Goal: Information Seeking & Learning: Learn about a topic

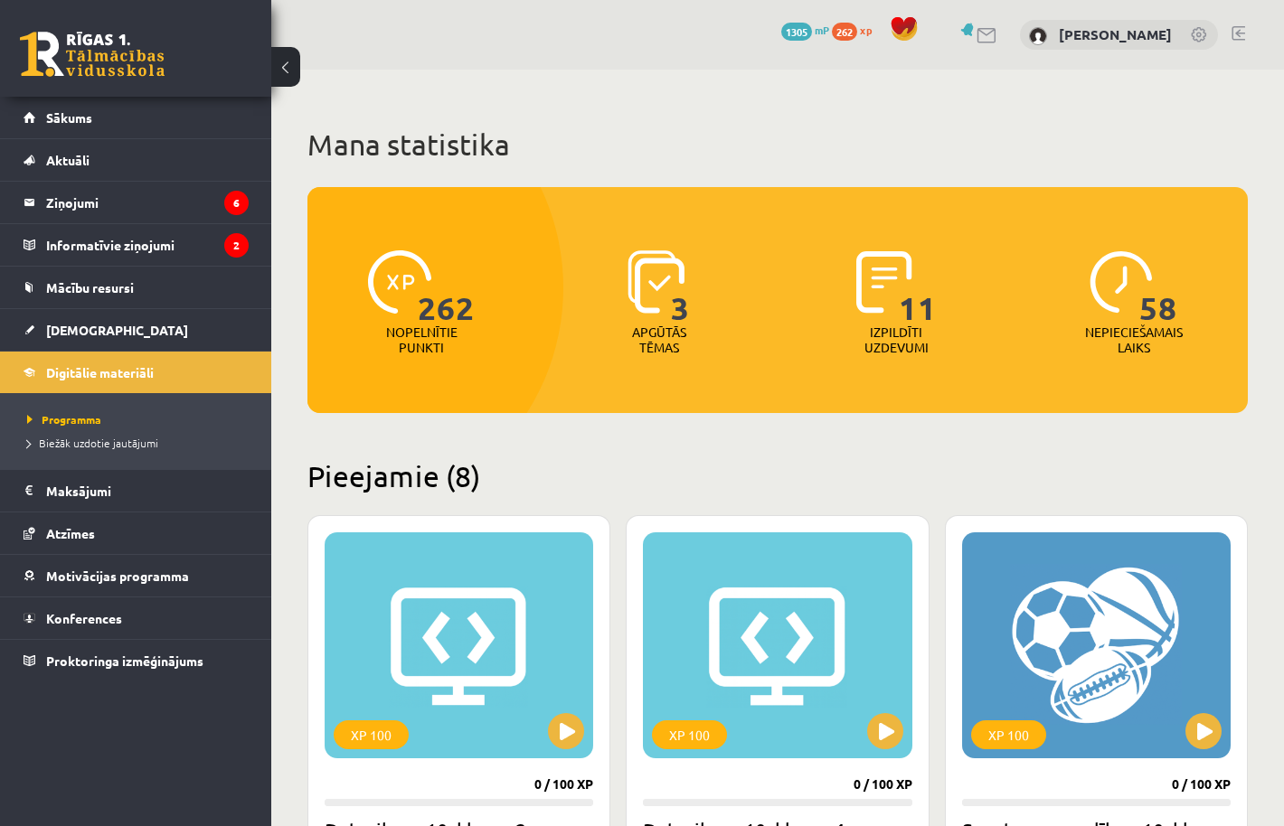
scroll to position [1425, 0]
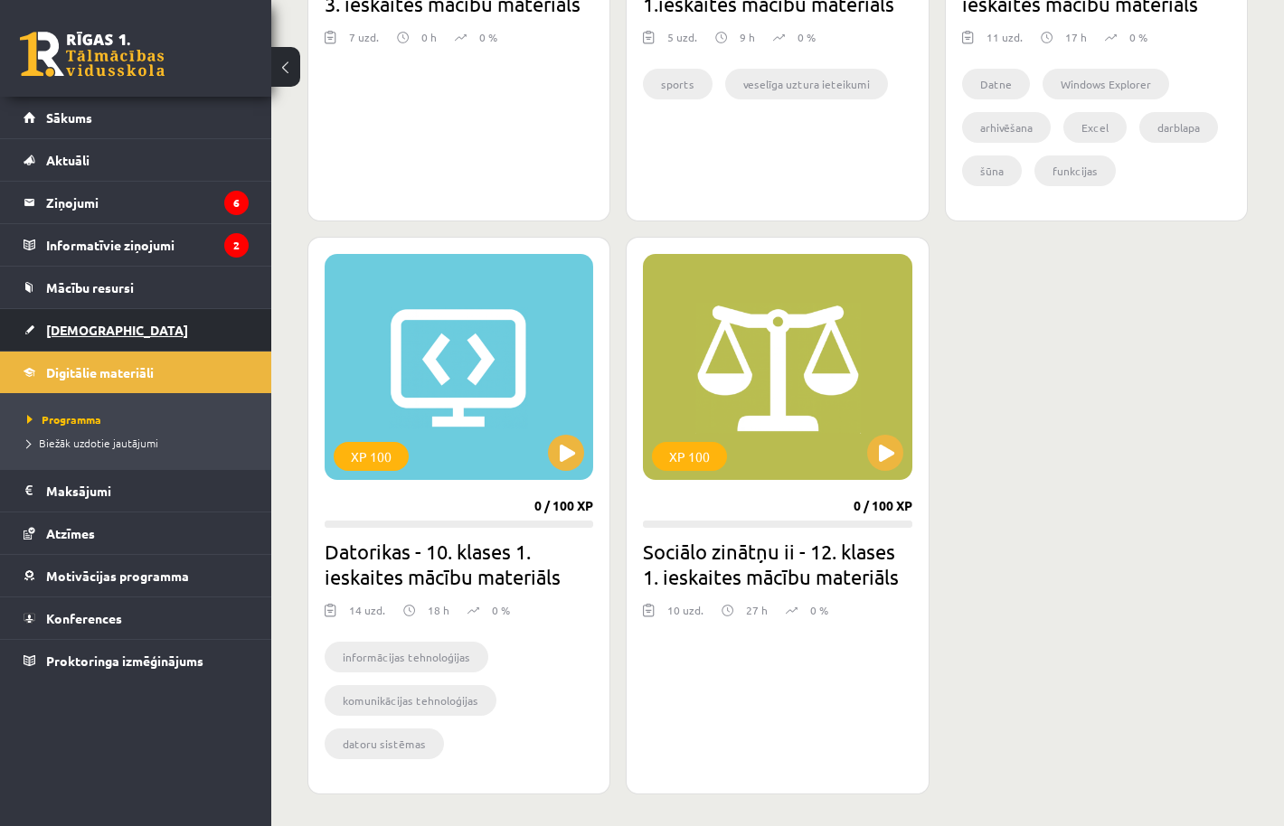
click at [81, 331] on span "[DEMOGRAPHIC_DATA]" at bounding box center [117, 330] width 142 height 16
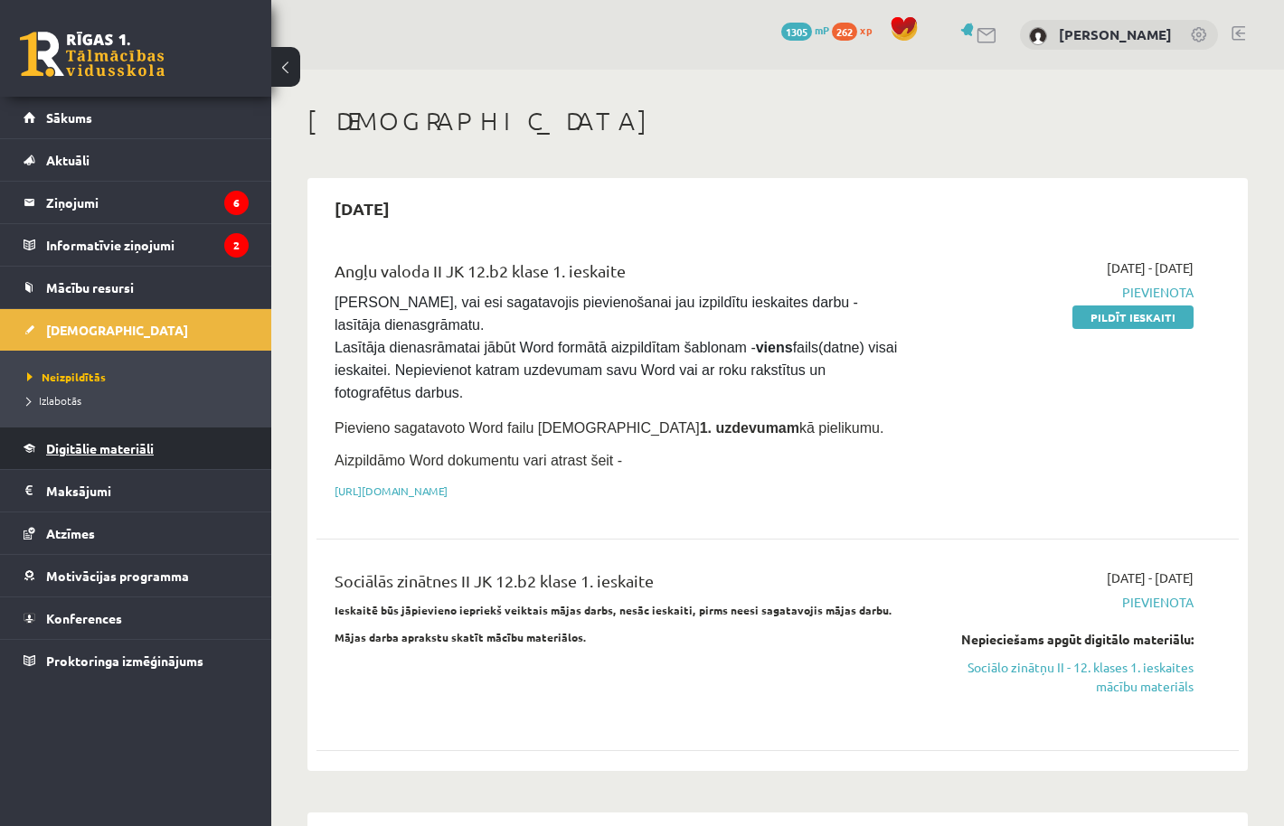
click at [103, 460] on link "Digitālie materiāli" at bounding box center [136, 449] width 225 height 42
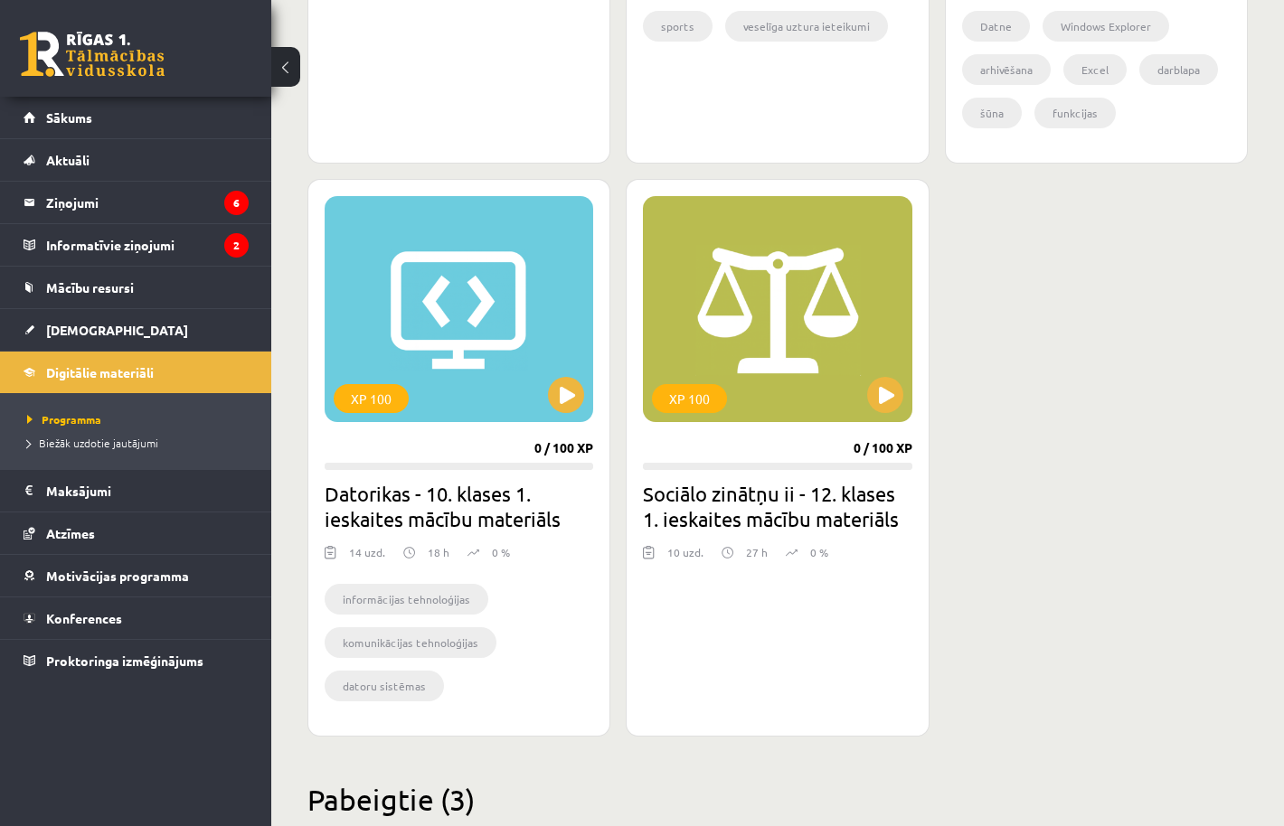
scroll to position [1568, 0]
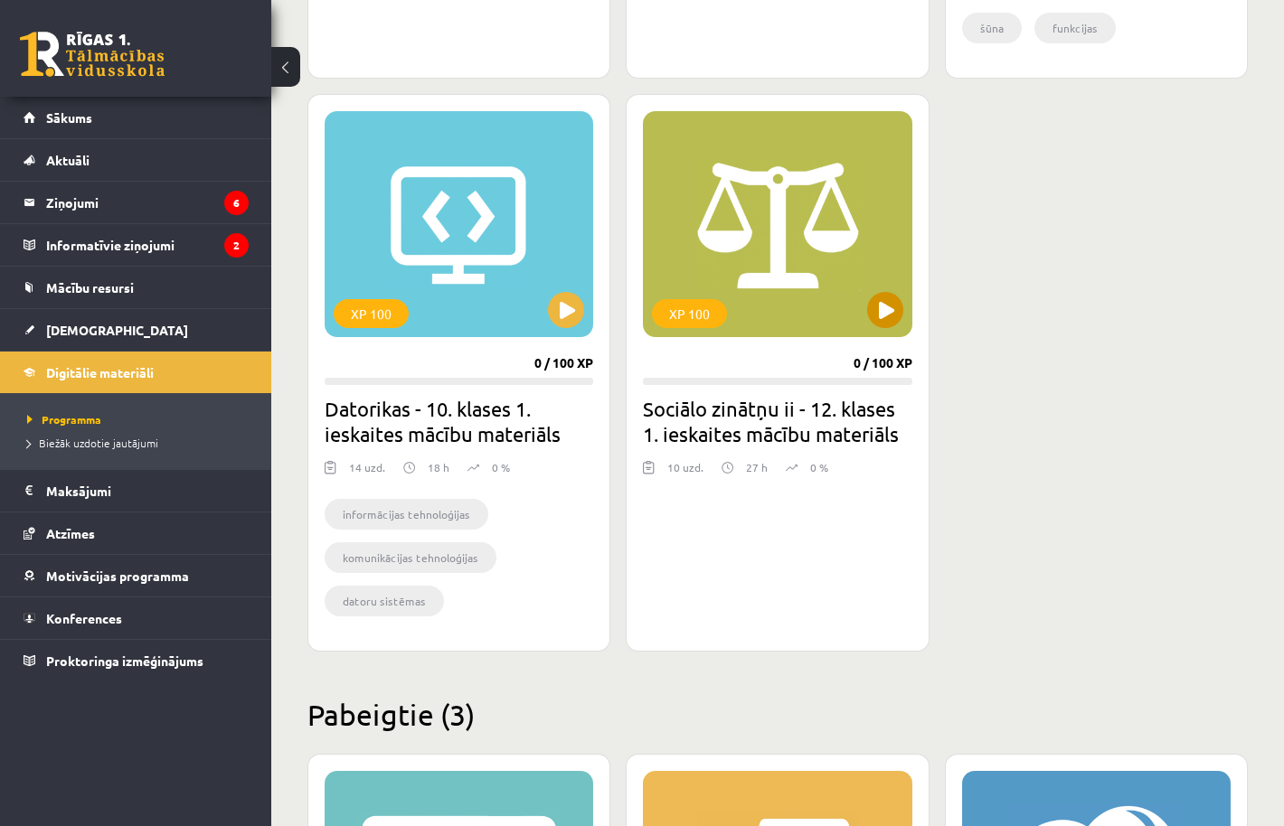
click at [896, 310] on button at bounding box center [885, 310] width 36 height 36
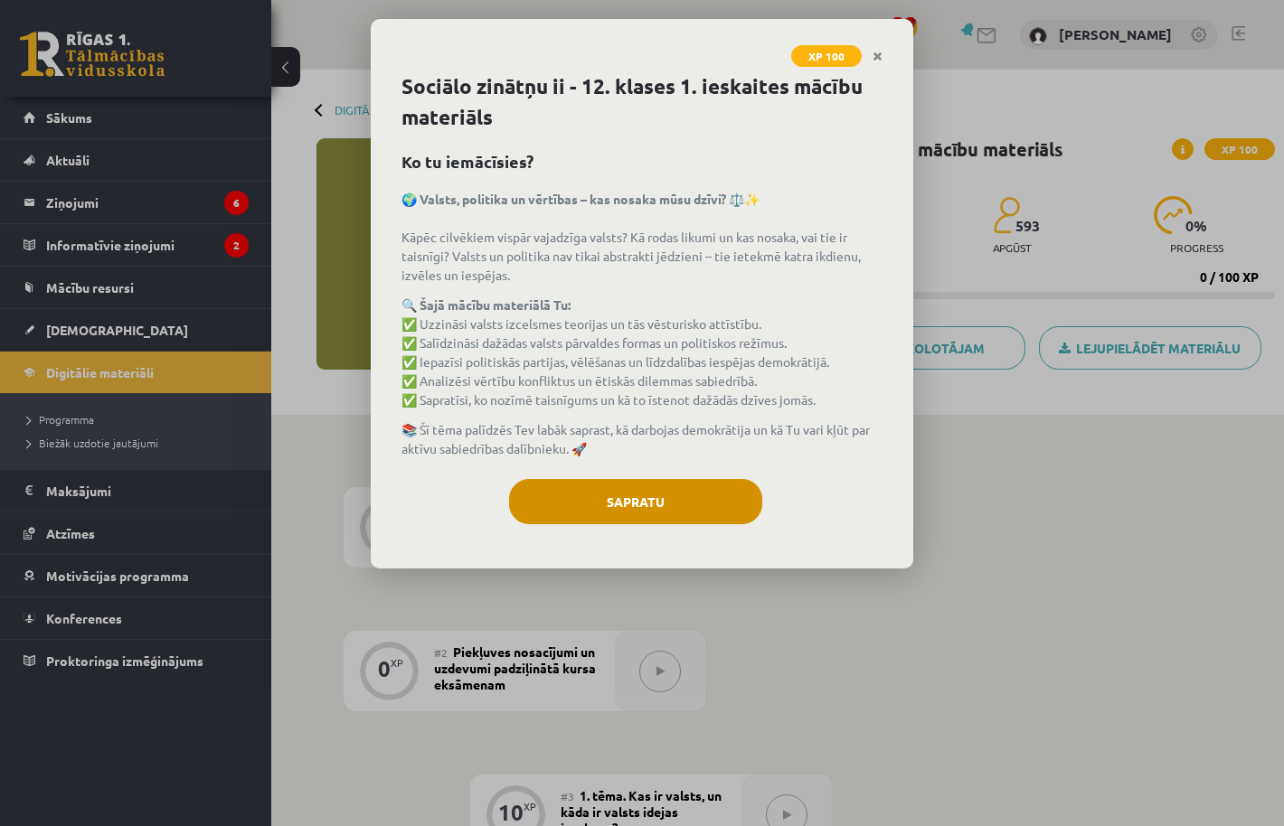
click at [675, 503] on button "Sapratu" at bounding box center [635, 501] width 253 height 45
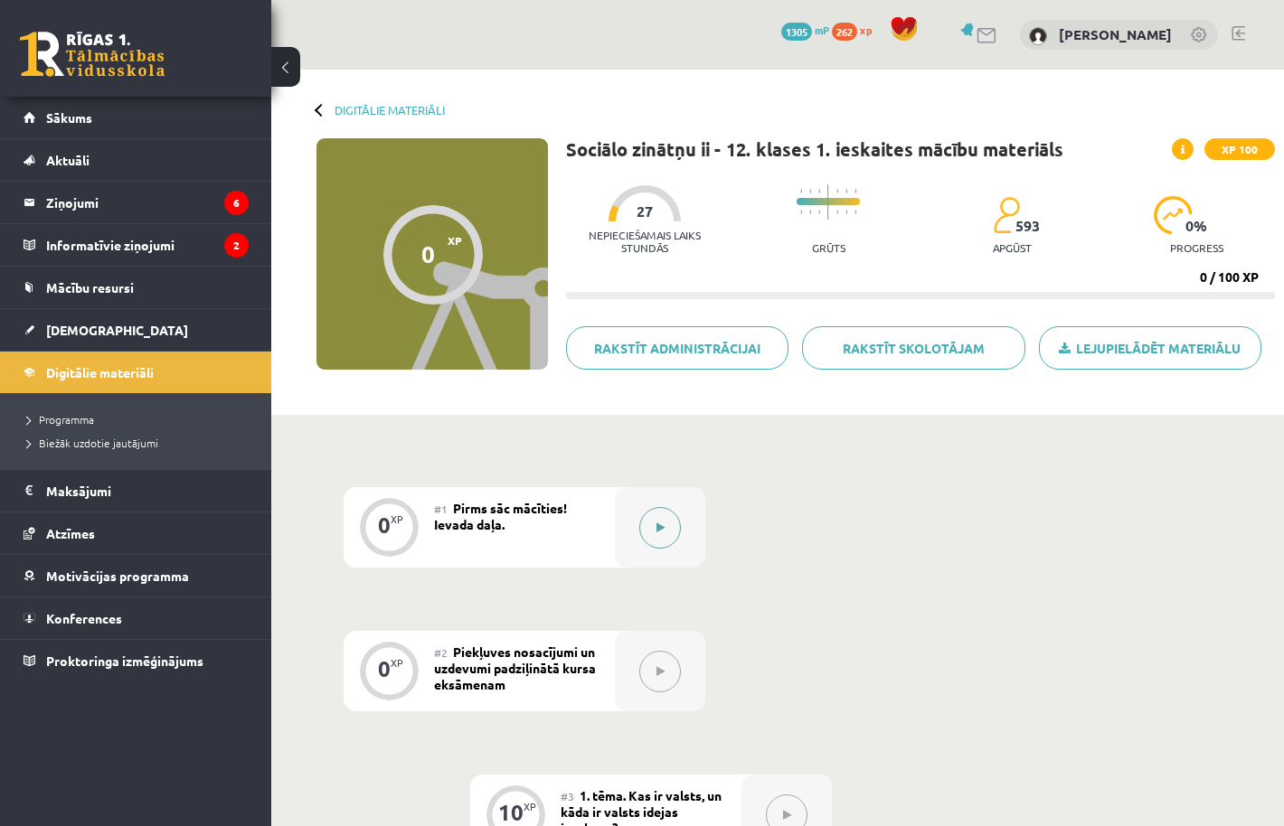
click at [654, 526] on button at bounding box center [660, 528] width 42 height 42
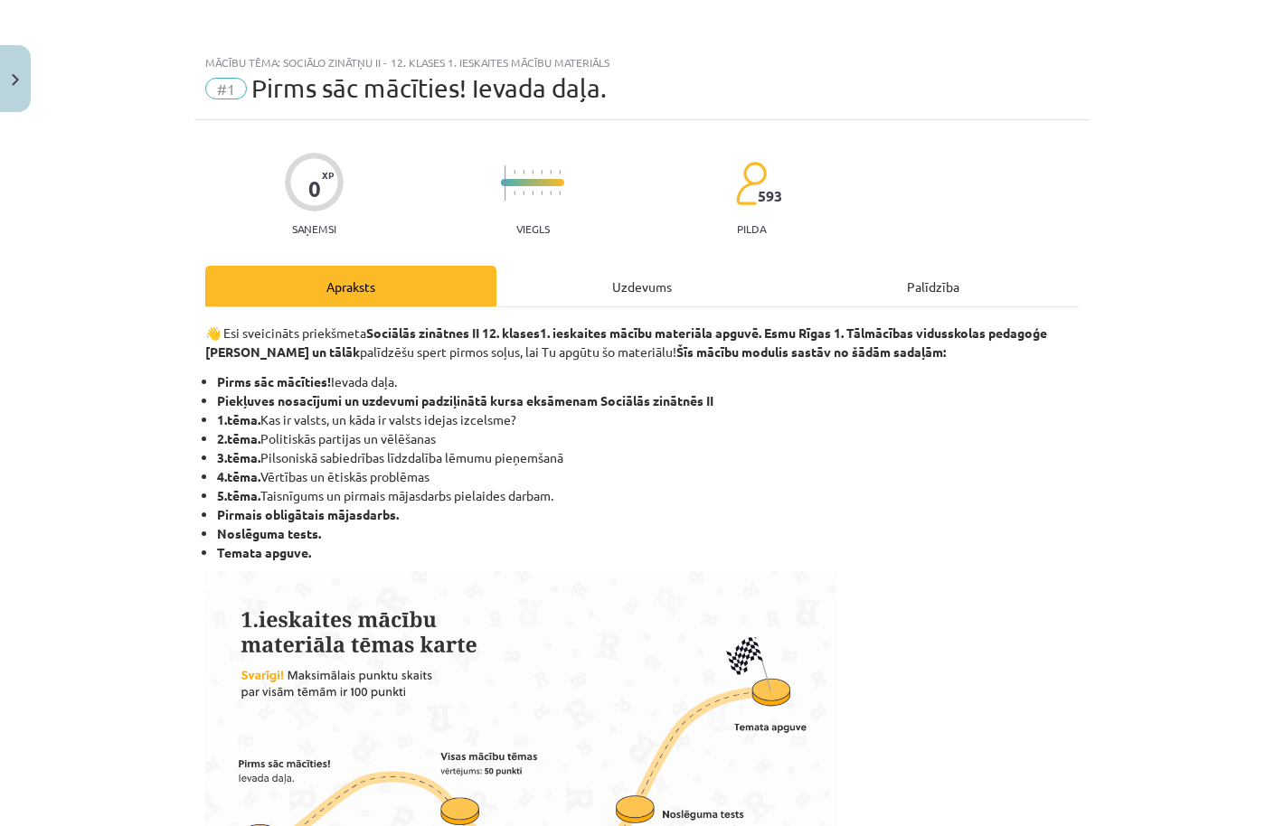
click at [649, 286] on div "Uzdevums" at bounding box center [641, 286] width 291 height 41
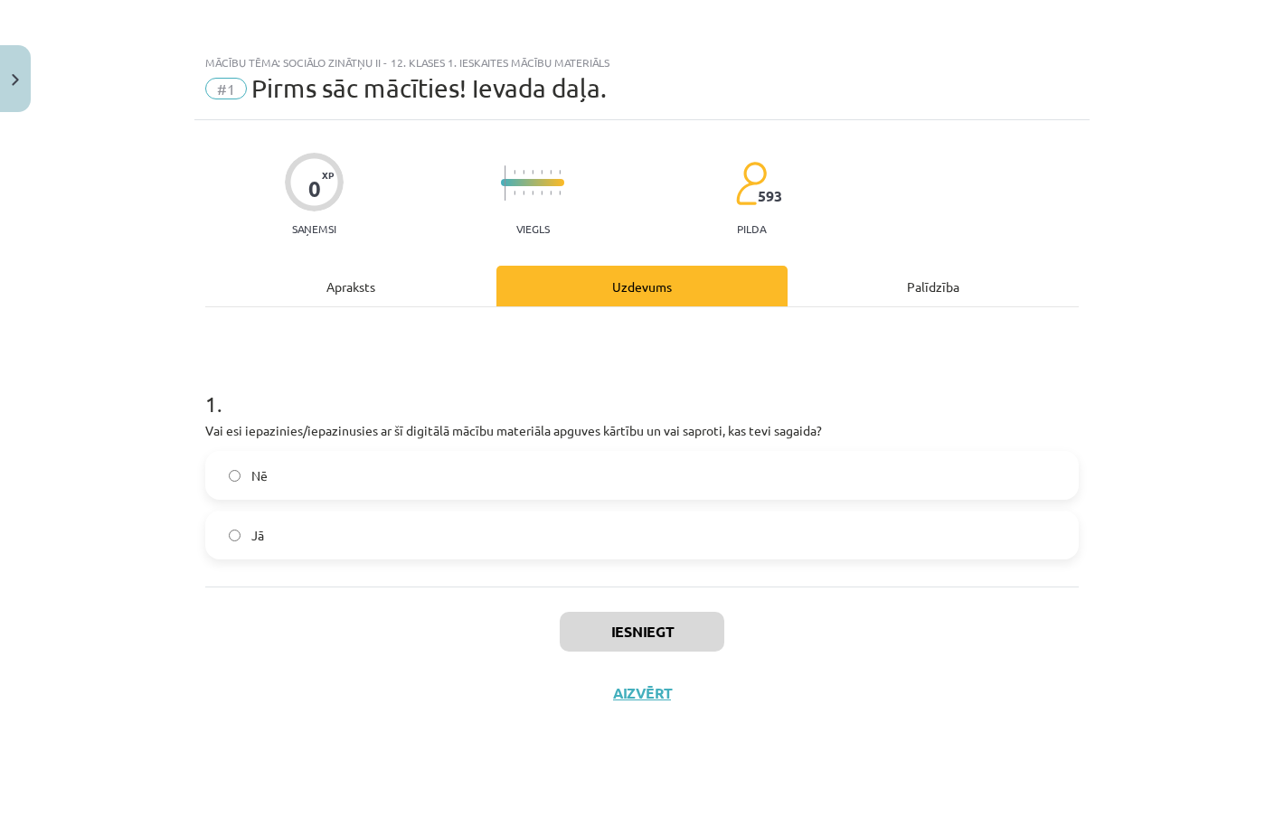
click at [451, 524] on label "Jā" at bounding box center [642, 535] width 870 height 45
click at [629, 618] on button "Iesniegt" at bounding box center [642, 632] width 165 height 40
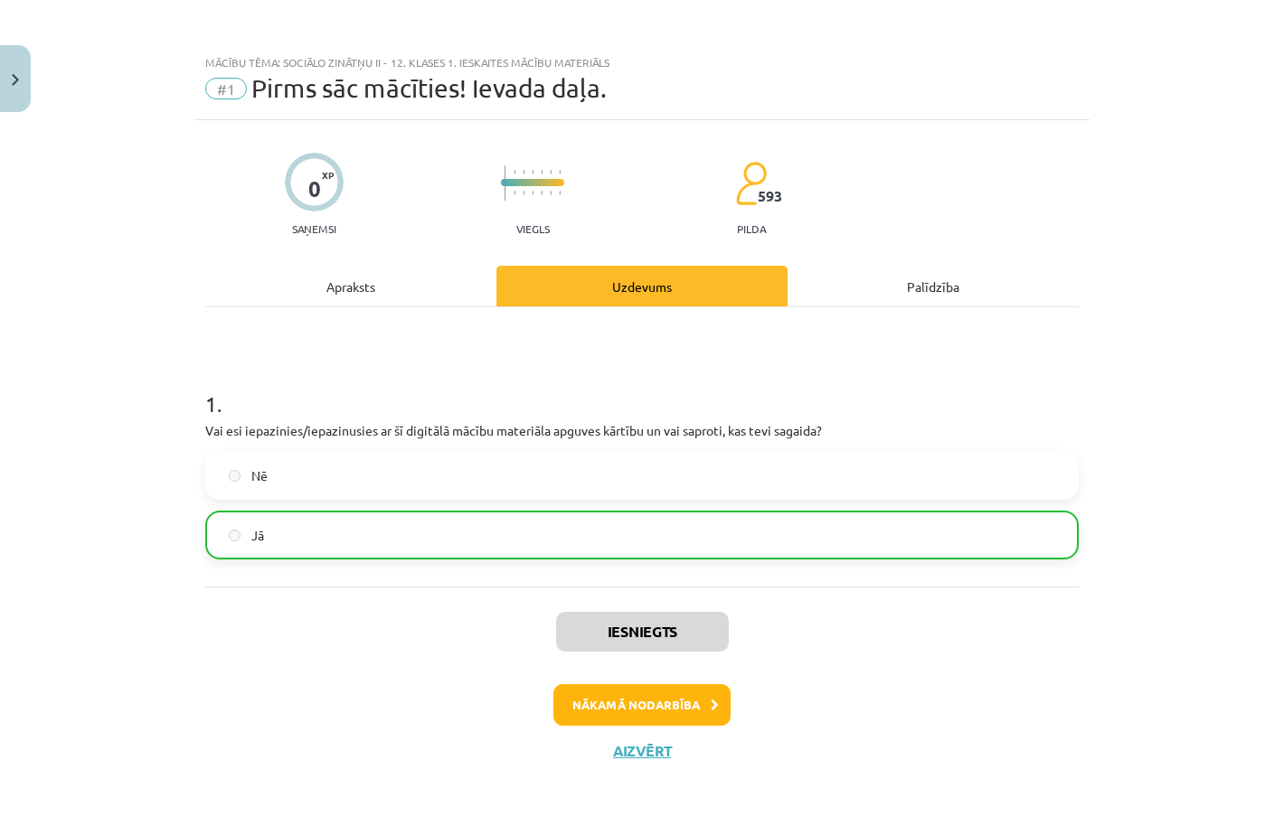
click at [639, 704] on button "Nākamā nodarbība" at bounding box center [641, 705] width 177 height 42
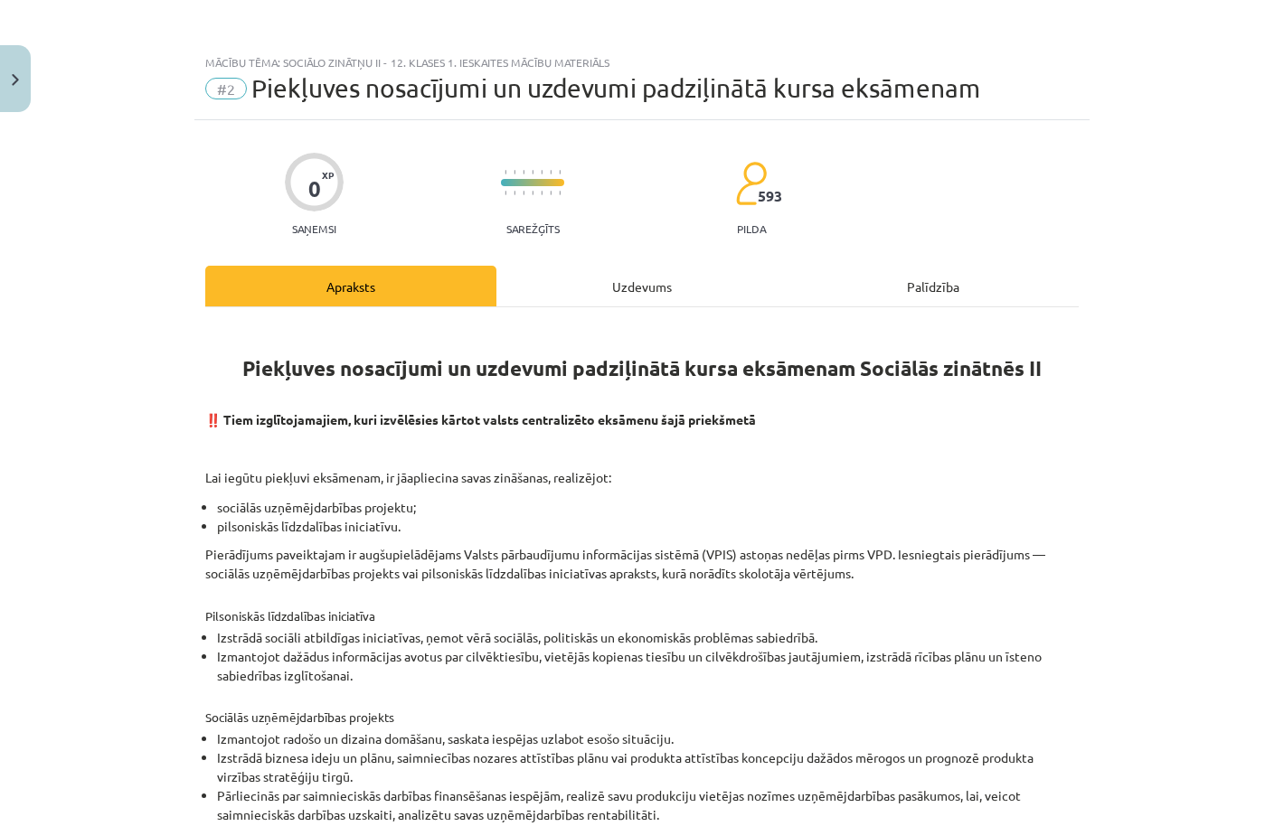
scroll to position [3, 0]
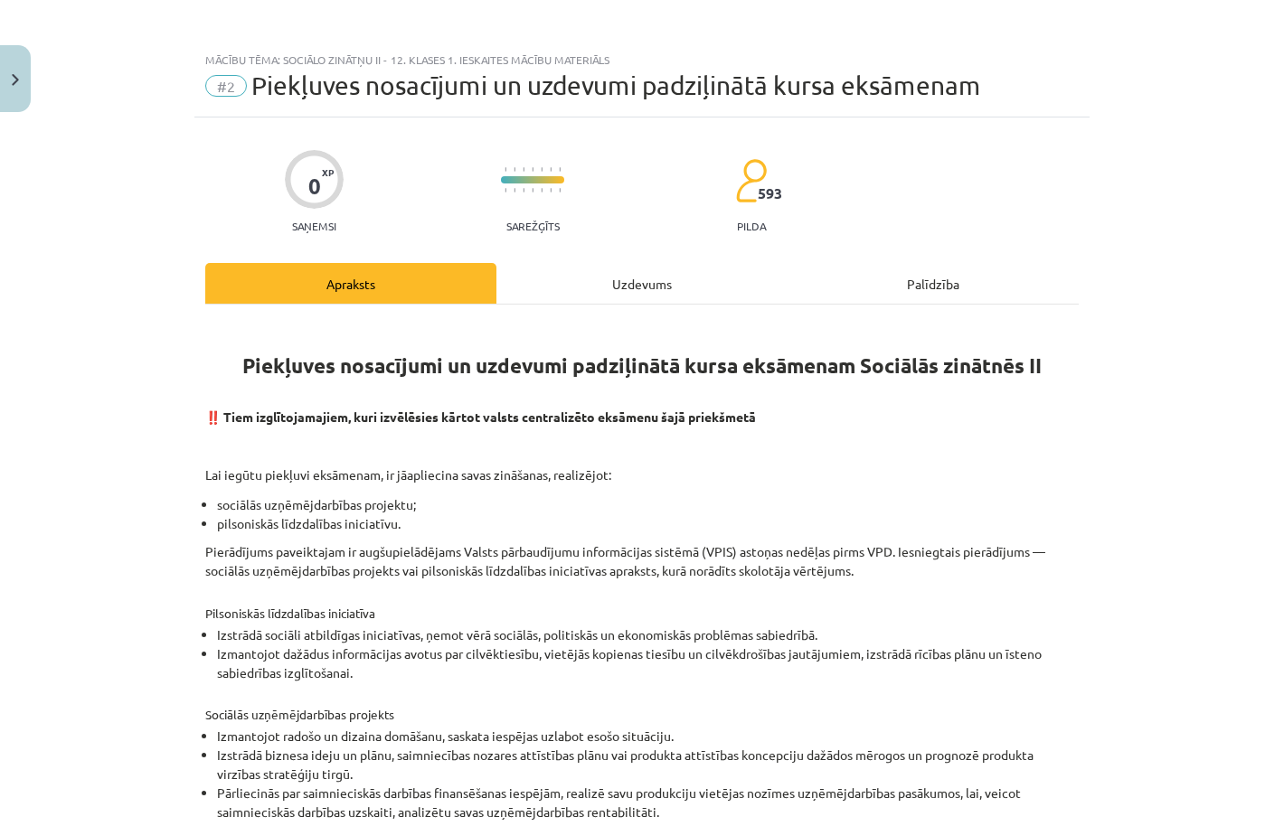
click at [634, 280] on div "Uzdevums" at bounding box center [641, 283] width 291 height 41
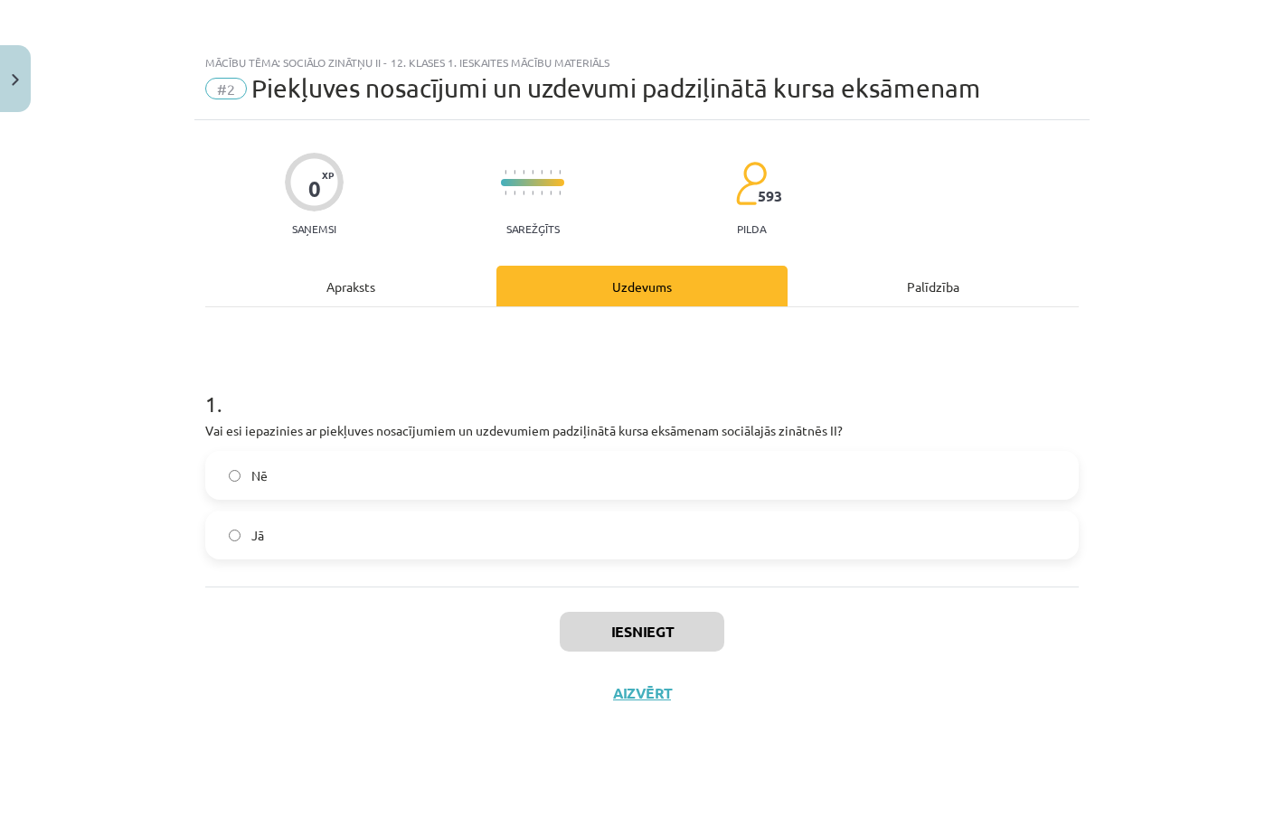
click at [420, 250] on div "0 XP Saņemsi Sarežģīts 593 pilda Apraksts Uzdevums Palīdzība 1 . Vai esi iepazi…" at bounding box center [641, 450] width 895 height 661
click at [412, 270] on div "Apraksts" at bounding box center [350, 286] width 291 height 41
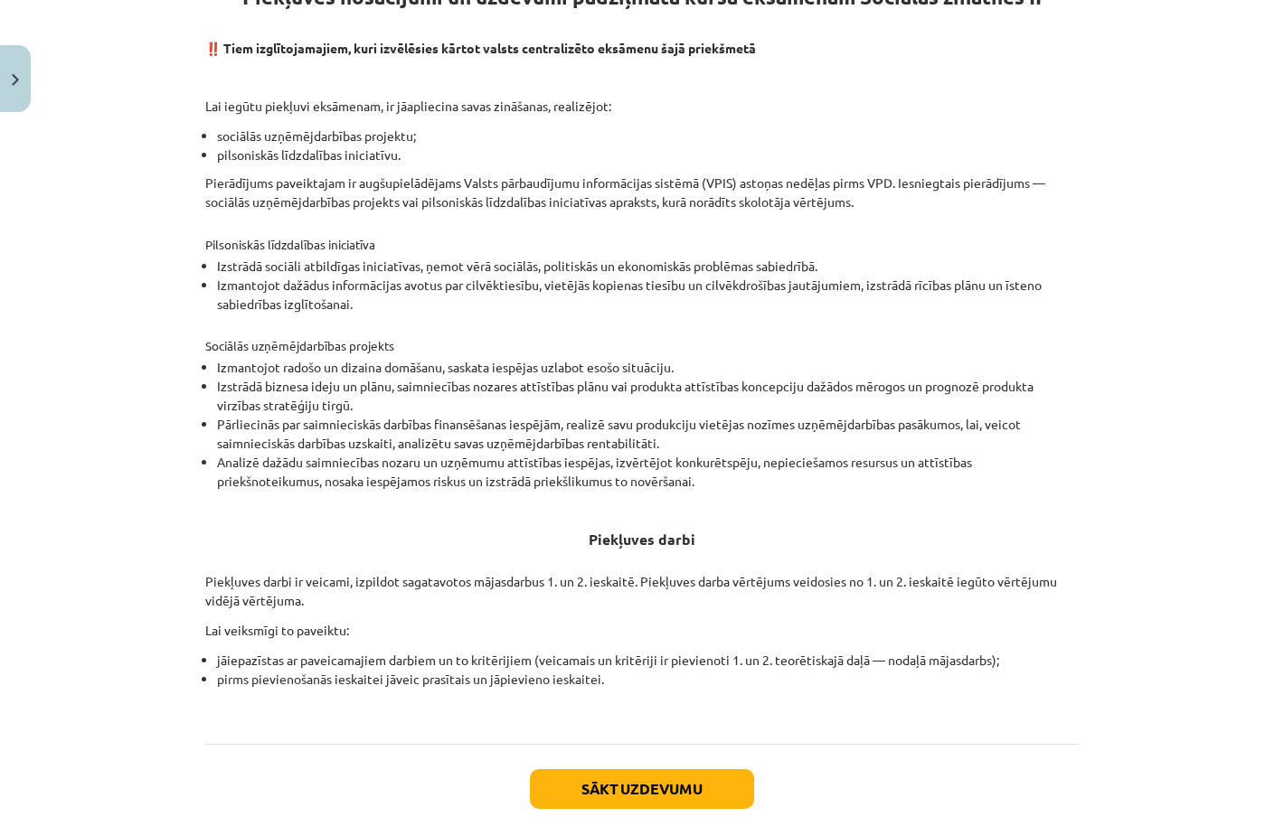
scroll to position [373, 0]
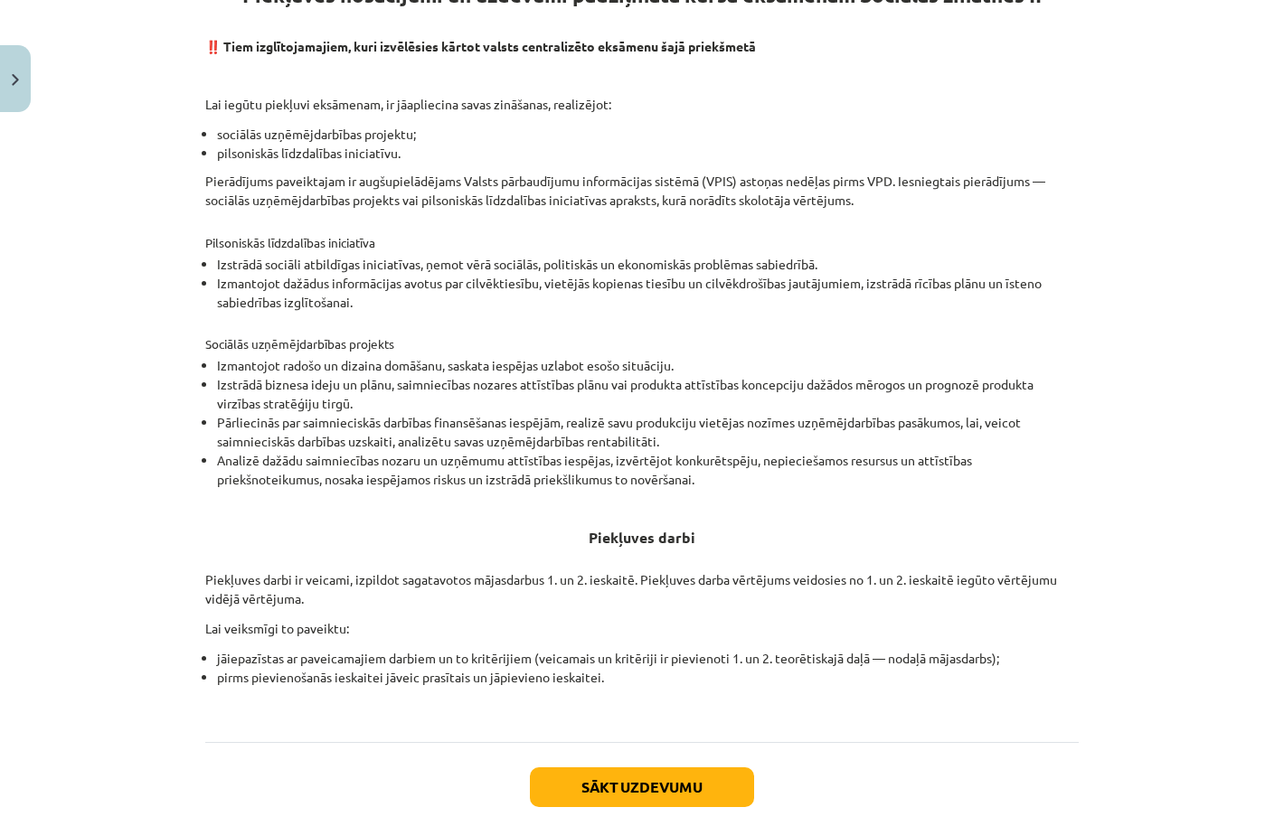
click at [692, 777] on button "Sākt uzdevumu" at bounding box center [642, 787] width 224 height 40
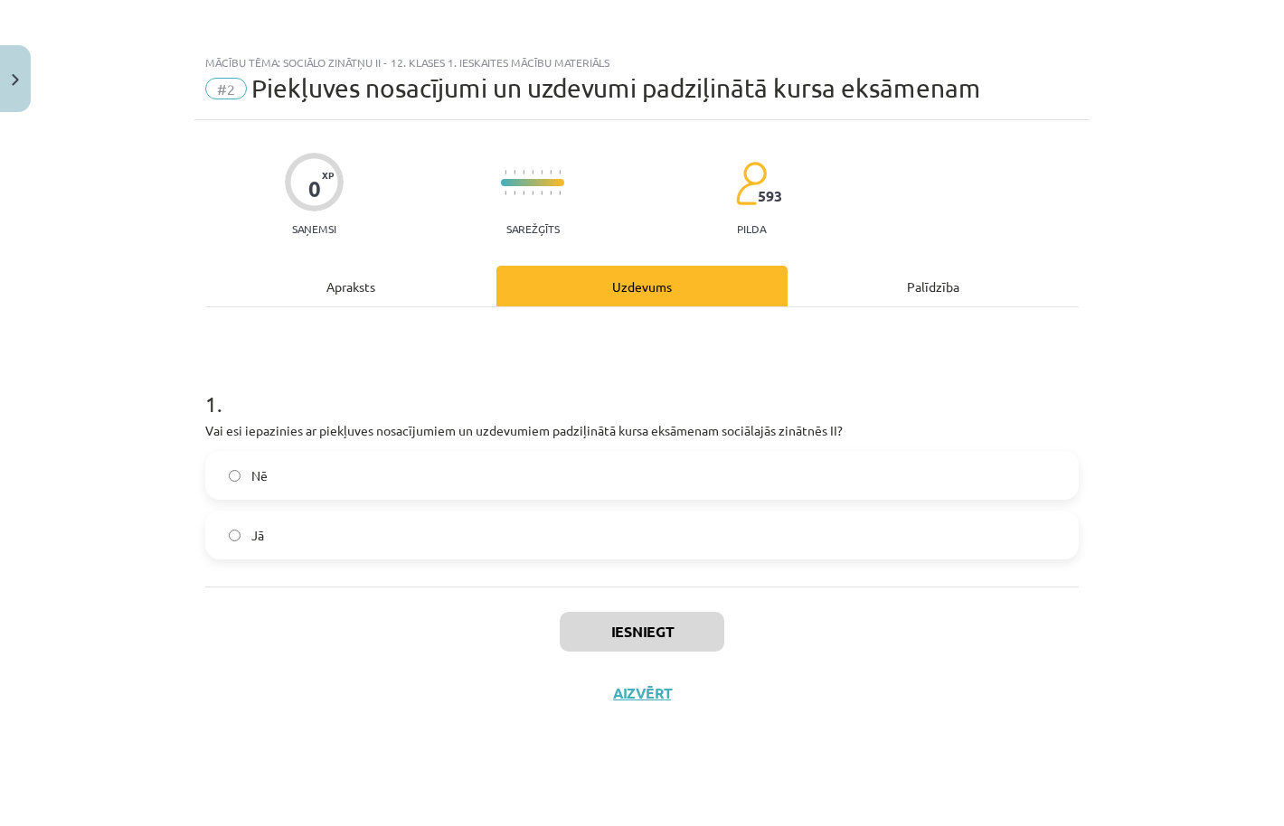
click at [537, 538] on label "Jā" at bounding box center [642, 535] width 870 height 45
click at [607, 633] on button "Iesniegt" at bounding box center [642, 632] width 165 height 40
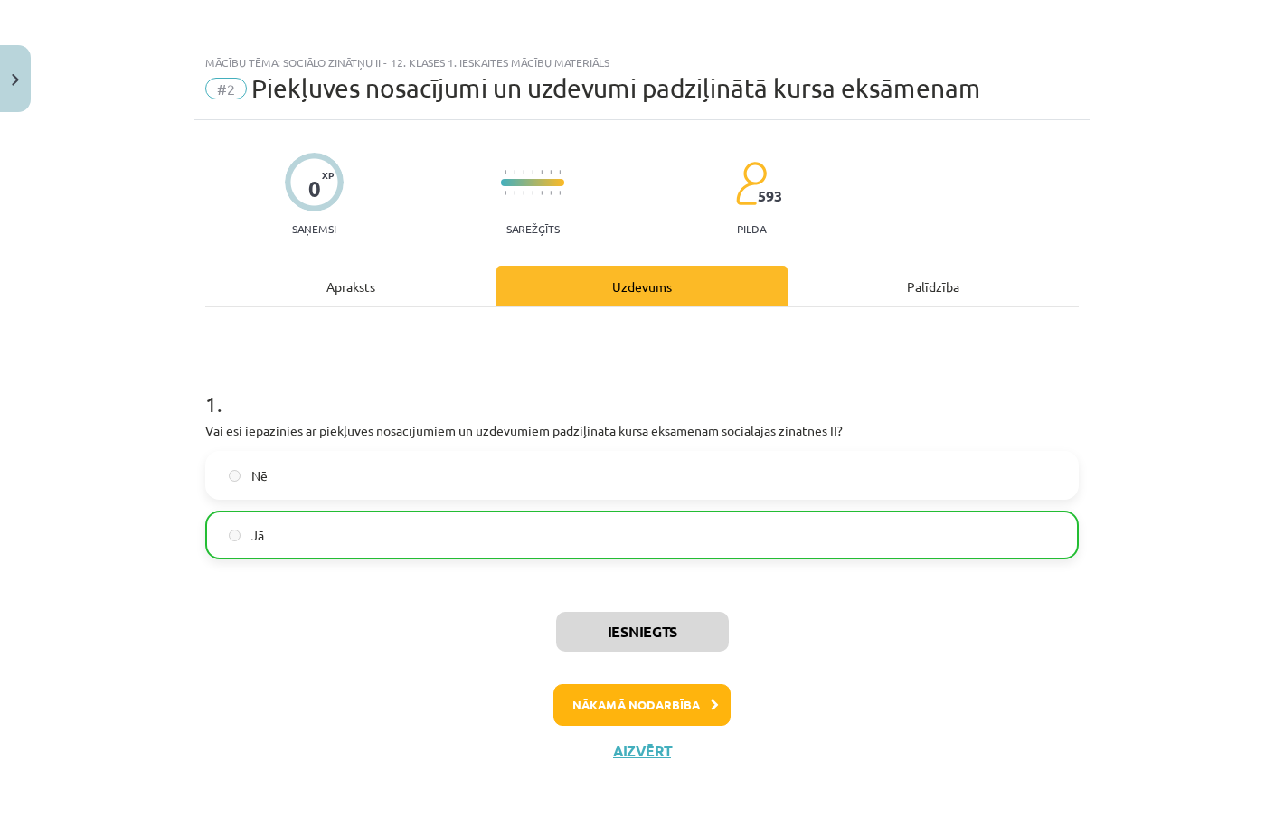
click at [637, 700] on button "Nākamā nodarbība" at bounding box center [641, 705] width 177 height 42
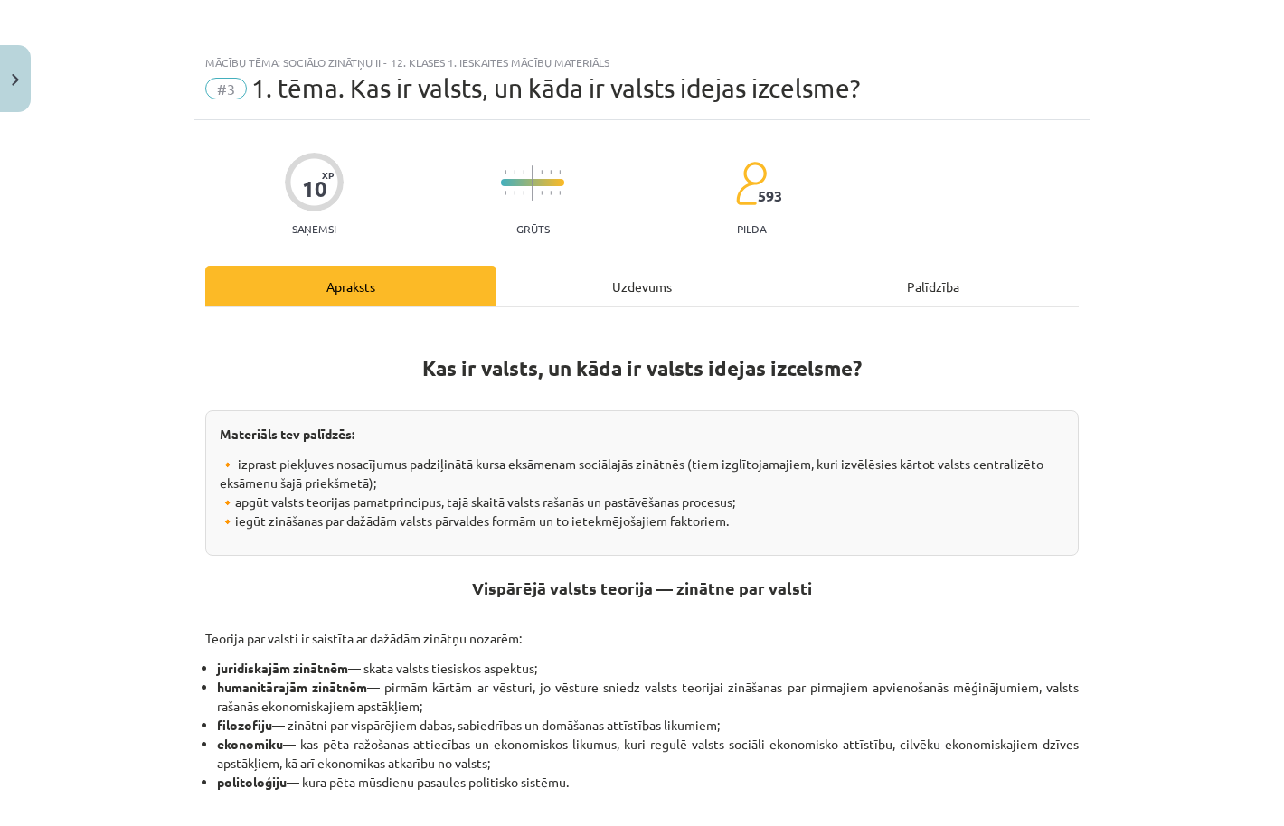
scroll to position [3, 0]
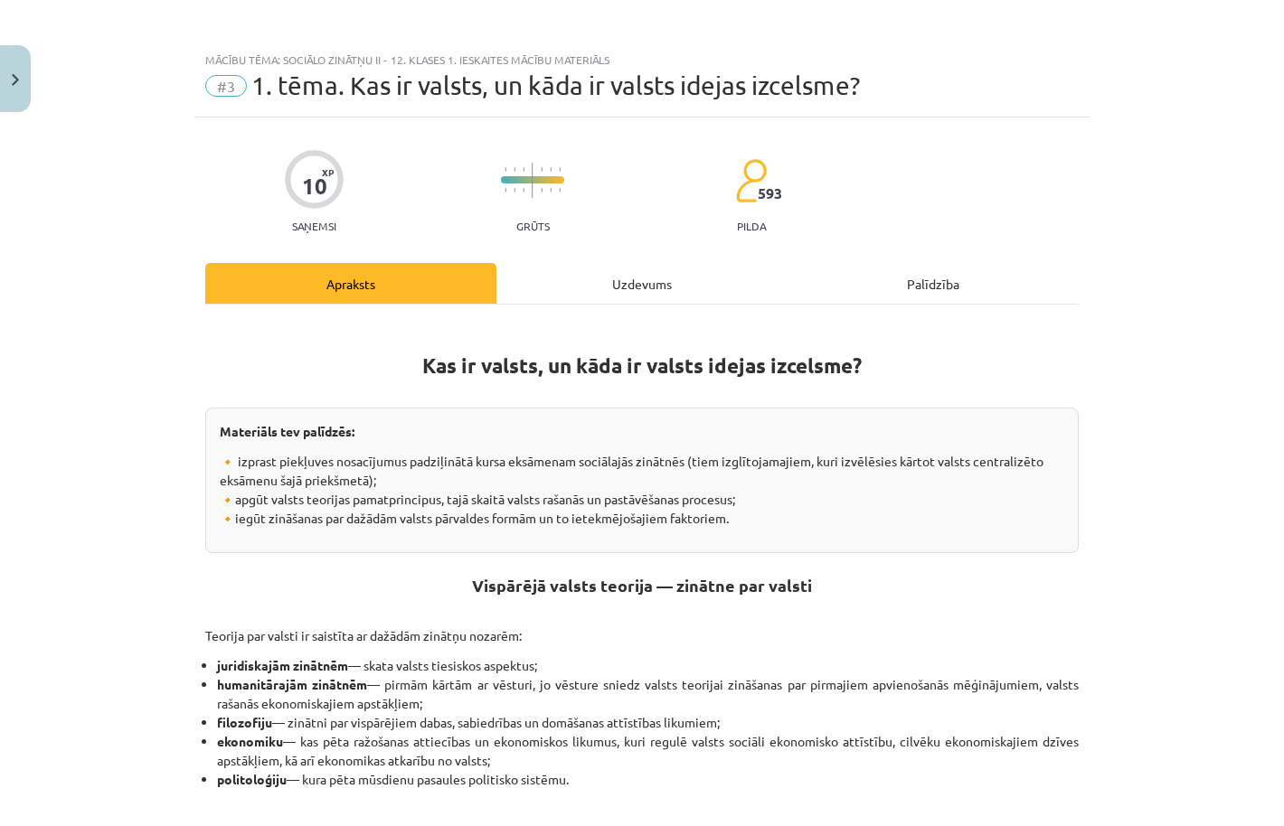
click at [640, 281] on div "Uzdevums" at bounding box center [641, 283] width 291 height 41
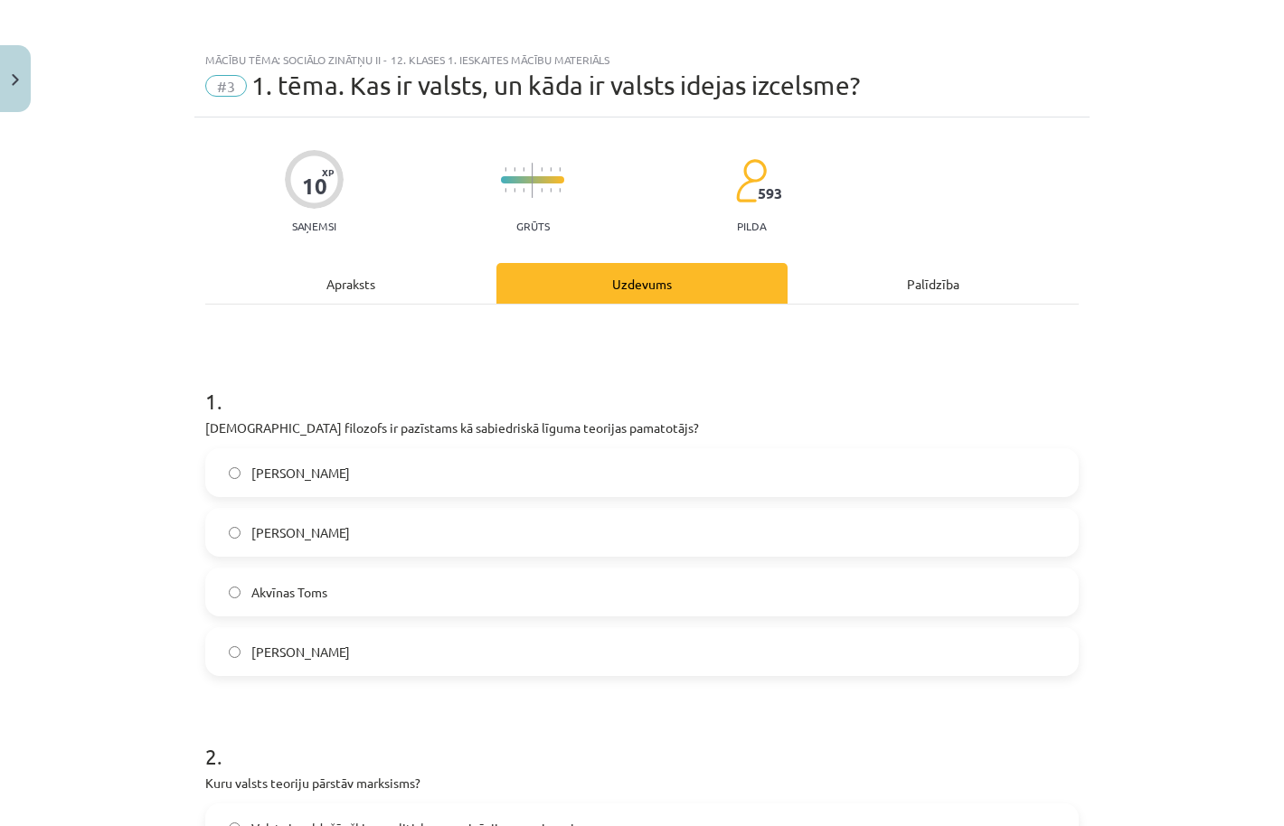
scroll to position [45, 0]
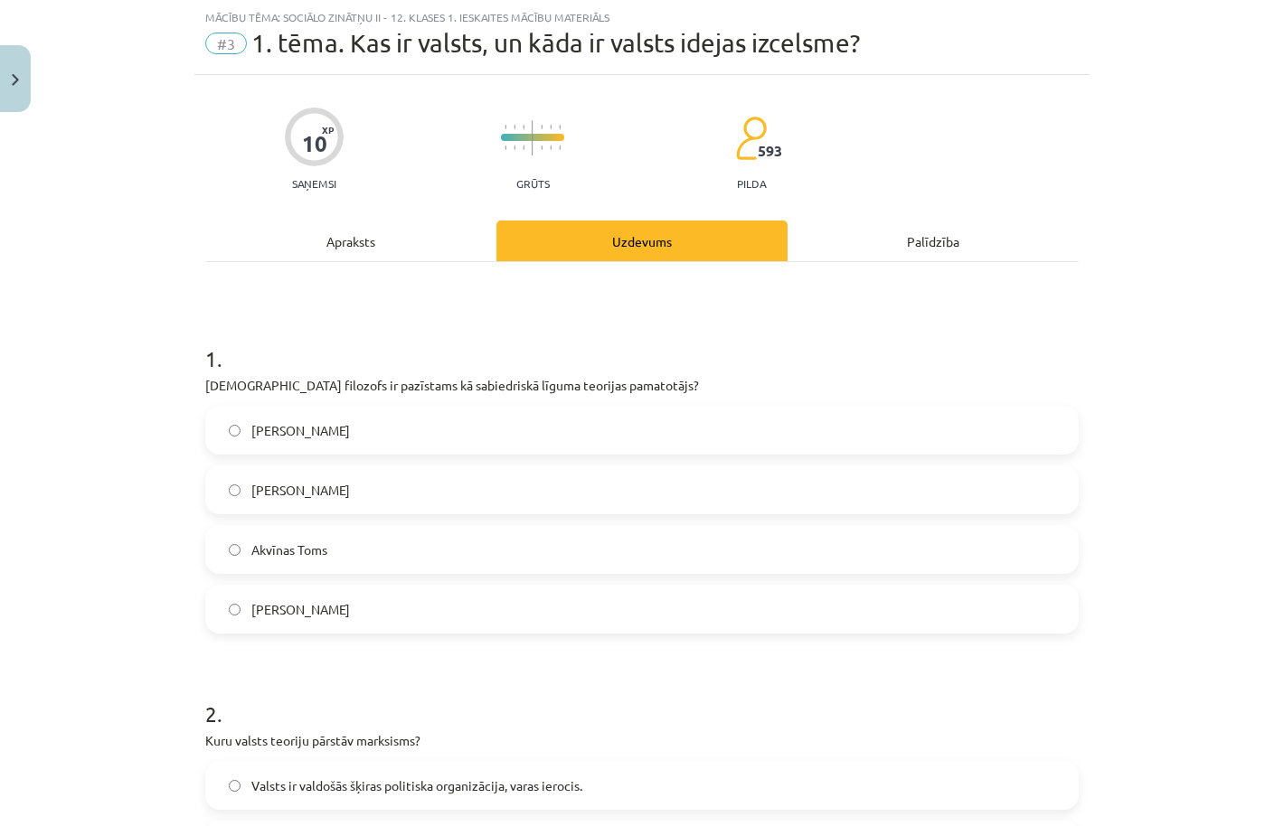
click at [405, 230] on div "Apraksts" at bounding box center [350, 241] width 291 height 41
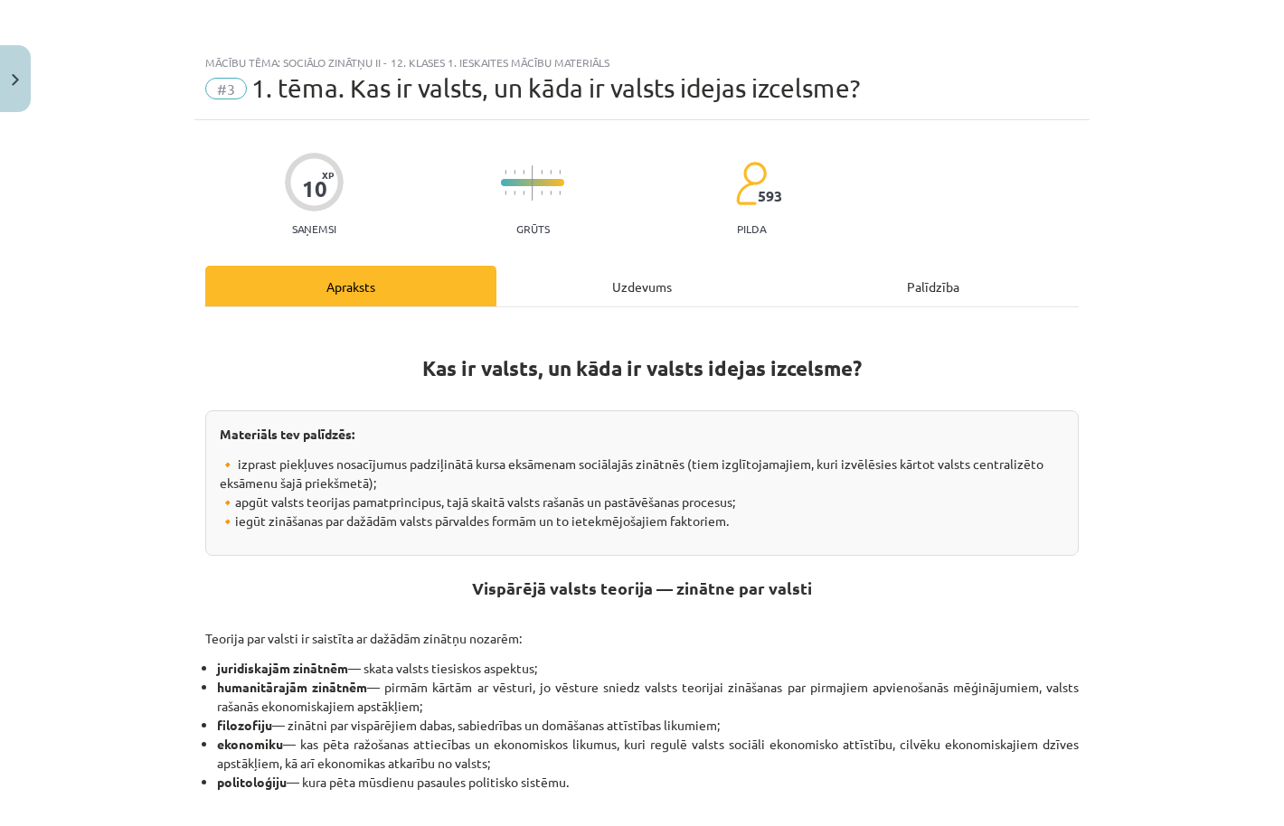
scroll to position [0, 0]
click at [631, 275] on div "Uzdevums" at bounding box center [641, 286] width 291 height 41
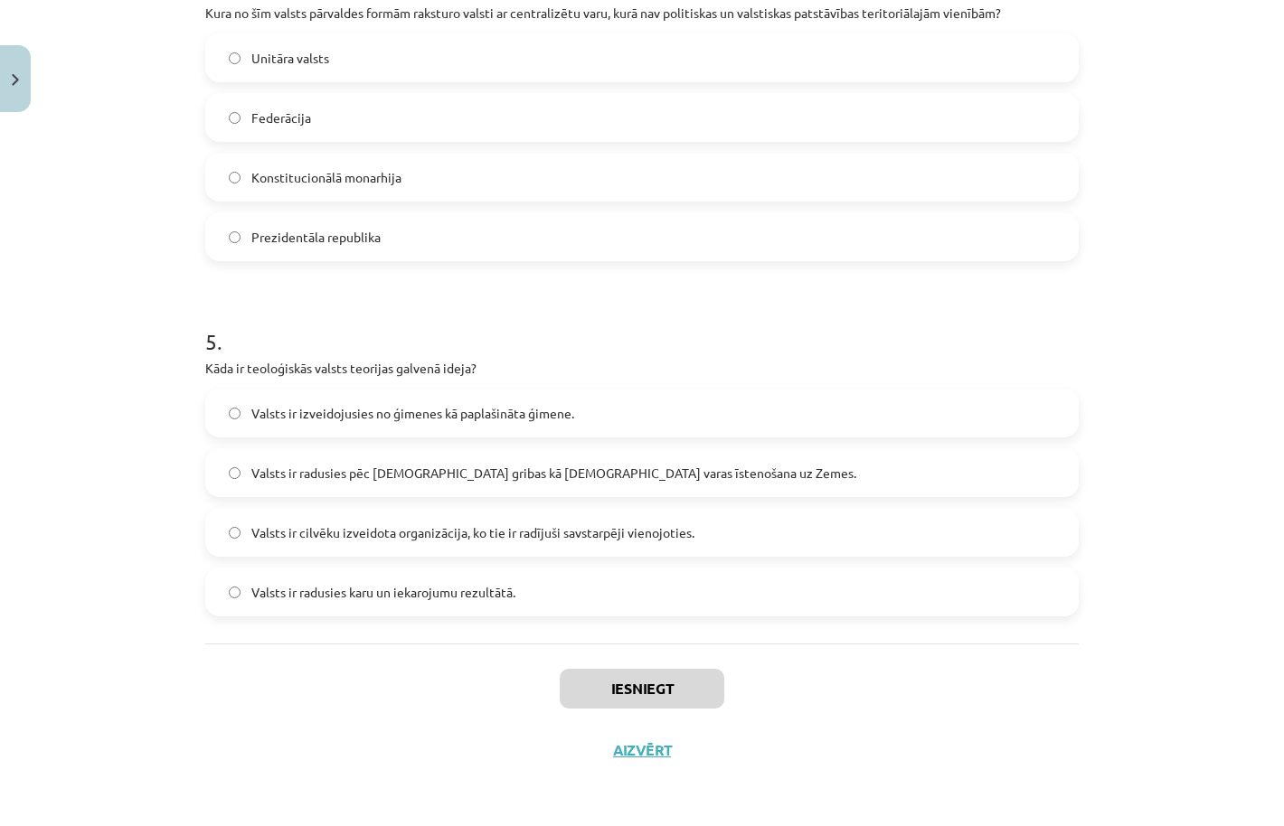
scroll to position [736, 0]
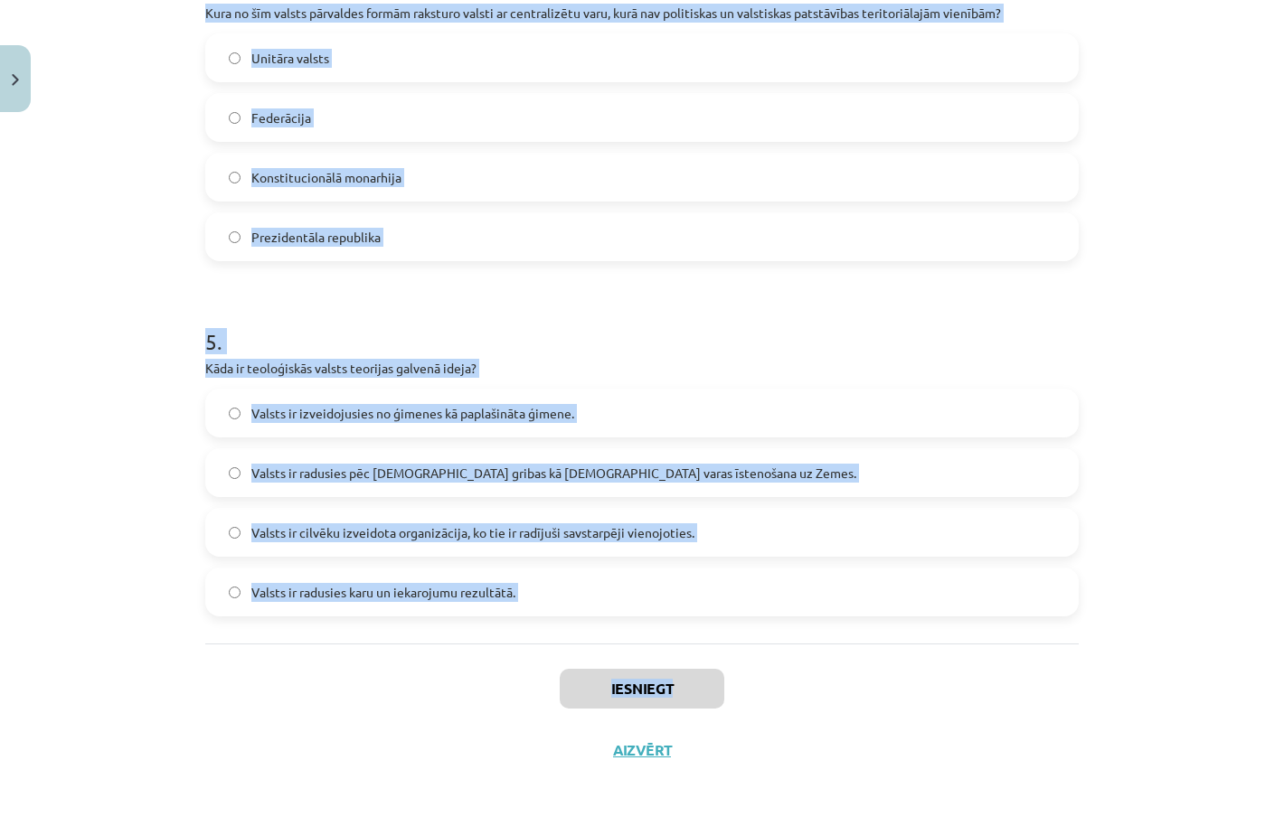
drag, startPoint x: 205, startPoint y: 382, endPoint x: 1068, endPoint y: 691, distance: 915.8
copy div "Kurš filozofs ir pazīstams kā sabiedriskā līguma teorijas pamatotājs? Ludvigs G…"
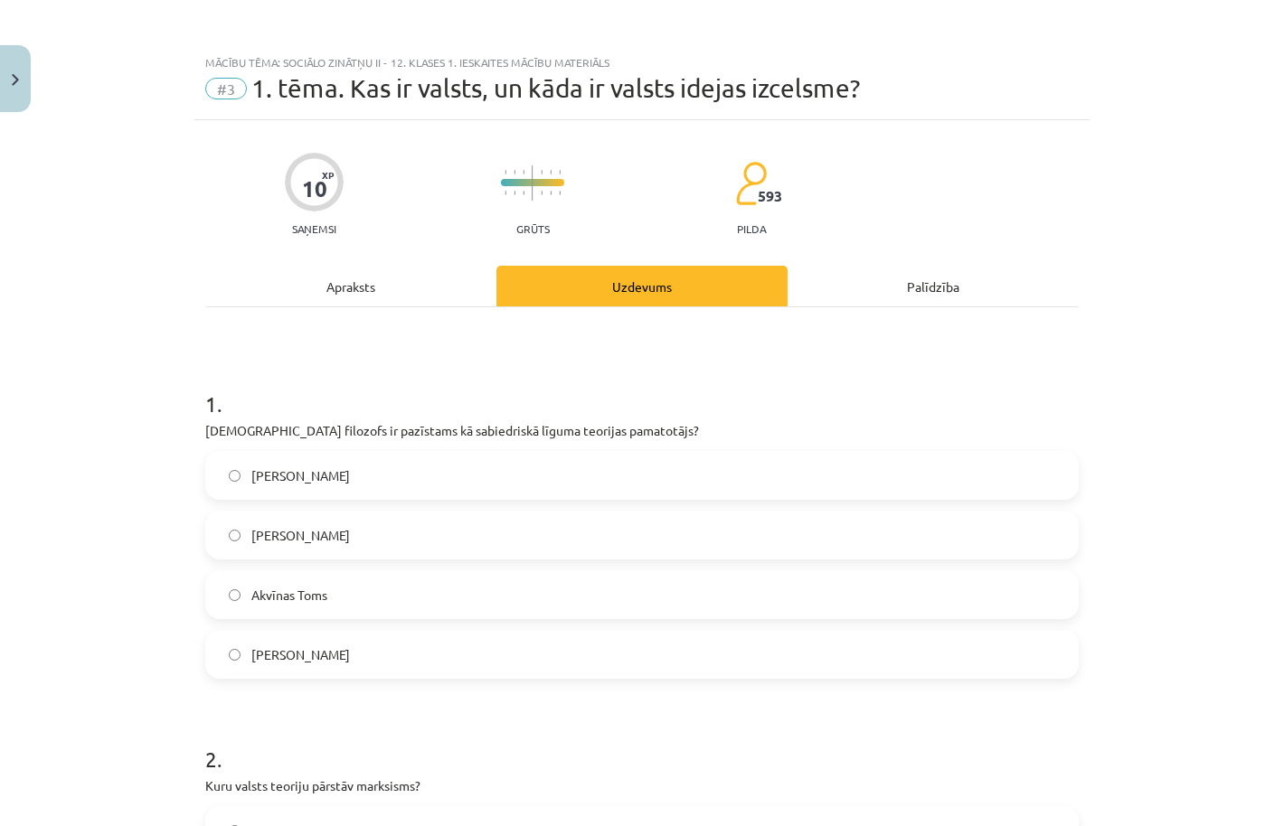
scroll to position [-1, 0]
click at [392, 525] on label "Tomass Hobss" at bounding box center [642, 535] width 870 height 45
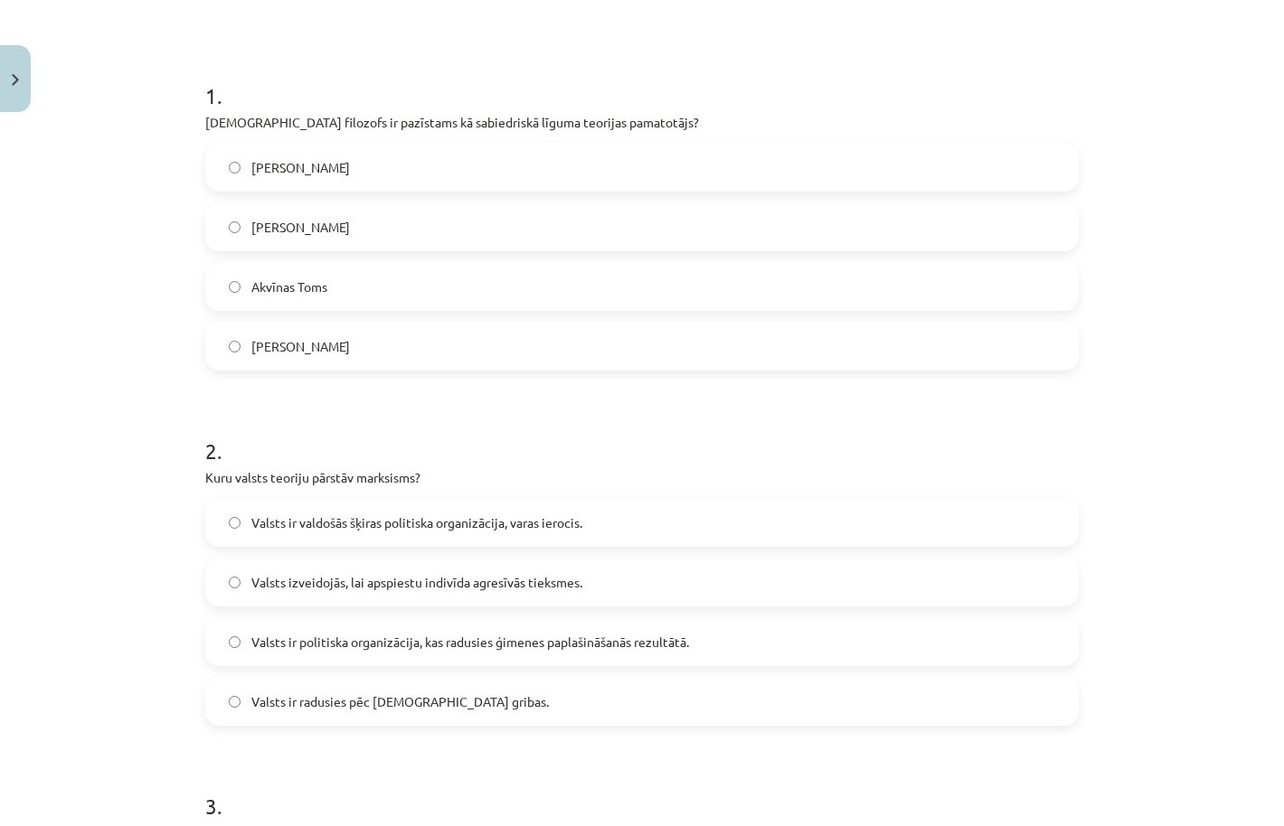
scroll to position [310, 0]
click at [412, 527] on span "Valsts ir valdošās šķiras politiska organizācija, varas ierocis." at bounding box center [416, 521] width 331 height 19
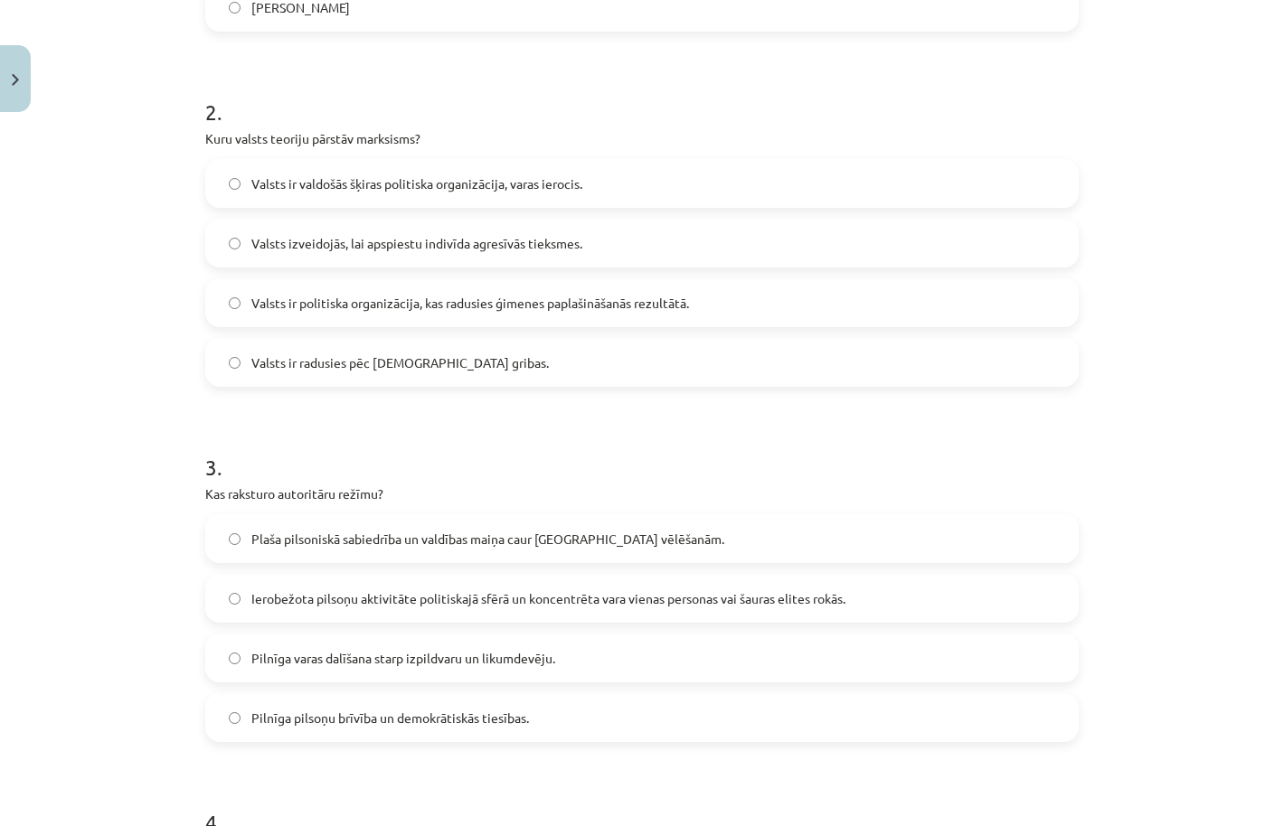
scroll to position [653, 0]
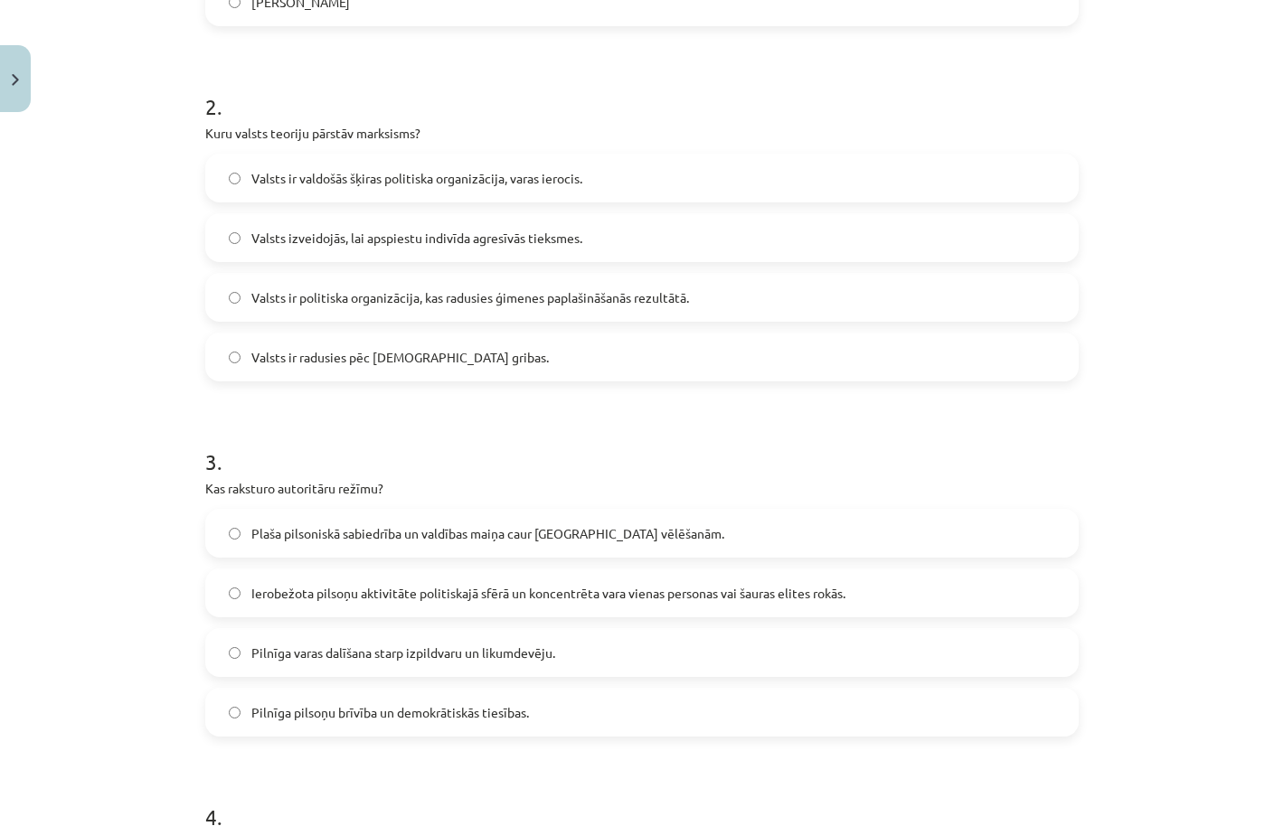
click at [343, 605] on label "Ierobežota pilsoņu aktivitāte politiskajā sfērā un koncentrēta vara vienas pers…" at bounding box center [642, 592] width 870 height 45
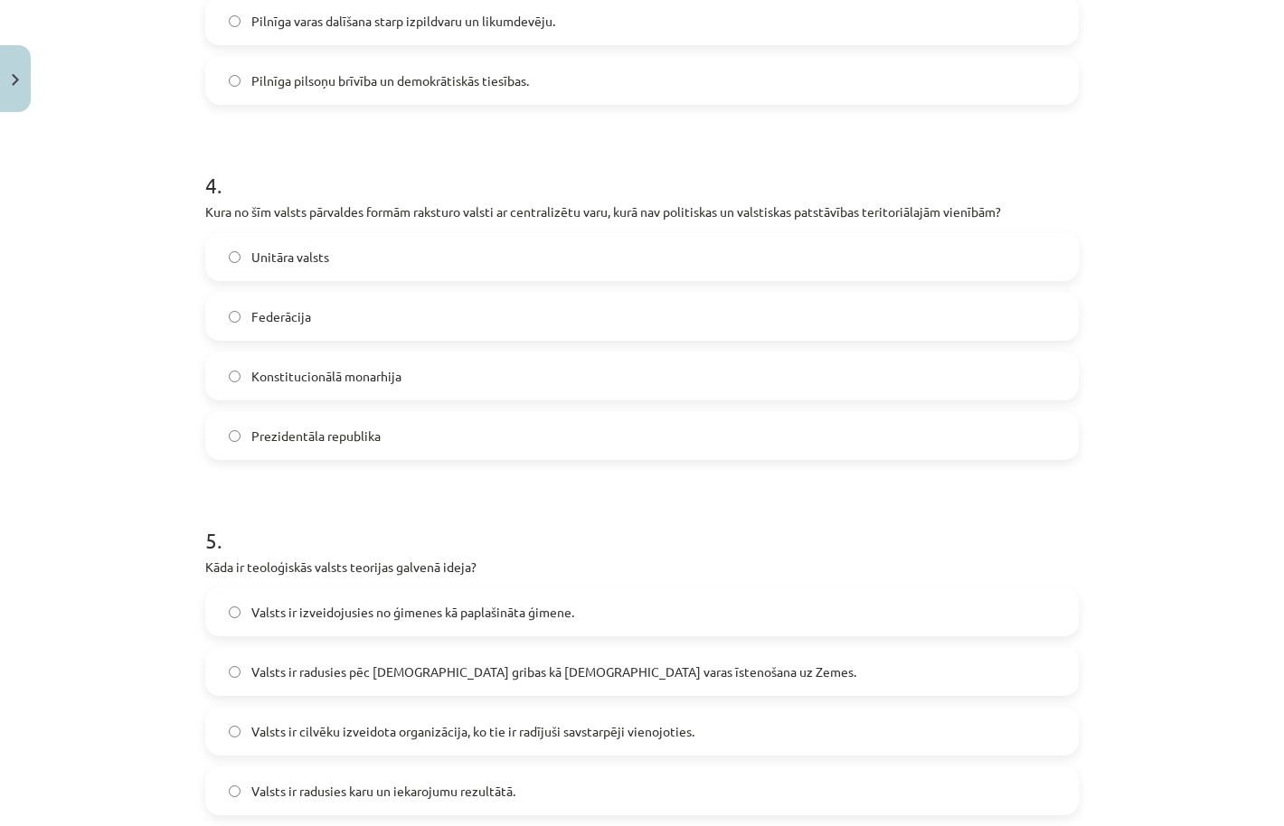
scroll to position [1346, 0]
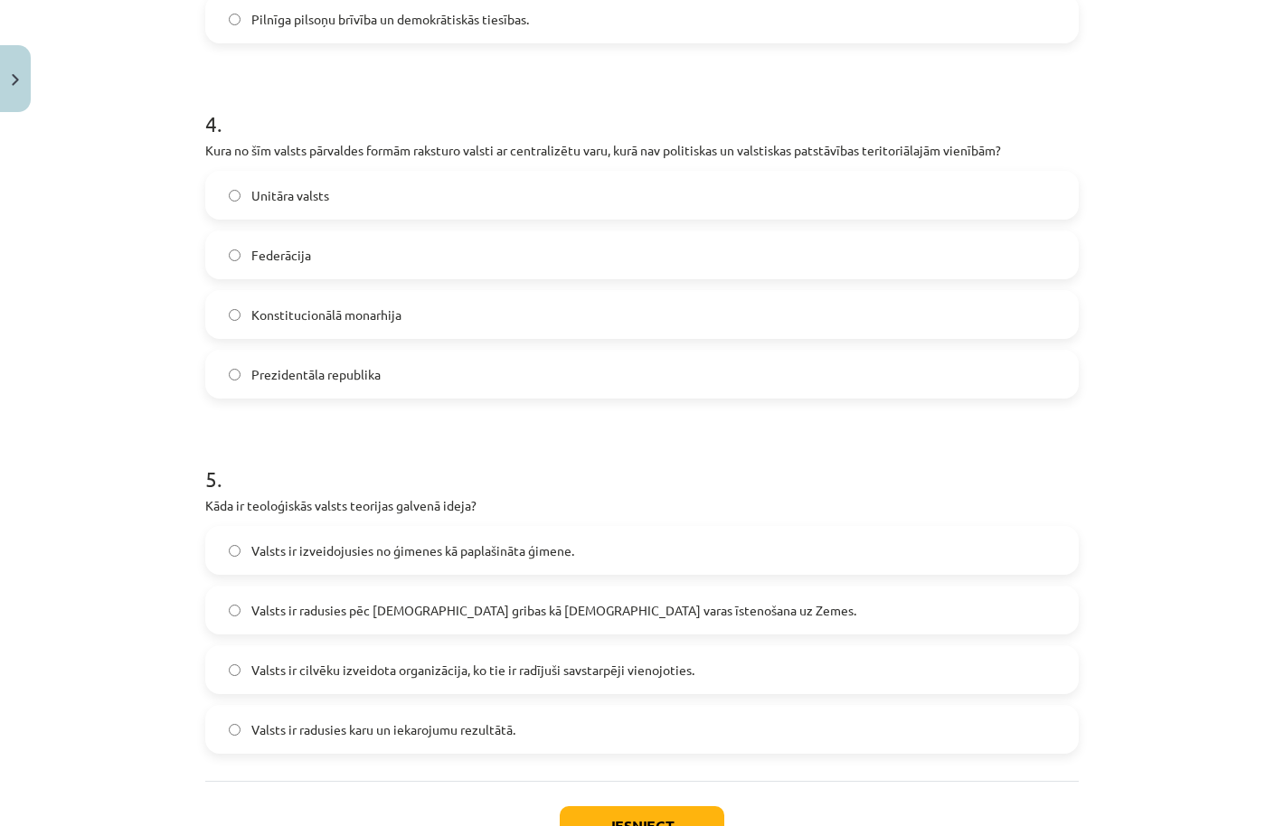
click at [407, 189] on label "Unitāra valsts" at bounding box center [642, 195] width 870 height 45
click at [444, 619] on span "Valsts ir radusies pēc Dieva gribas kā dievišķās varas īstenošana uz Zemes." at bounding box center [553, 610] width 605 height 19
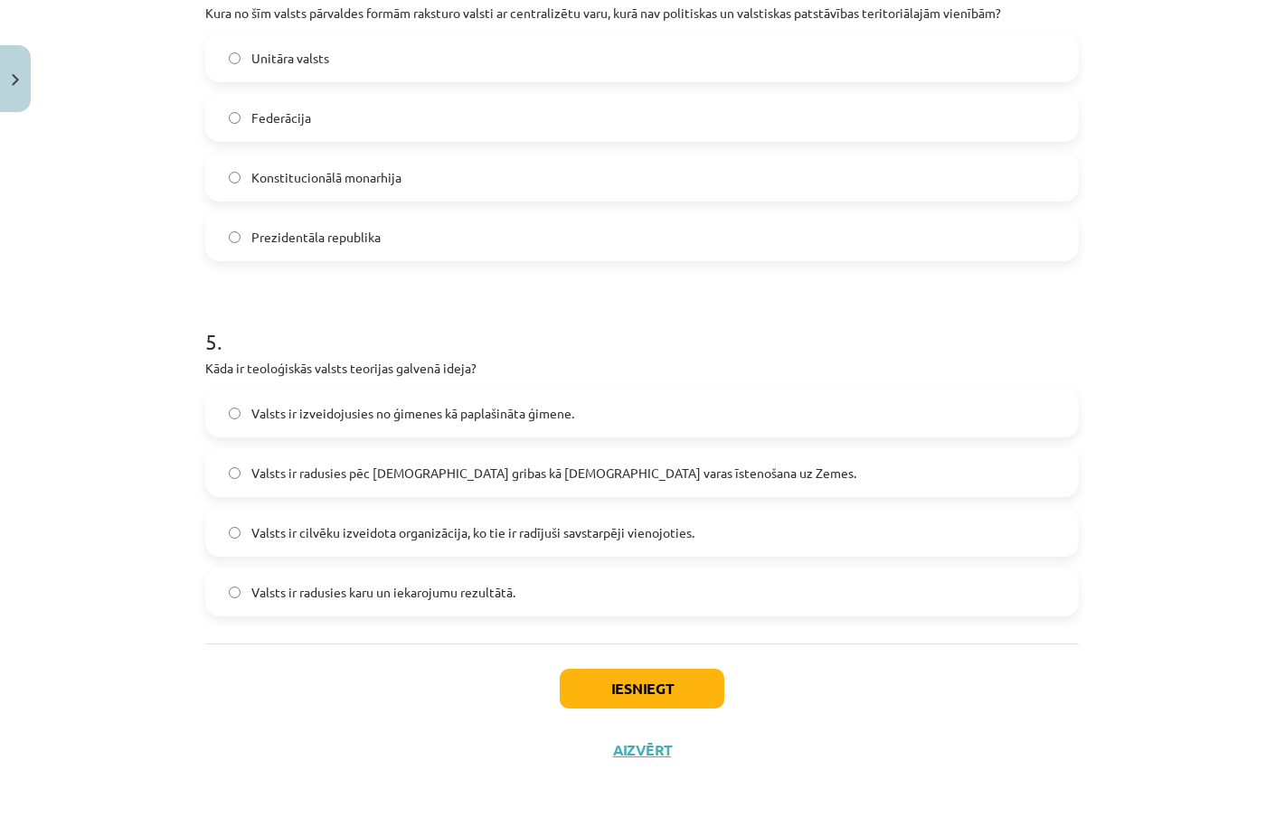
scroll to position [1486, 0]
click at [590, 683] on button "Iesniegt" at bounding box center [642, 689] width 165 height 40
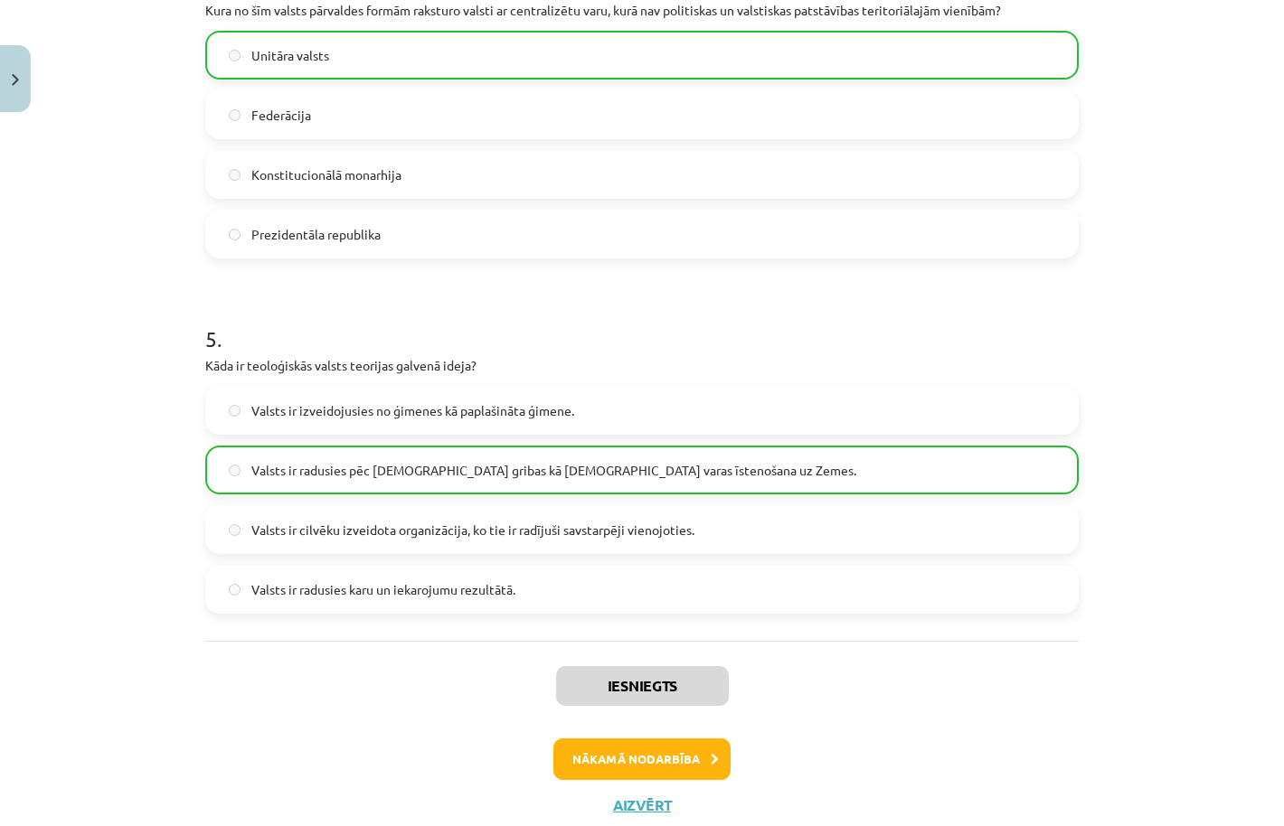
click at [642, 752] on button "Nākamā nodarbība" at bounding box center [641, 760] width 177 height 42
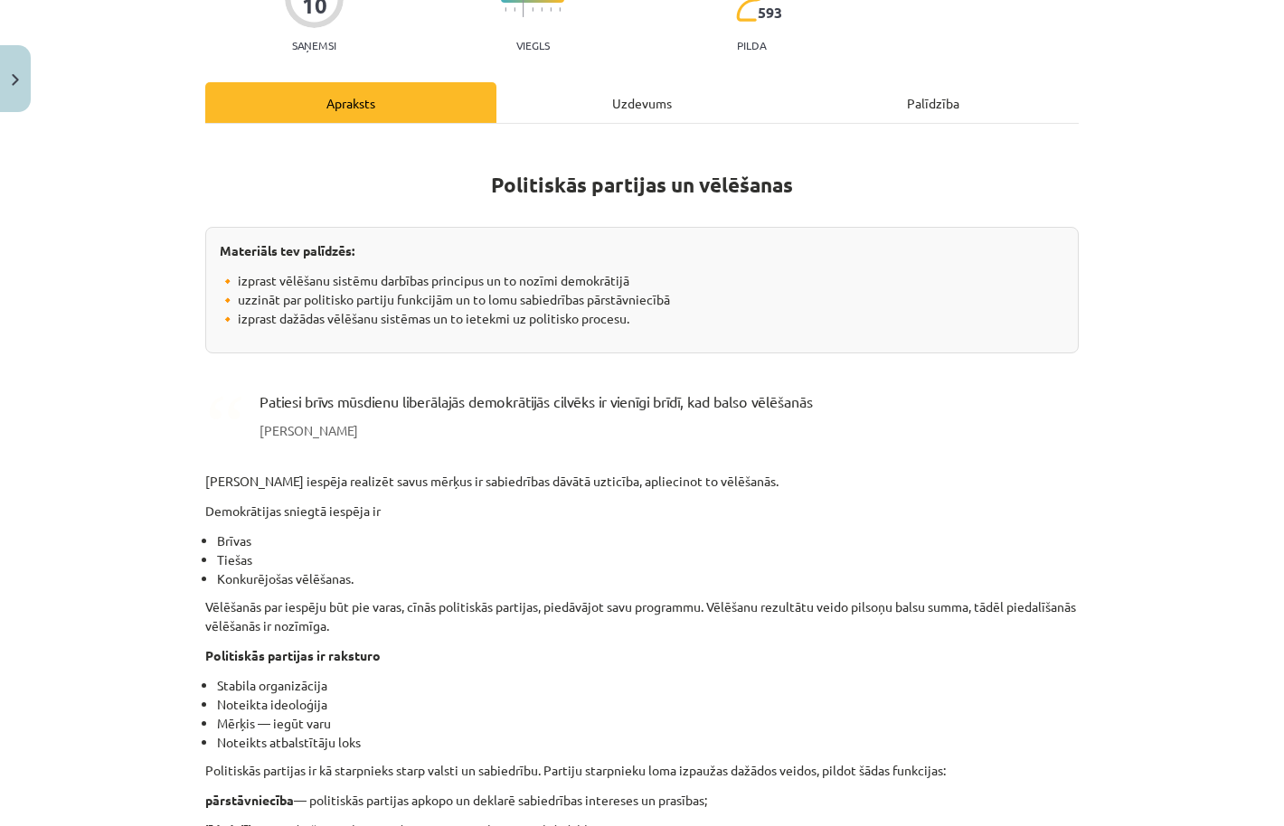
scroll to position [187, 0]
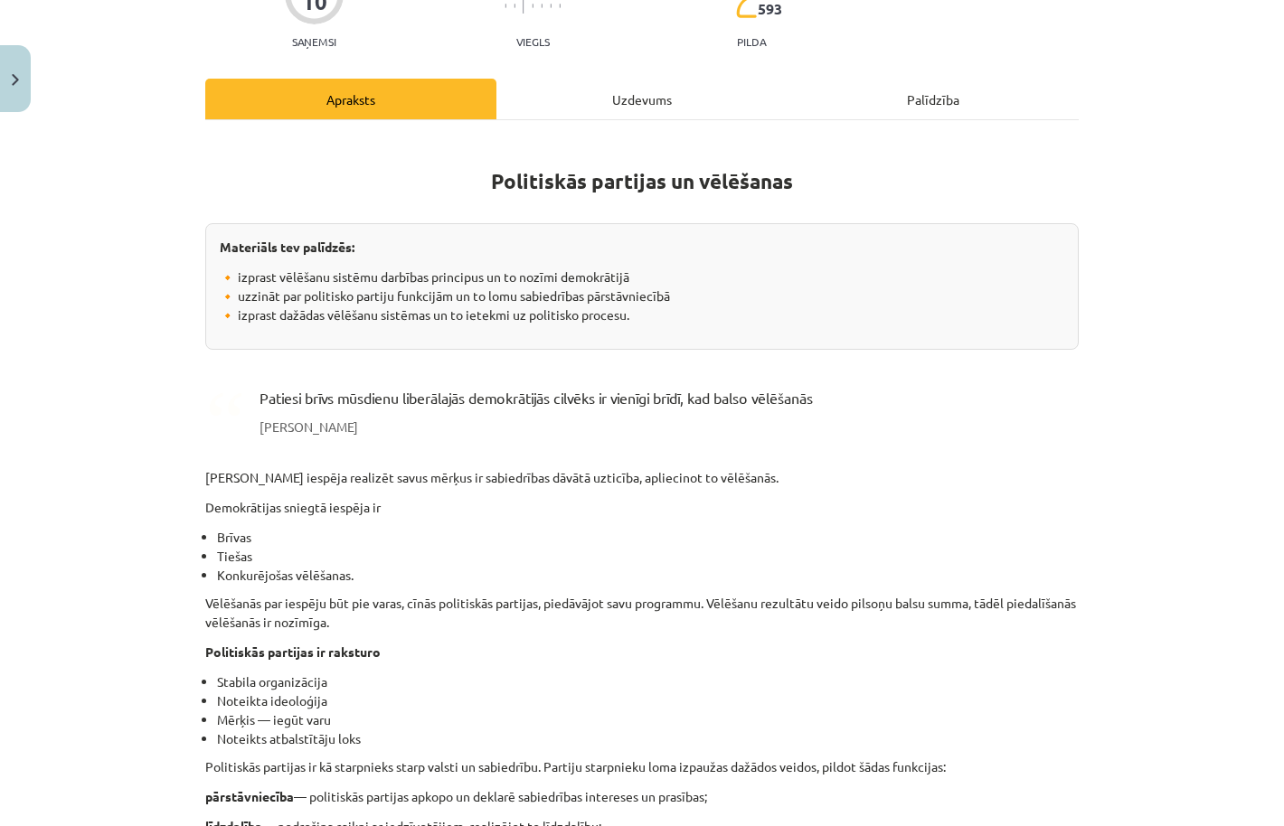
click at [645, 108] on div "Uzdevums" at bounding box center [641, 99] width 291 height 41
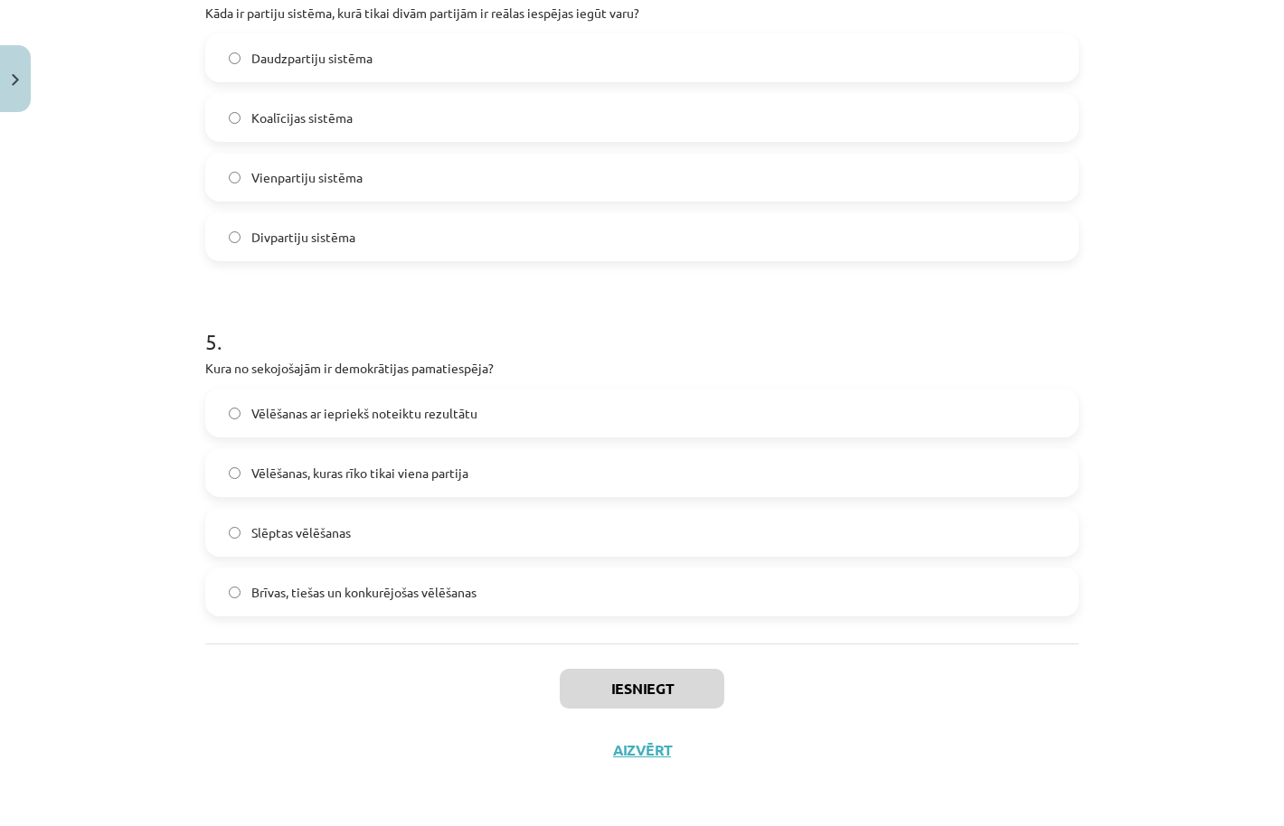
scroll to position [1370, 0]
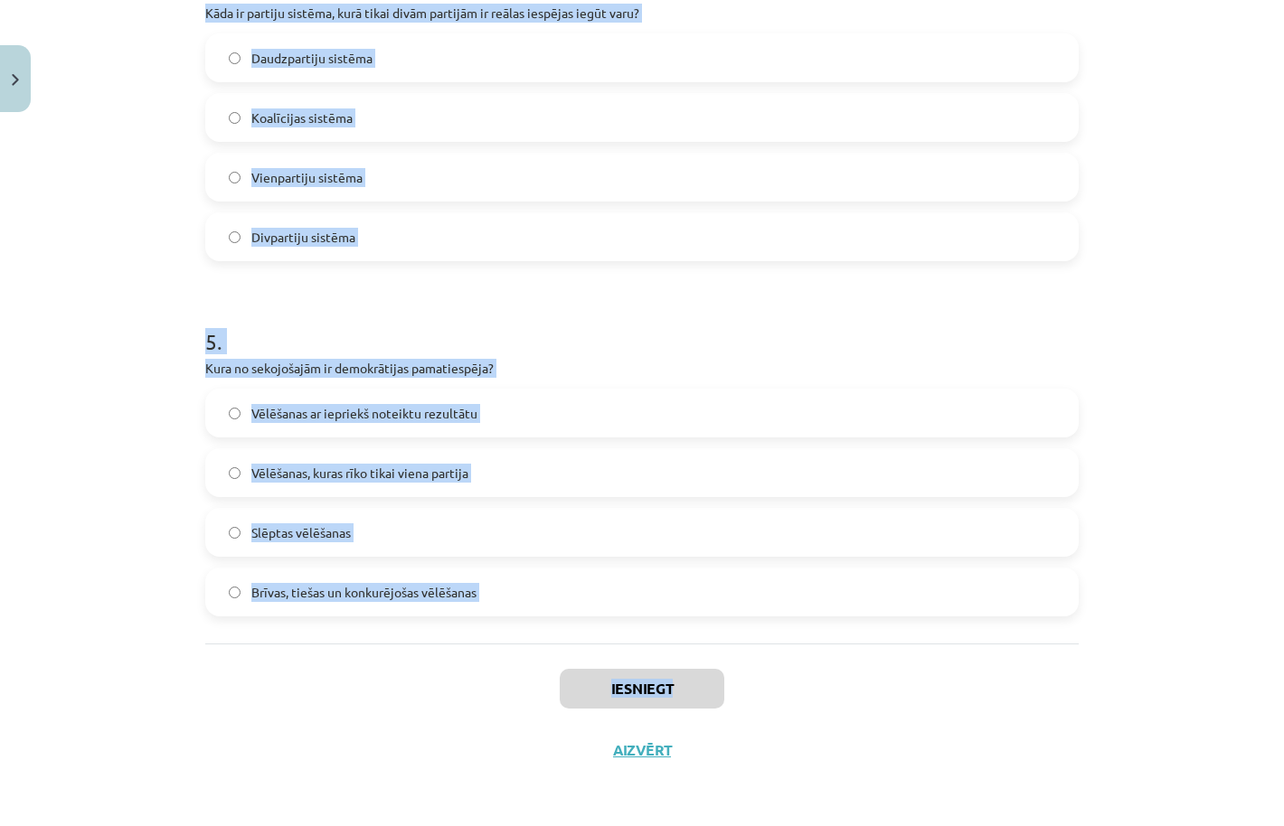
drag, startPoint x: 190, startPoint y: 391, endPoint x: 965, endPoint y: 694, distance: 833.0
click at [965, 694] on div "Mācību tēma: Sociālo zinātņu ii - 12. klases 1. ieskaites mācību materiāls #4 2…" at bounding box center [642, 413] width 1284 height 826
copy div "1 . Kura no šīm valstīm izmanto proporcionālo vēlēšanu sistēmu? Kanāda Lielbrit…"
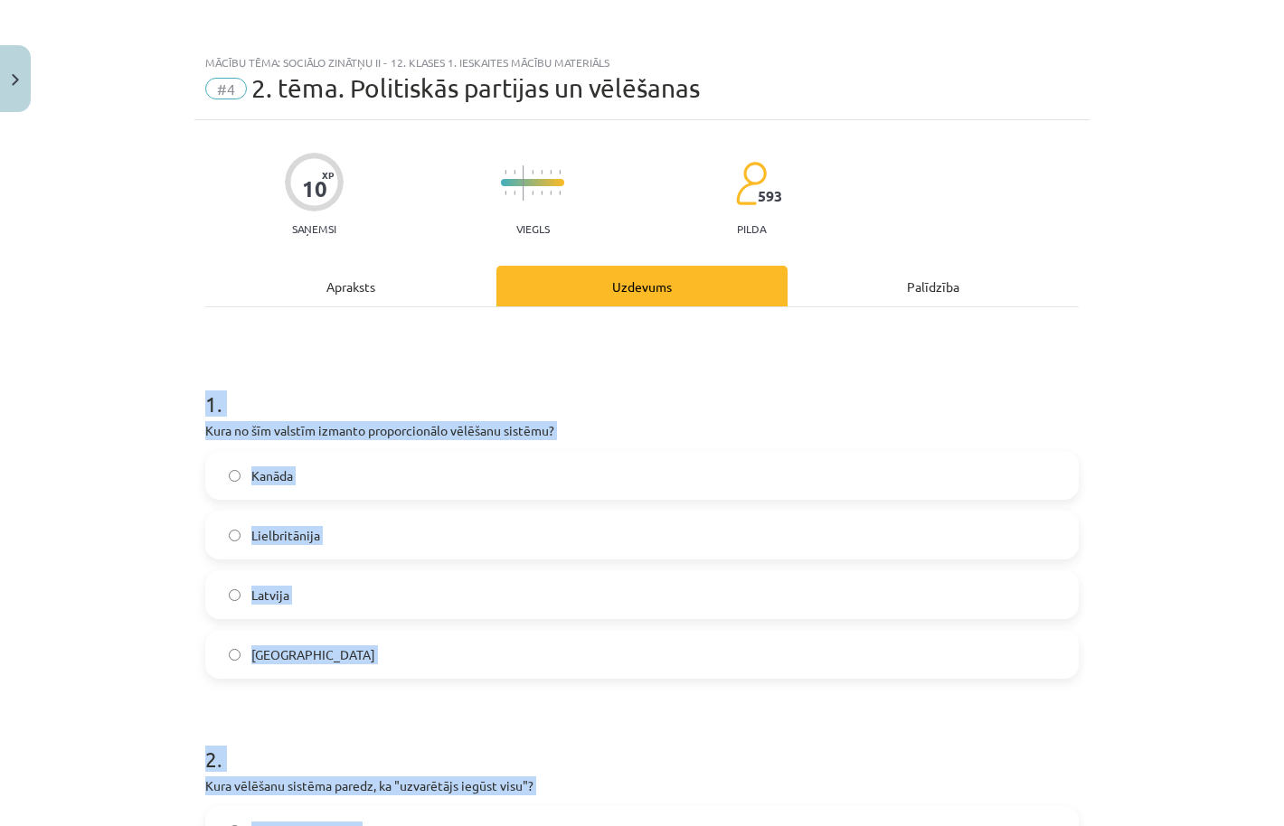
scroll to position [-1, 0]
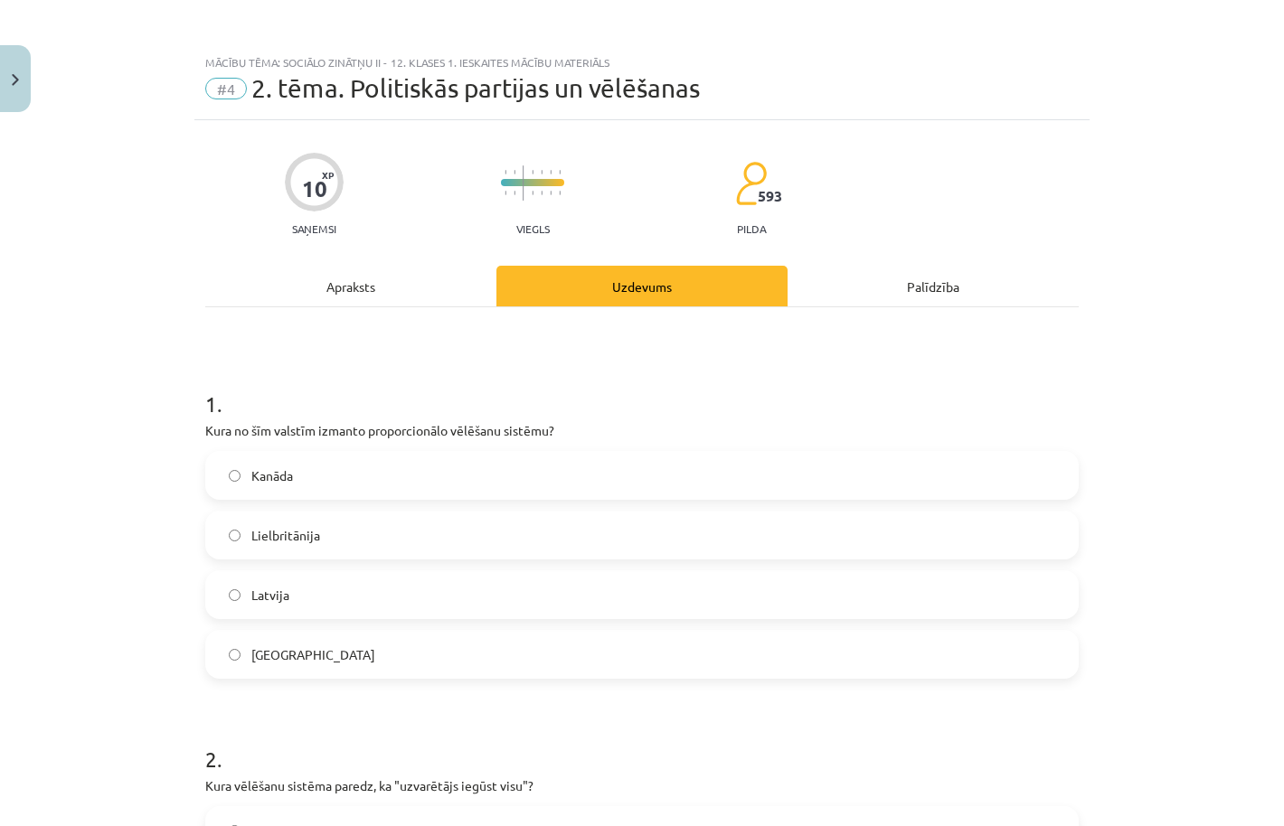
scroll to position [0, 0]
click at [344, 597] on label "Latvija" at bounding box center [642, 594] width 870 height 45
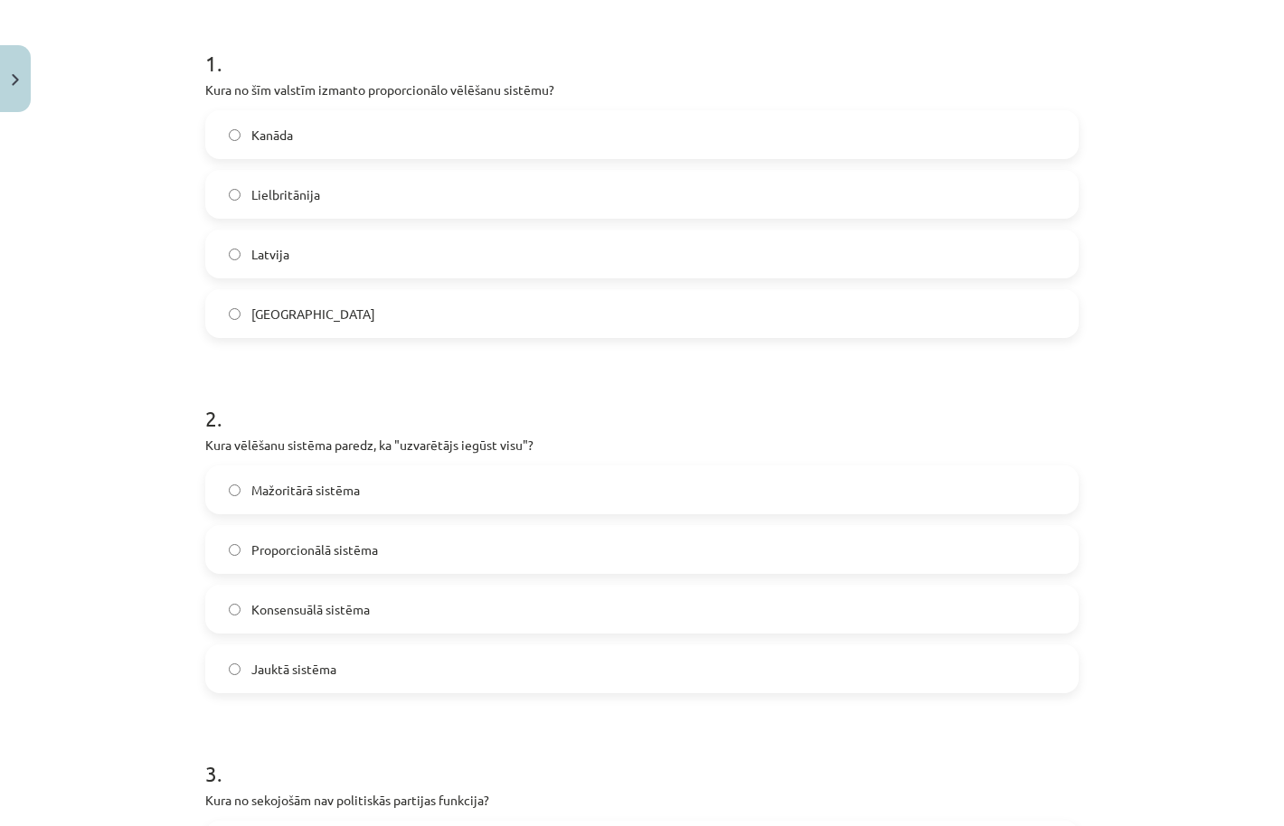
scroll to position [350, 0]
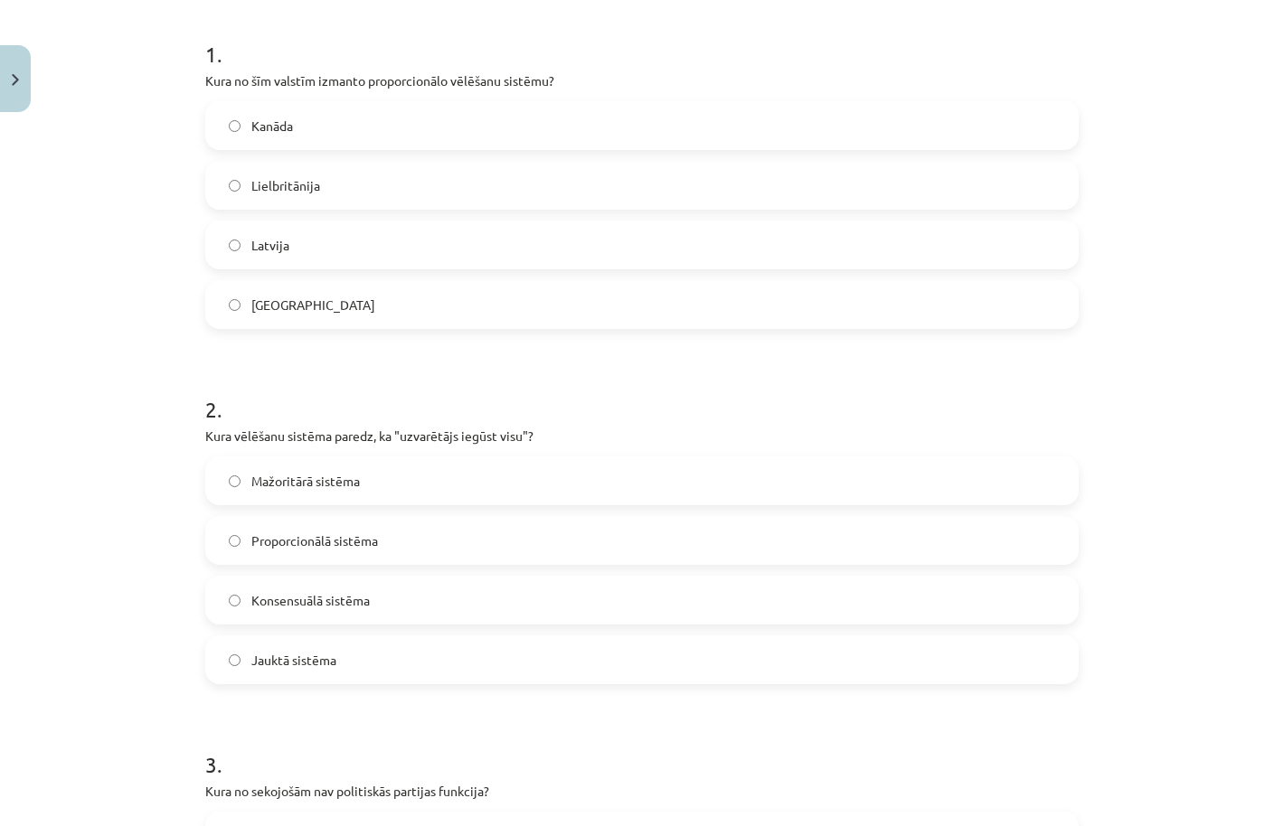
click at [360, 480] on span "Mažoritārā sistēma" at bounding box center [305, 481] width 108 height 19
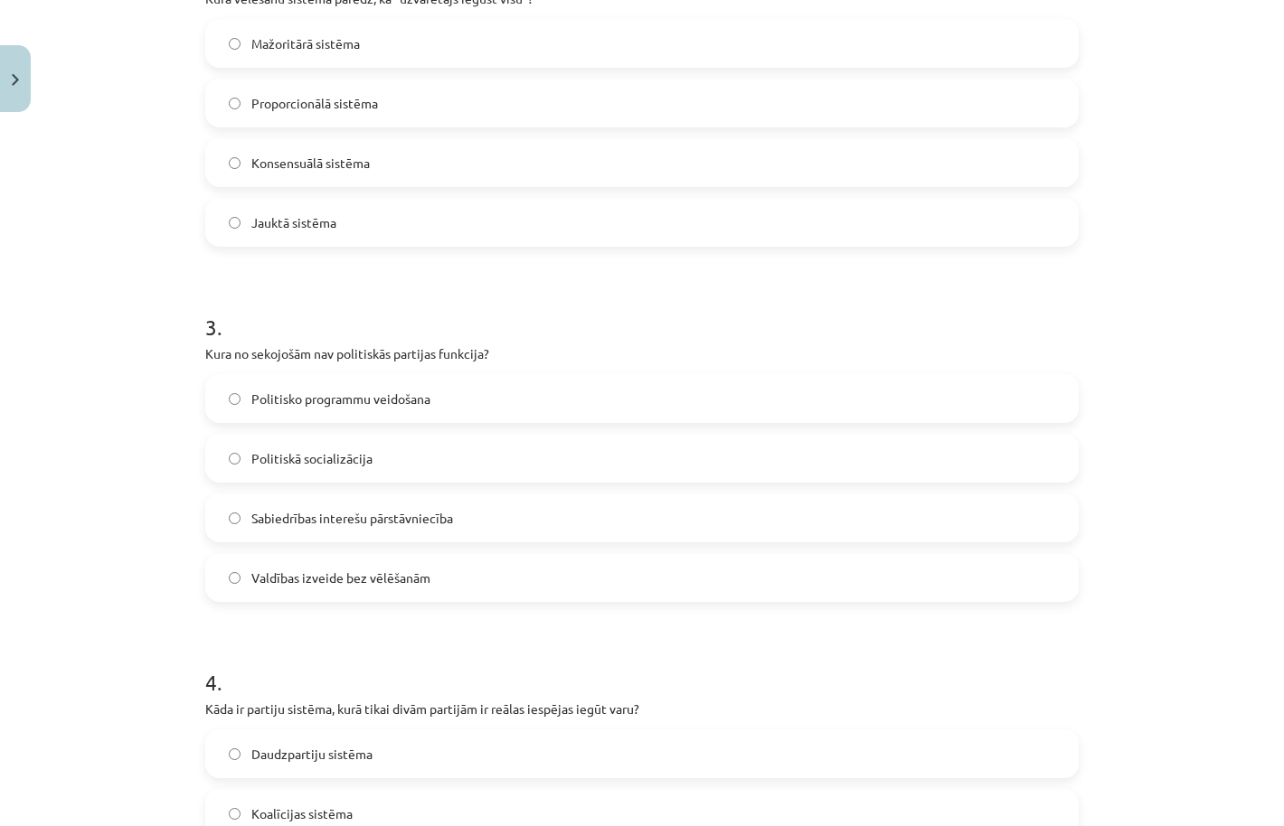
scroll to position [795, 0]
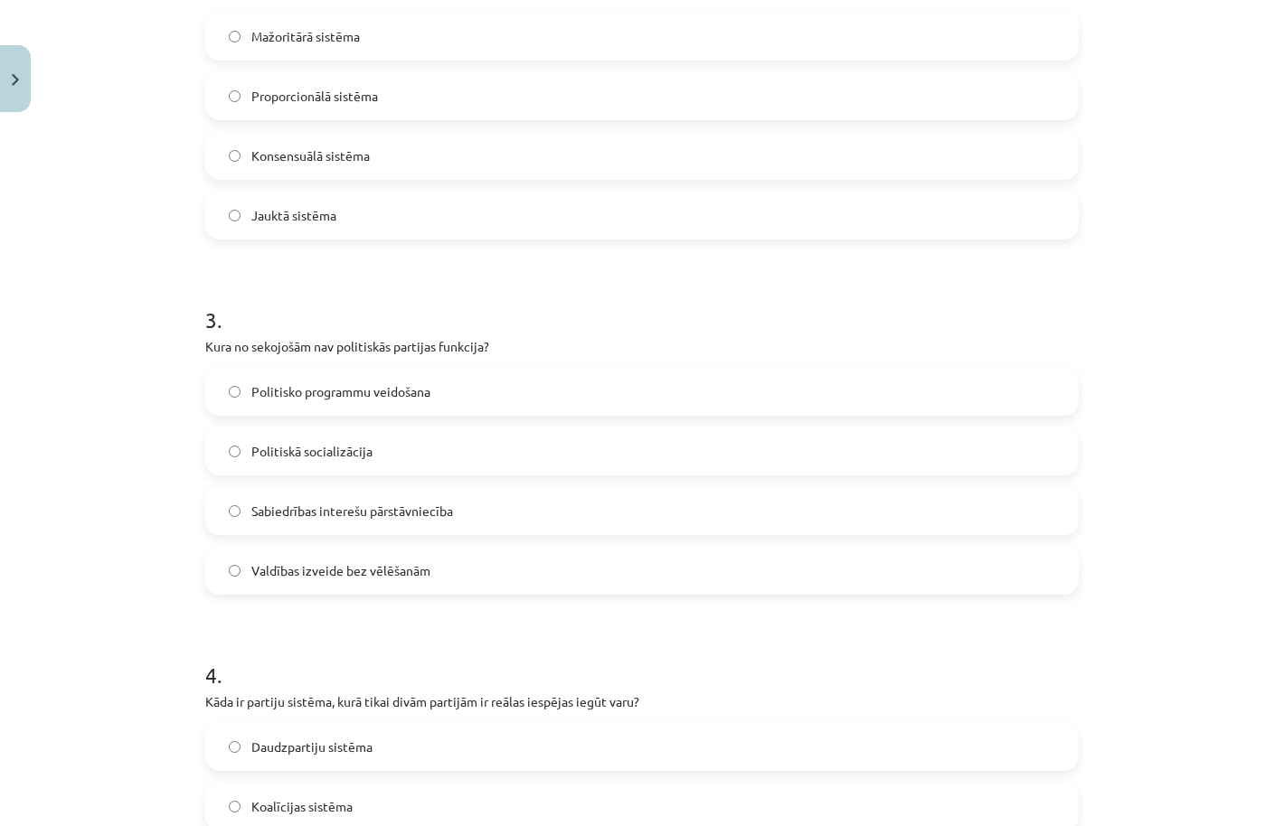
click at [373, 549] on label "Valdības izveide bez vēlēšanām" at bounding box center [642, 570] width 870 height 45
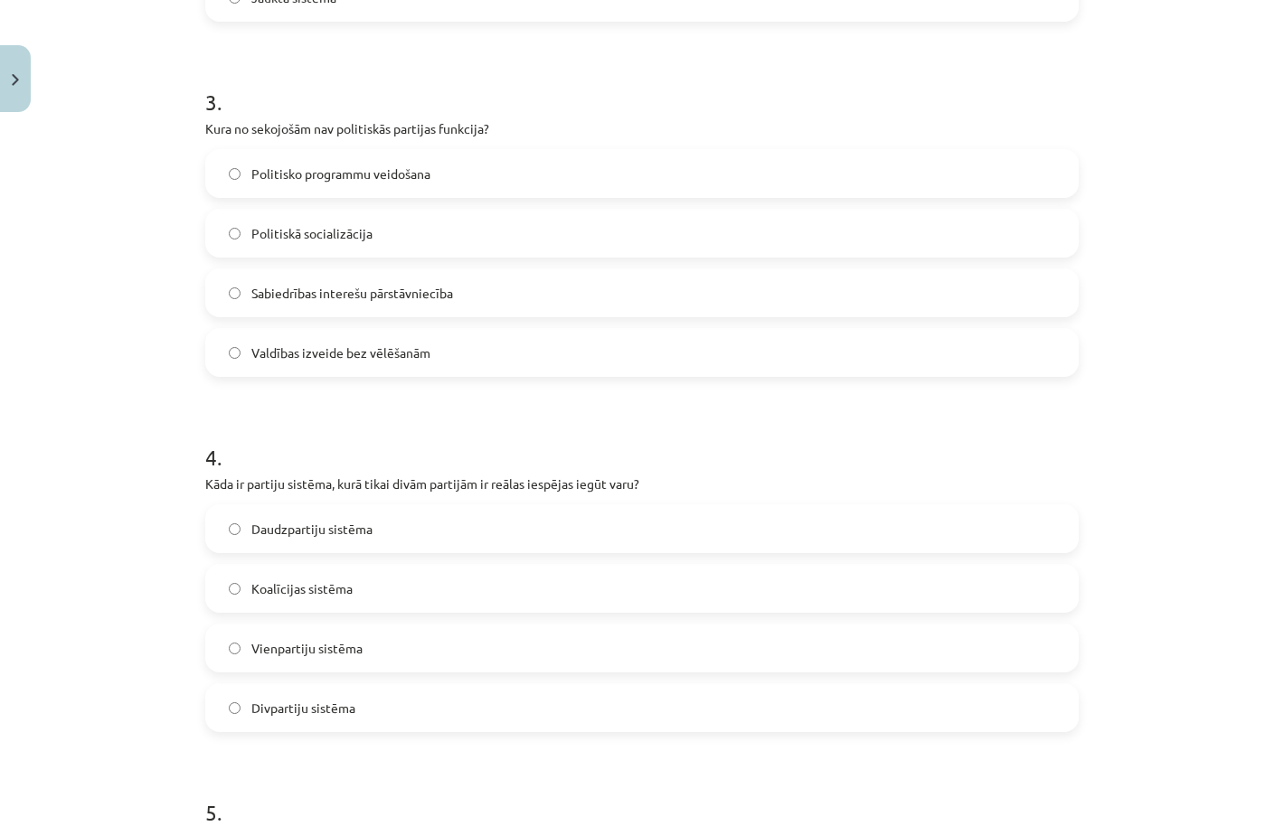
scroll to position [1041, 0]
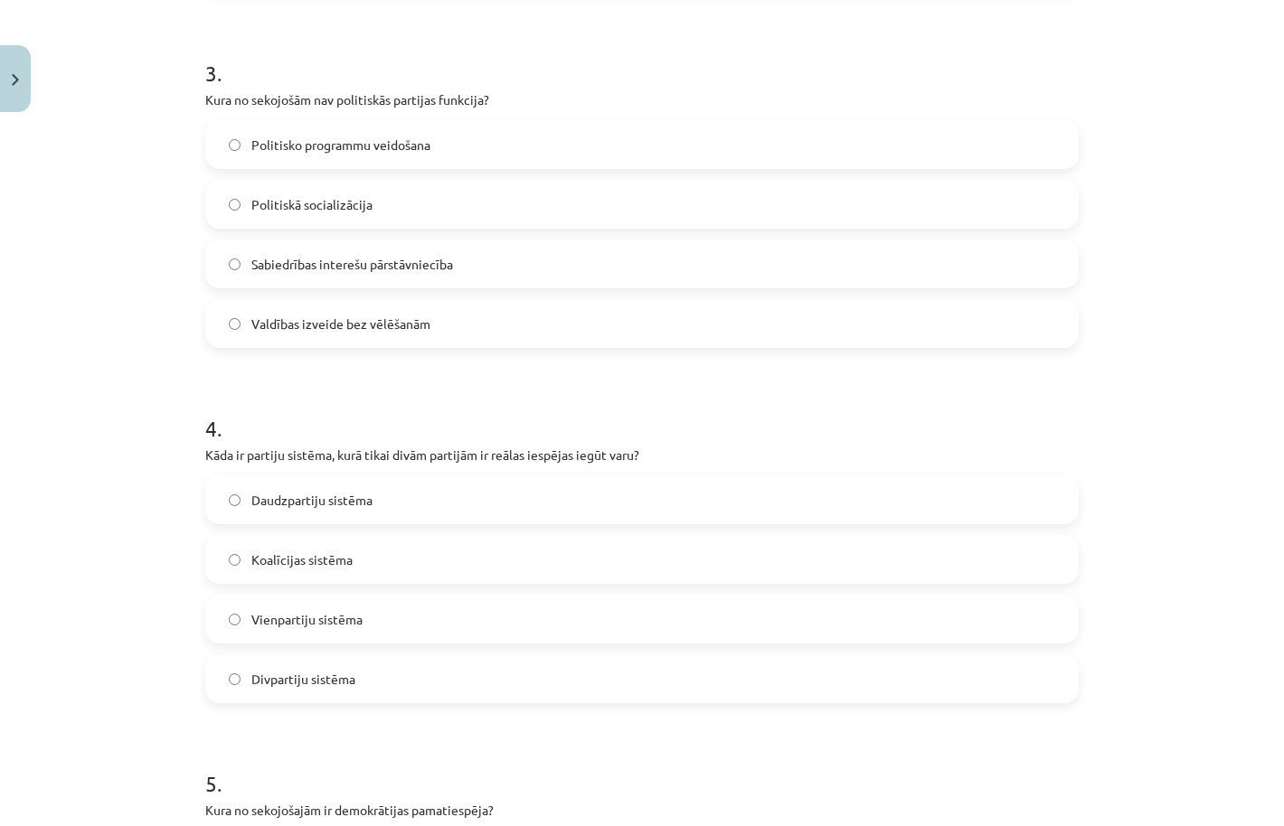
click at [382, 570] on label "Koalīcijas sistēma" at bounding box center [642, 559] width 870 height 45
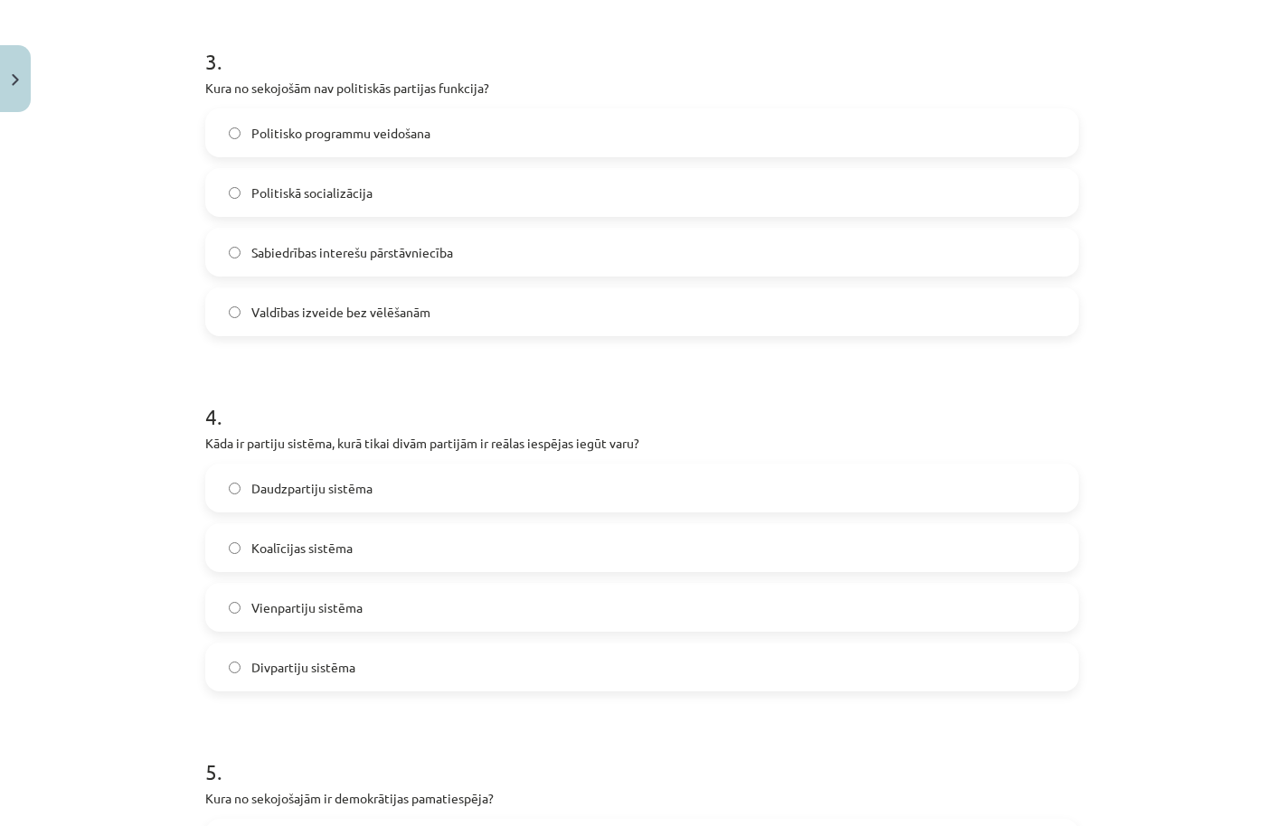
click at [386, 588] on label "Vienpartiju sistēma" at bounding box center [642, 607] width 870 height 45
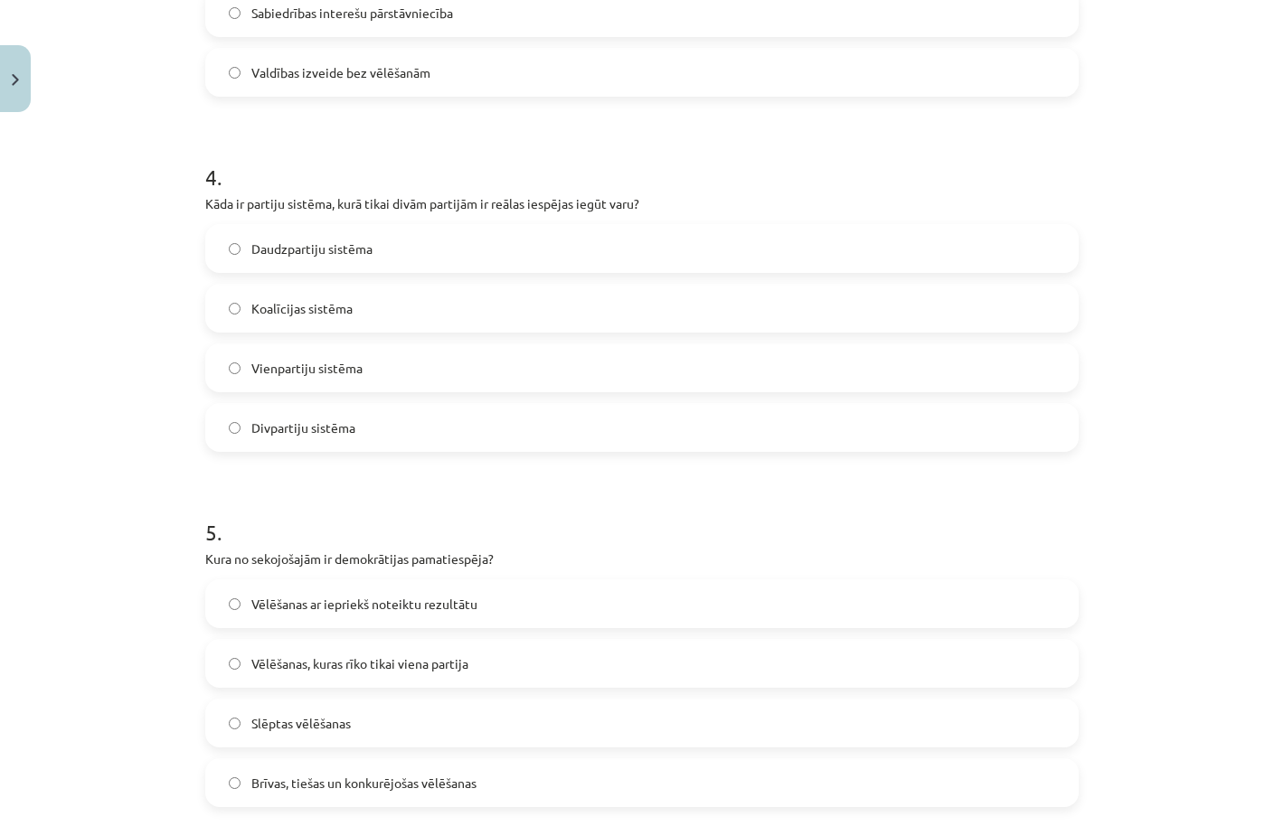
scroll to position [1436, 0]
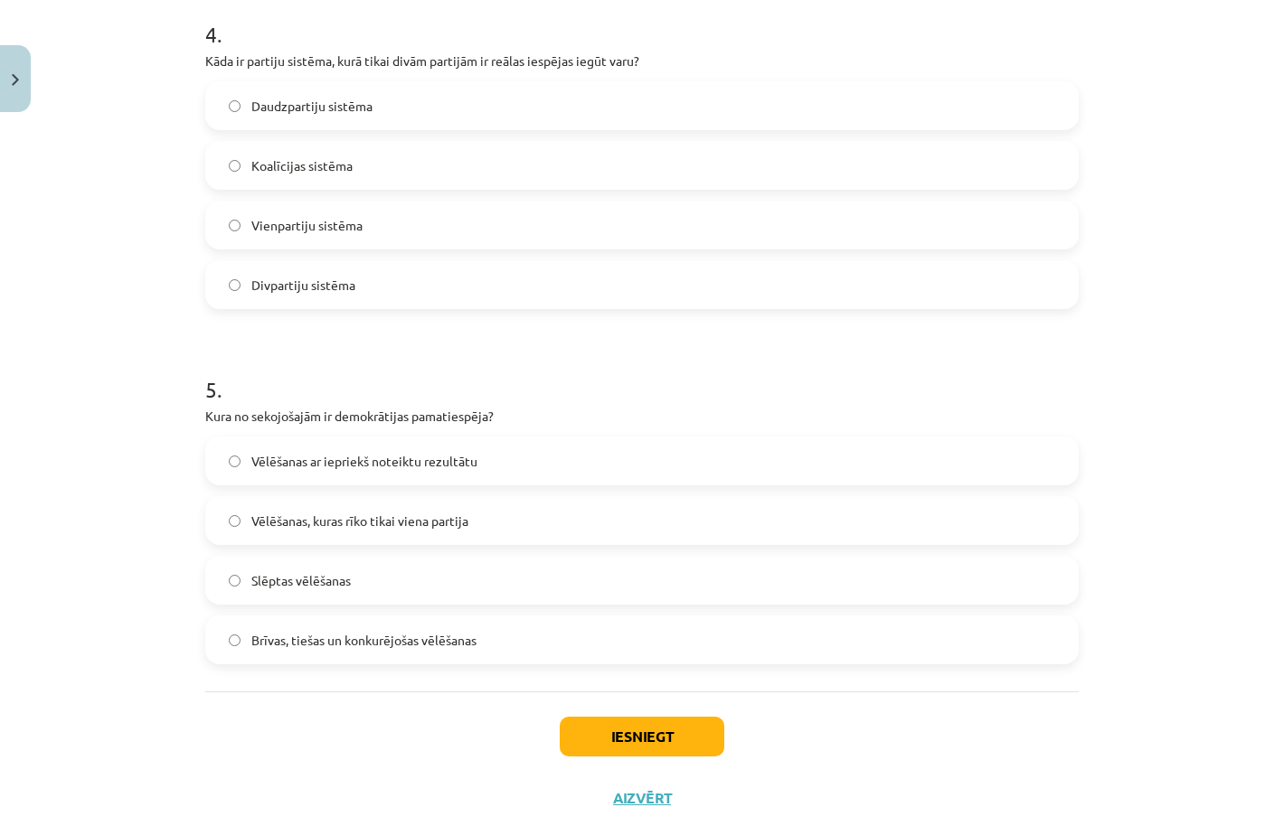
click at [388, 579] on label "Slēptas vēlēšanas" at bounding box center [642, 580] width 870 height 45
click at [387, 632] on span "Brīvas, tiešas un konkurējošas vēlēšanas" at bounding box center [363, 640] width 225 height 19
click at [691, 743] on button "Iesniegt" at bounding box center [642, 737] width 165 height 40
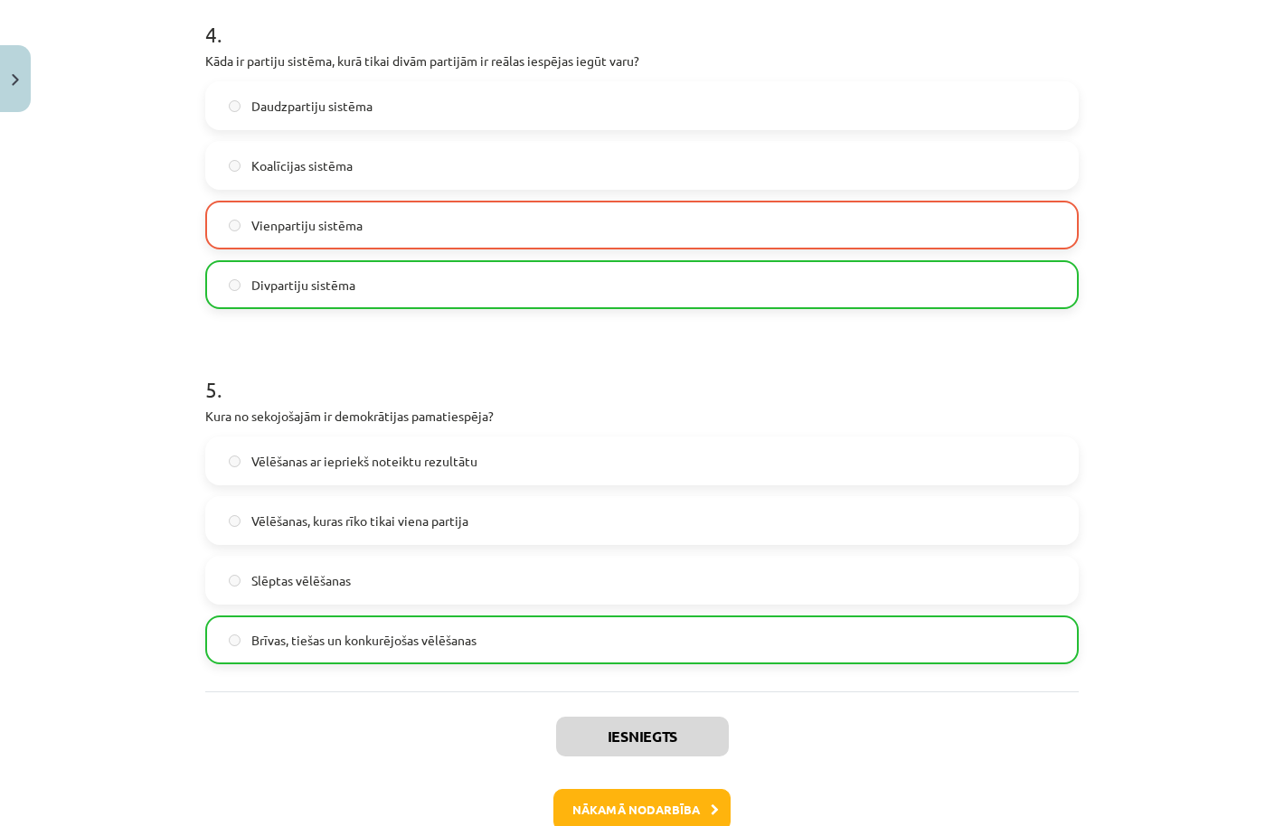
click at [636, 809] on button "Nākamā nodarbība" at bounding box center [641, 810] width 177 height 42
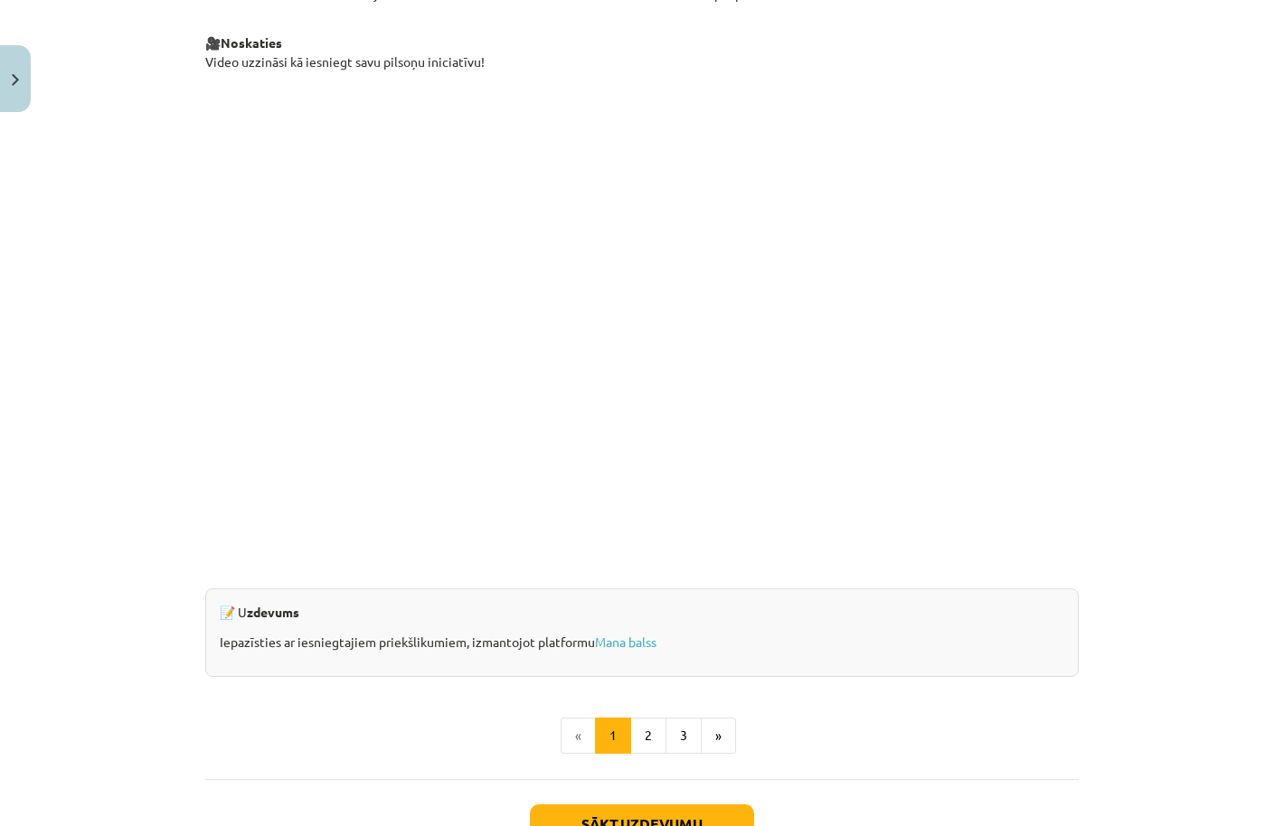
scroll to position [45, 0]
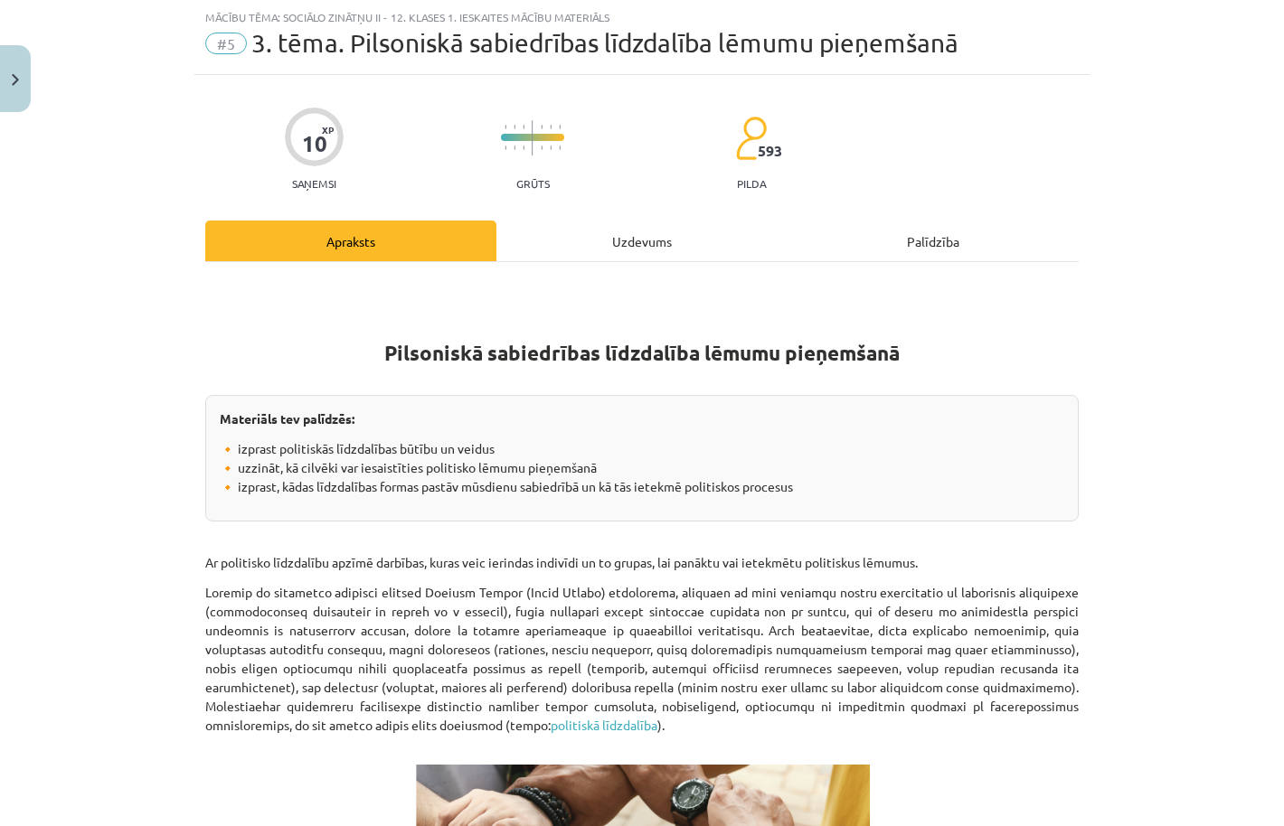
click at [661, 250] on div "Uzdevums" at bounding box center [641, 241] width 291 height 41
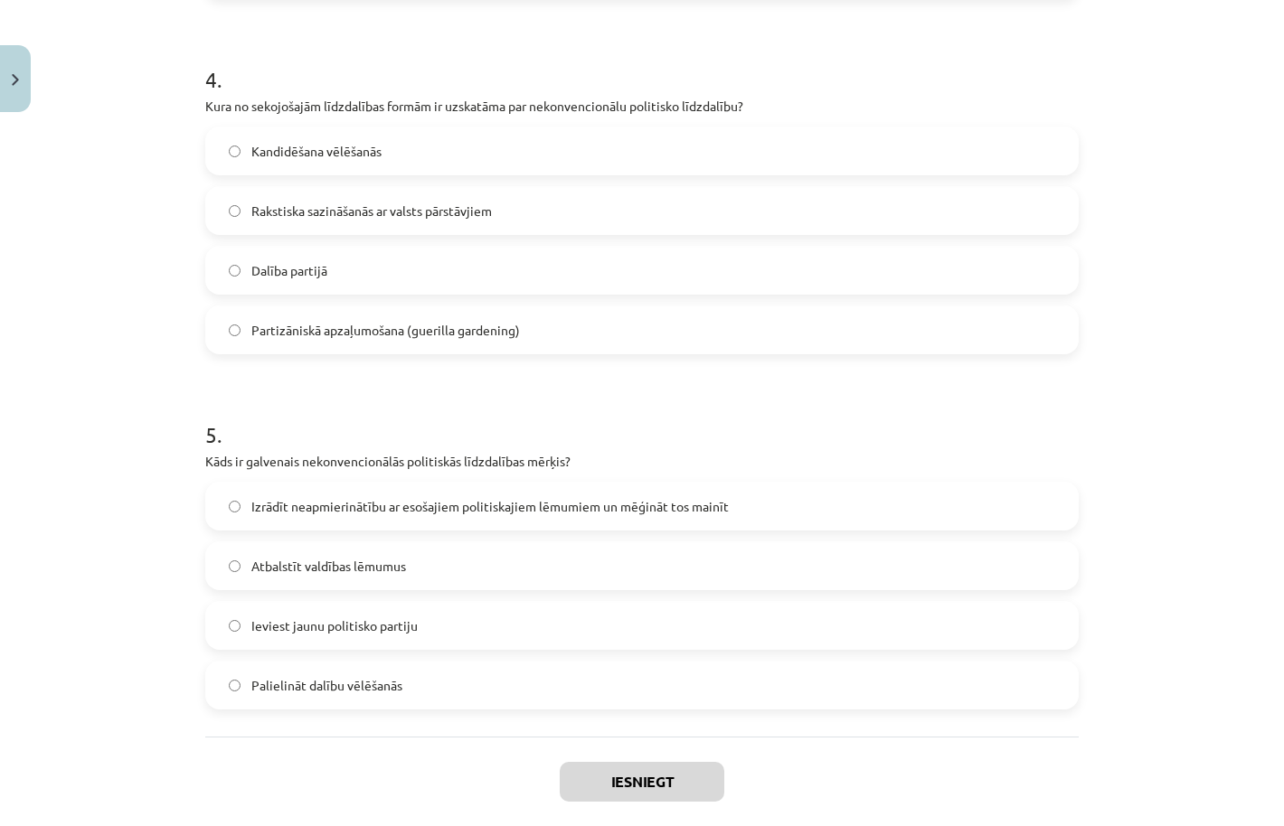
scroll to position [1486, 0]
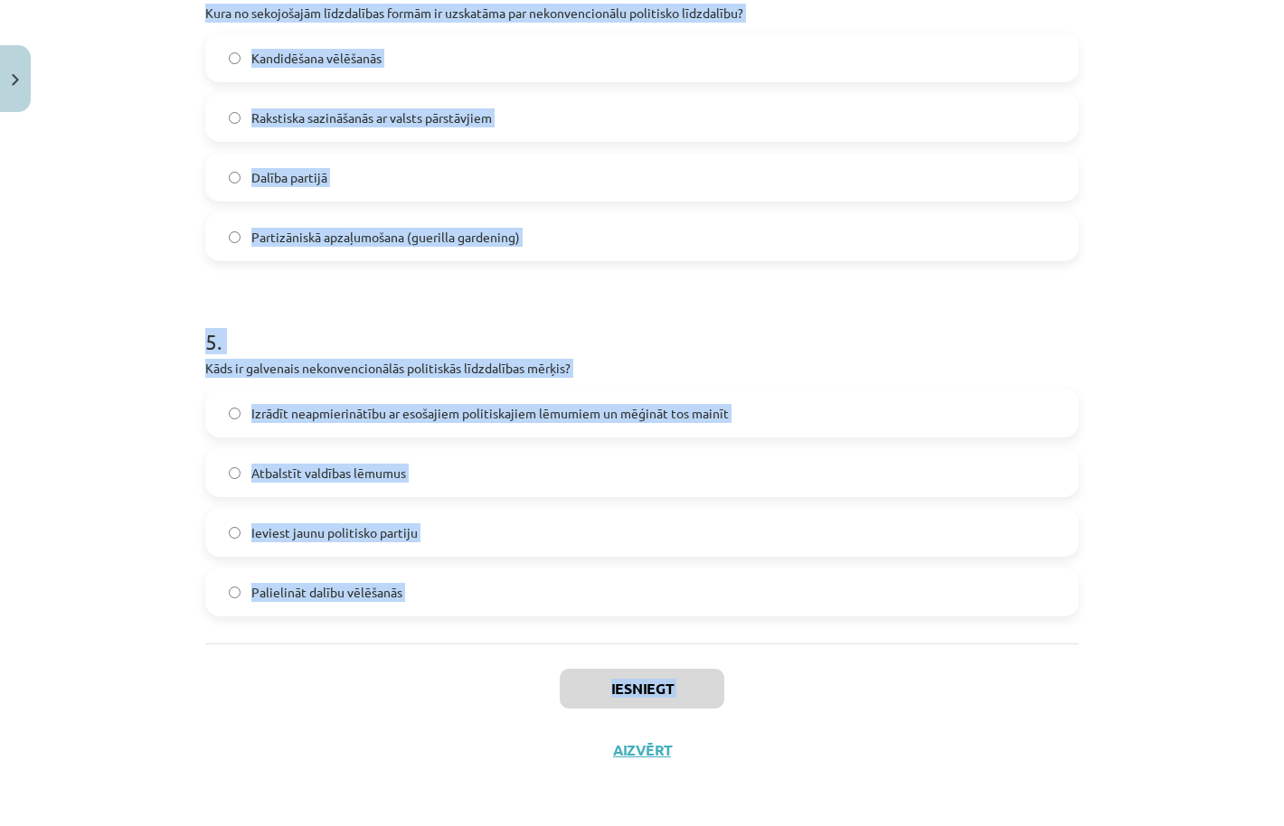
drag, startPoint x: 182, startPoint y: 369, endPoint x: 1058, endPoint y: 710, distance: 939.9
click at [1058, 710] on div "Mācību tēma: Sociālo zinātņu ii - 12. klases 1. ieskaites mācību materiāls #5 3…" at bounding box center [642, 413] width 1284 height 826
copy div "1 . Kas ir obligātā līdzdalība vēlēšanās, un kurās valstīs tā ir piemērota? Pie…"
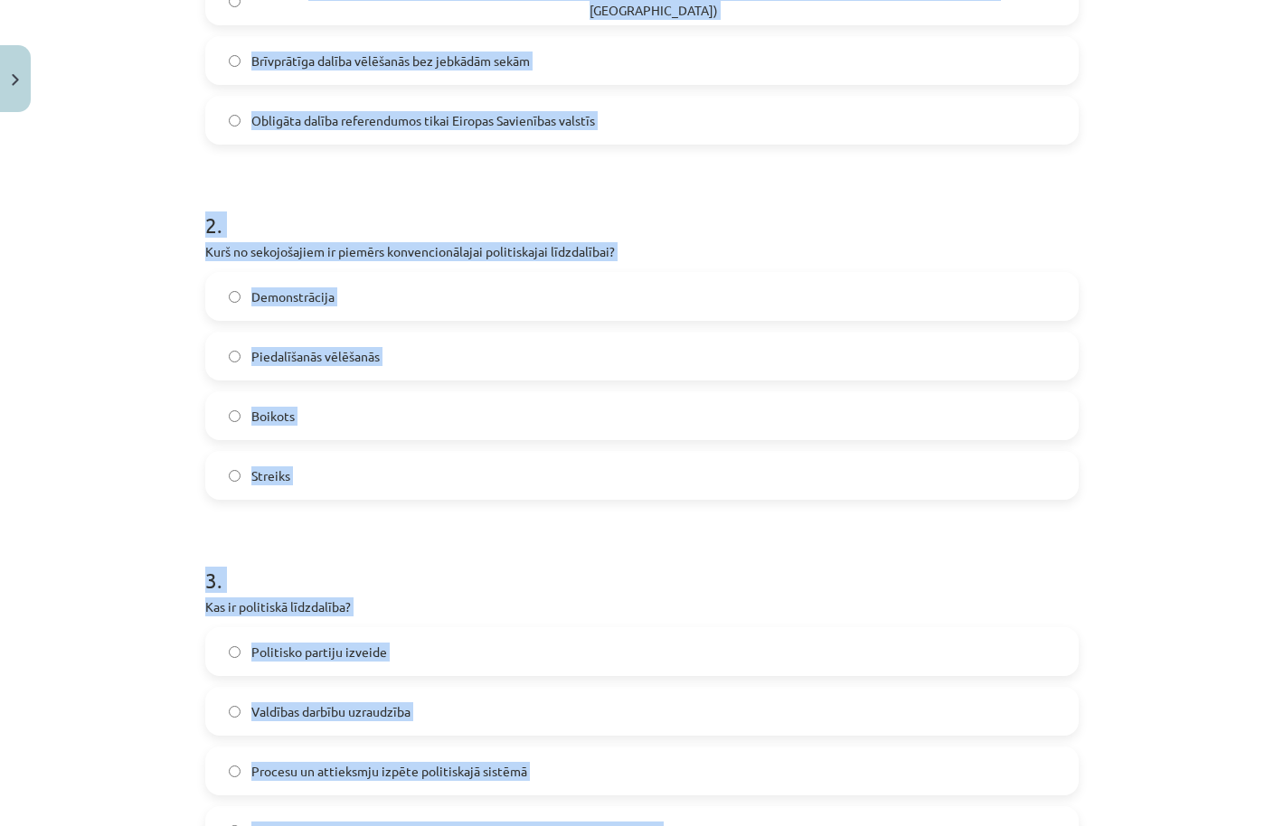
scroll to position [349, 0]
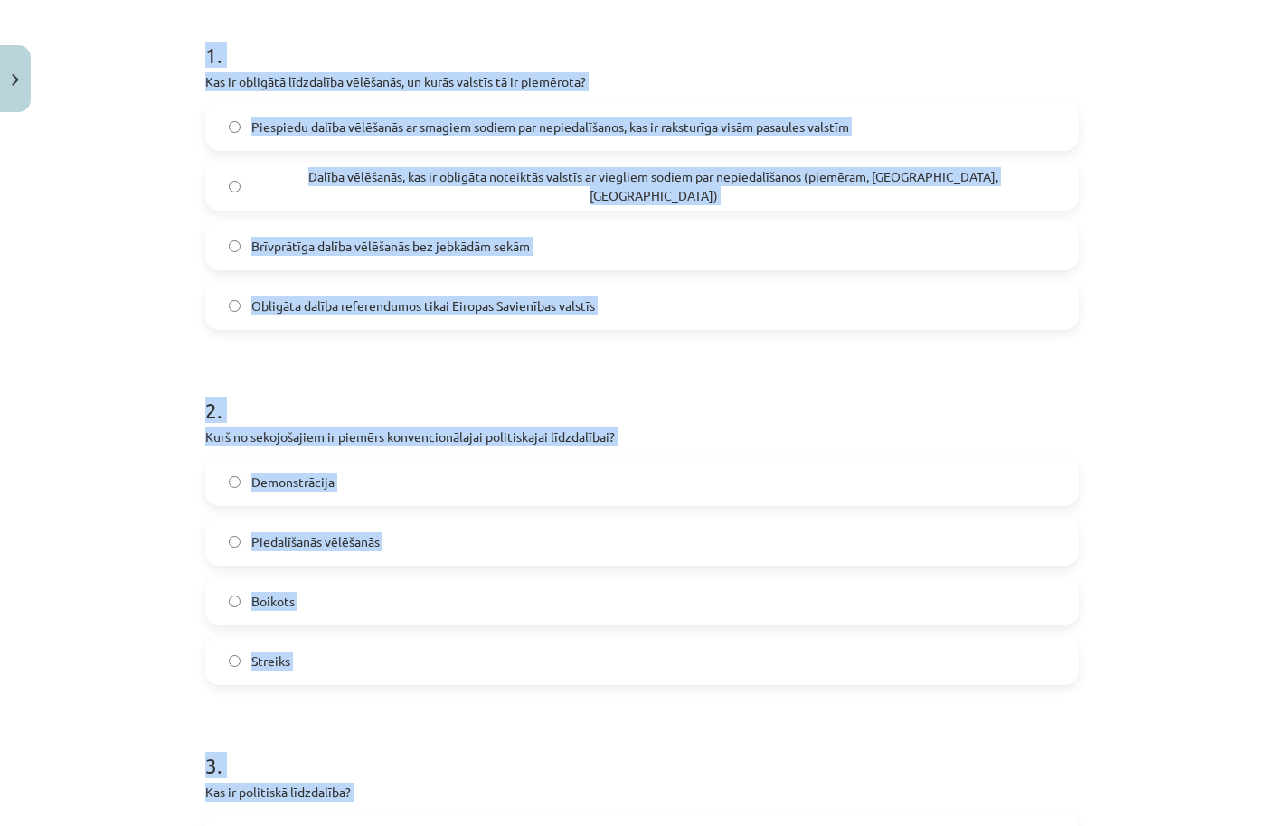
click at [171, 349] on div "Mācību tēma: Sociālo zinātņu ii - 12. klases 1. ieskaites mācību materiāls #5 3…" at bounding box center [642, 413] width 1284 height 826
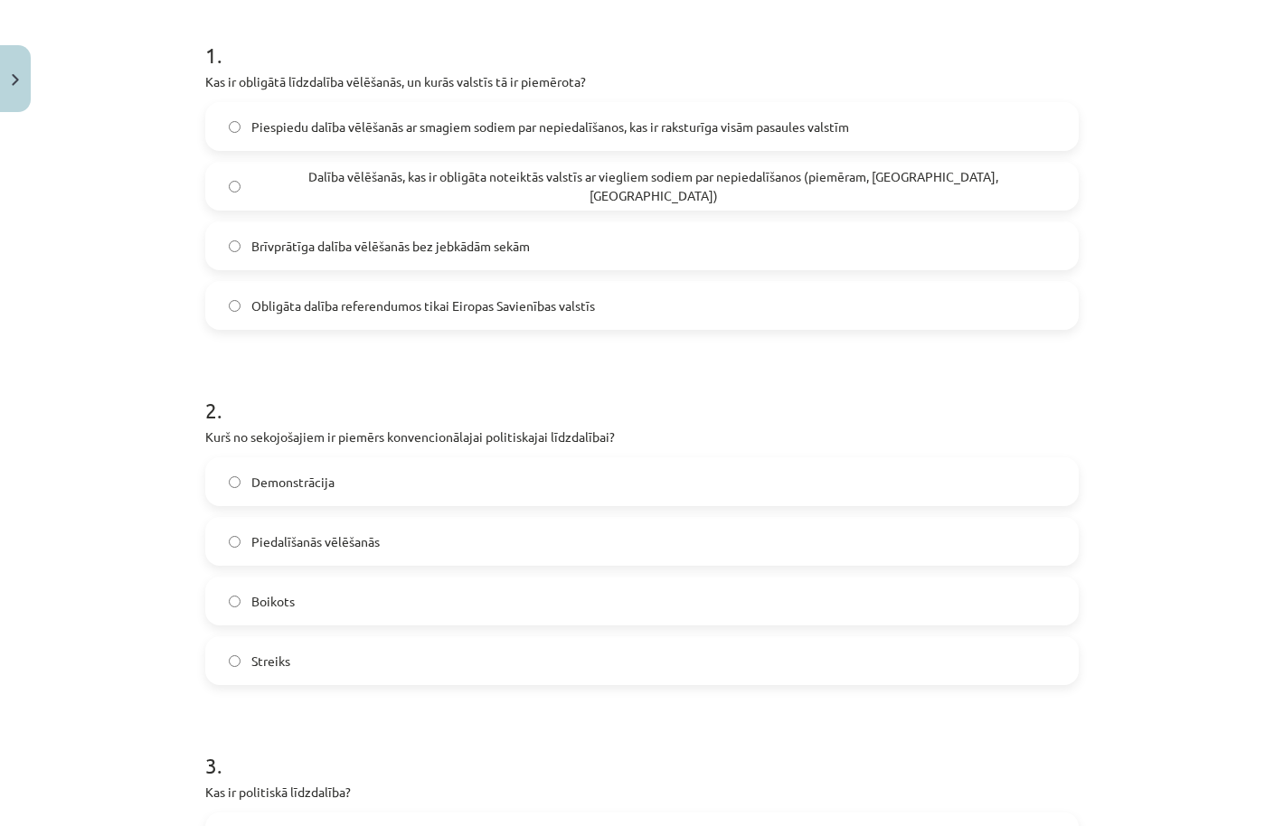
click at [363, 113] on label "Piespiedu dalība vēlēšanās ar smagiem sodiem par nepiedalīšanos, kas ir rakstur…" at bounding box center [642, 126] width 870 height 45
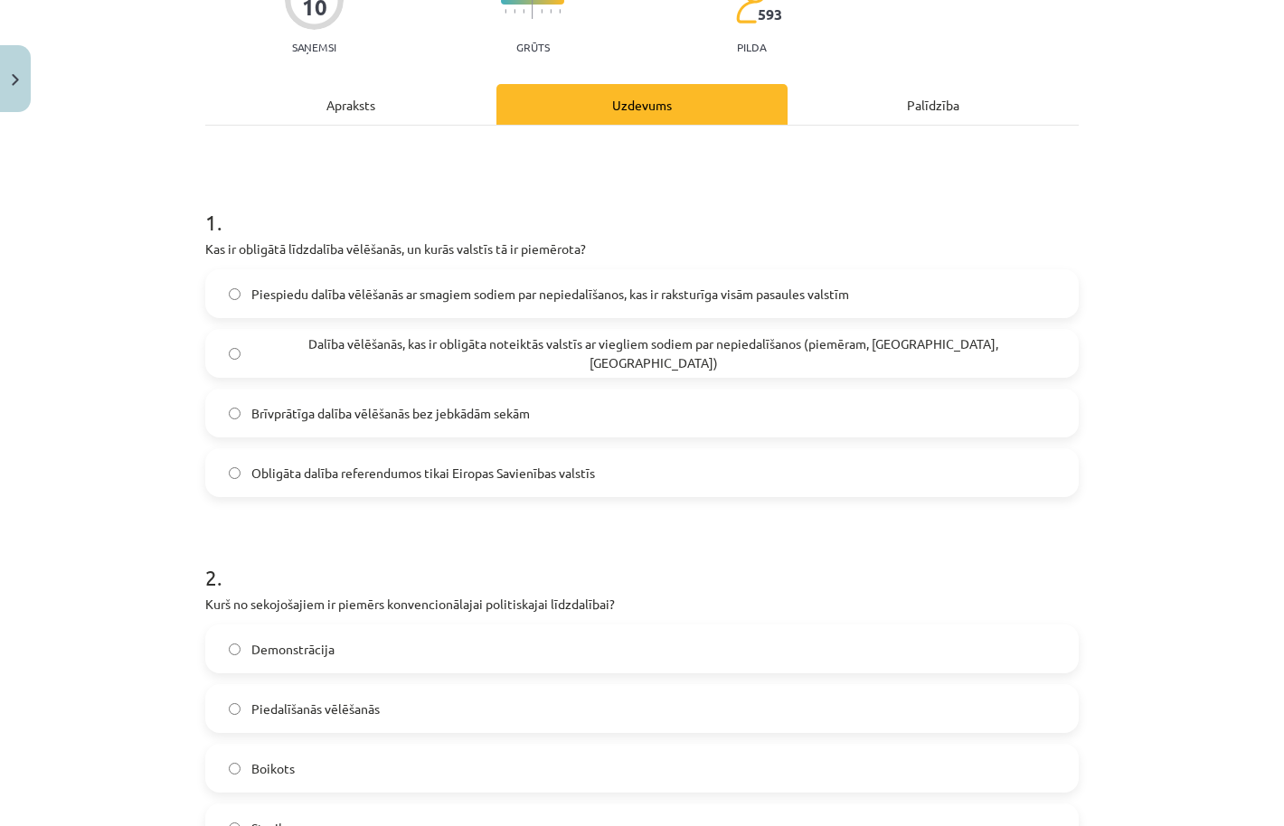
scroll to position [502, 0]
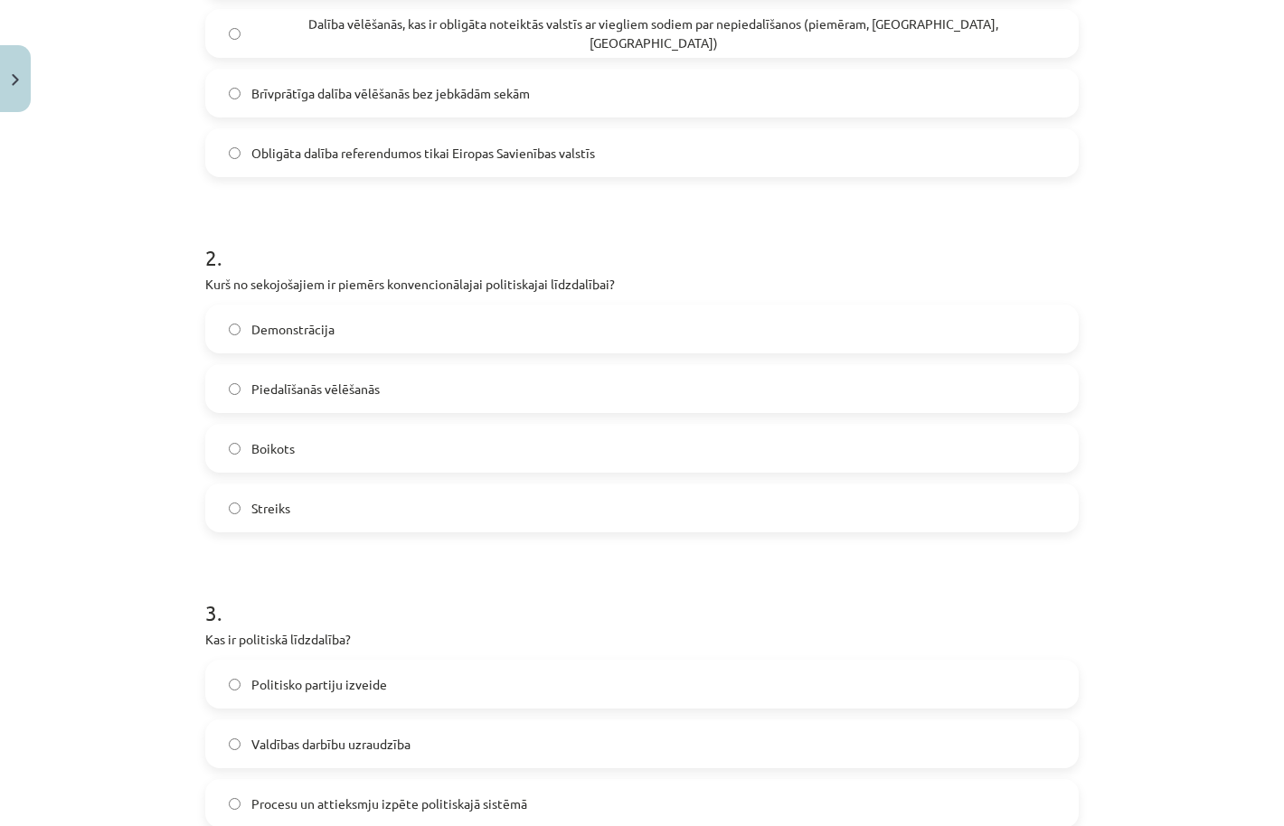
click at [402, 377] on label "Piedalīšanās vēlēšanās" at bounding box center [642, 388] width 870 height 45
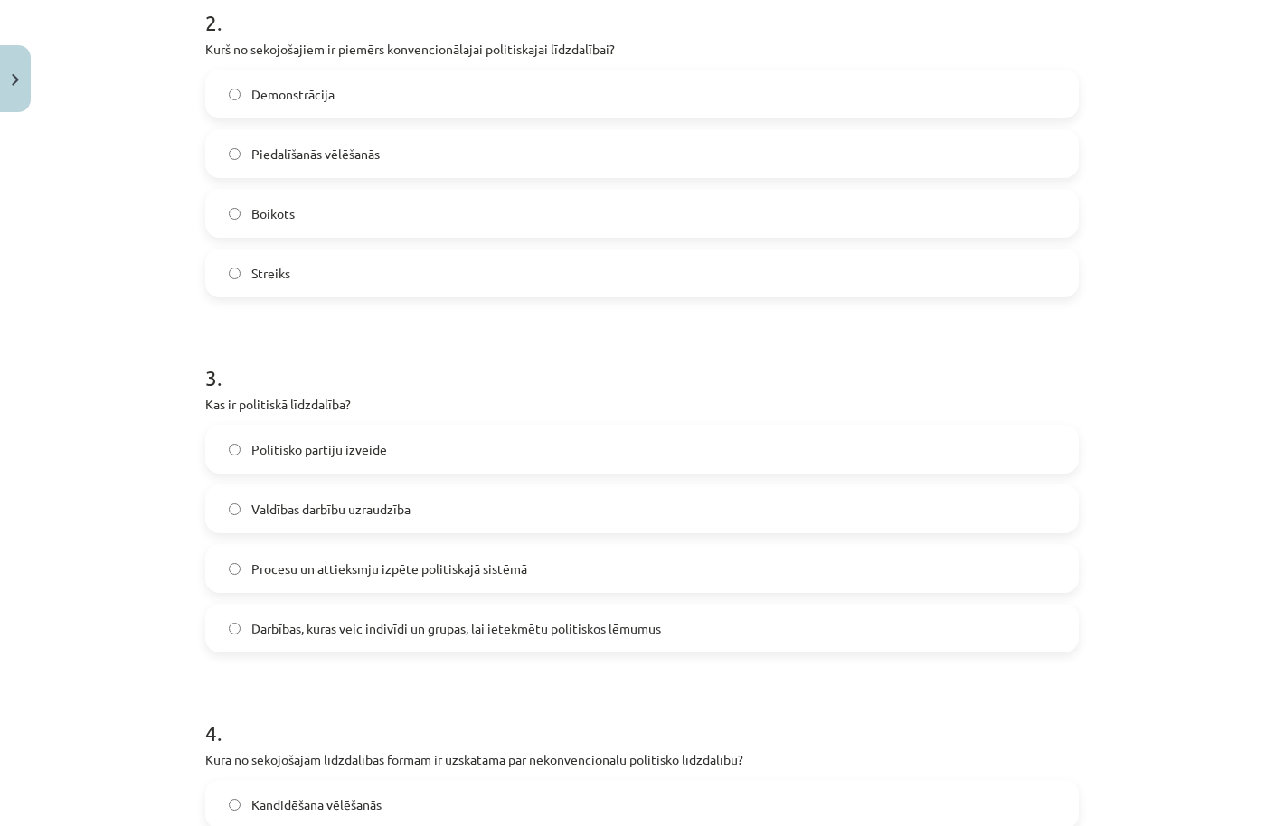
scroll to position [758, 0]
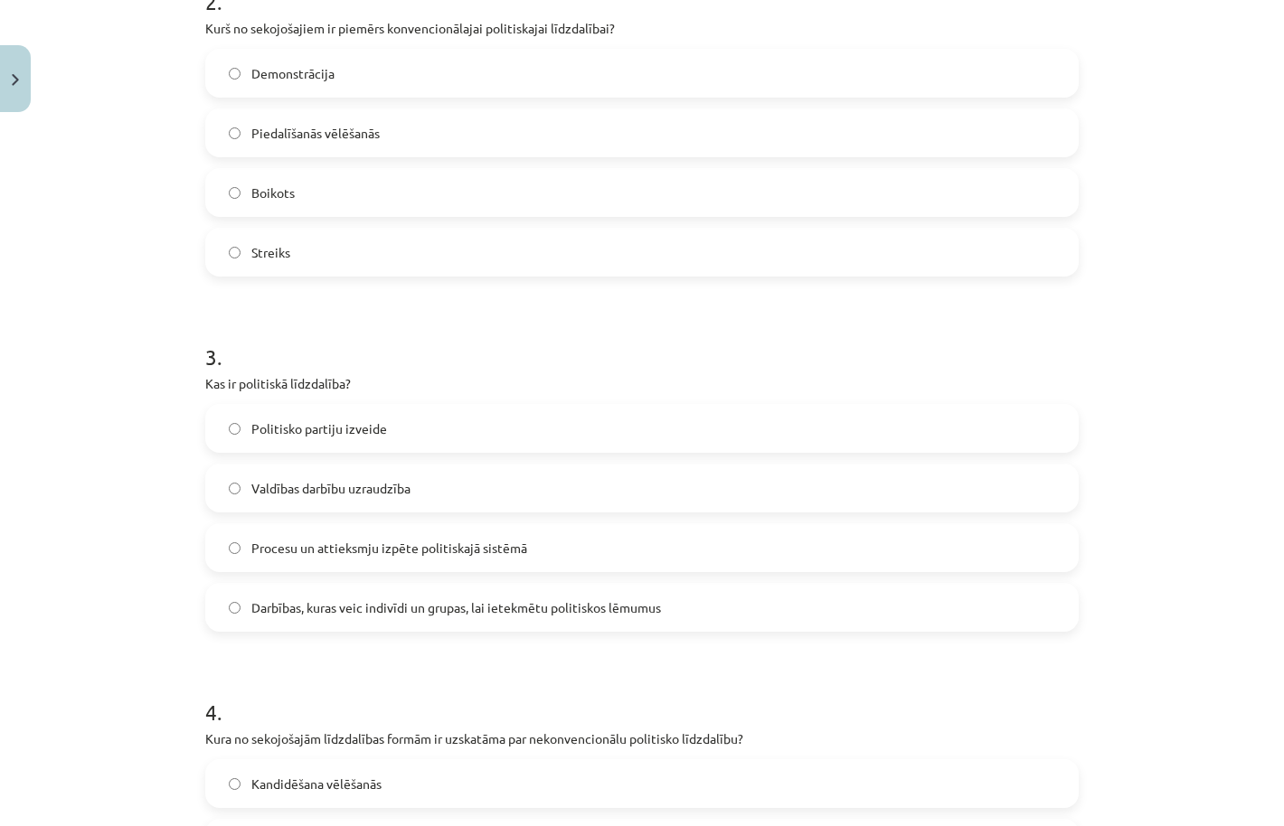
click at [406, 604] on span "Darbības, kuras veic indivīdi un grupas, lai ietekmētu politiskos lēmumus" at bounding box center [456, 607] width 410 height 19
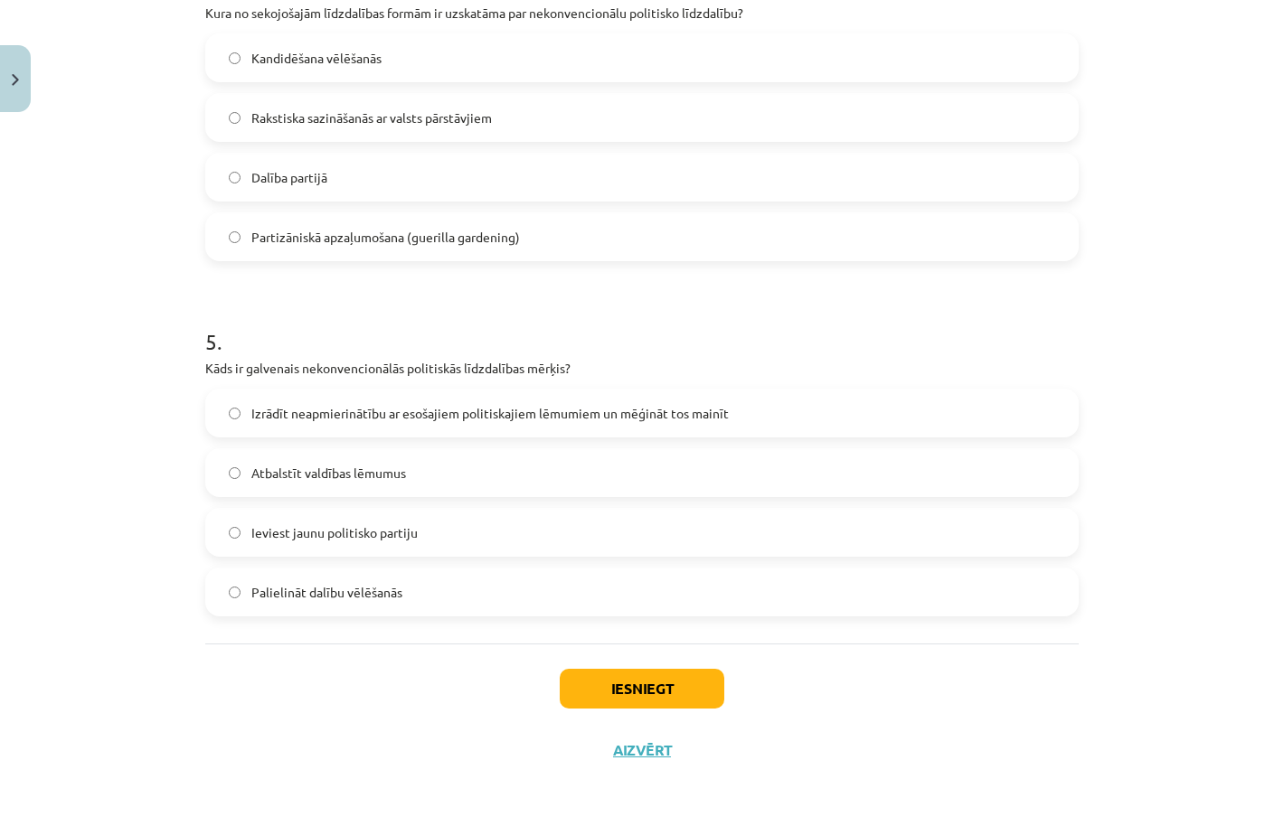
scroll to position [1486, 0]
click at [384, 409] on span "Izrādīt neapmierinātību ar esošajiem politiskajiem lēmumiem un mēģināt tos main…" at bounding box center [489, 413] width 477 height 19
click at [392, 237] on span "Partizāniskā apzaļumošana (guerilla gardening)" at bounding box center [385, 237] width 268 height 19
click at [626, 664] on div "Iesniegt Aizvērt" at bounding box center [641, 707] width 873 height 127
click at [636, 692] on button "Iesniegt" at bounding box center [642, 689] width 165 height 40
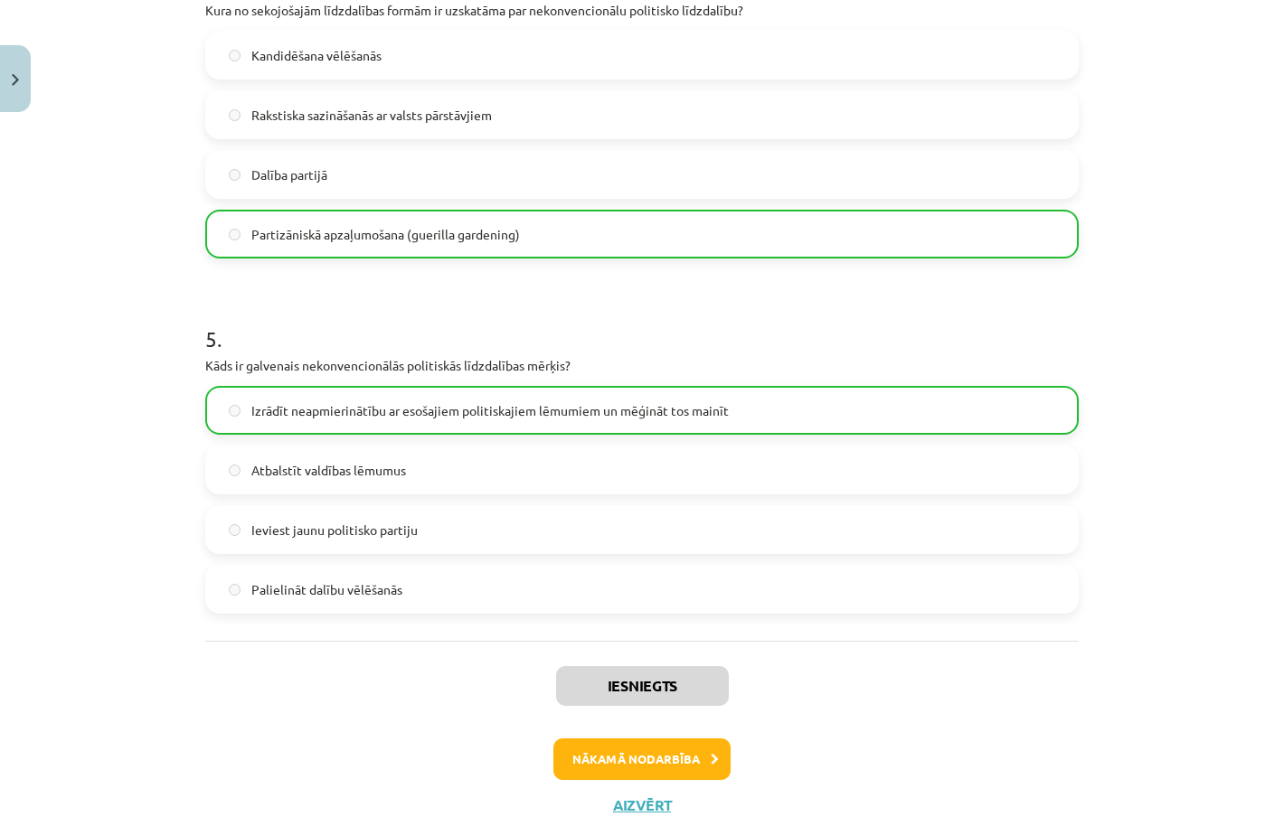
click at [621, 721] on div "Iesniegts Nākamā nodarbība Aizvērt" at bounding box center [641, 733] width 873 height 184
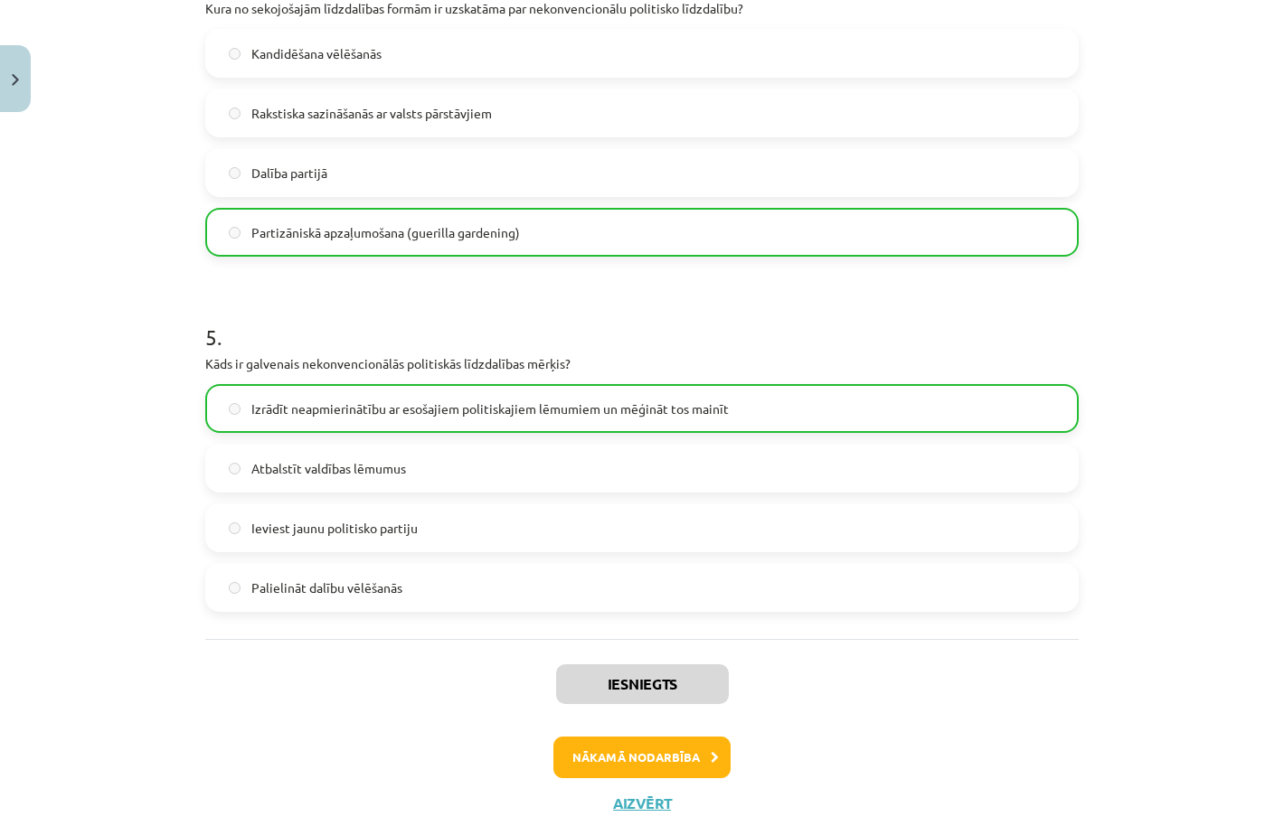
click at [628, 763] on button "Nākamā nodarbība" at bounding box center [641, 758] width 177 height 42
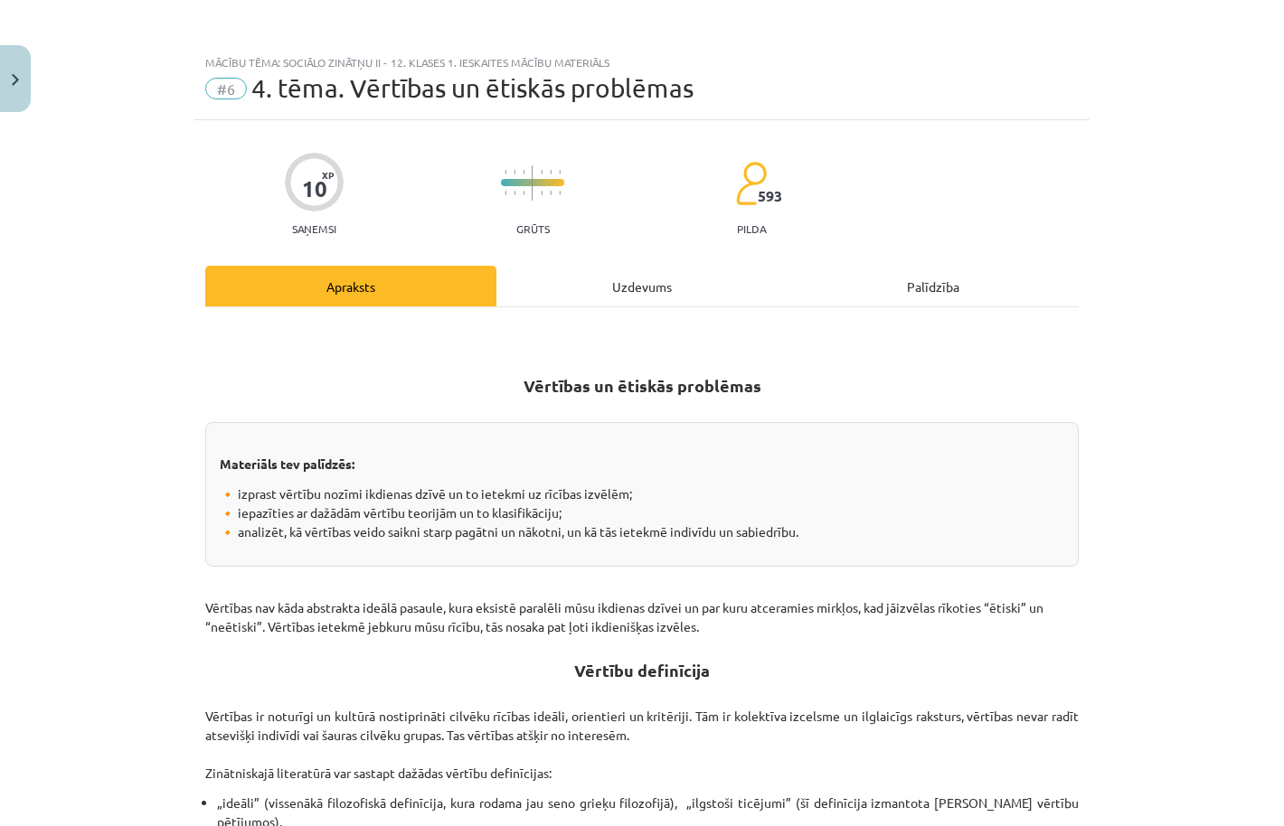
scroll to position [0, 0]
click at [642, 282] on div "Uzdevums" at bounding box center [641, 286] width 291 height 41
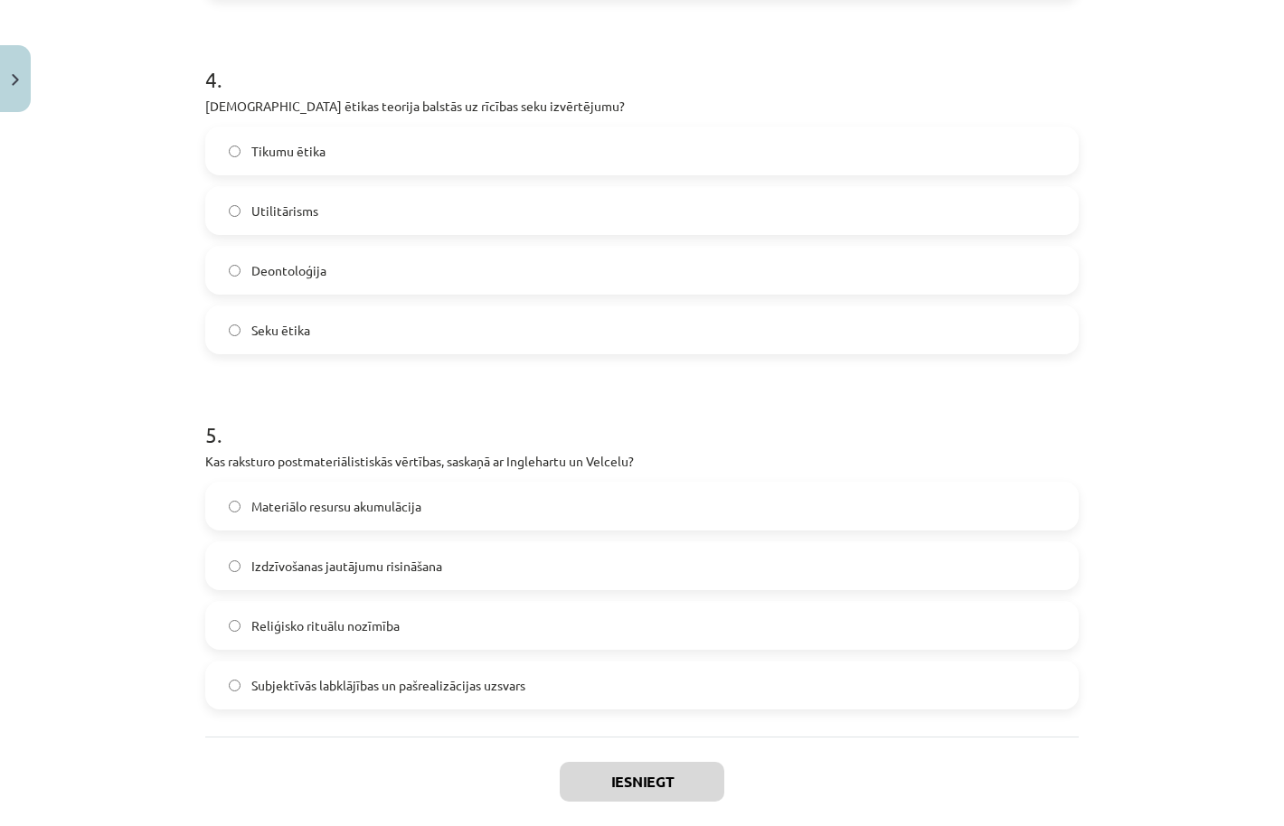
scroll to position [1486, 0]
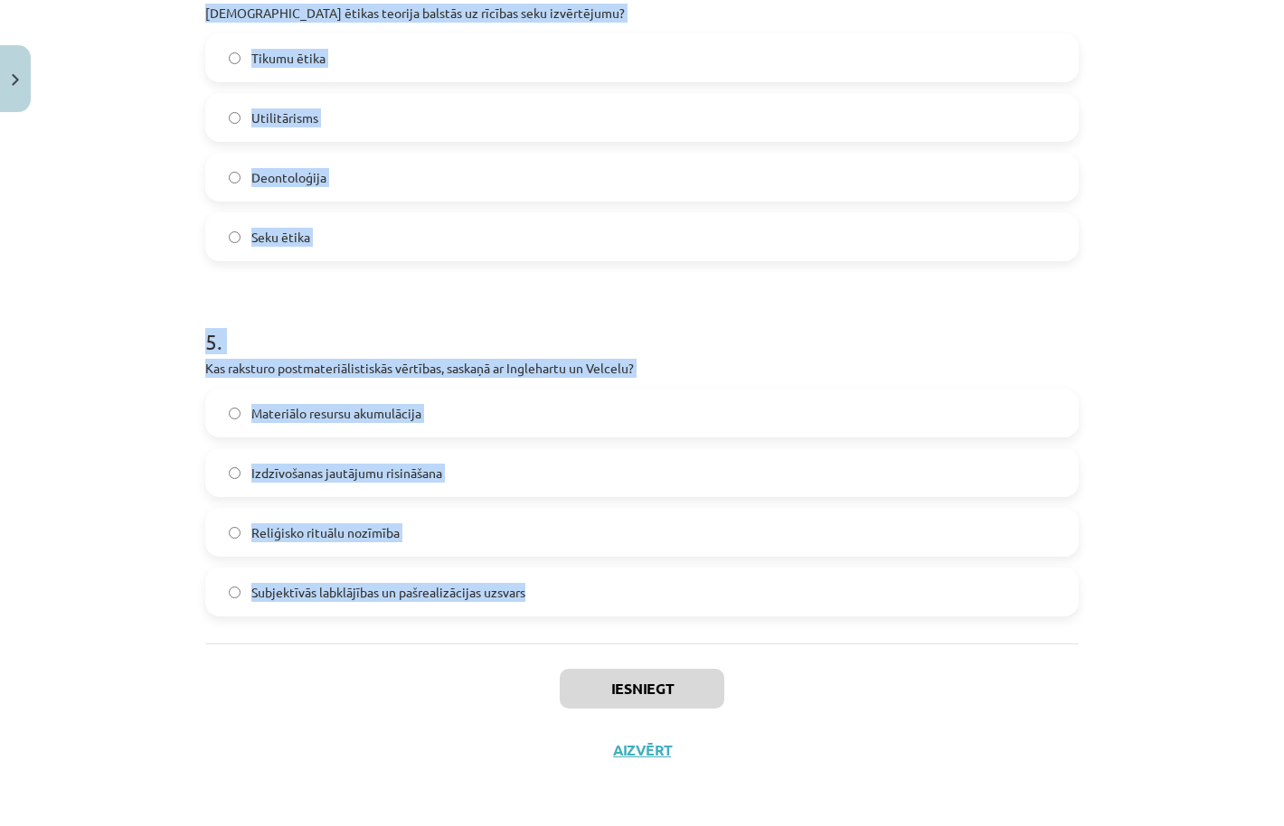
drag, startPoint x: 201, startPoint y: 381, endPoint x: 1012, endPoint y: 632, distance: 849.5
copy form "Kura ētikas teorija uzsver morāles likumus un pienākumu? Deontoloģija Utilitāri…"
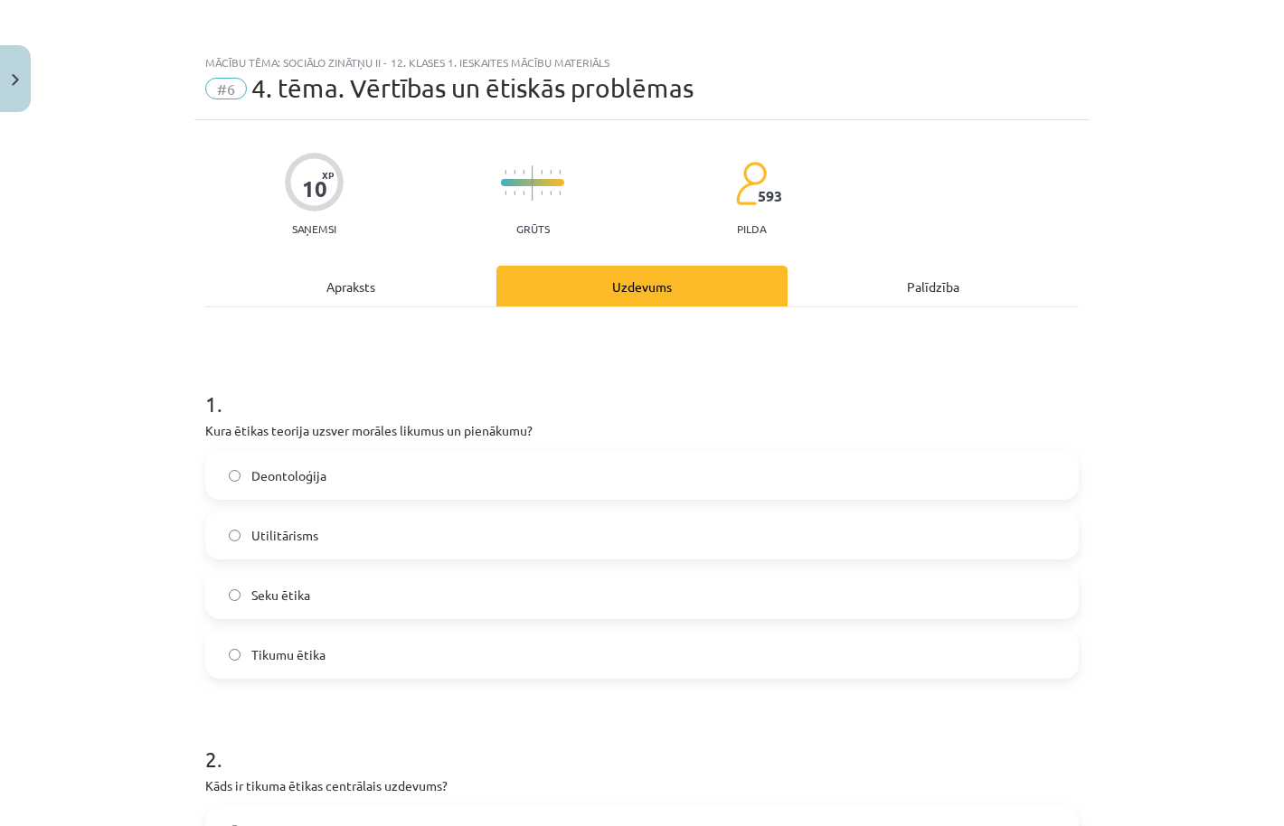
scroll to position [-1, 0]
click at [304, 472] on span "Deontoloģija" at bounding box center [288, 475] width 75 height 19
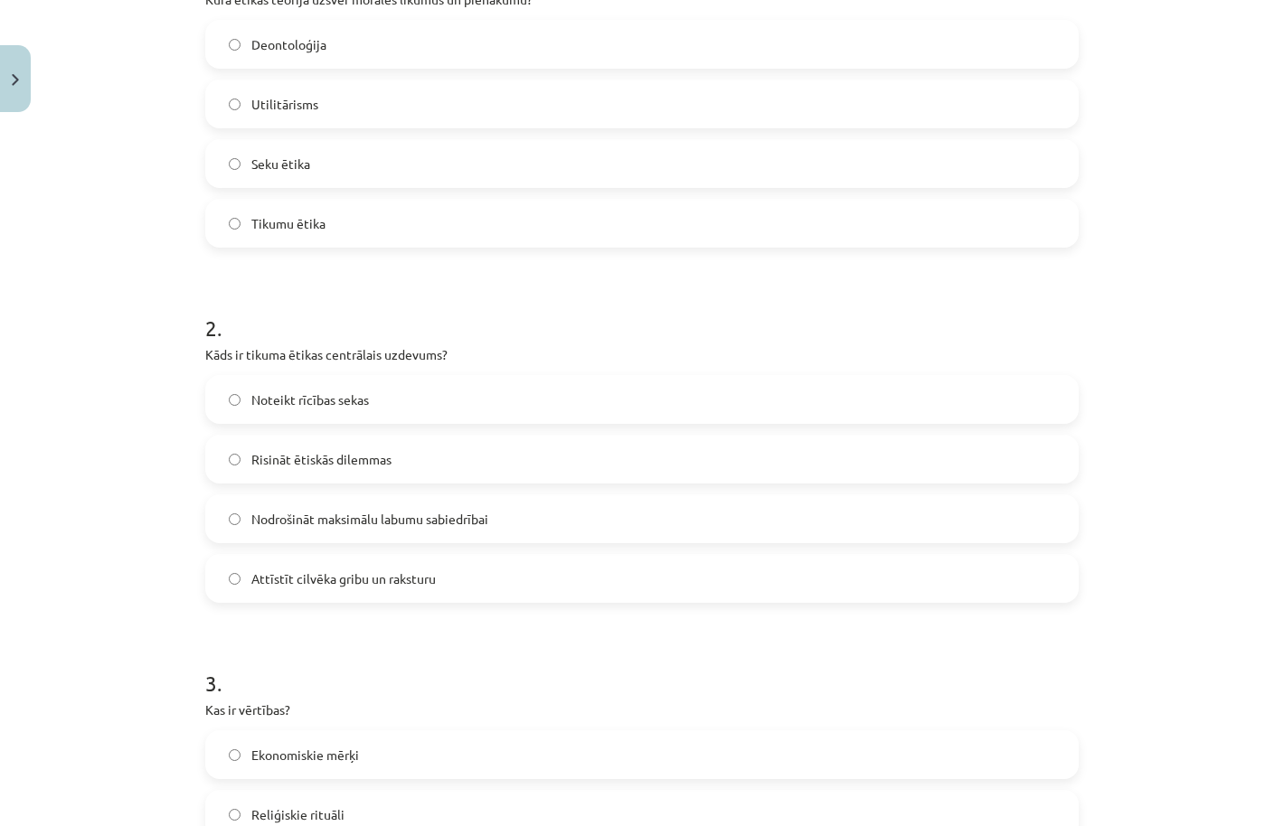
scroll to position [616, 0]
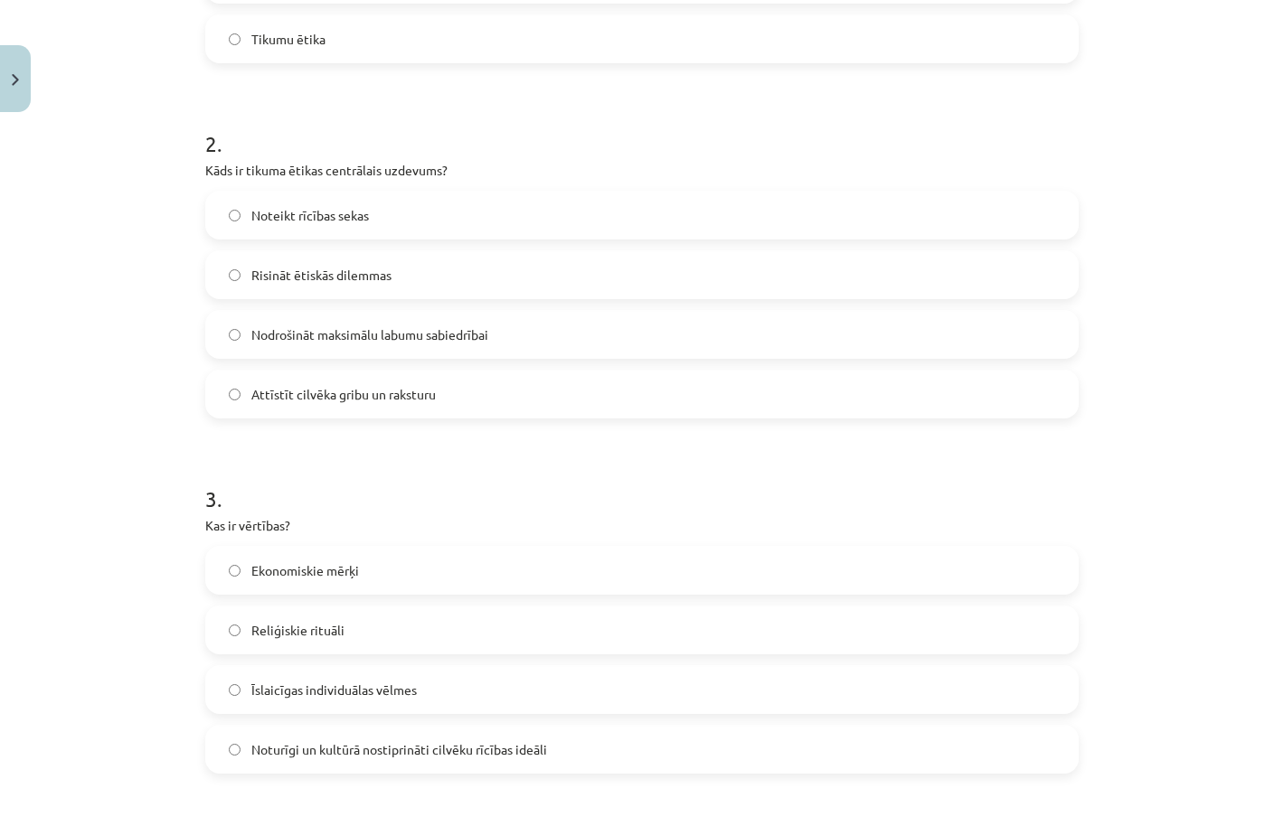
click at [366, 388] on span "Attīstīt cilvēka gribu un raksturu" at bounding box center [343, 394] width 184 height 19
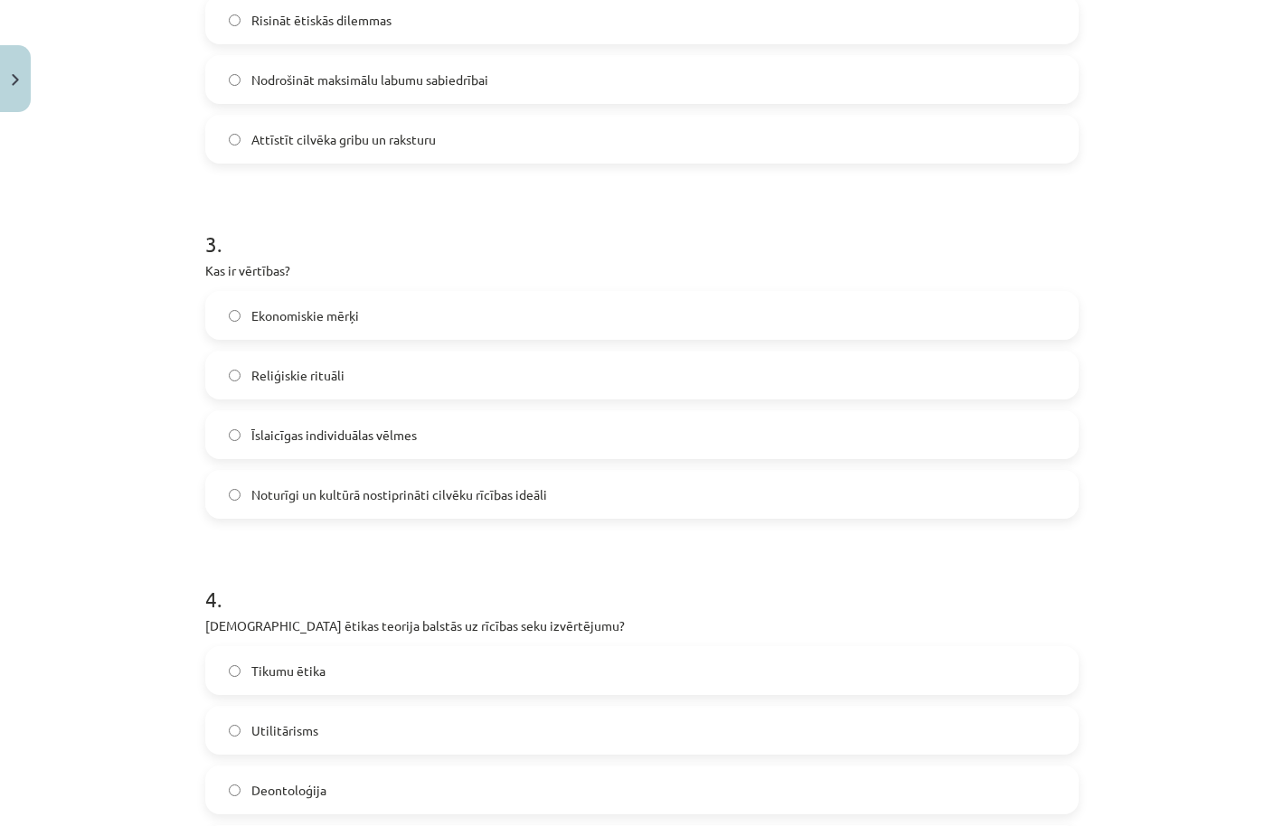
scroll to position [875, 0]
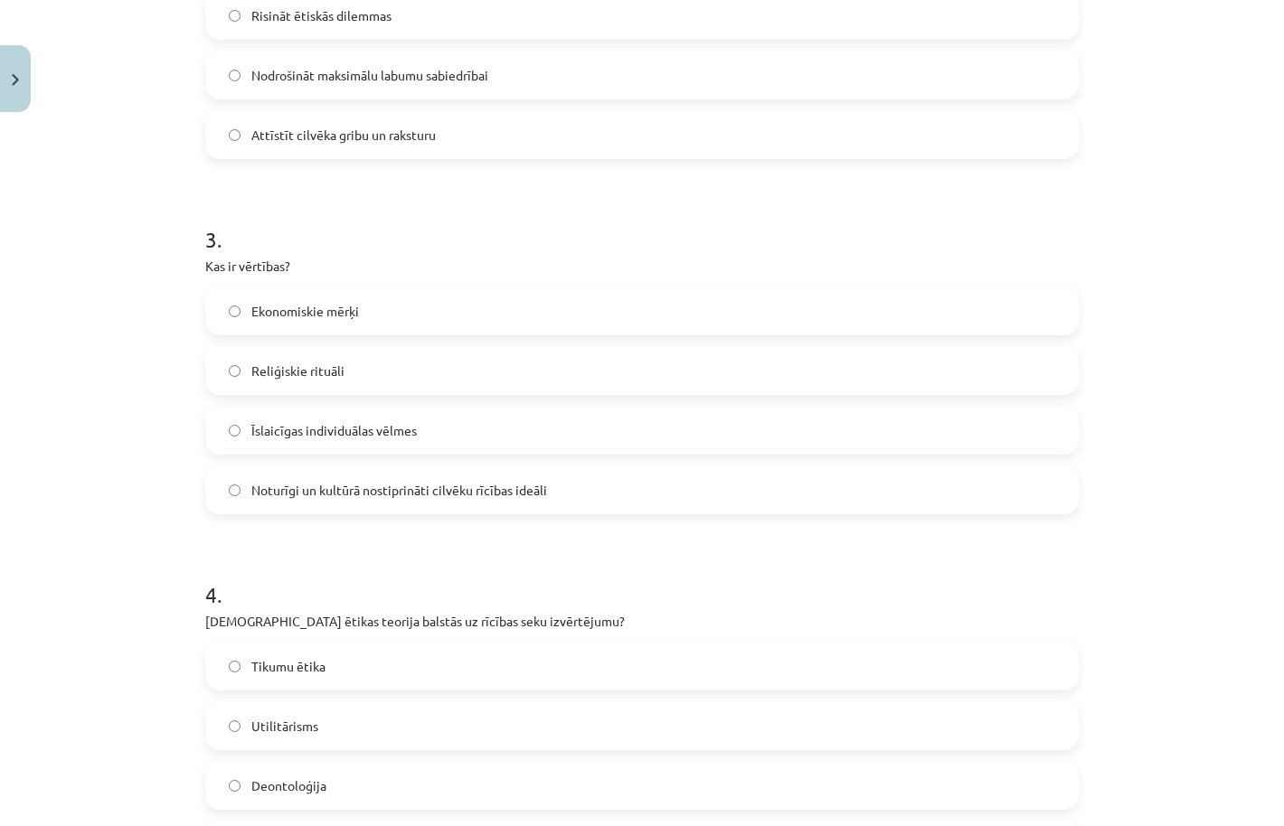
click at [370, 356] on label "Reliģiskie rituāli" at bounding box center [642, 370] width 870 height 45
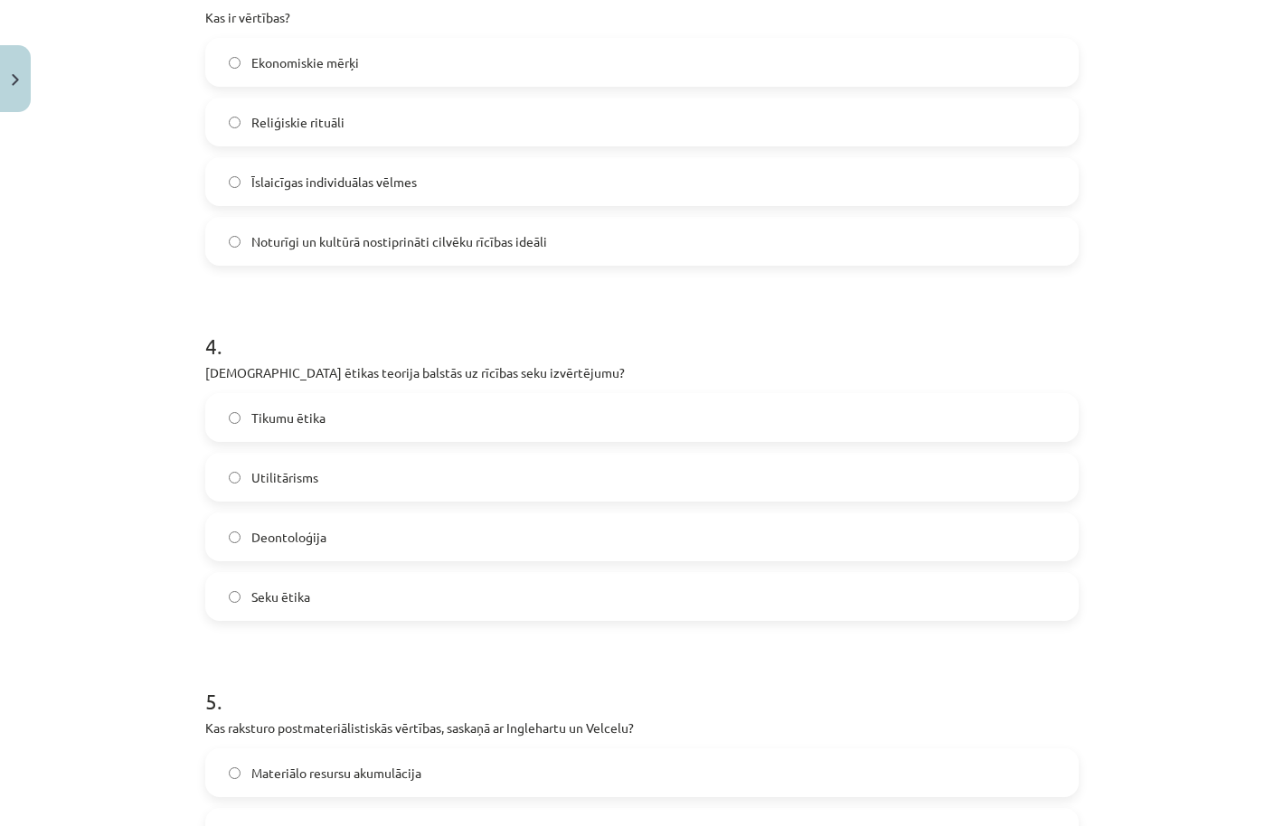
click at [360, 475] on label "Utilitārisms" at bounding box center [642, 477] width 870 height 45
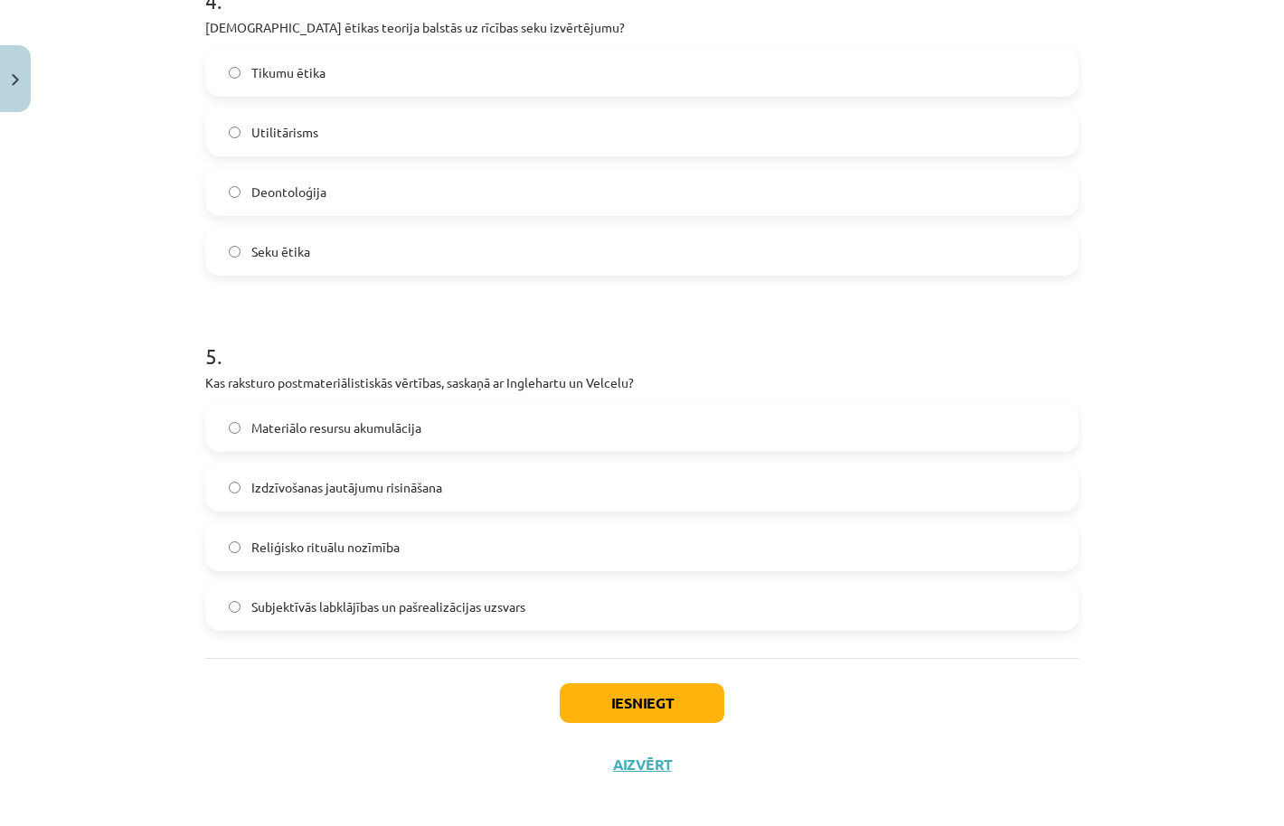
scroll to position [1474, 0]
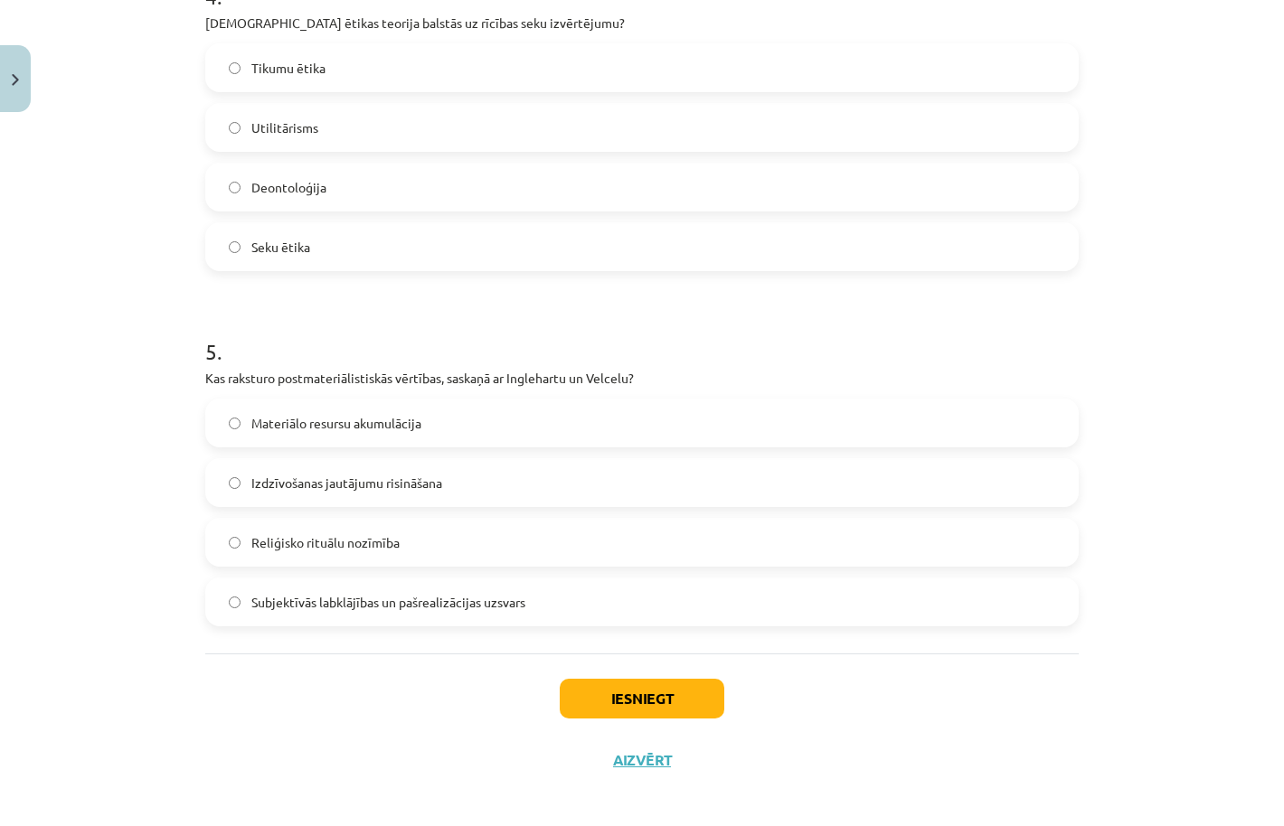
click at [364, 542] on span "Reliģisko rituālu nozīmība" at bounding box center [325, 542] width 148 height 19
click at [641, 703] on button "Iesniegt" at bounding box center [642, 699] width 165 height 40
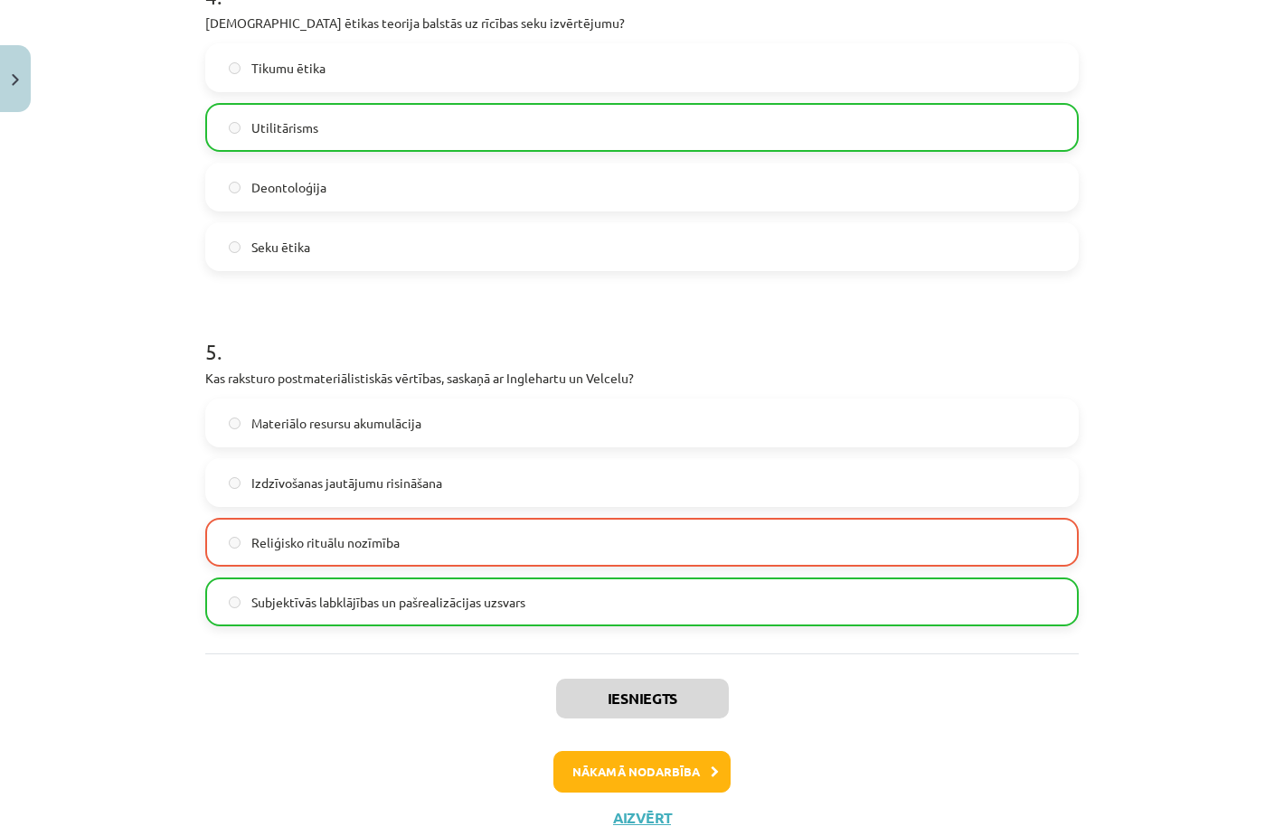
click at [671, 784] on button "Nākamā nodarbība" at bounding box center [641, 772] width 177 height 42
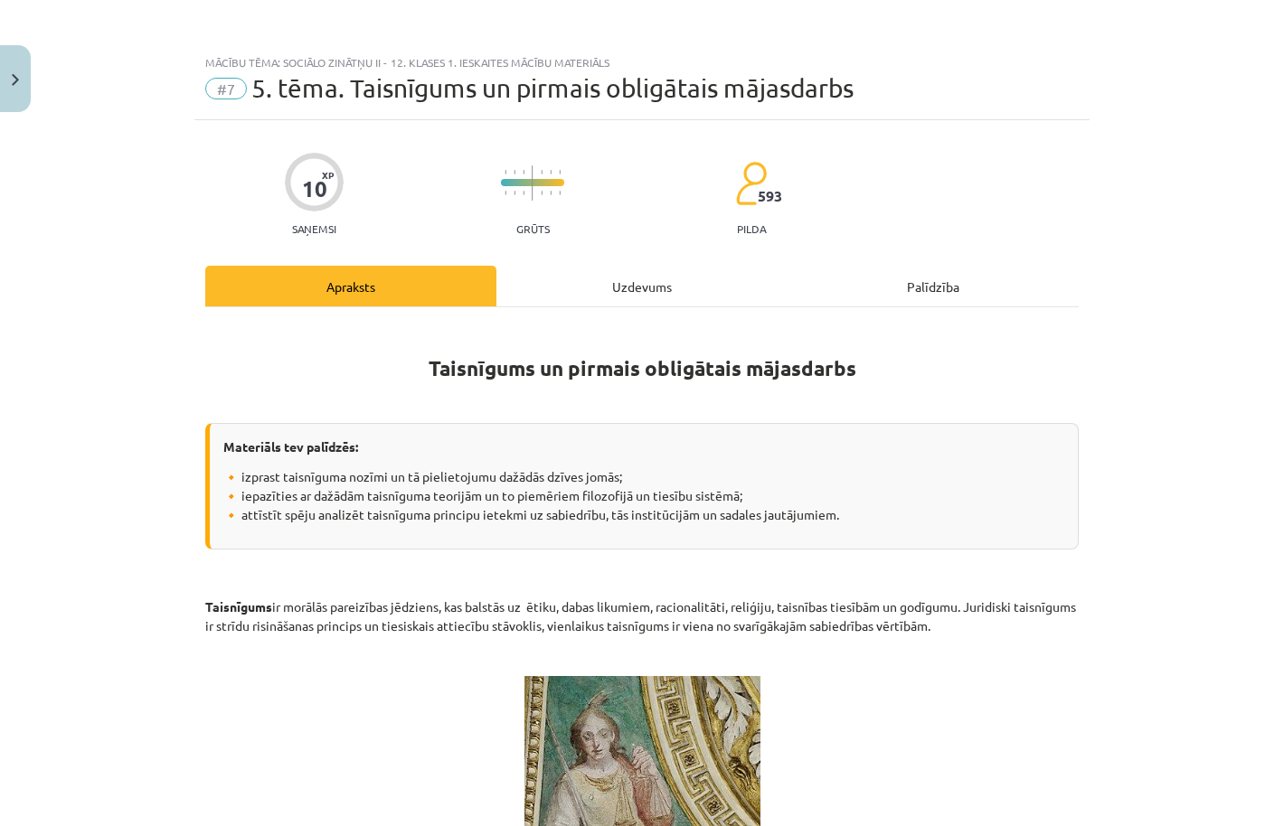
scroll to position [0, 0]
click at [636, 287] on div "Uzdevums" at bounding box center [641, 286] width 291 height 41
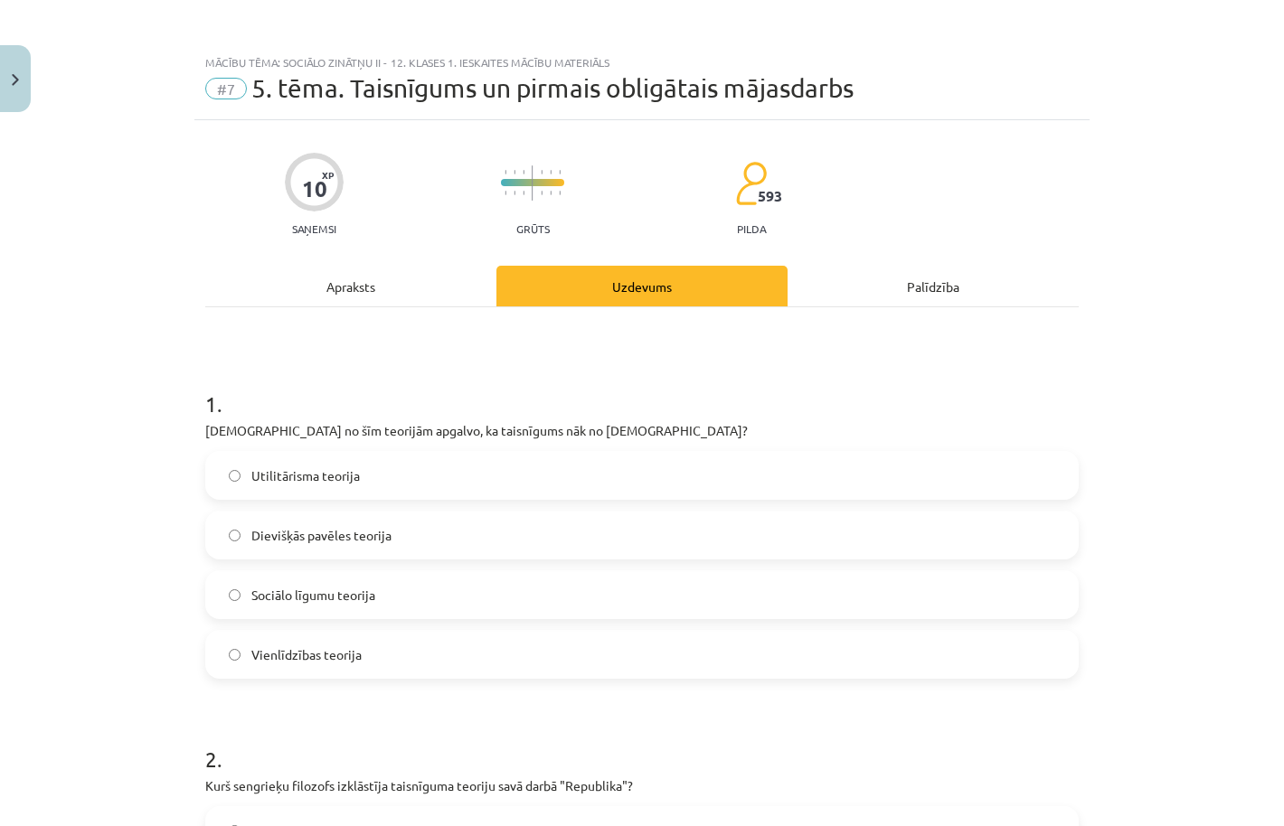
scroll to position [45, 0]
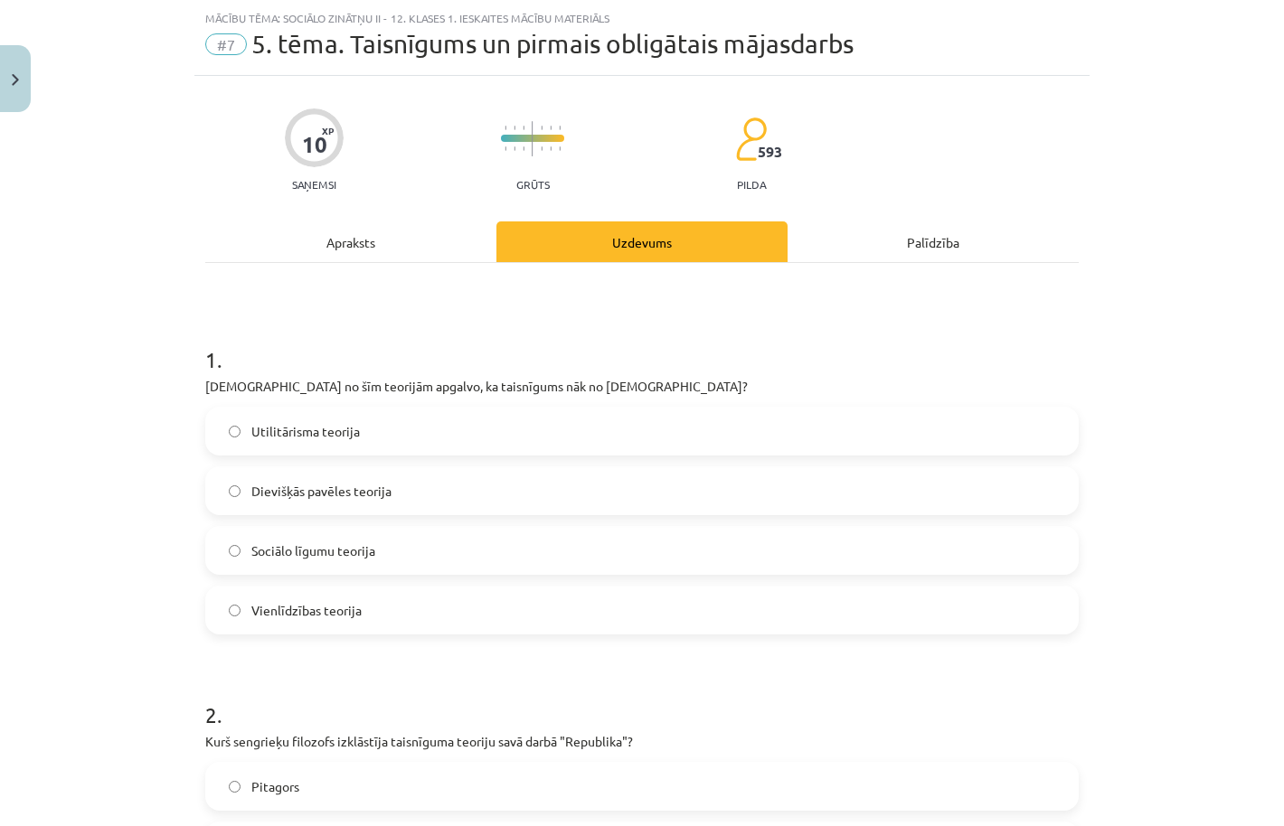
click at [400, 248] on div "Apraksts" at bounding box center [350, 241] width 291 height 41
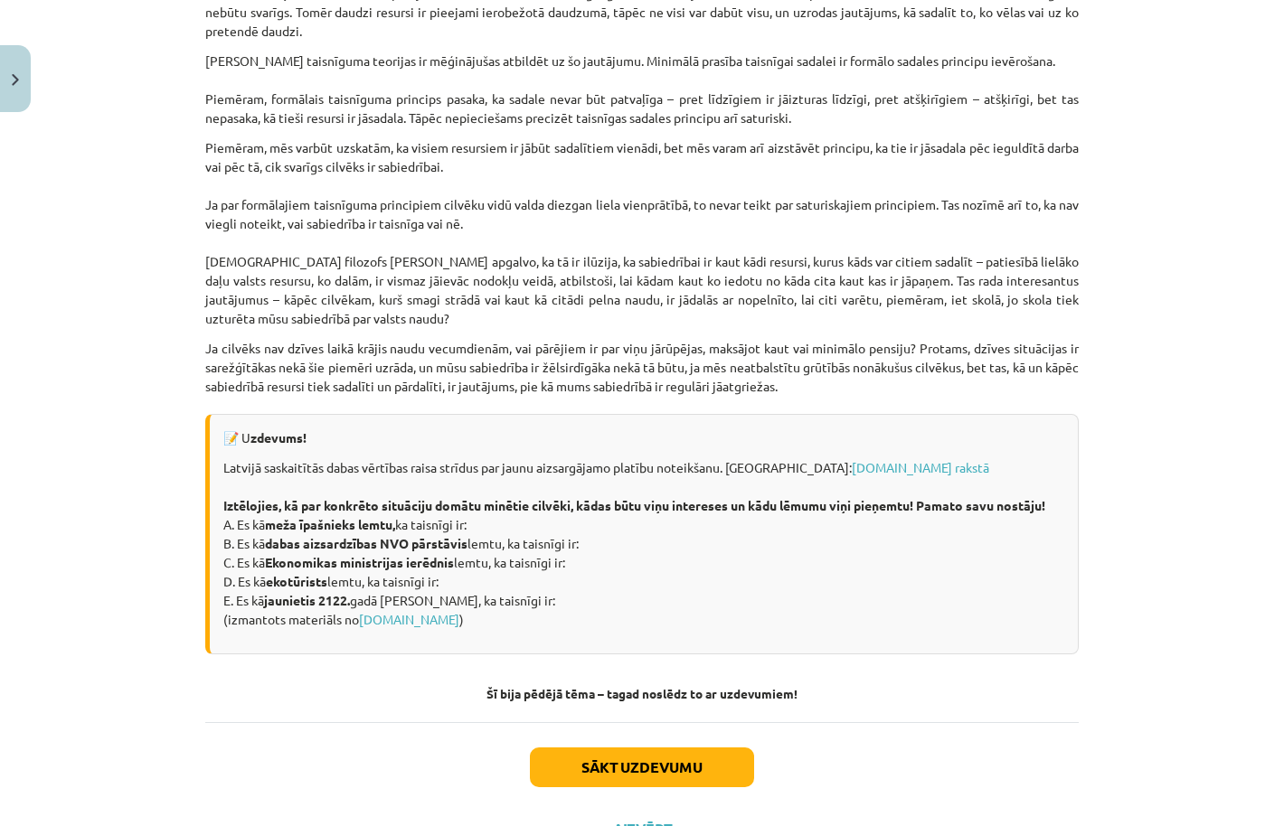
scroll to position [2330, 0]
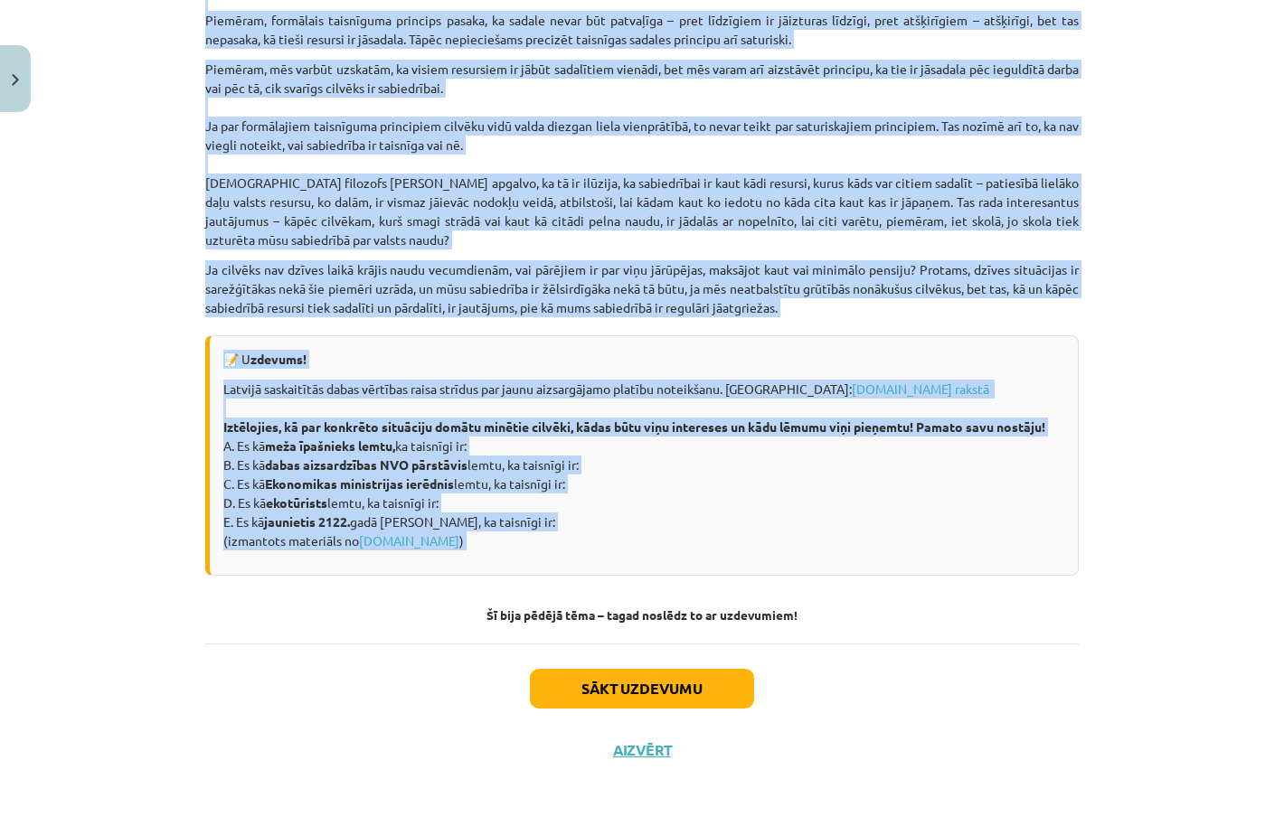
drag, startPoint x: 341, startPoint y: 314, endPoint x: 852, endPoint y: 586, distance: 579.5
copy div "Taisnīgums un pirmais obligātais mājasdarbs Materiāls tev palīdzēs: 🔸 izprast t…"
click at [192, 307] on div "Mācību tēma: Sociālo zinātņu ii - 12. klases 1. ieskaites mācību materiāls #7 5…" at bounding box center [642, 413] width 1284 height 826
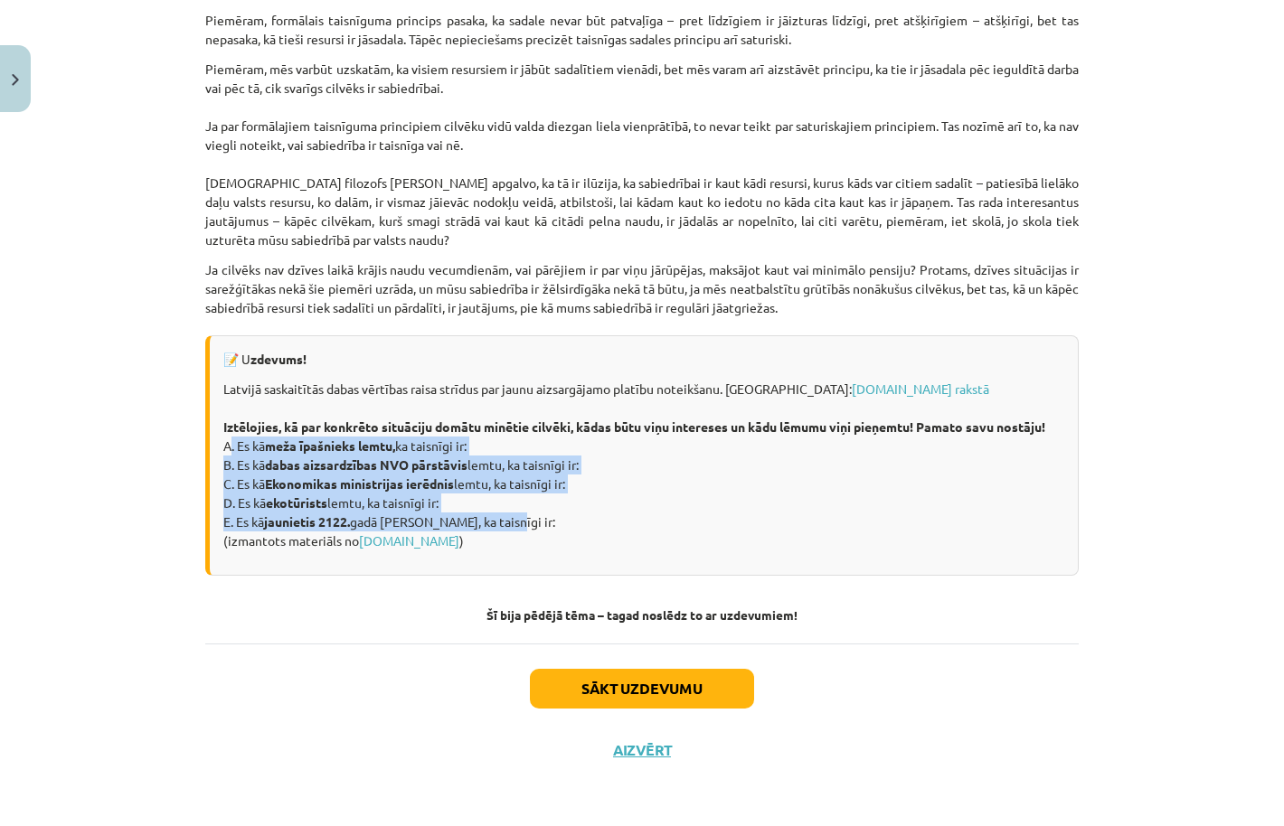
drag, startPoint x: 224, startPoint y: 441, endPoint x: 525, endPoint y: 518, distance: 310.7
click at [525, 518] on p "Latvijā saskaitītās dabas vērtības raisa strīdus par jaunu aizsargājamo platību…" at bounding box center [643, 465] width 841 height 171
copy p "A. Es kā meža īpašnieks lemtu, ka taisnīgi ir: B. Es kā dabas aizsardzības NVO …"
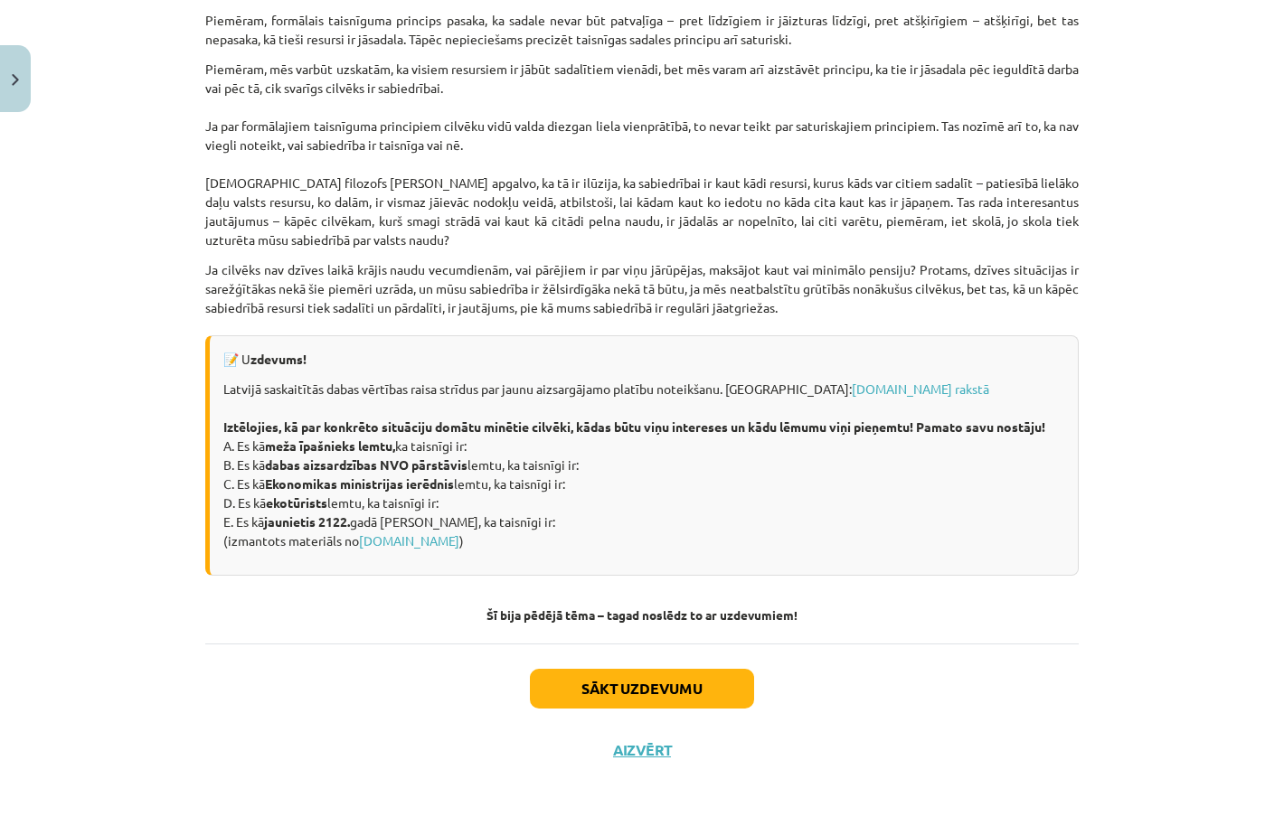
click at [206, 387] on div "📝 U zdevums! Latvijā saskaitītās dabas vērtības raisa strīdus par jaunu aizsarg…" at bounding box center [641, 455] width 873 height 240
click at [585, 674] on button "Sākt uzdevumu" at bounding box center [642, 689] width 224 height 40
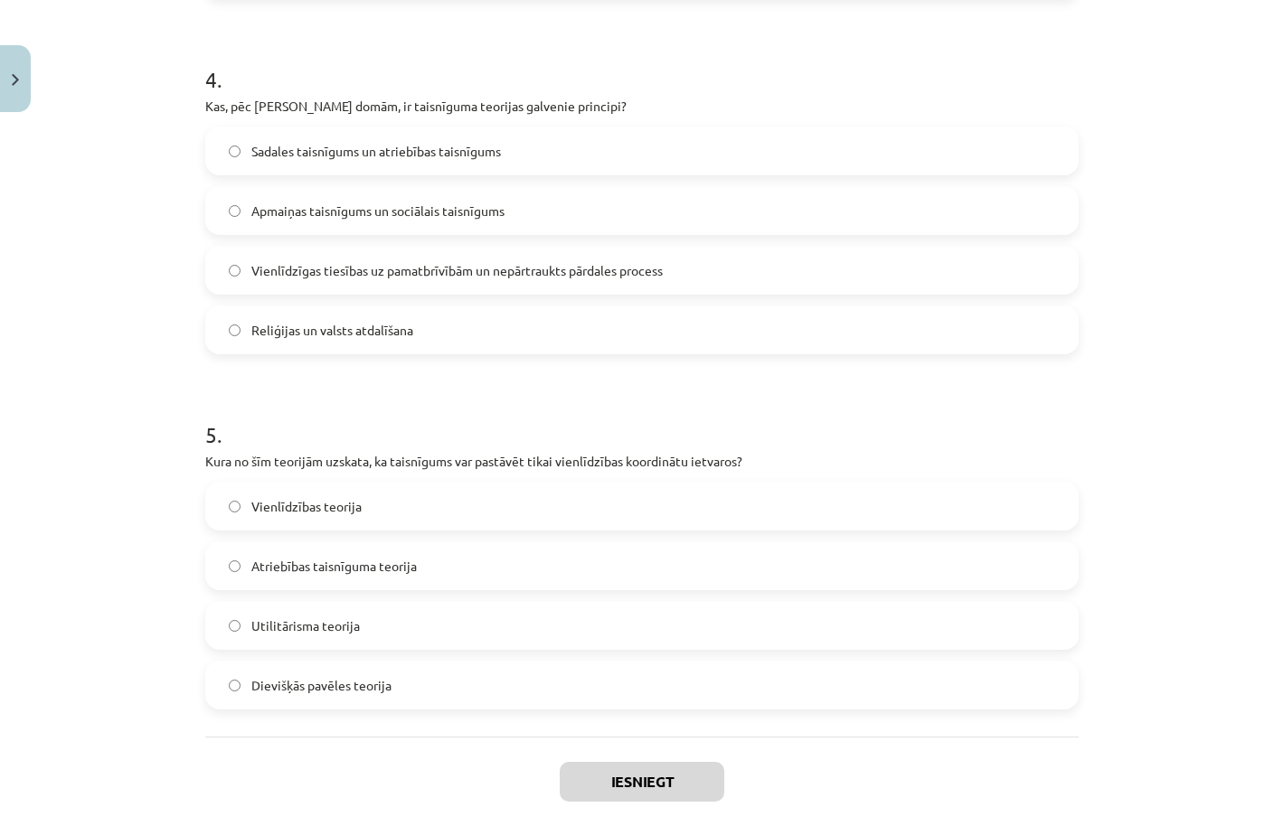
scroll to position [1486, 0]
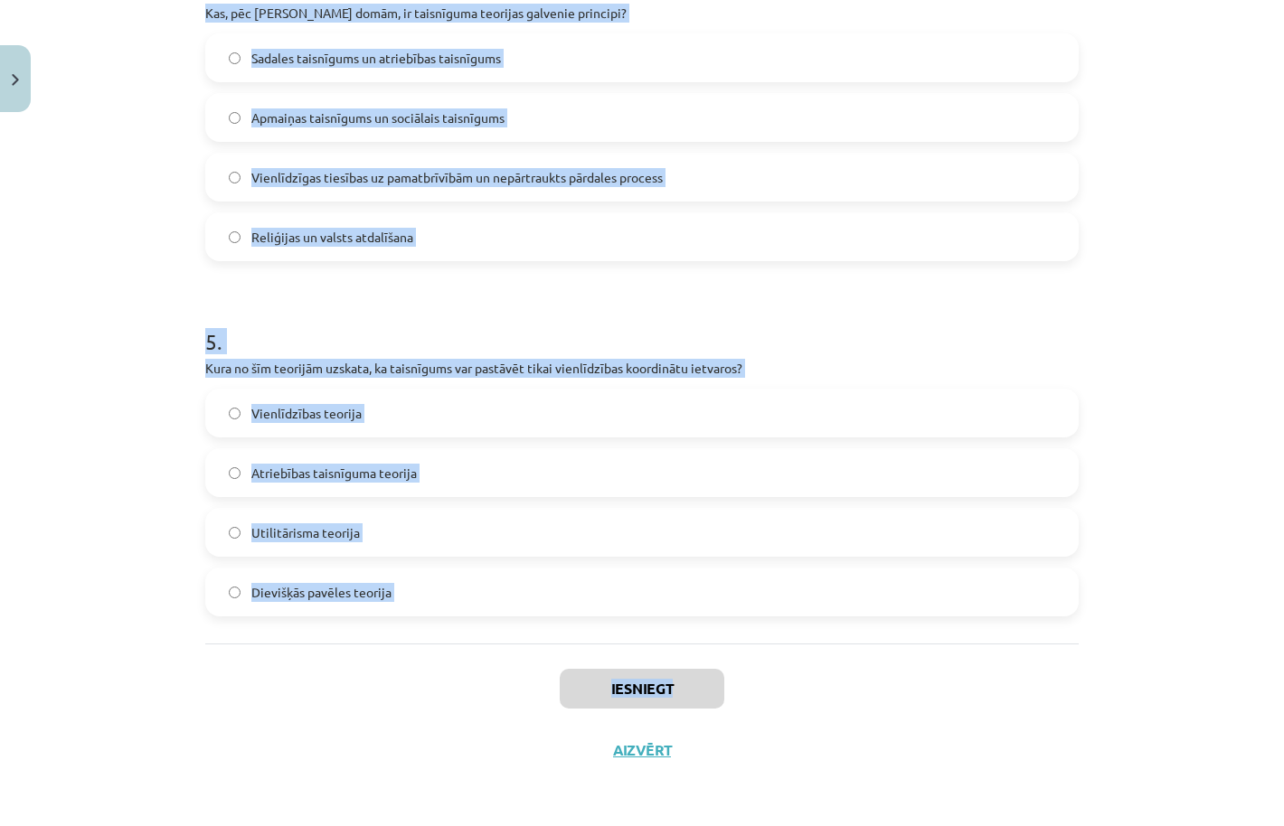
drag, startPoint x: 194, startPoint y: 382, endPoint x: 1042, endPoint y: 693, distance: 903.2
copy div "Kura no šīm teorijām apgalvo, ka taisnīgums nāk no Dieva? Utilitārisma teorija …"
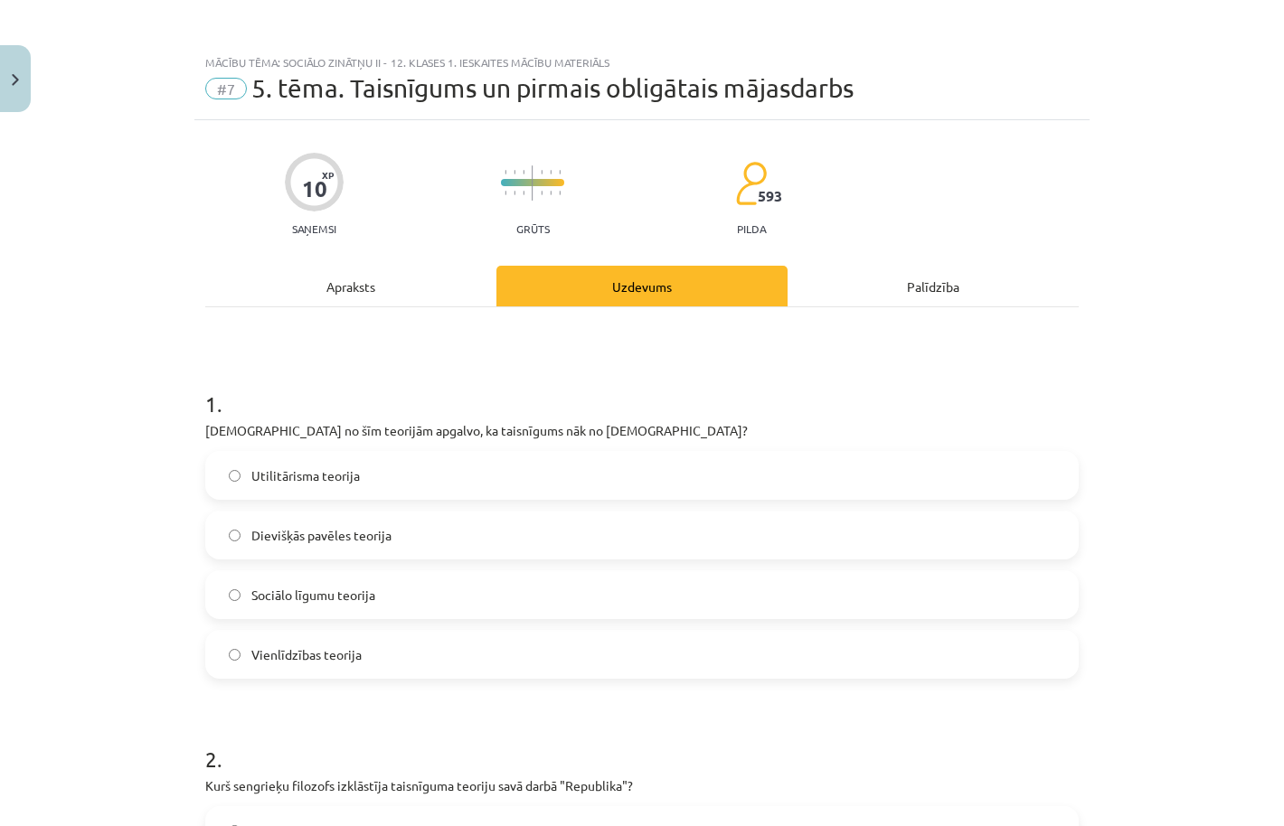
click at [331, 410] on h1 "1 ." at bounding box center [641, 388] width 873 height 56
click at [341, 534] on span "Dievišķās pavēles teorija" at bounding box center [321, 535] width 140 height 19
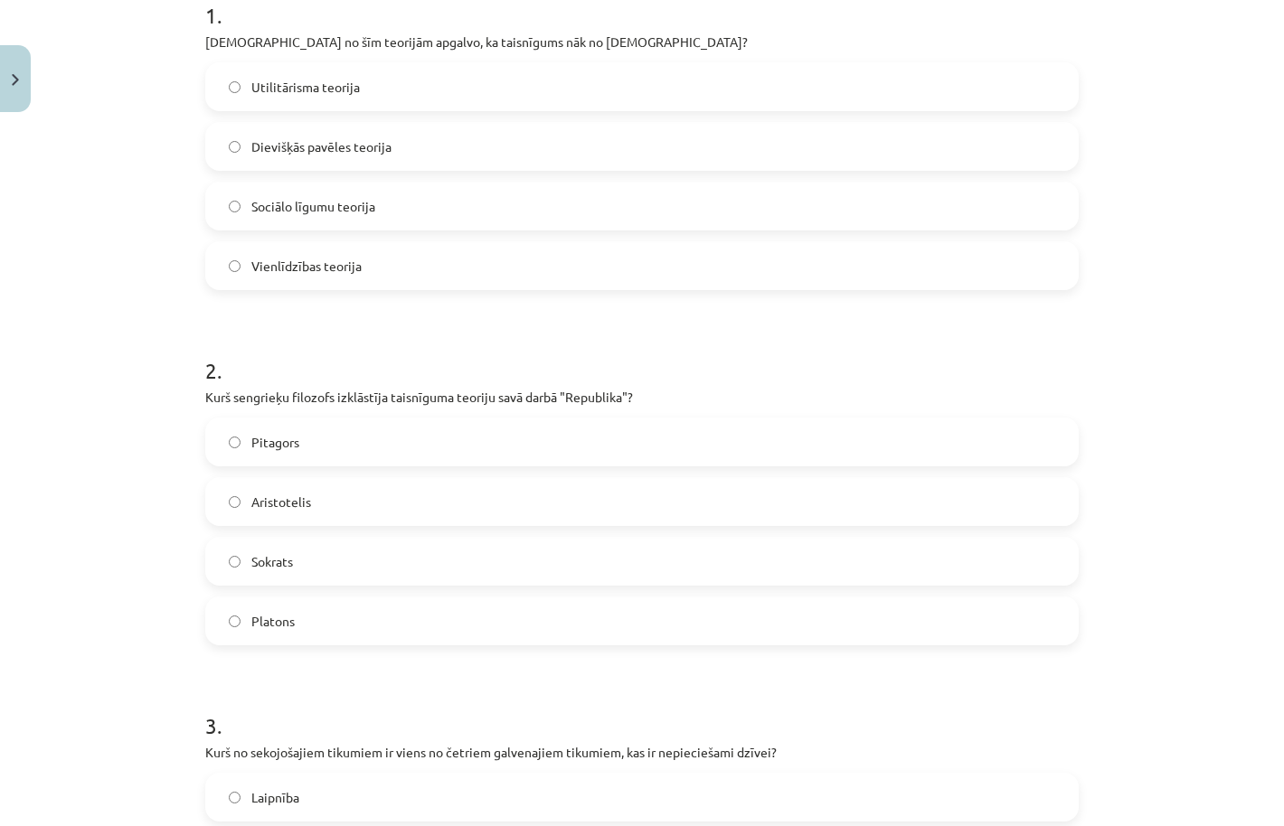
scroll to position [425, 0]
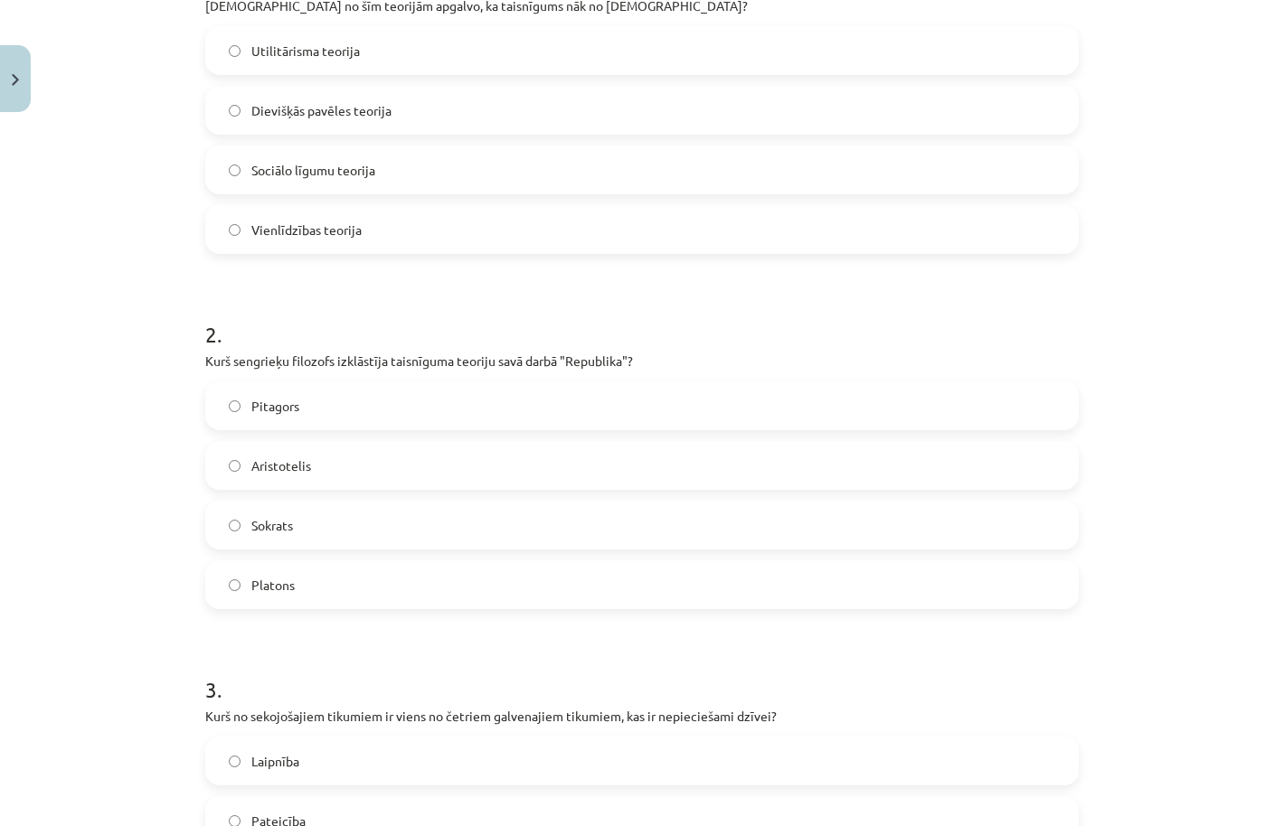
click at [340, 571] on label "Platons" at bounding box center [642, 584] width 870 height 45
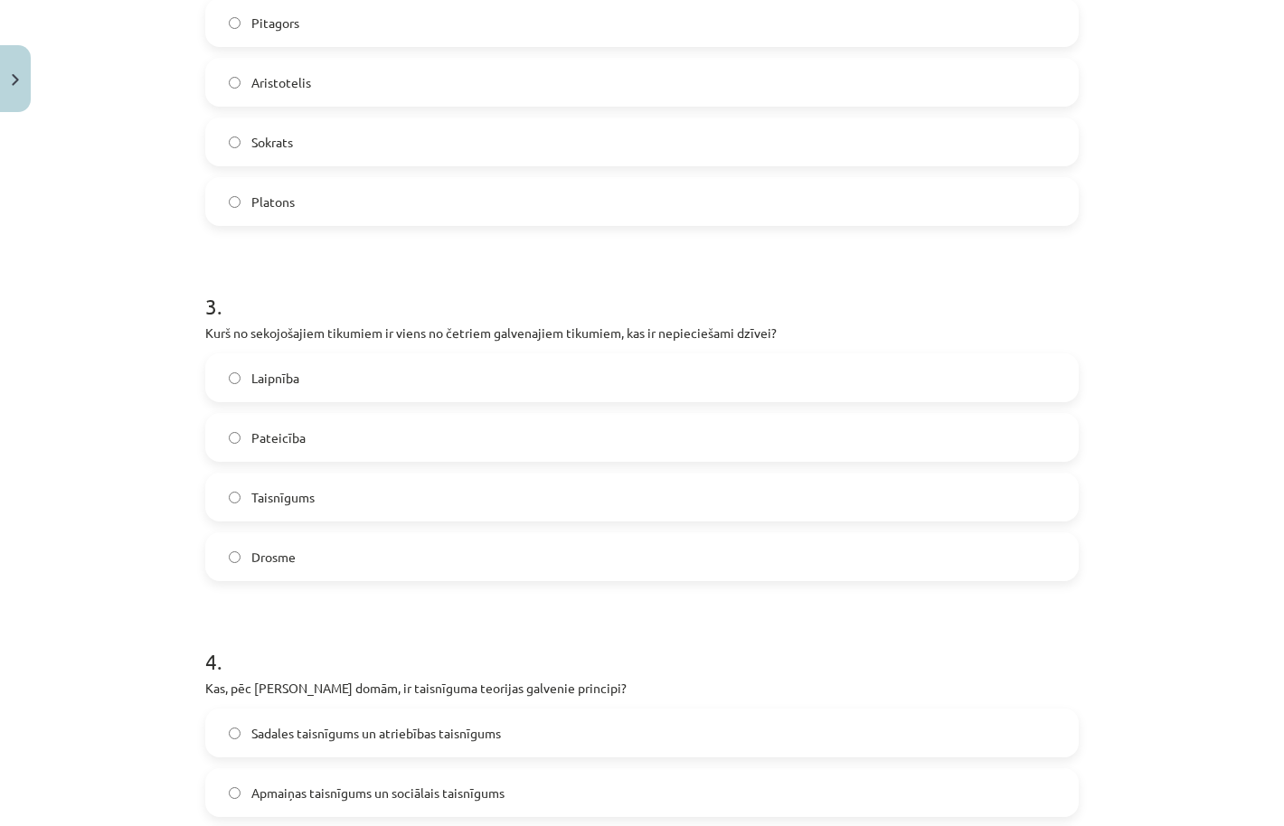
scroll to position [812, 0]
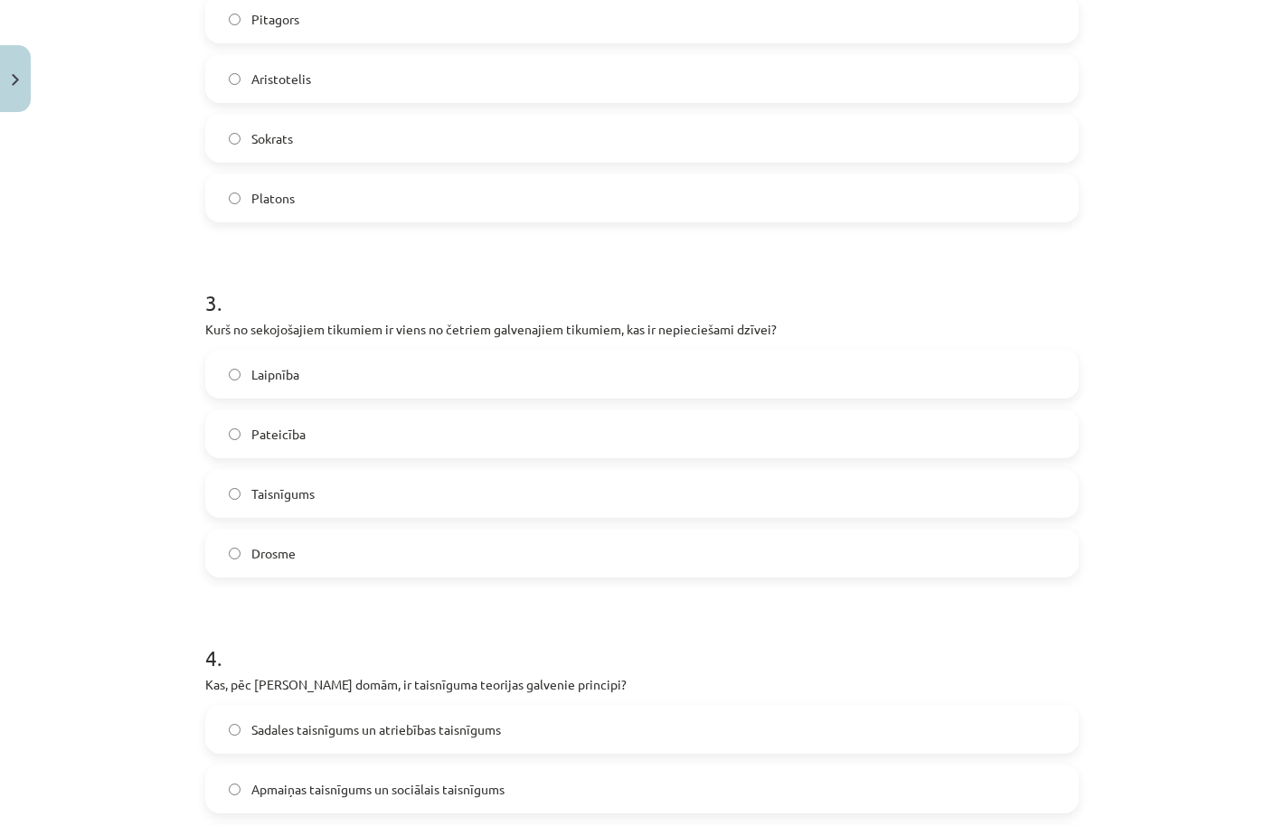
click at [355, 494] on label "Taisnīgums" at bounding box center [642, 493] width 870 height 45
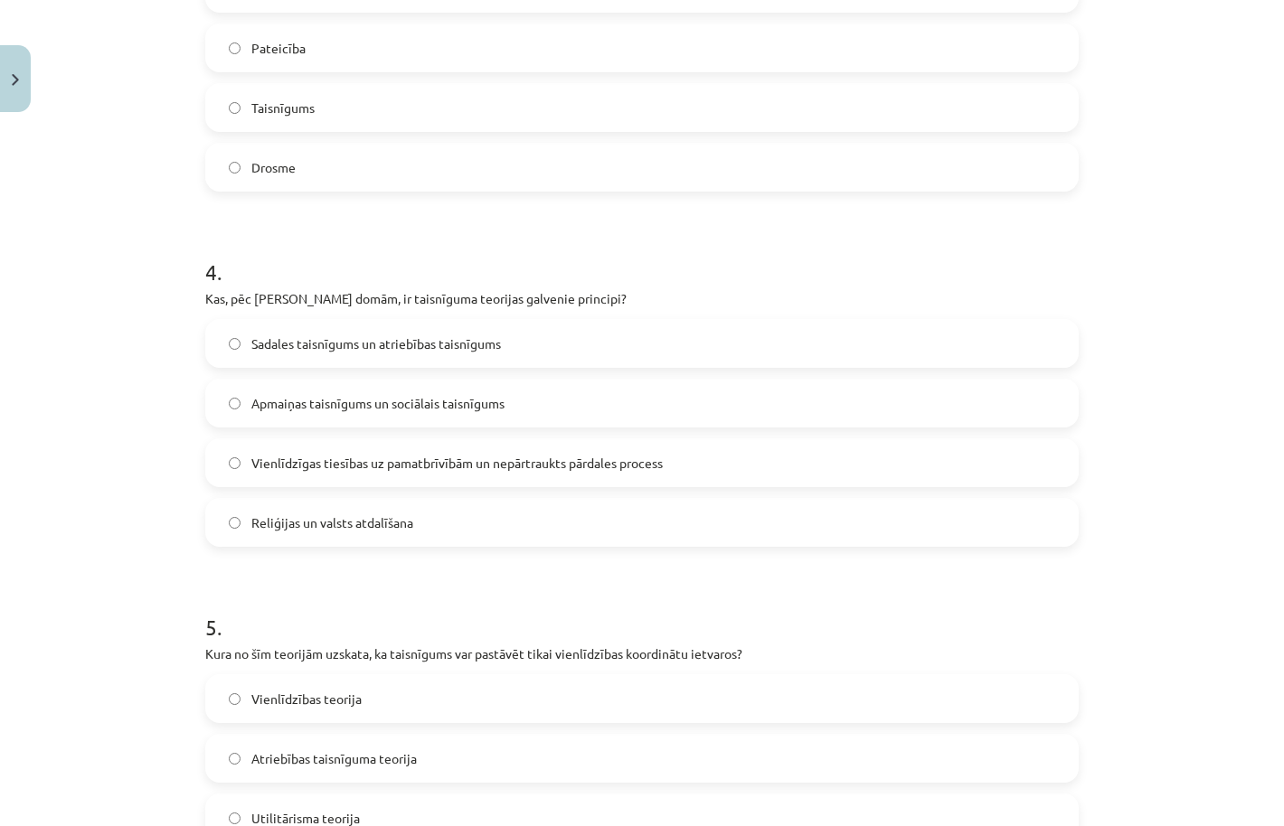
click at [379, 514] on span "Reliģijas un valsts atdalīšana" at bounding box center [332, 522] width 162 height 19
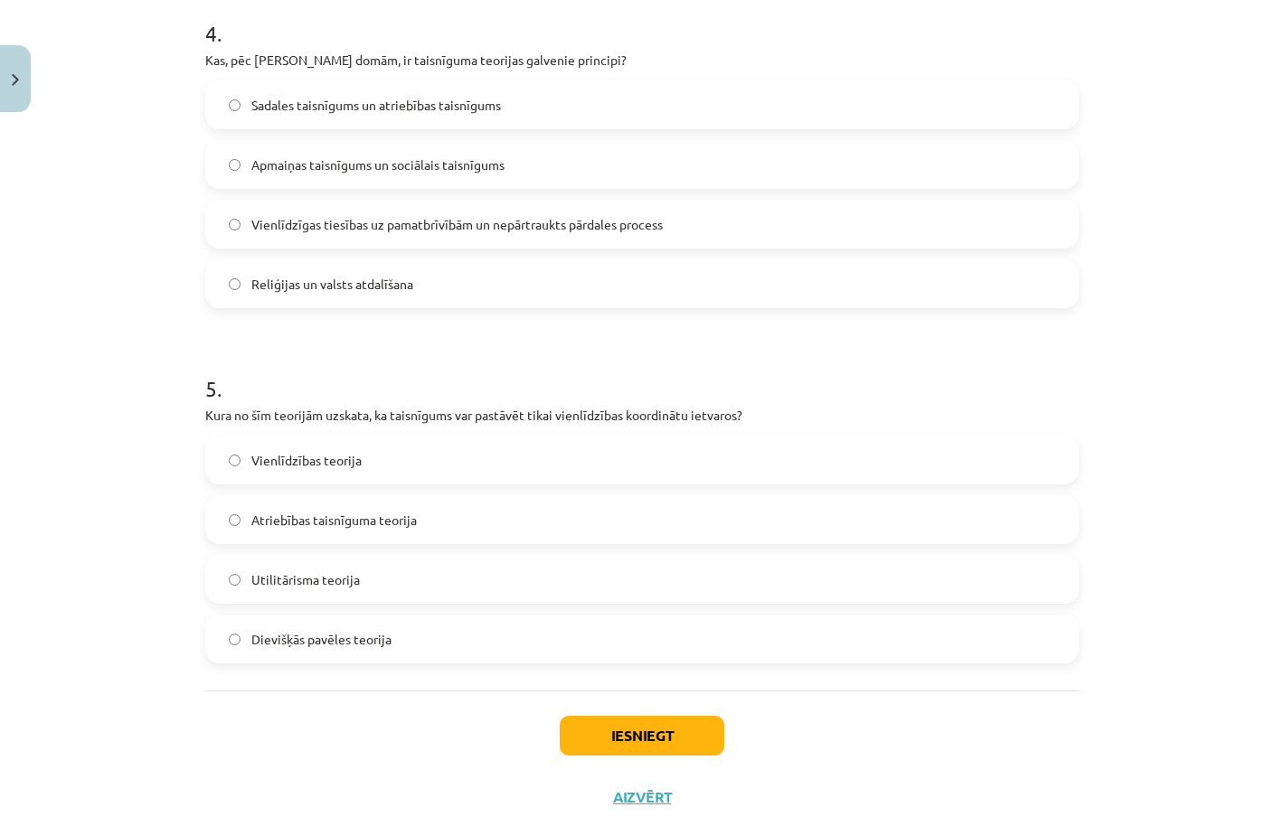
scroll to position [1451, 0]
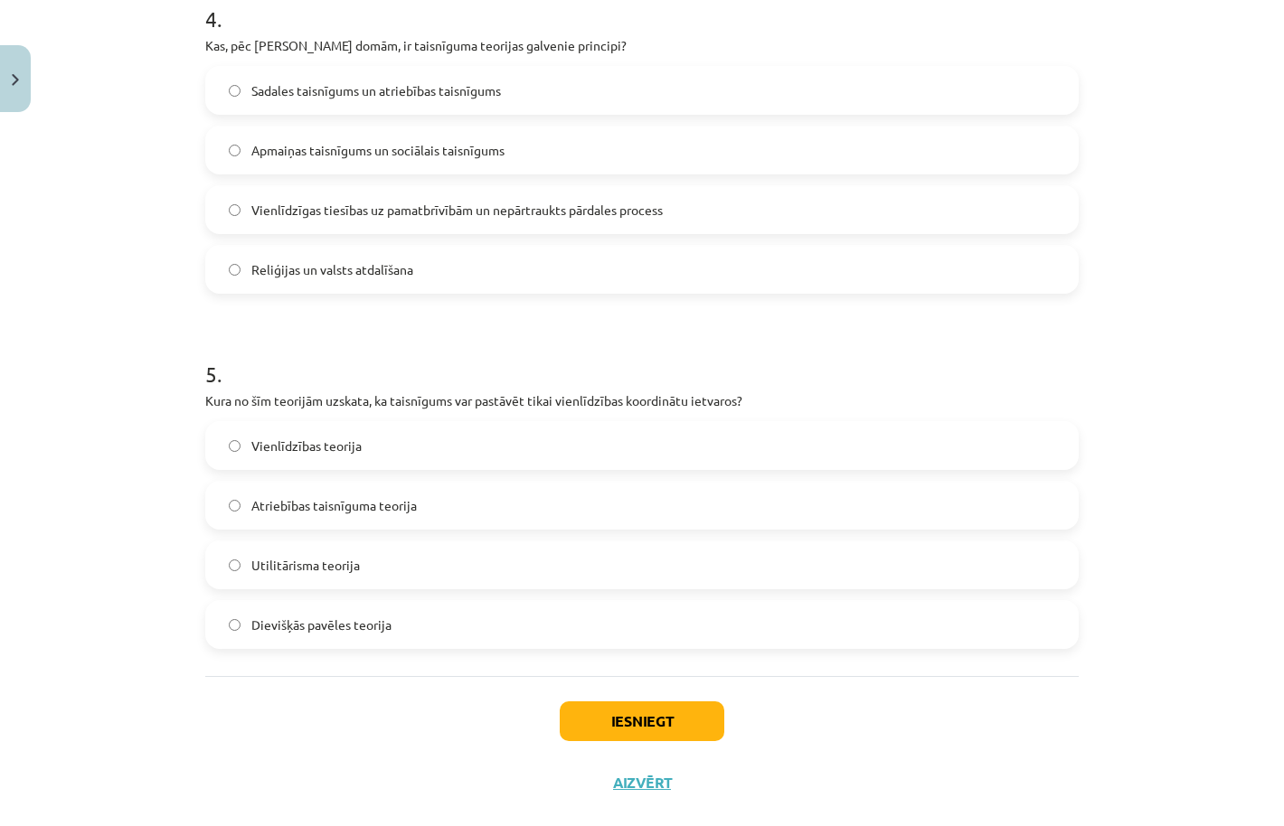
click at [402, 568] on label "Utilitārisma teorija" at bounding box center [642, 564] width 870 height 45
click at [658, 720] on button "Iesniegt" at bounding box center [642, 721] width 165 height 40
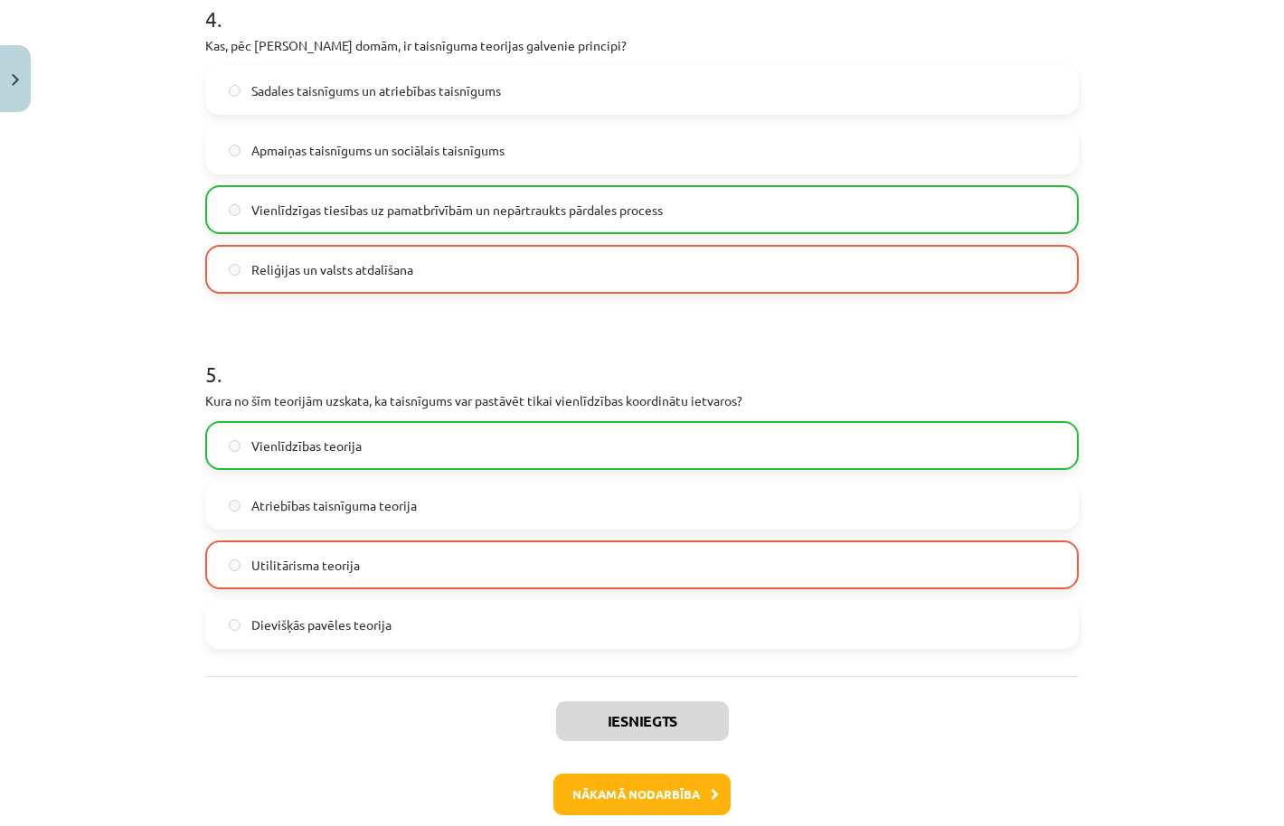
click at [660, 794] on button "Nākamā nodarbība" at bounding box center [641, 795] width 177 height 42
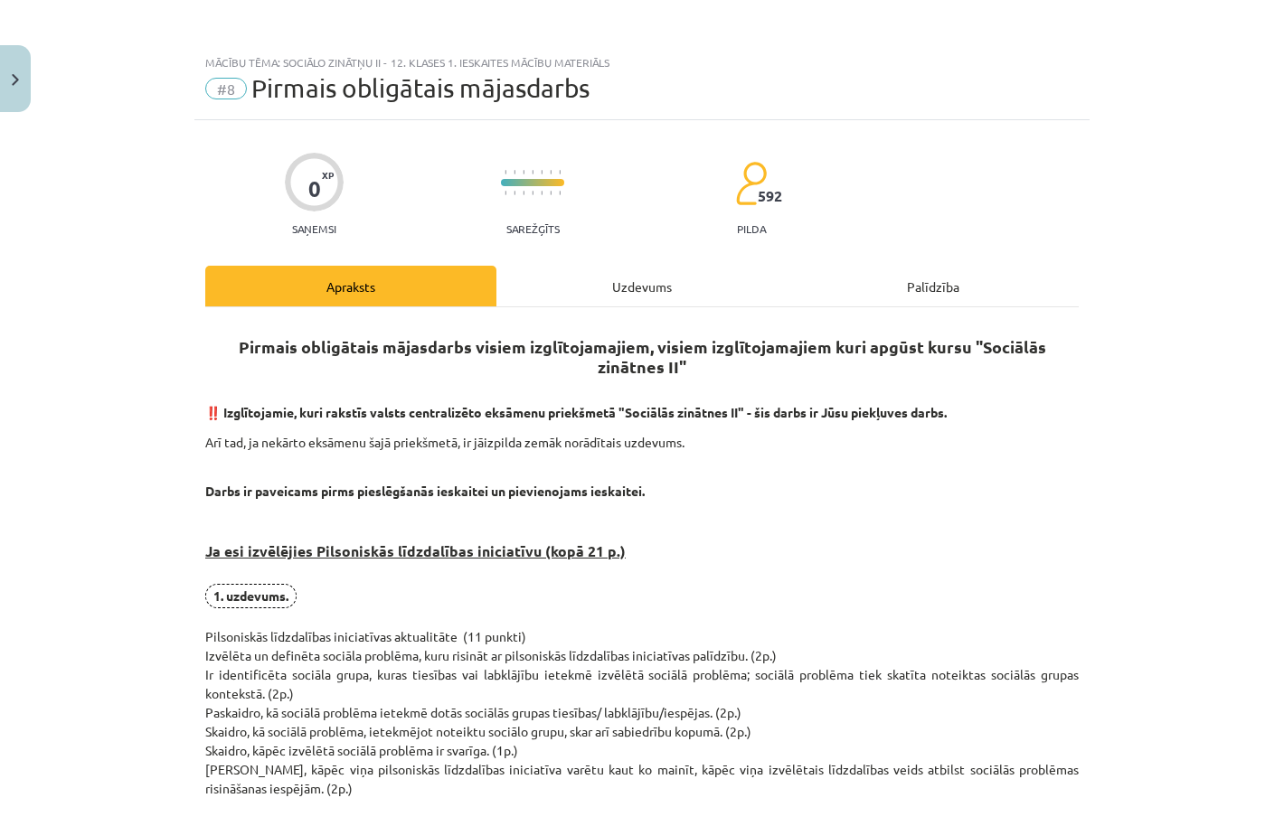
scroll to position [0, 0]
click at [637, 284] on div "Uzdevums" at bounding box center [641, 286] width 291 height 41
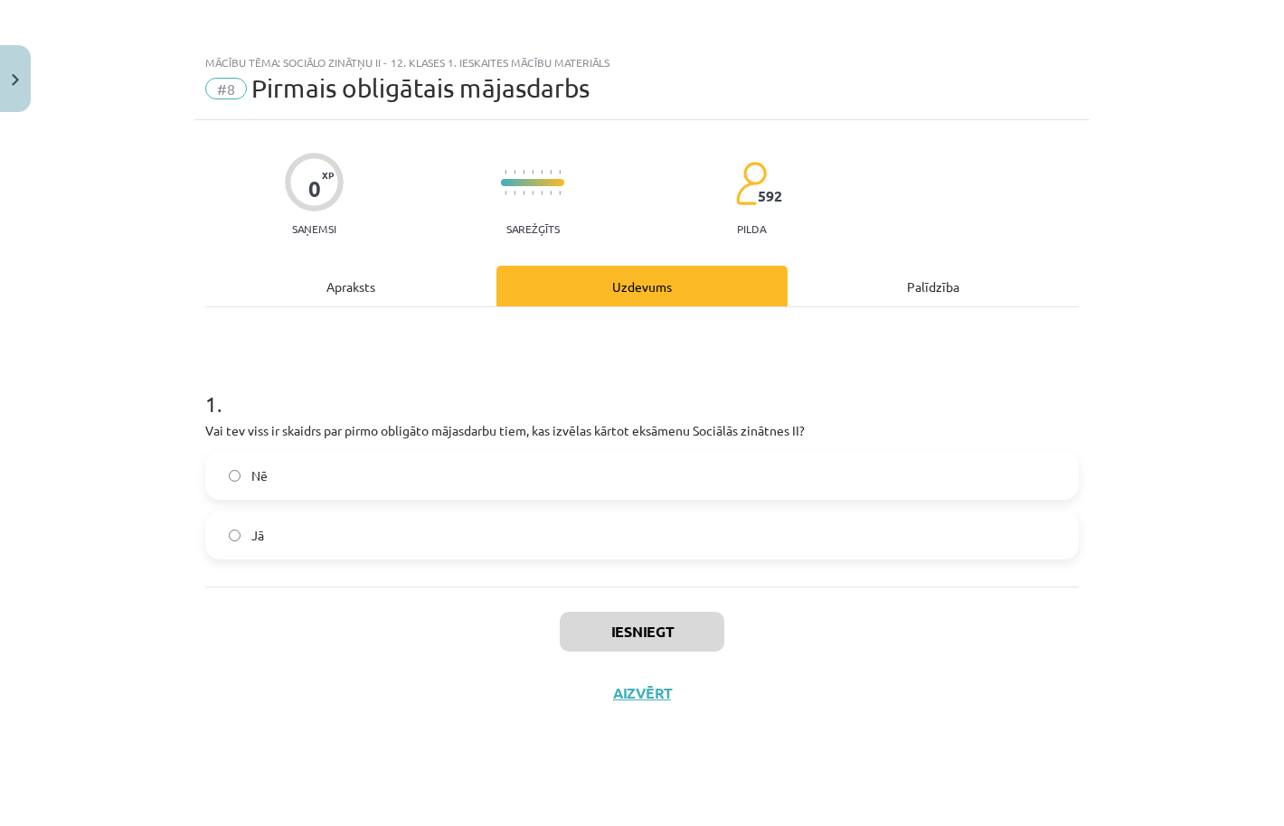
click at [353, 297] on div "Apraksts" at bounding box center [350, 286] width 291 height 41
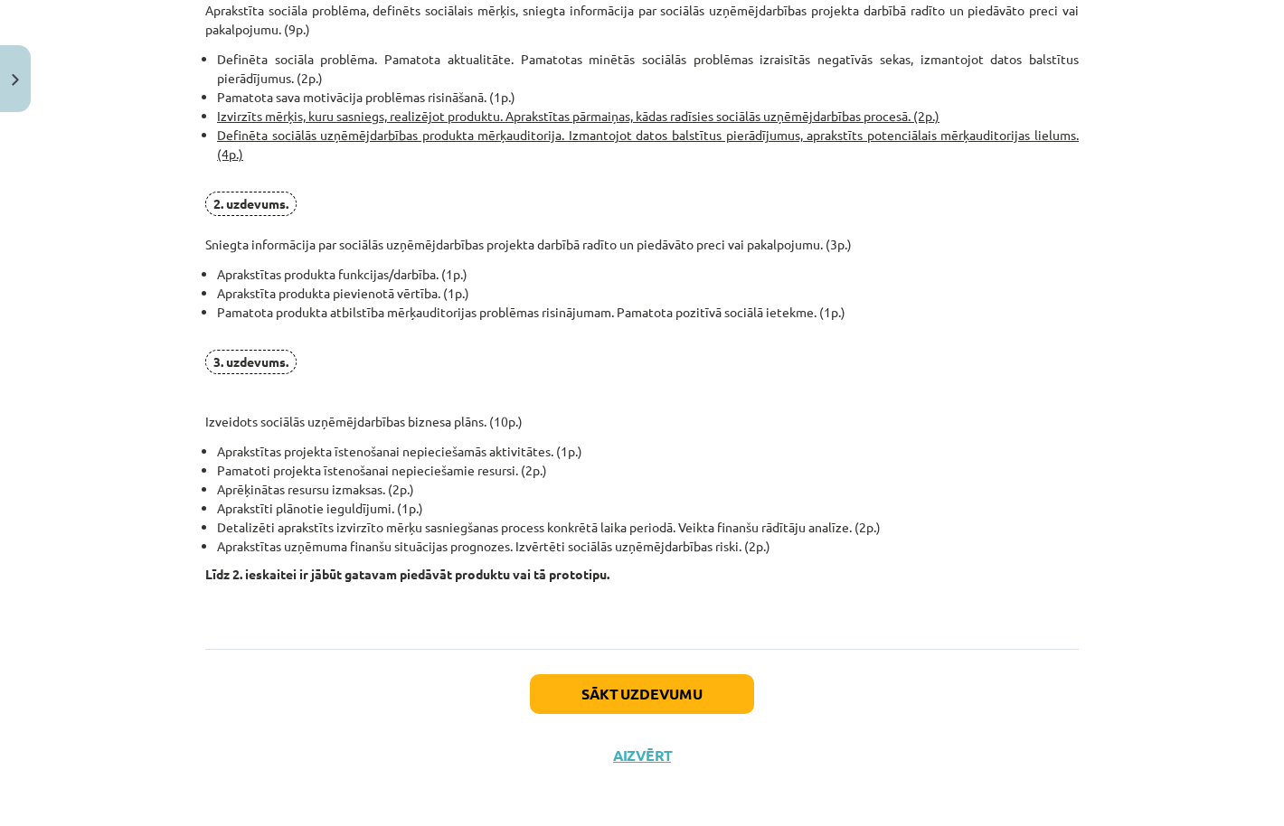
scroll to position [1232, 0]
click at [597, 702] on button "Sākt uzdevumu" at bounding box center [642, 695] width 224 height 40
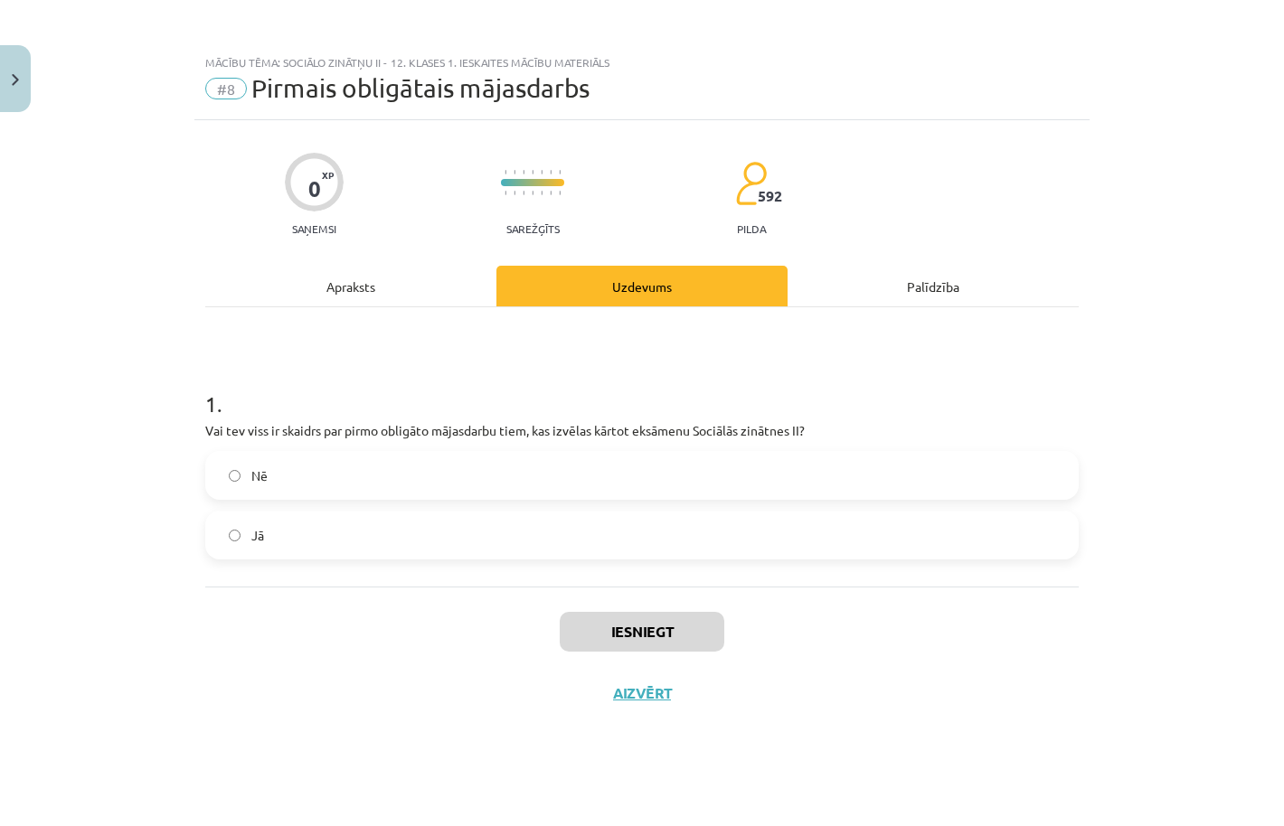
click at [536, 531] on label "Jā" at bounding box center [642, 535] width 870 height 45
click at [603, 617] on button "Iesniegt" at bounding box center [642, 632] width 165 height 40
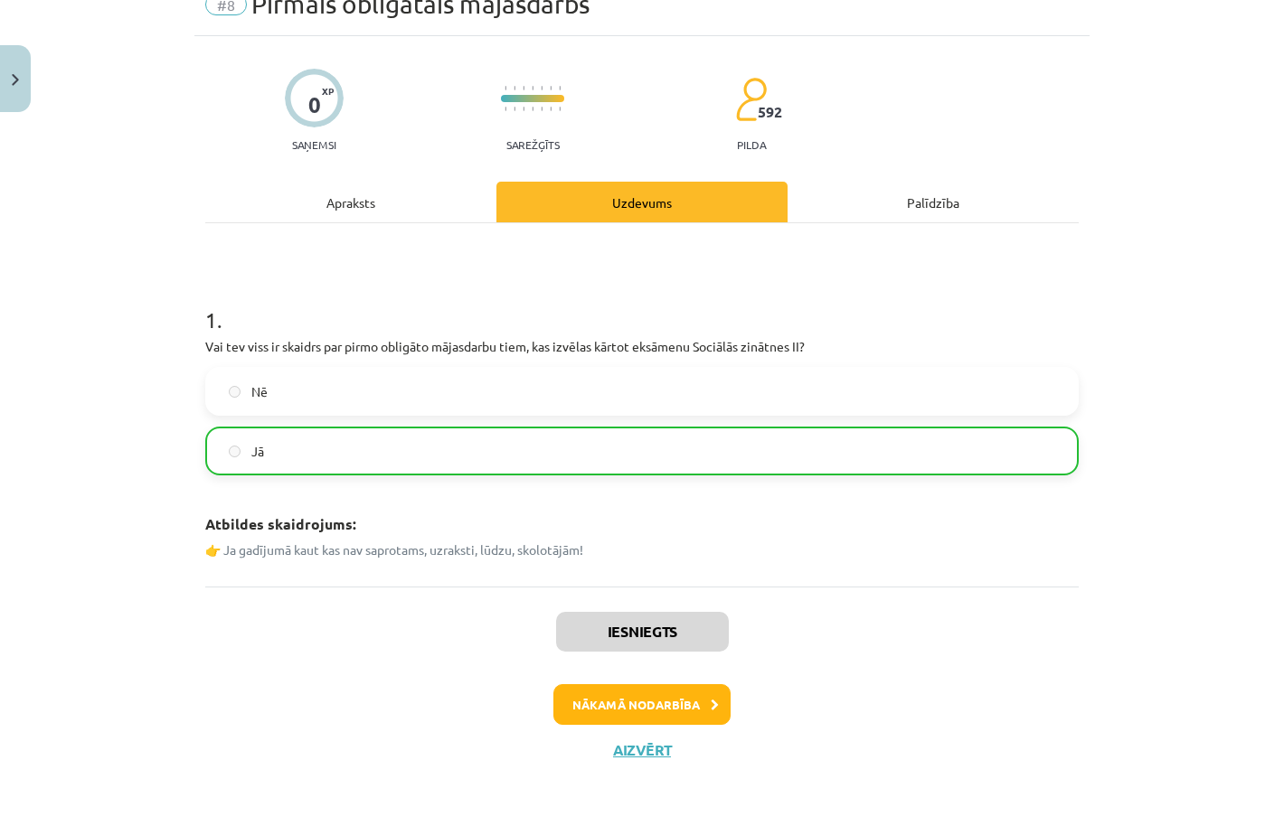
scroll to position [86, 0]
click at [615, 707] on button "Nākamā nodarbība" at bounding box center [641, 705] width 177 height 42
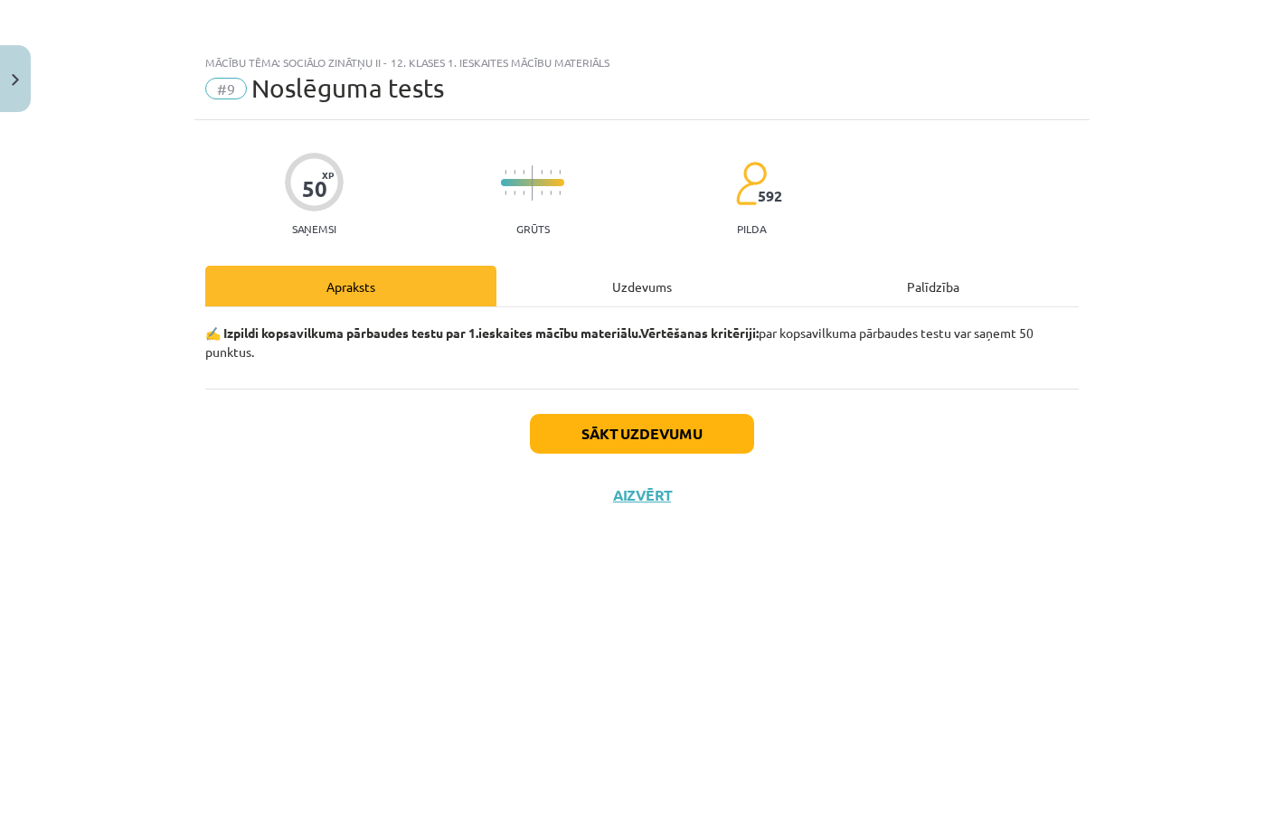
click at [645, 290] on div "Uzdevums" at bounding box center [641, 286] width 291 height 41
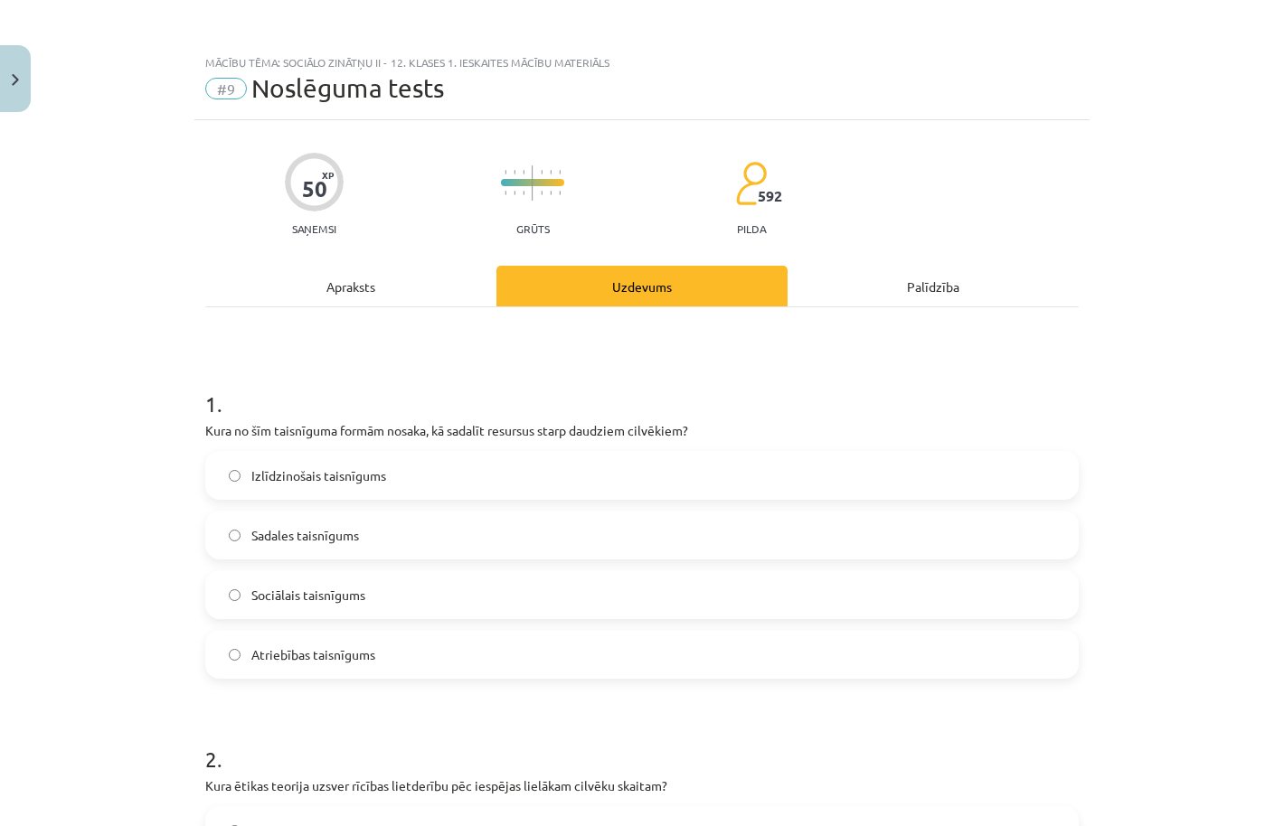
click at [485, 462] on label "Izlīdzinošais taisnīgums" at bounding box center [642, 475] width 870 height 45
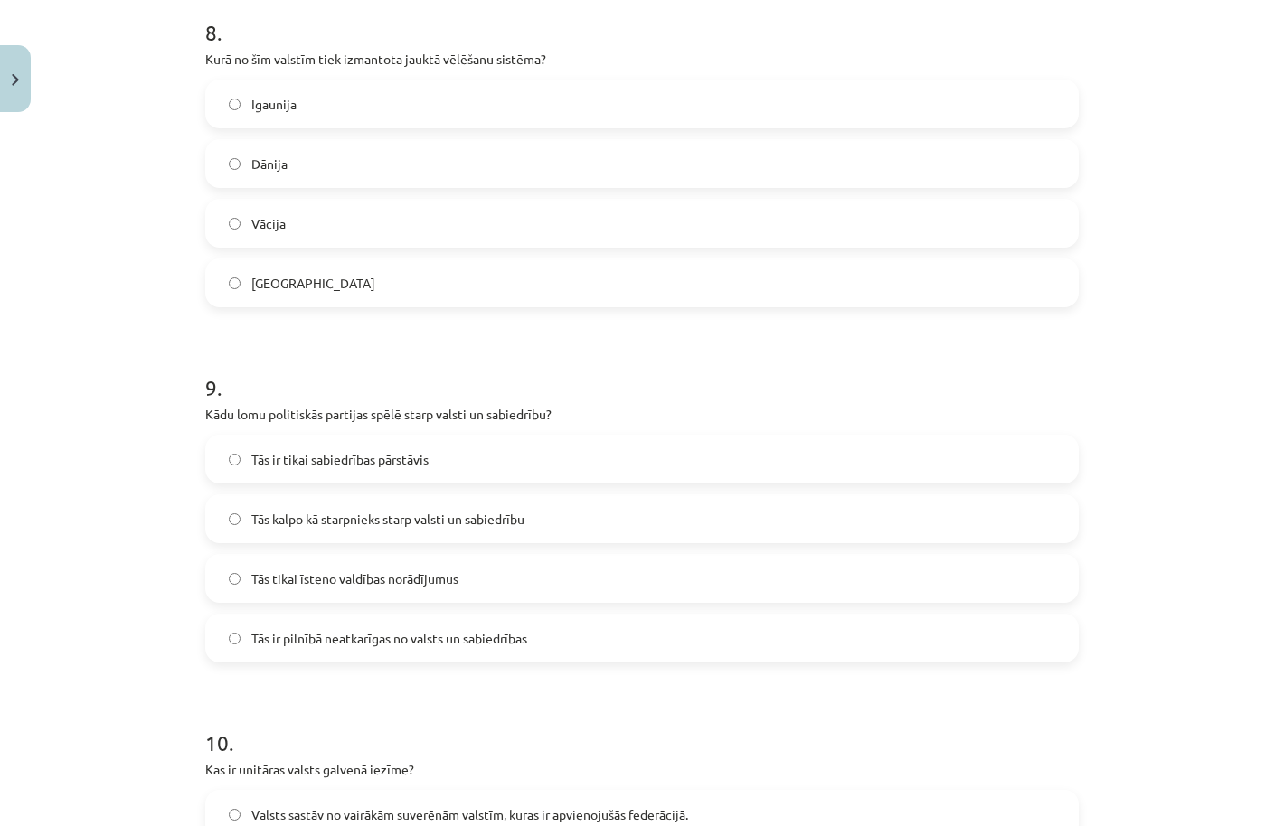
scroll to position [3263, 0]
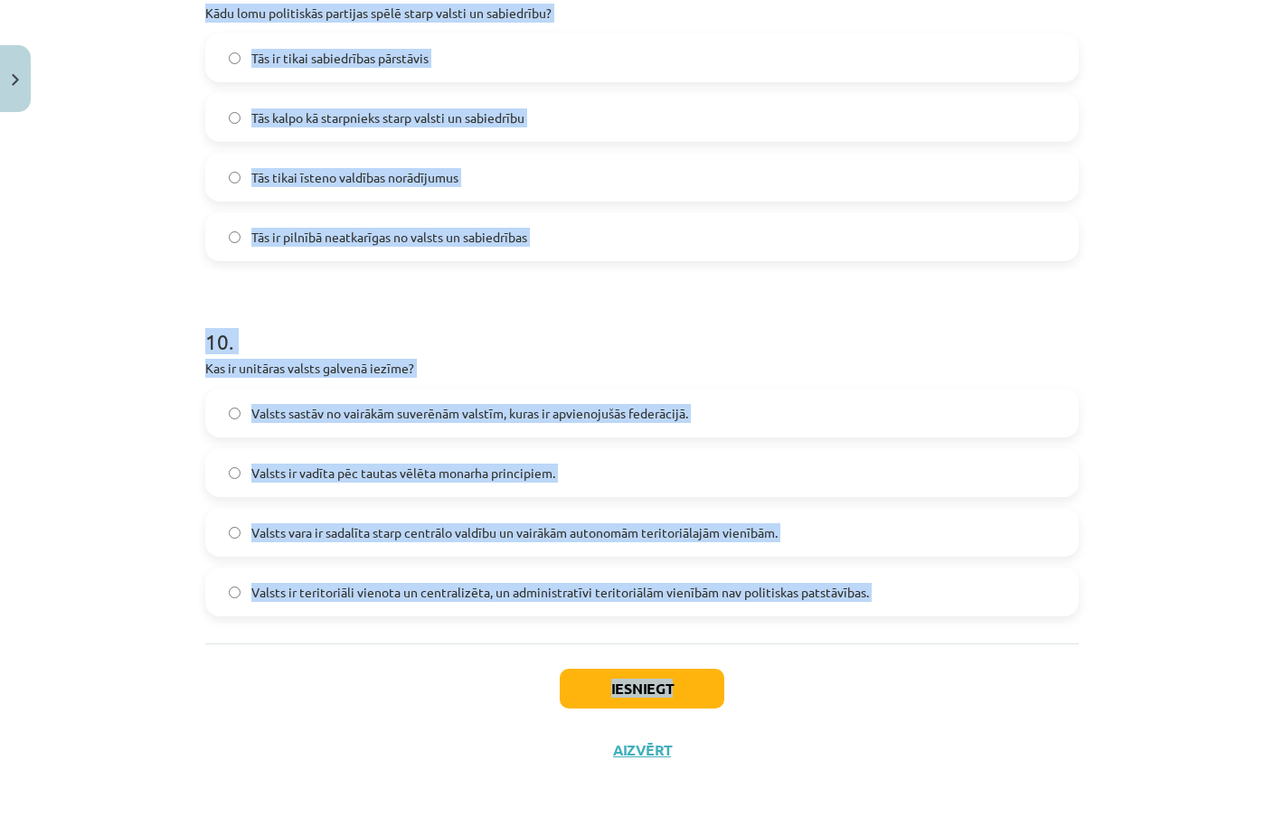
drag, startPoint x: 186, startPoint y: 414, endPoint x: 1014, endPoint y: 686, distance: 871.6
click at [1014, 686] on div "Mācību tēma: Sociālo zinātņu ii - 12. klases 1. ieskaites mācību materiāls #9 N…" at bounding box center [642, 413] width 1284 height 826
copy div "1 . Kura no šīm taisnīguma formām nosaka, kā sadalīt resursus starp daudziem ci…"
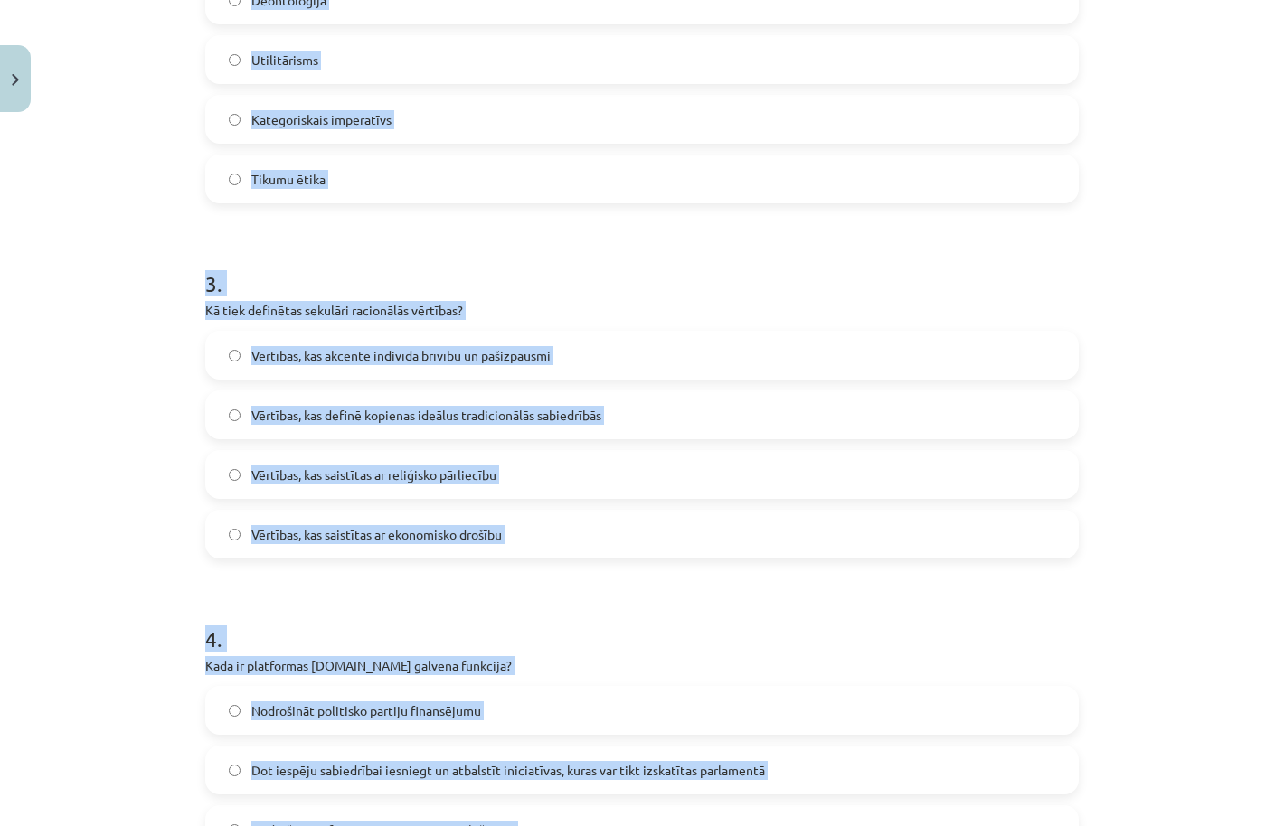
scroll to position [86, 0]
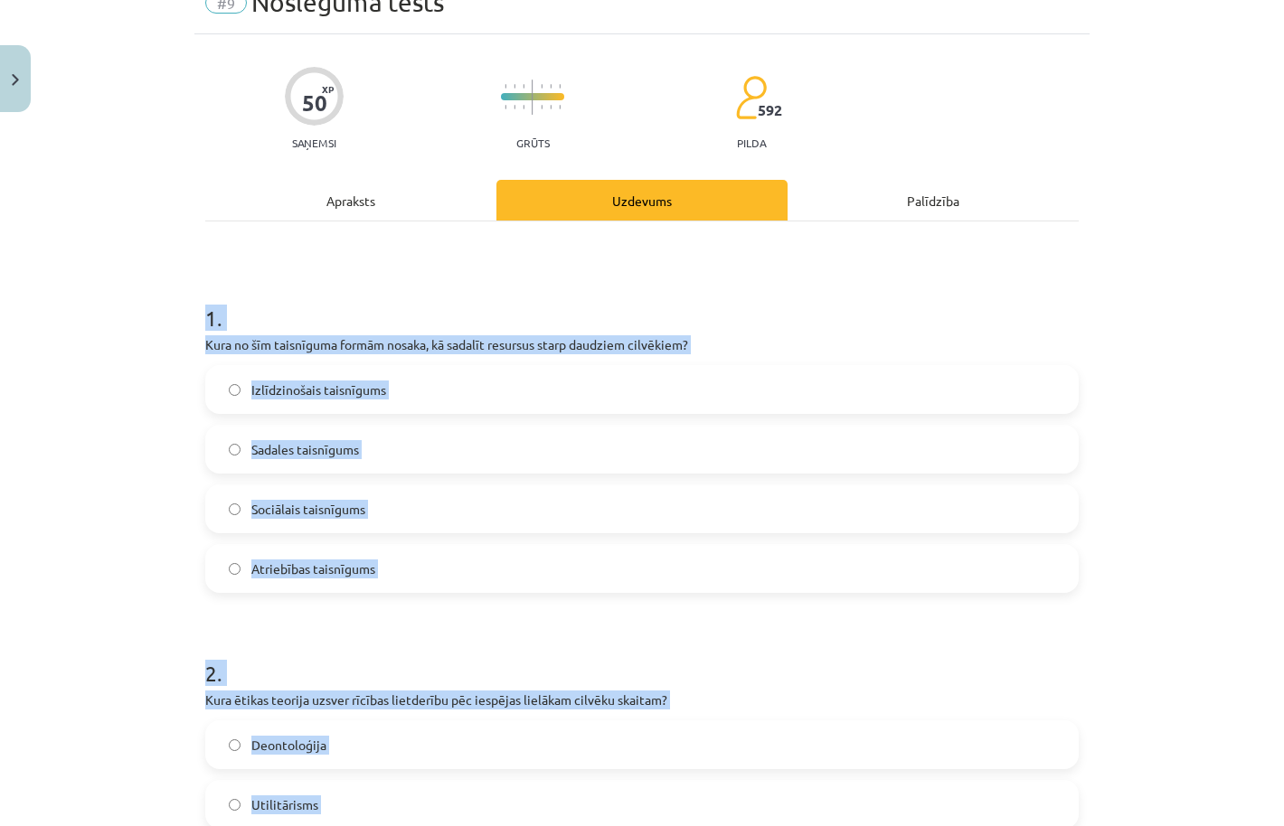
click at [187, 425] on div "Mācību tēma: Sociālo zinātņu ii - 12. klases 1. ieskaites mācību materiāls #9 N…" at bounding box center [642, 413] width 1284 height 826
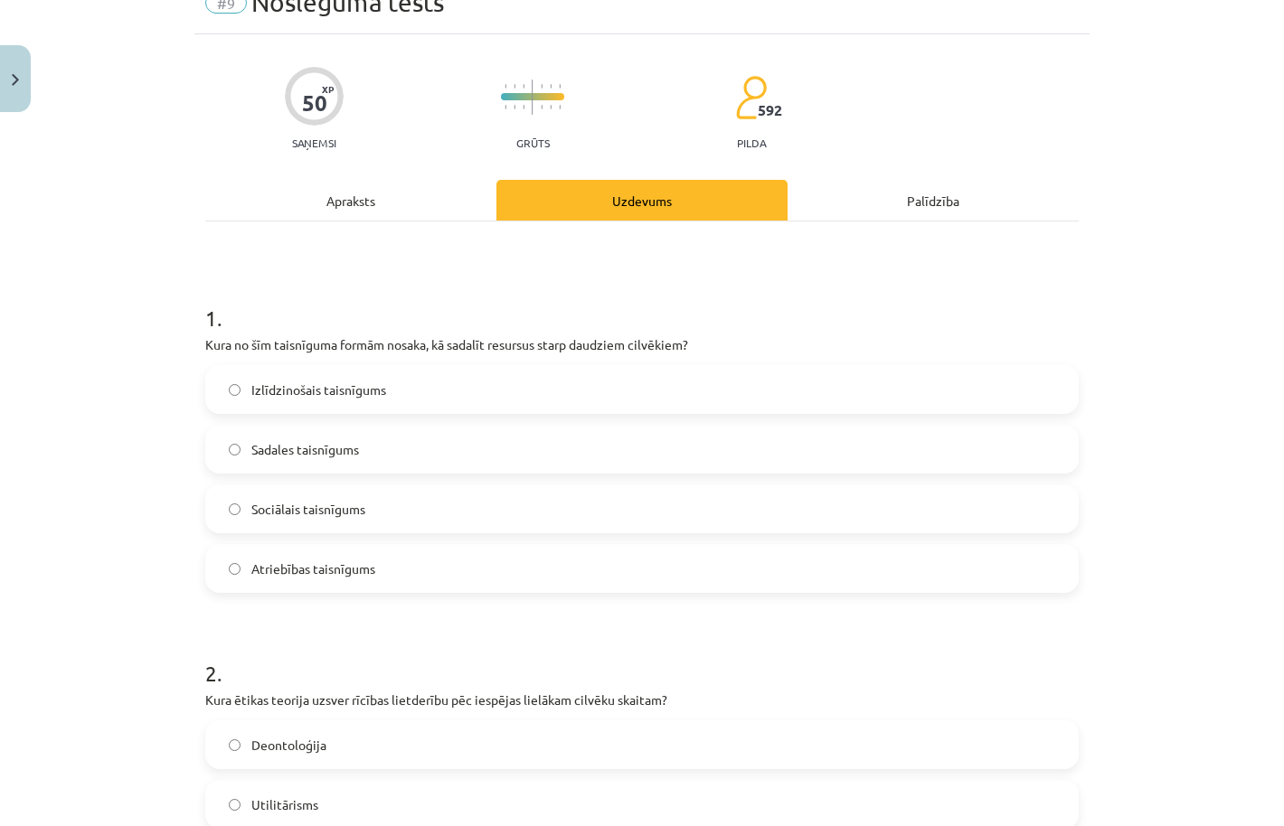
click at [336, 445] on span "Sadales taisnīgums" at bounding box center [305, 449] width 108 height 19
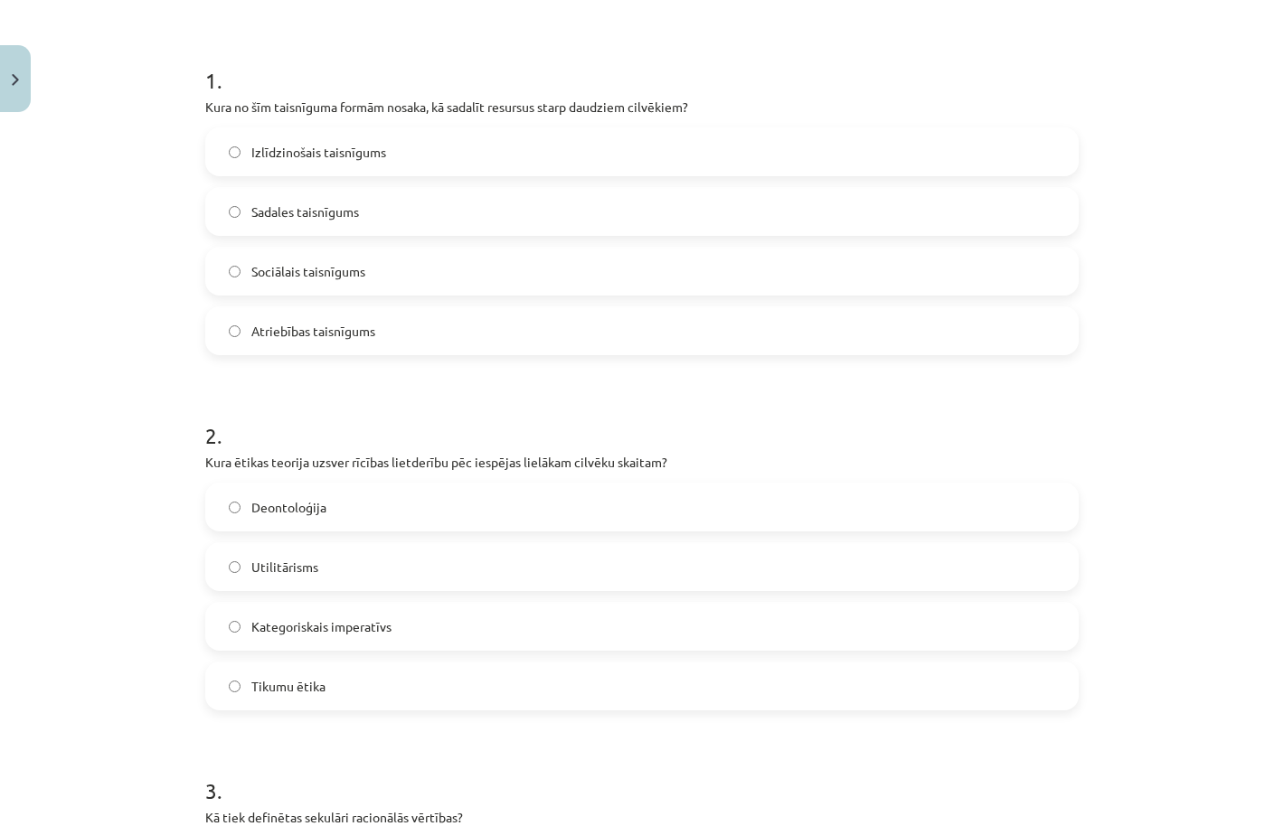
scroll to position [325, 0]
click at [344, 584] on label "Utilitārisms" at bounding box center [642, 565] width 870 height 45
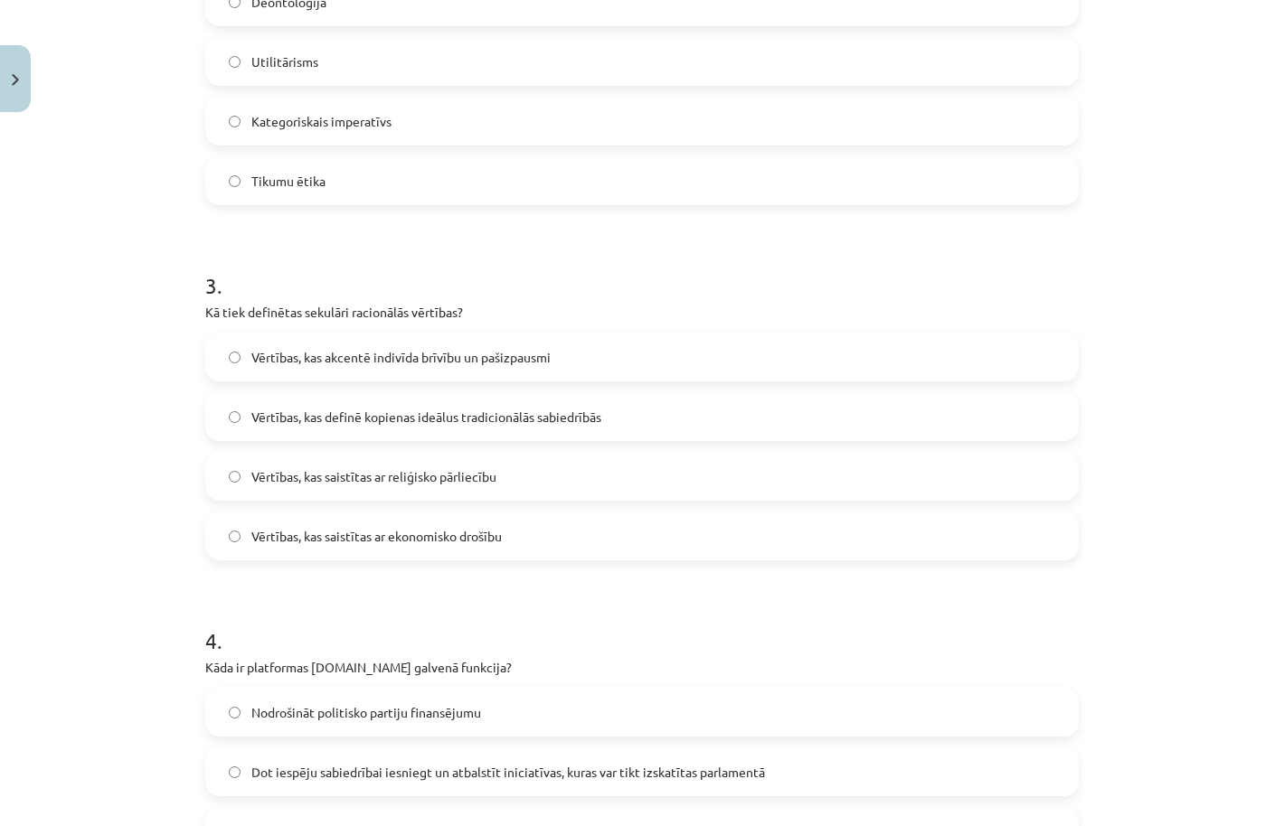
scroll to position [1020, 0]
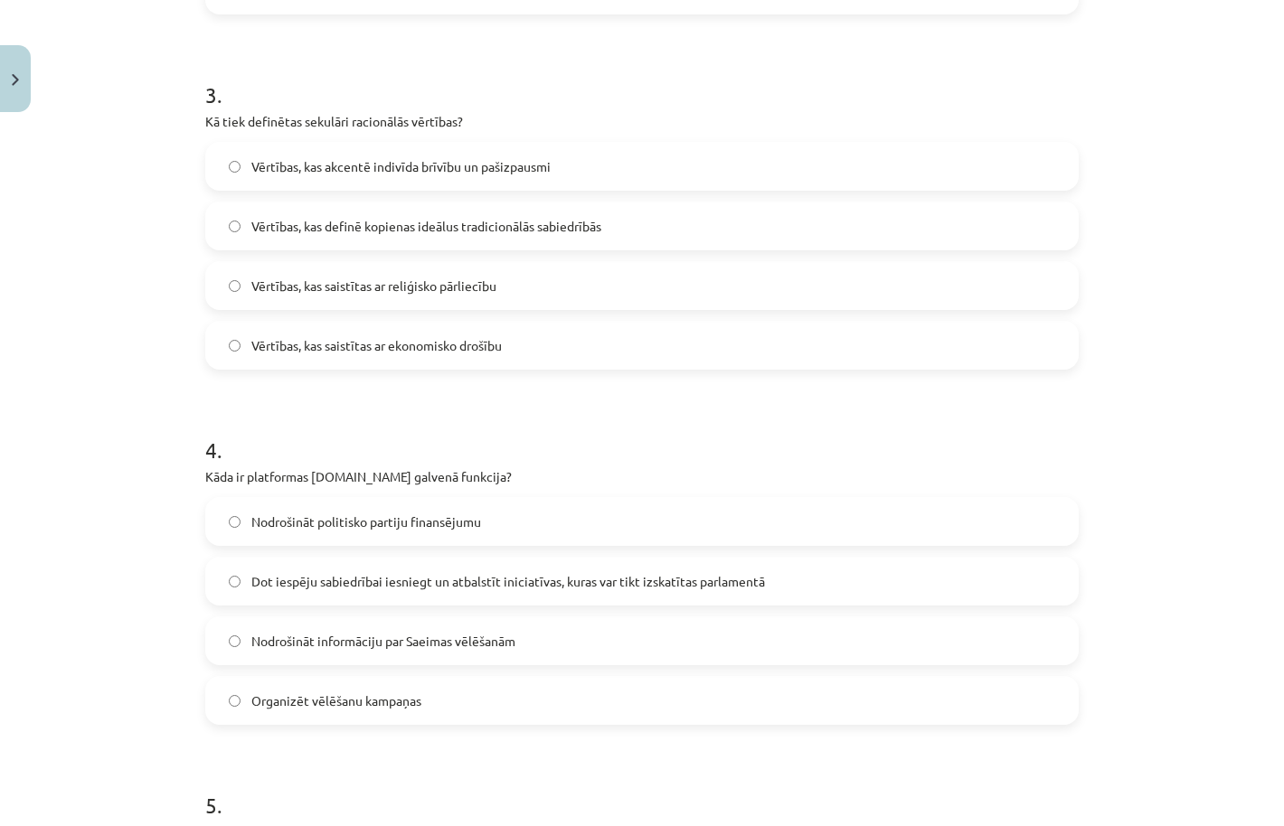
click at [335, 226] on span "Vērtības, kas definē kopienas ideālus tradicionālās sabiedrībās" at bounding box center [426, 226] width 350 height 19
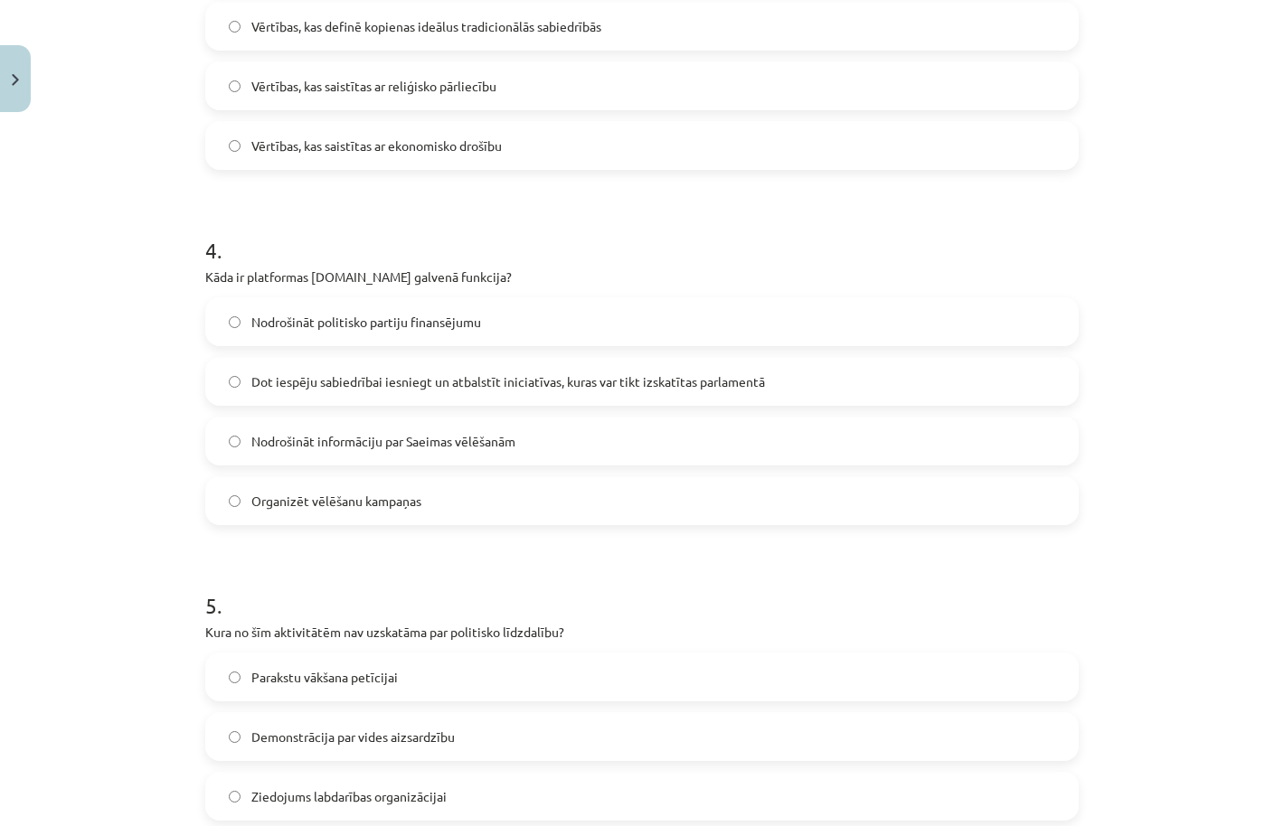
scroll to position [1257, 0]
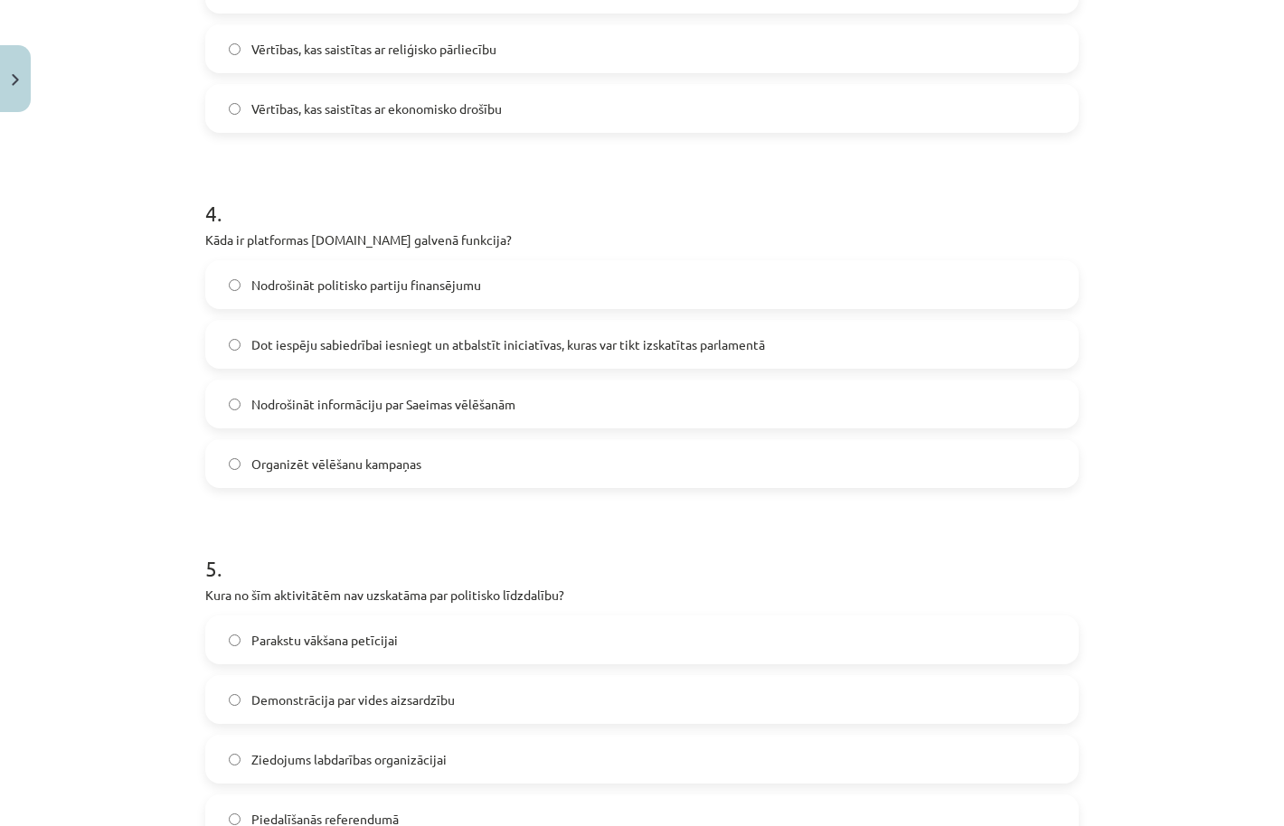
click at [355, 357] on label "Dot iespēju sabiedrībai iesniegt un atbalstīt iniciatīvas, kuras var tikt izska…" at bounding box center [642, 344] width 870 height 45
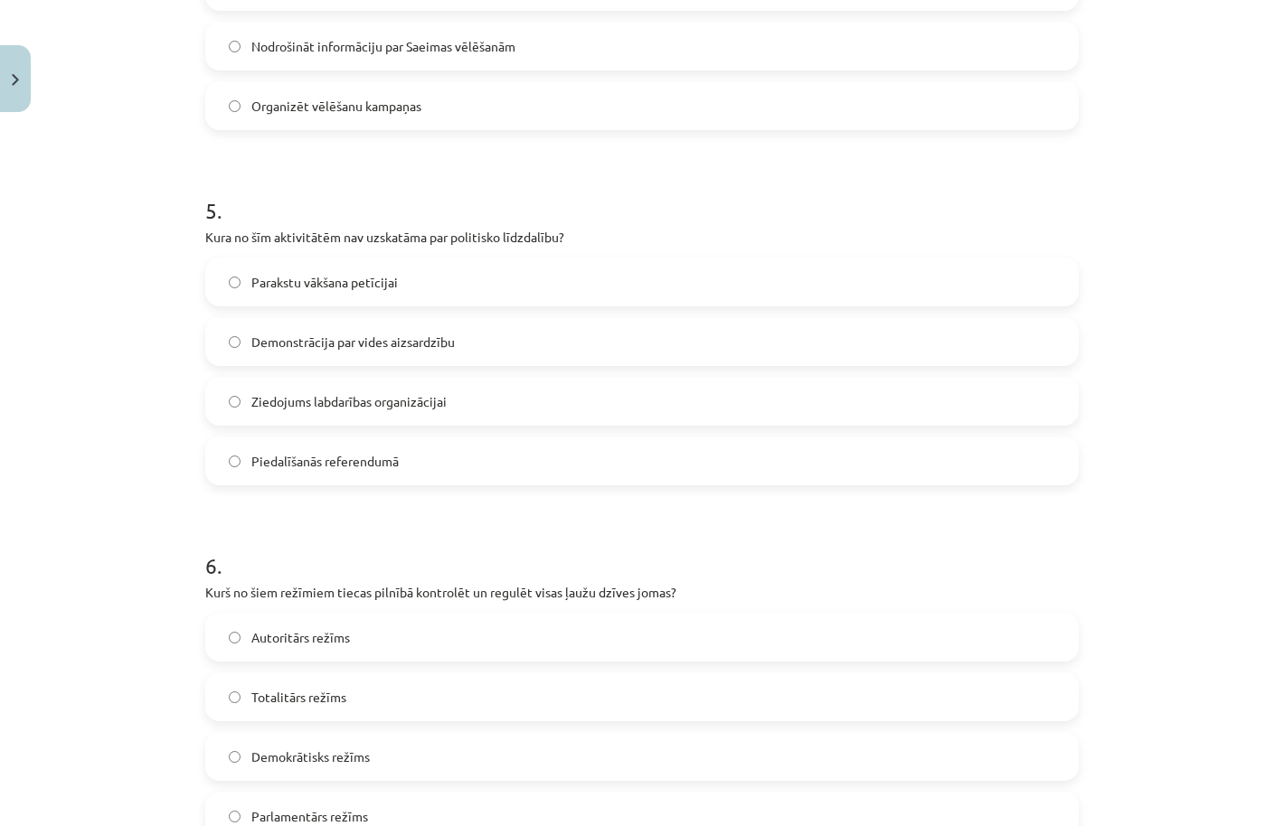
click at [330, 414] on label "Ziedojums labdarības organizācijai" at bounding box center [642, 401] width 870 height 45
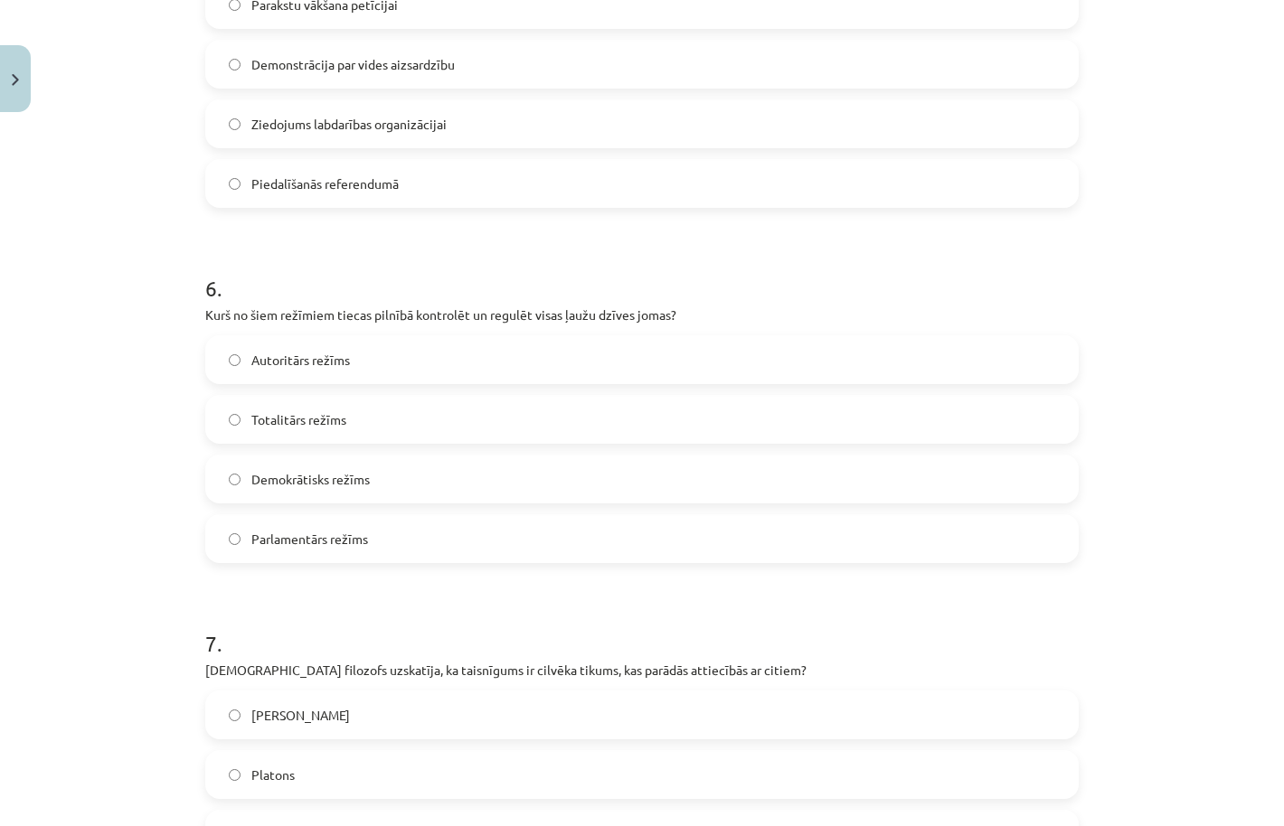
scroll to position [1906, 0]
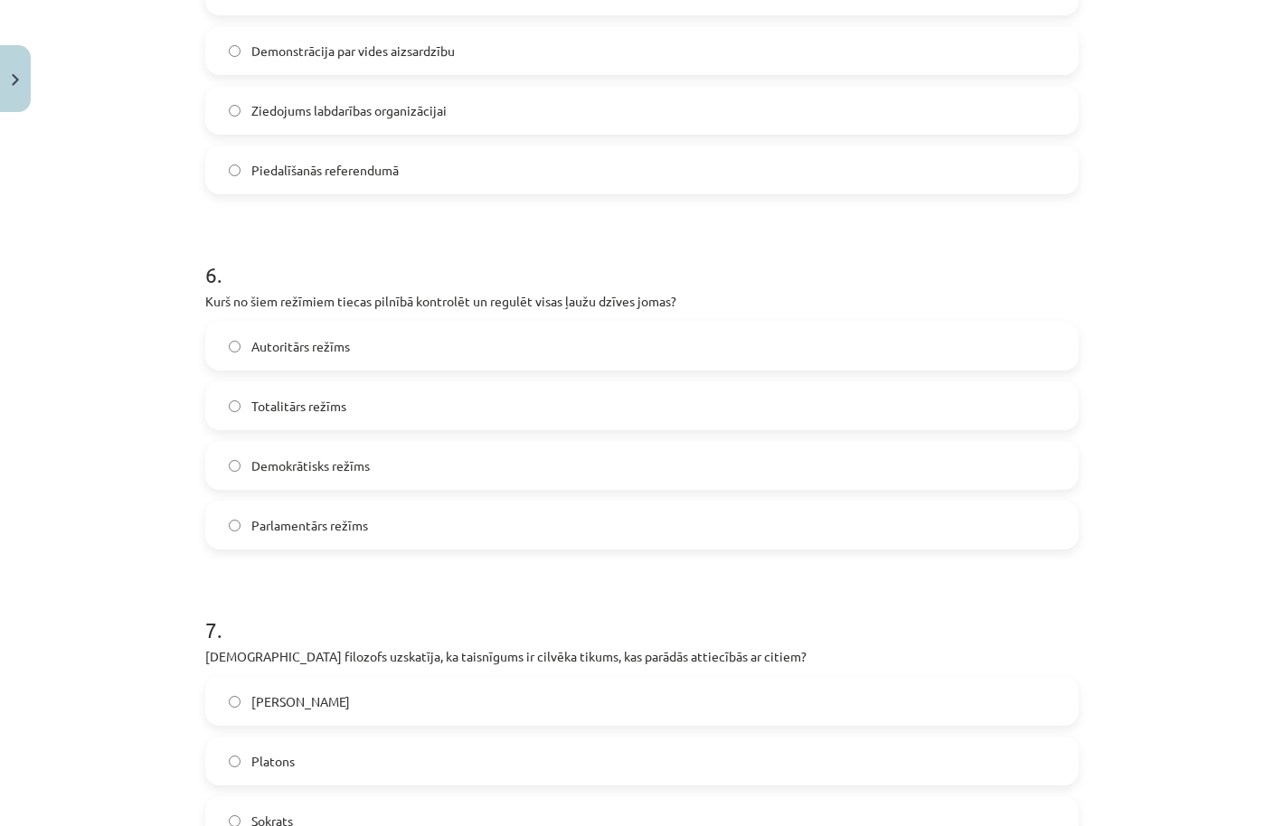
click at [350, 406] on label "Totalitārs režīms" at bounding box center [642, 405] width 870 height 45
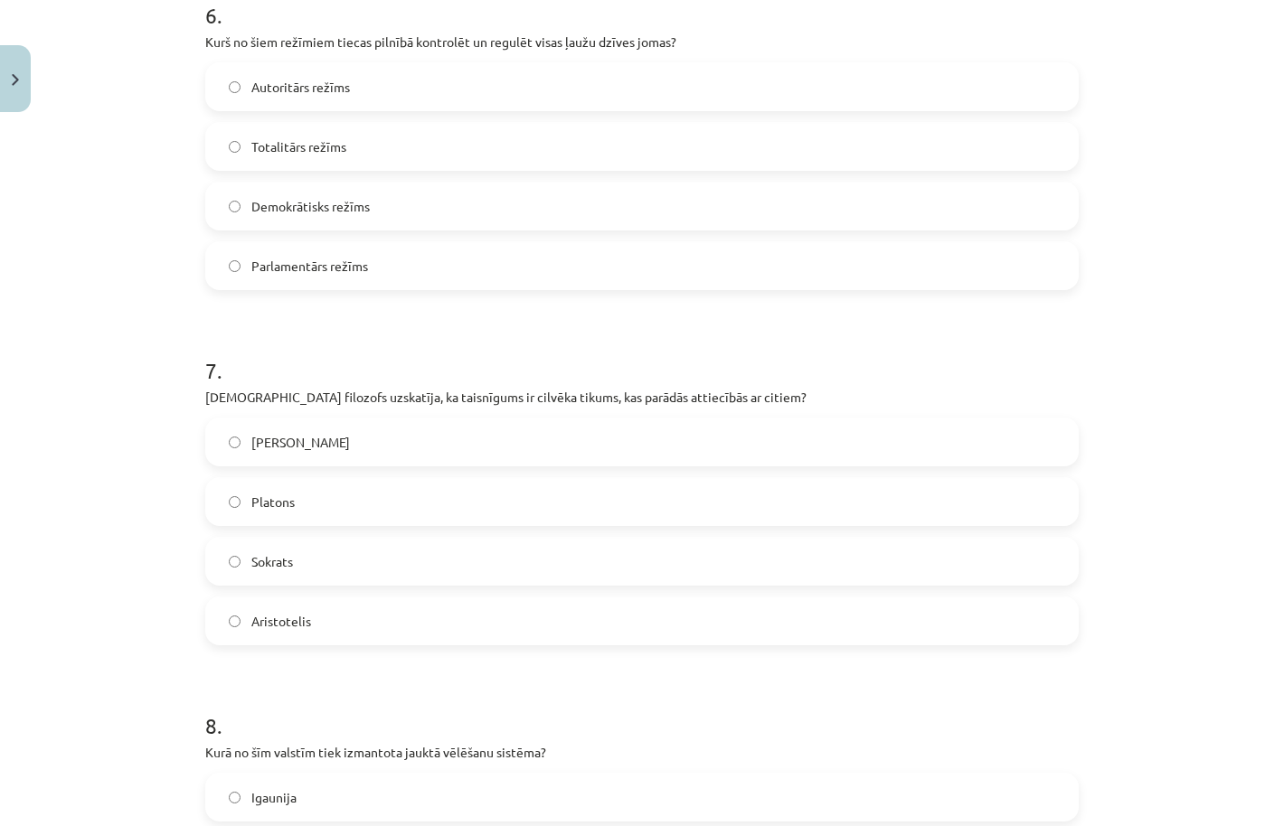
scroll to position [2180, 0]
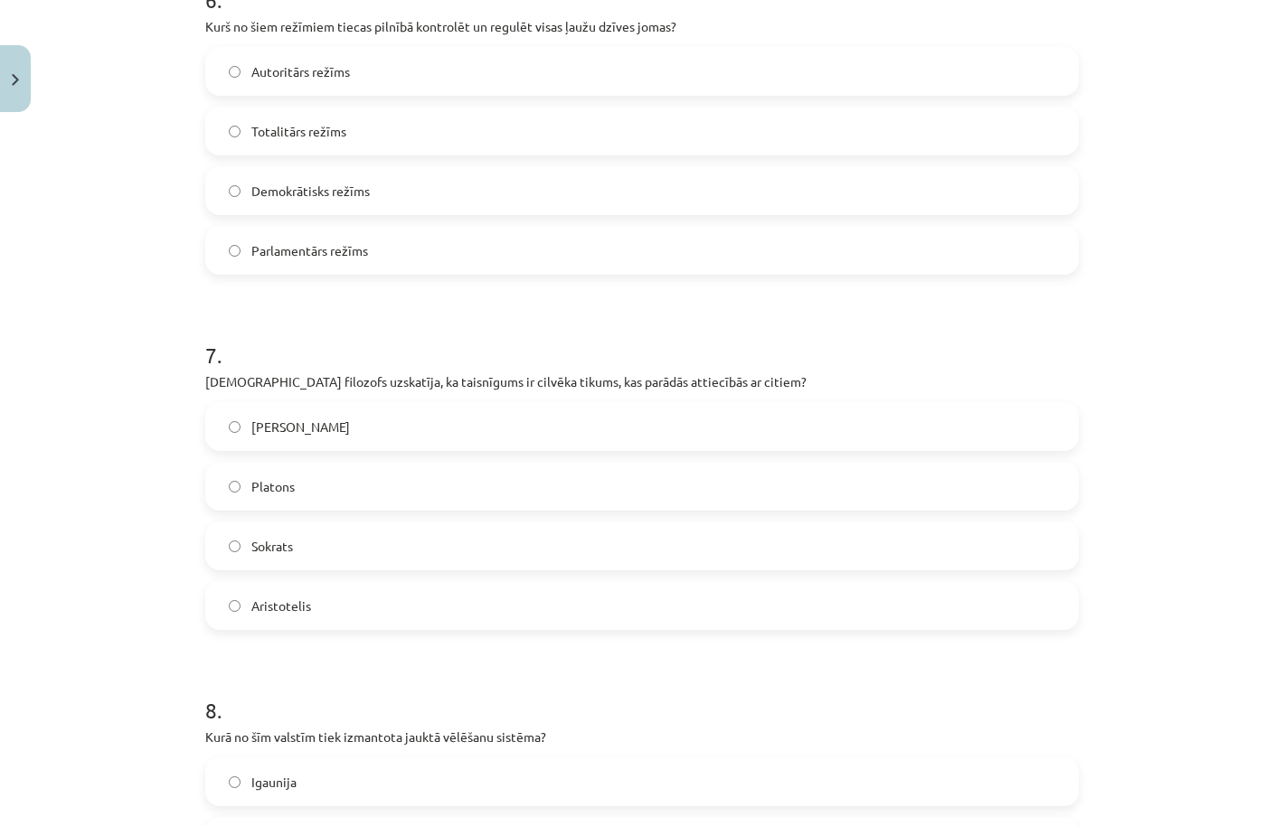
click at [380, 610] on label "Aristotelis" at bounding box center [642, 605] width 870 height 45
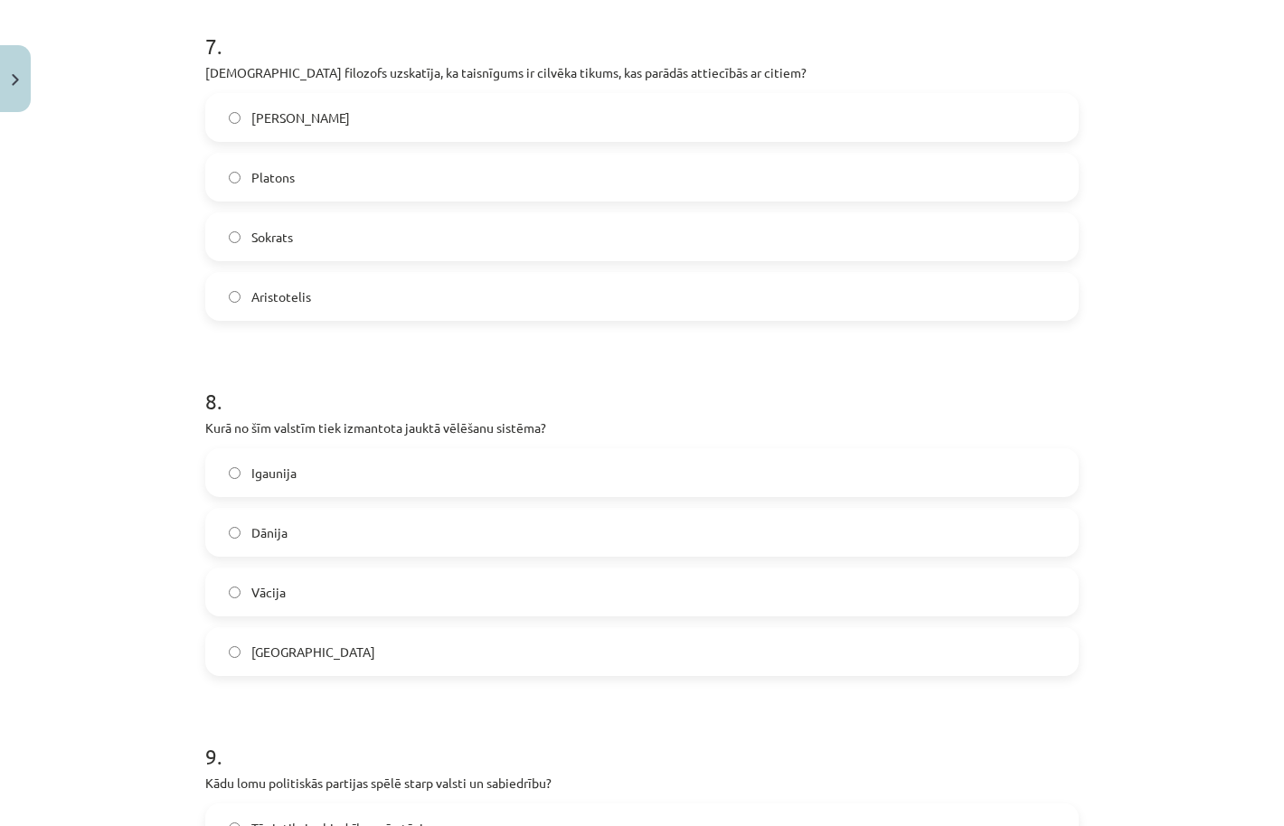
scroll to position [2498, 0]
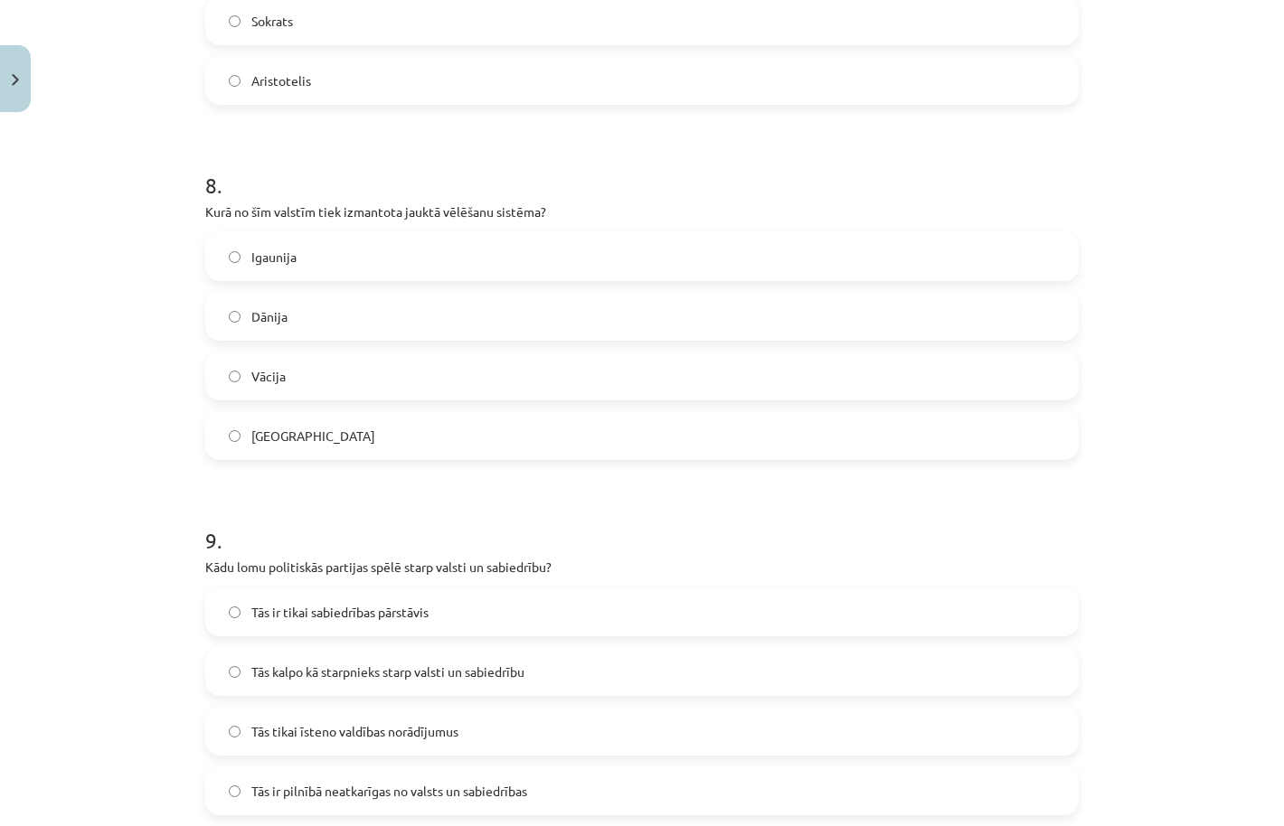
click at [327, 324] on label "Dānija" at bounding box center [642, 316] width 870 height 45
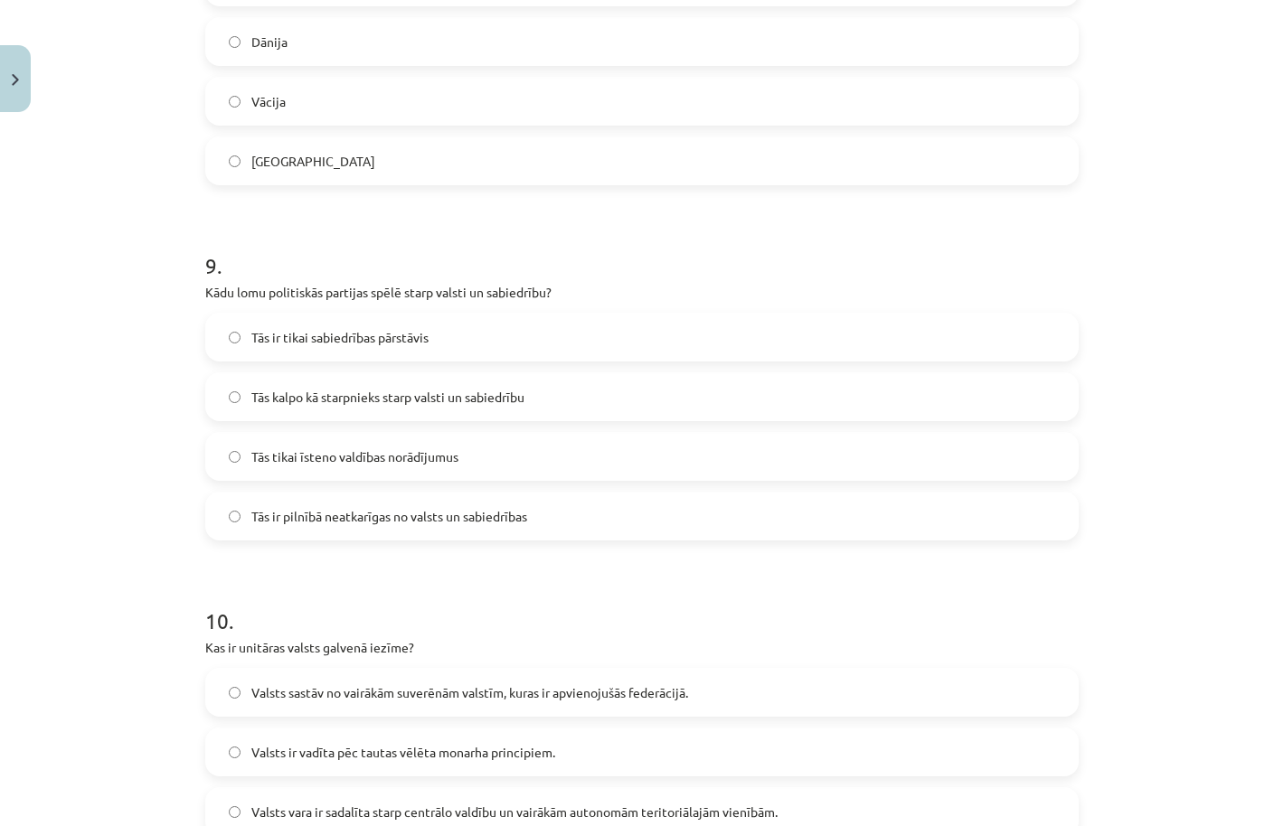
scroll to position [3044, 0]
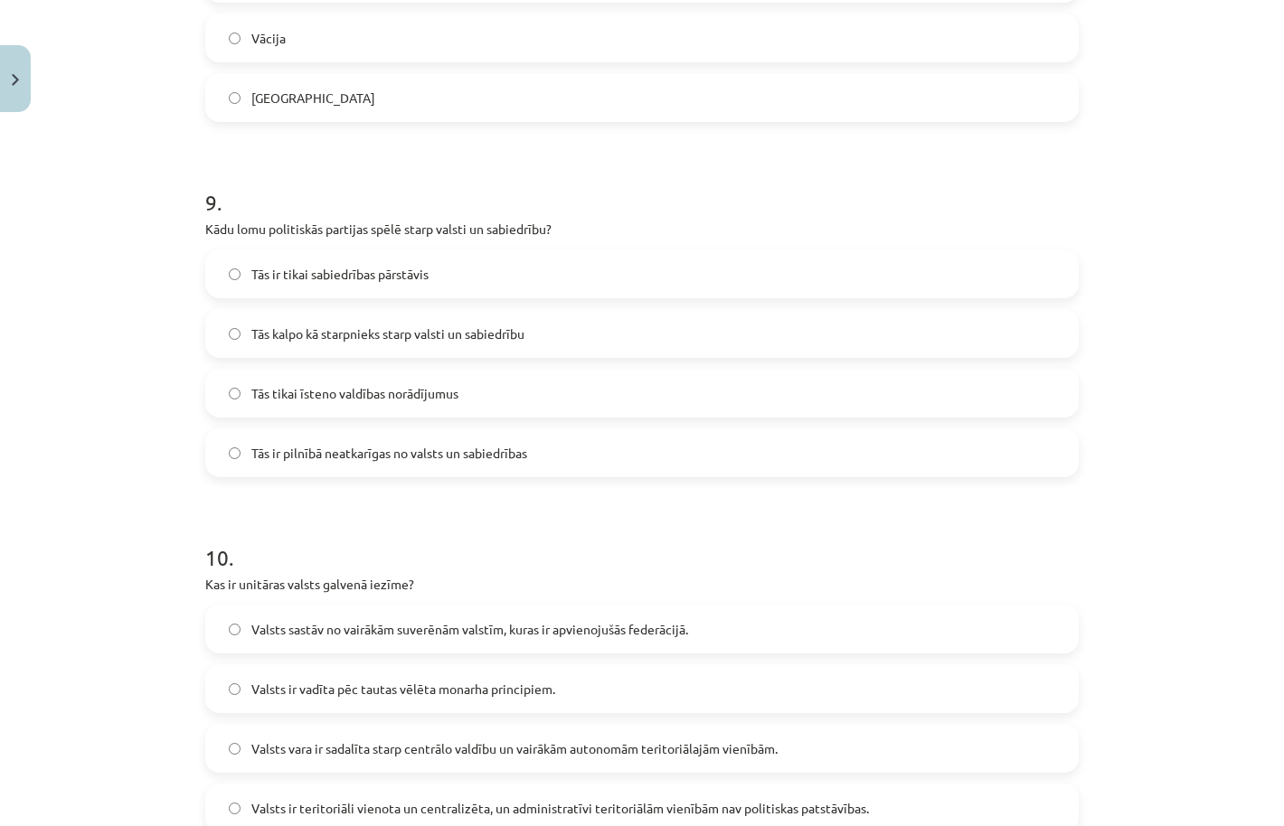
click at [342, 336] on span "Tās kalpo kā starpnieks starp valsti un sabiedrību" at bounding box center [387, 334] width 273 height 19
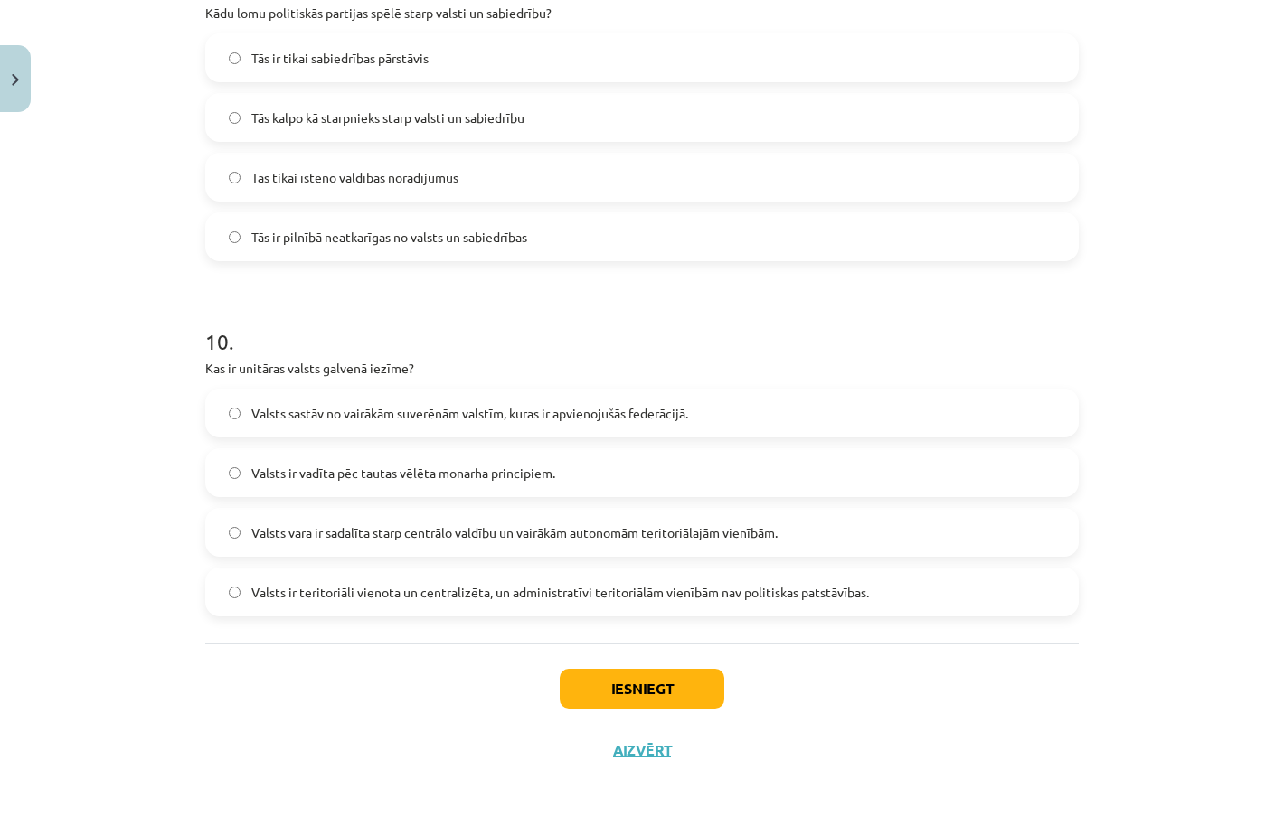
scroll to position [3263, 0]
click at [445, 10] on p "Kādu lomu politiskās partijas spēlē starp valsti un sabiedrību?" at bounding box center [641, 13] width 873 height 19
click at [426, 583] on span "Valsts ir teritoriāli vienota un centralizēta, un administratīvi teritoriālām v…" at bounding box center [559, 592] width 617 height 19
click at [603, 683] on button "Iesniegt" at bounding box center [642, 689] width 165 height 40
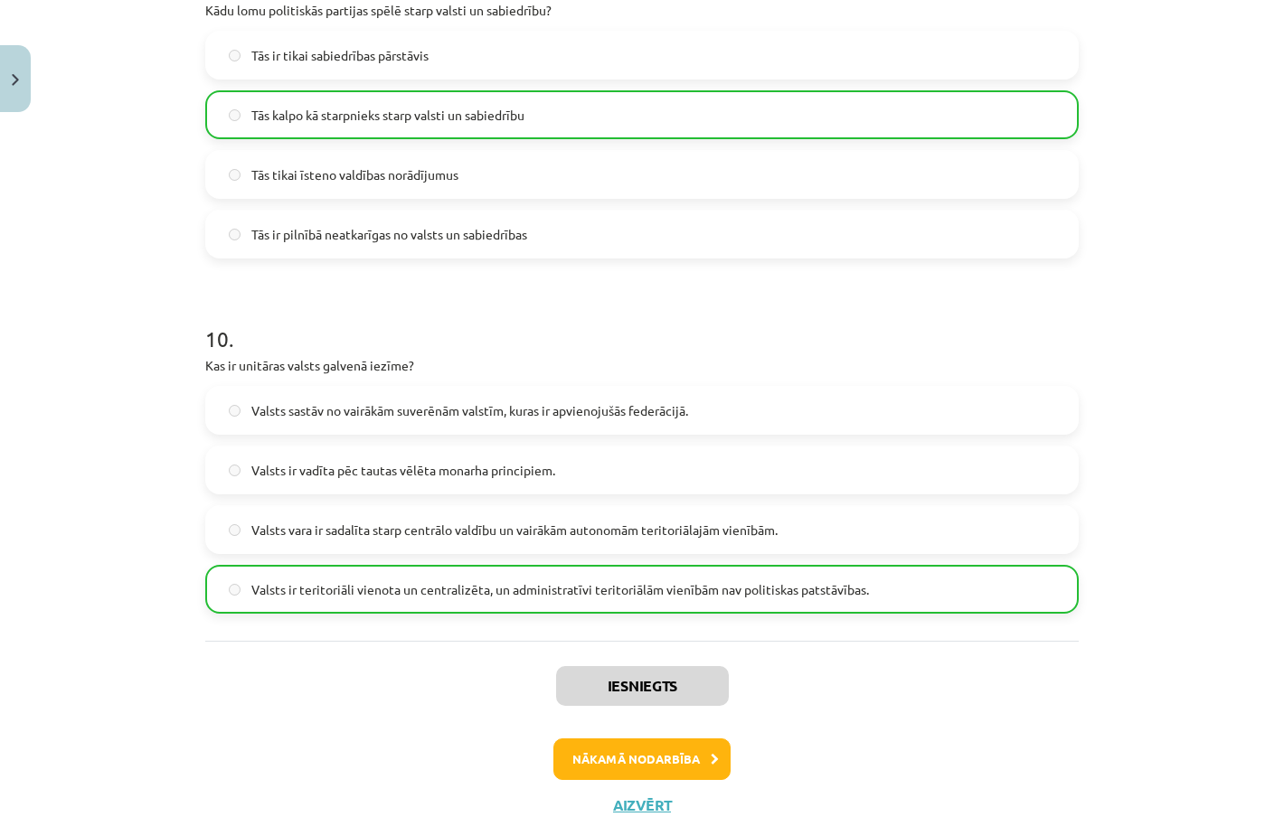
click at [664, 765] on button "Nākamā nodarbība" at bounding box center [641, 760] width 177 height 42
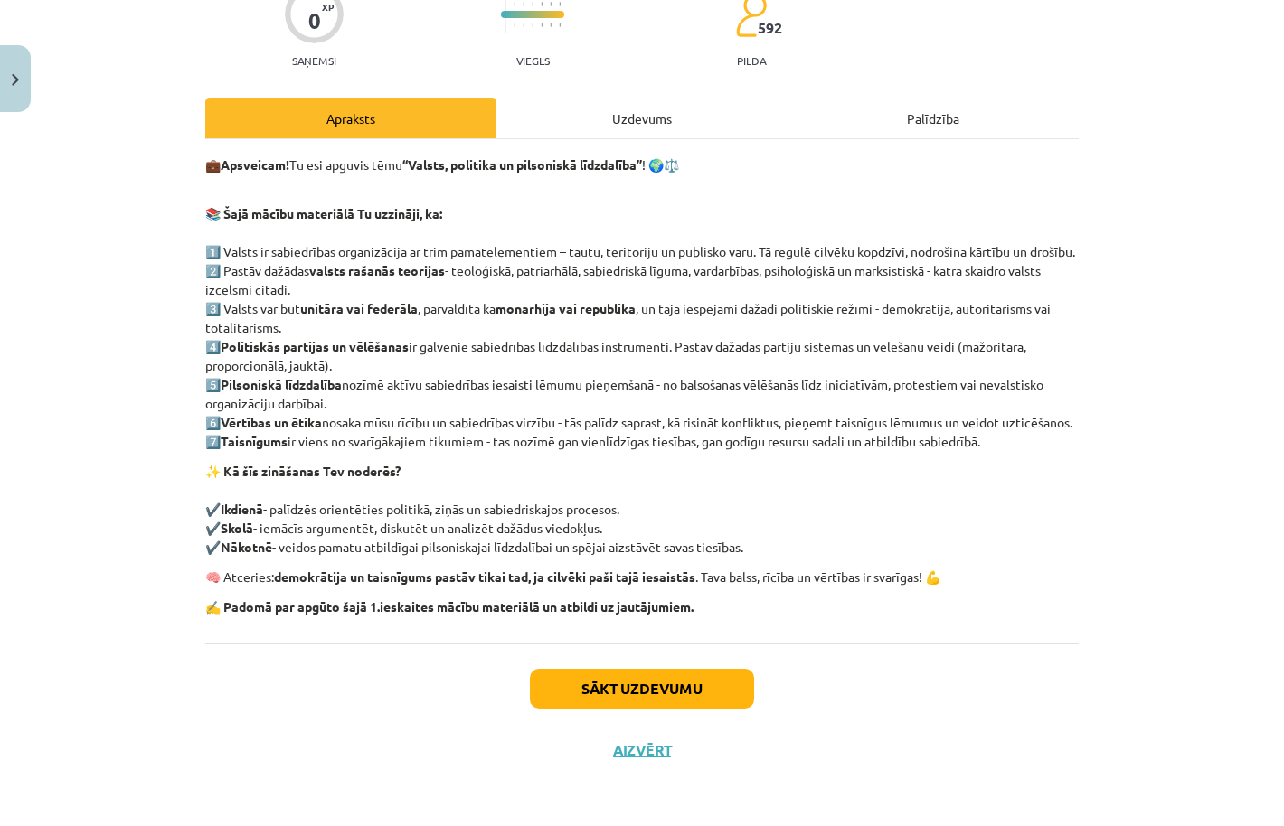
scroll to position [209, 0]
click at [606, 701] on button "Sākt uzdevumu" at bounding box center [642, 689] width 224 height 40
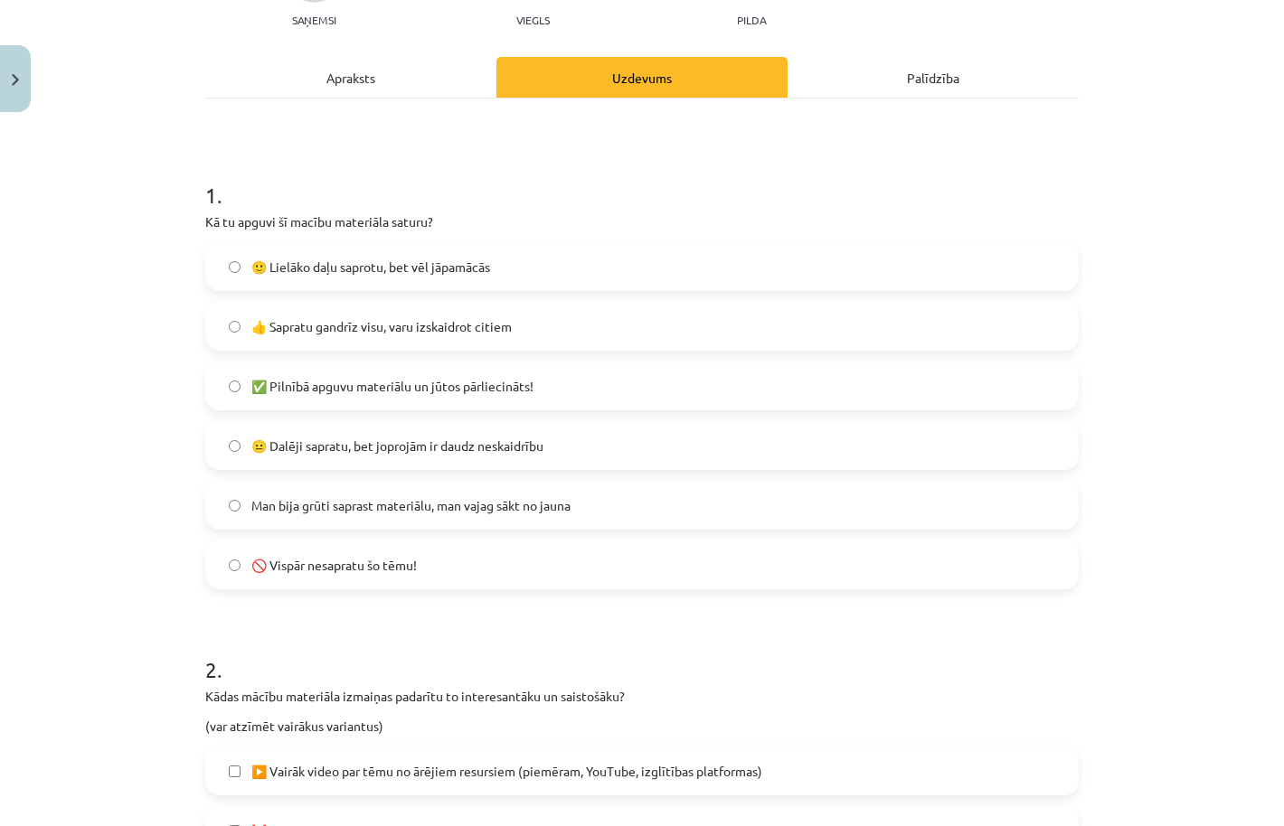
scroll to position [45, 0]
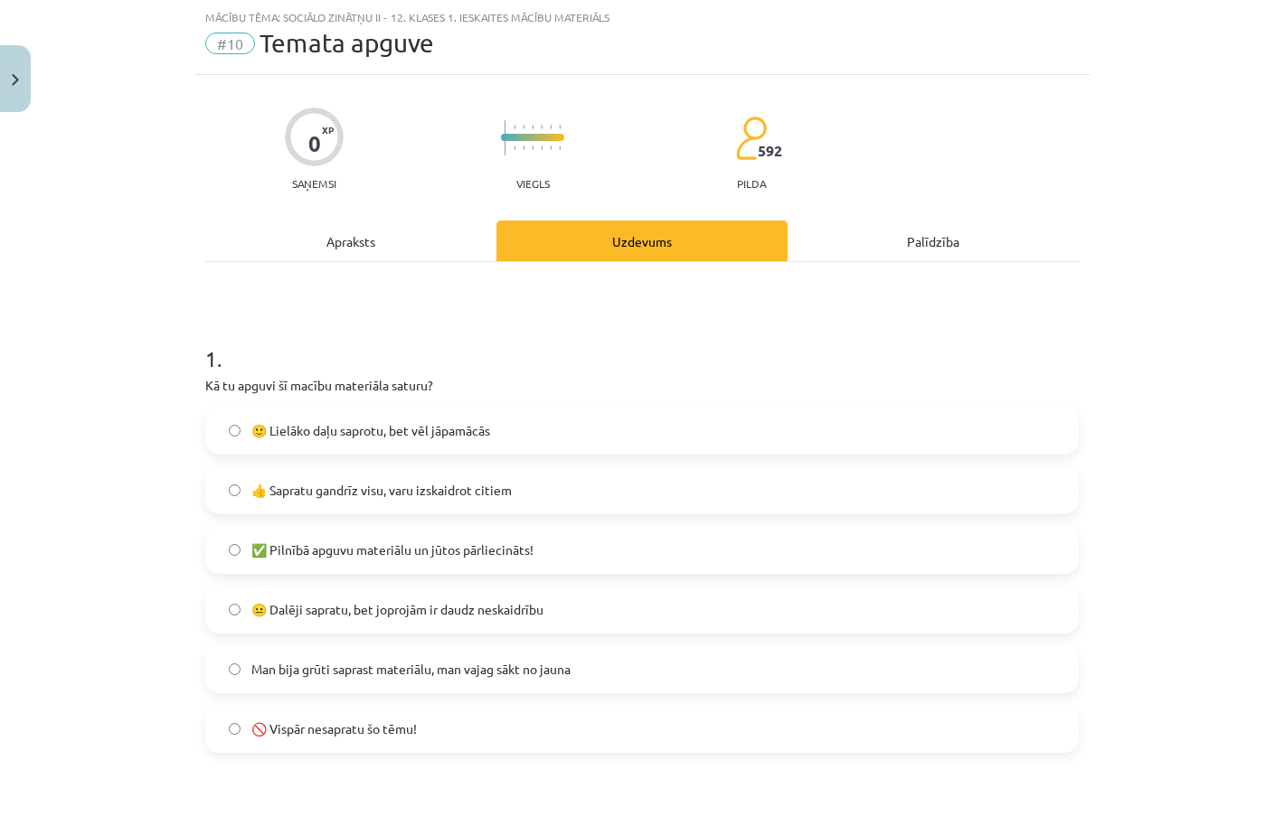
click at [532, 490] on label "👍 Sapratu gandrīz visu, varu izskaidrot citiem" at bounding box center [642, 489] width 870 height 45
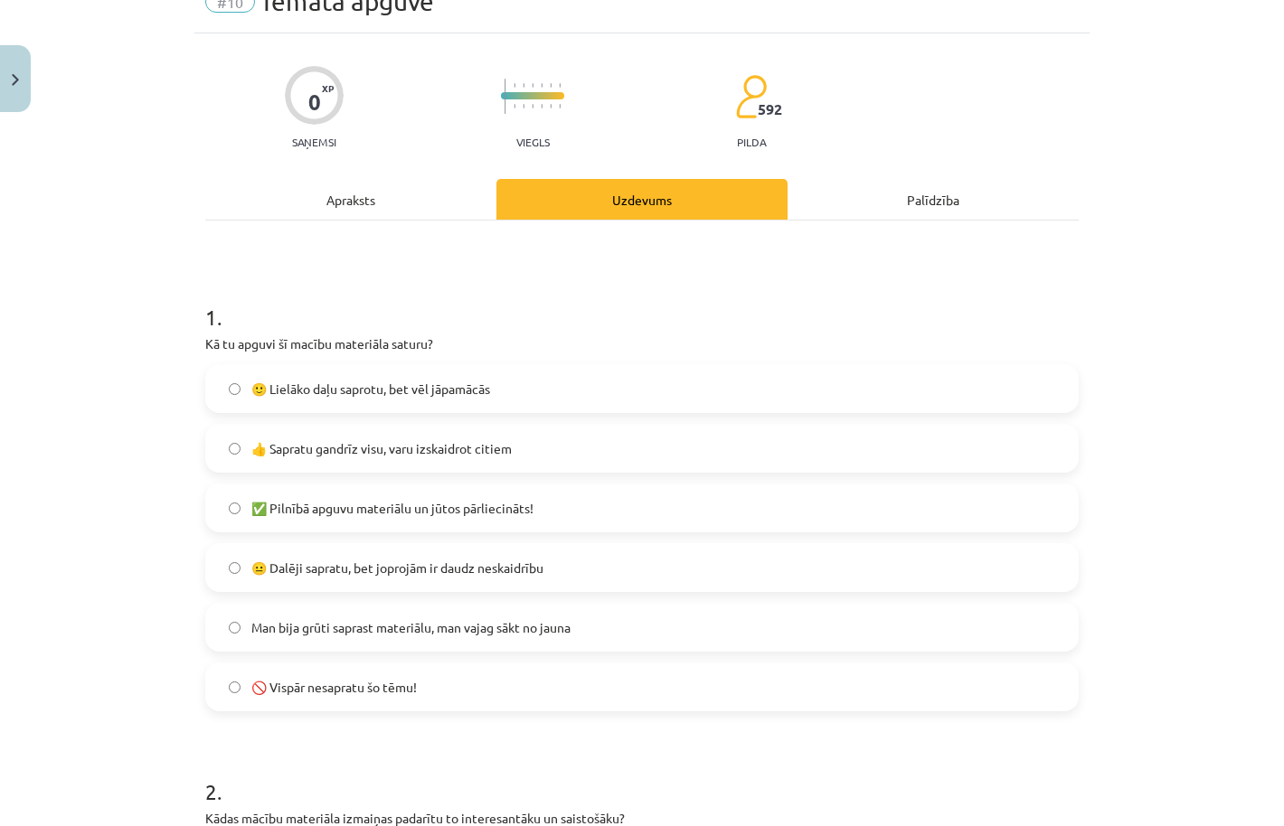
click at [521, 396] on label "🙂 Lielāko daļu saprotu, bet vēl jāpamācās" at bounding box center [642, 388] width 870 height 45
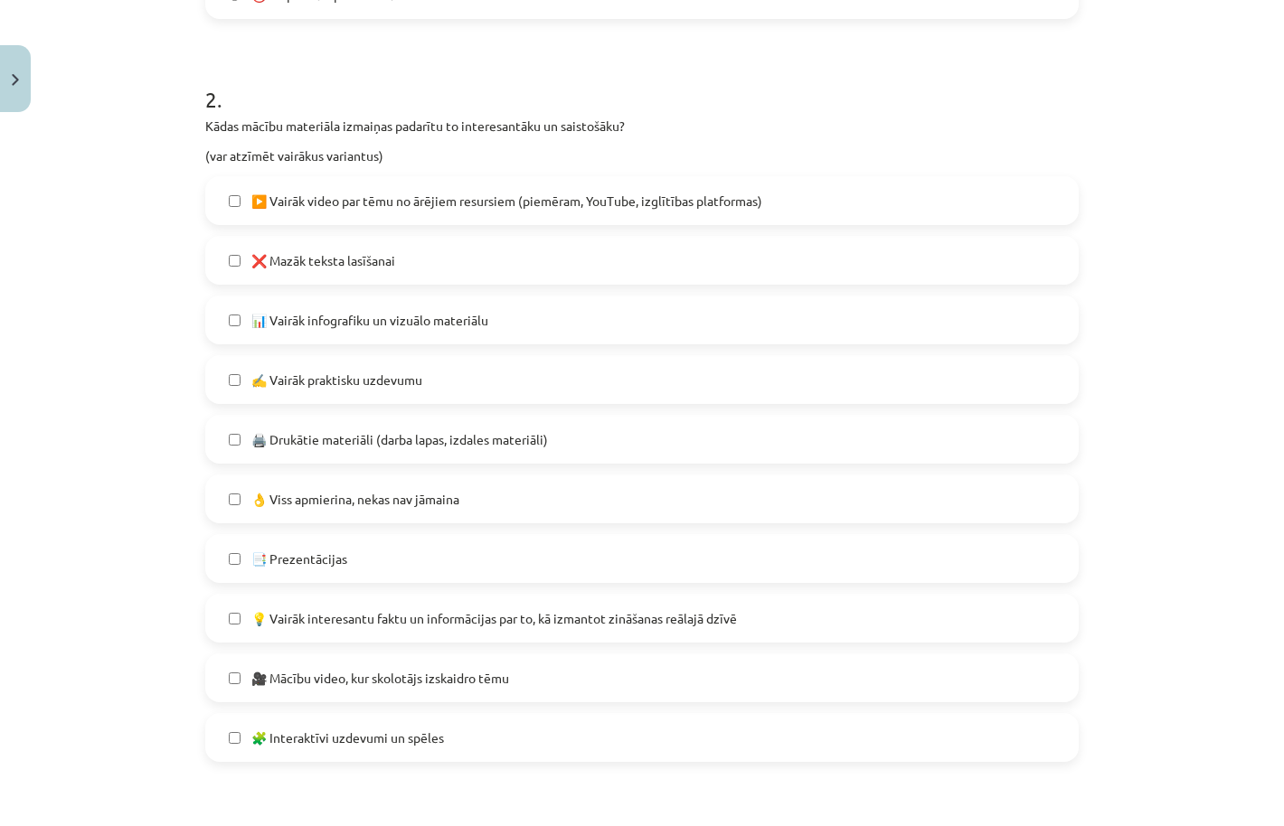
scroll to position [777, 0]
click at [446, 502] on span "👌 Viss apmierina, nekas nav jāmaina" at bounding box center [355, 502] width 208 height 19
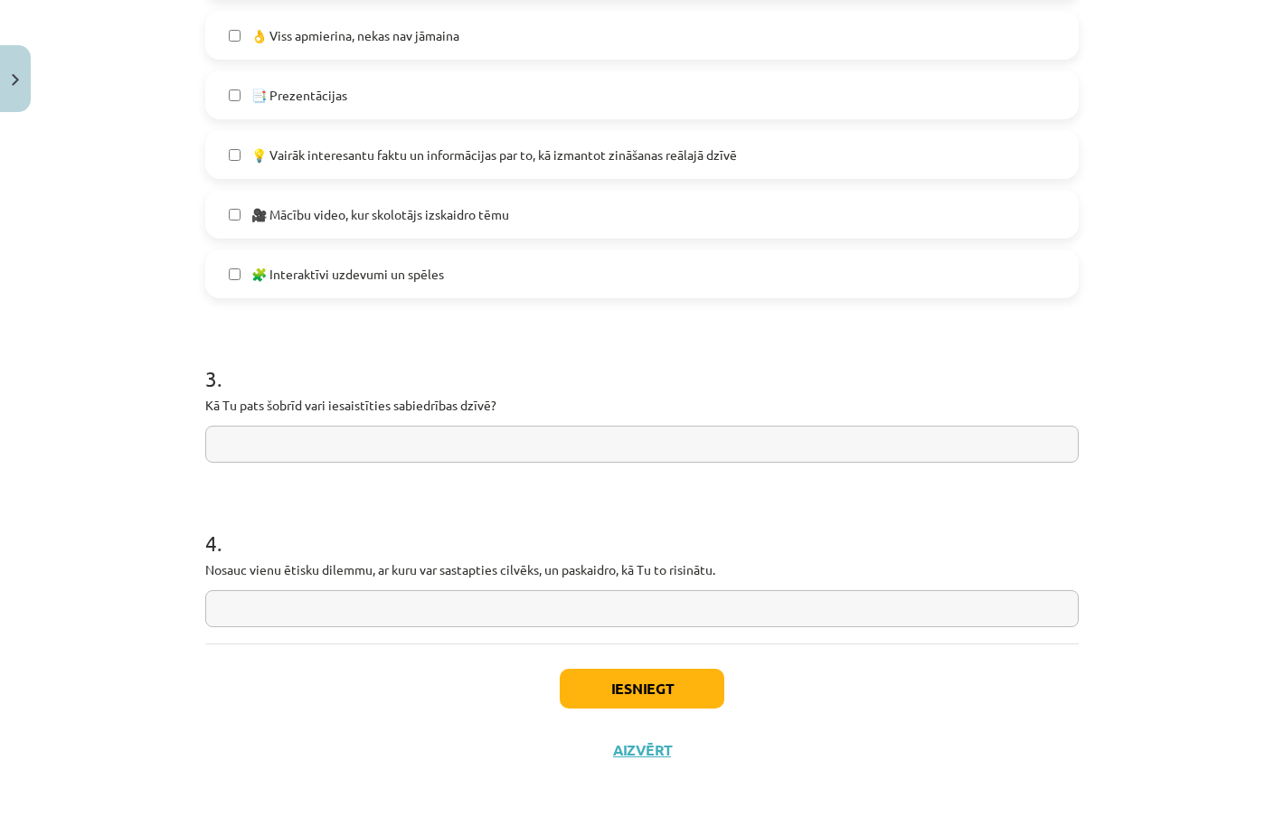
scroll to position [1246, 0]
click at [603, 692] on button "Iesniegt" at bounding box center [642, 689] width 165 height 40
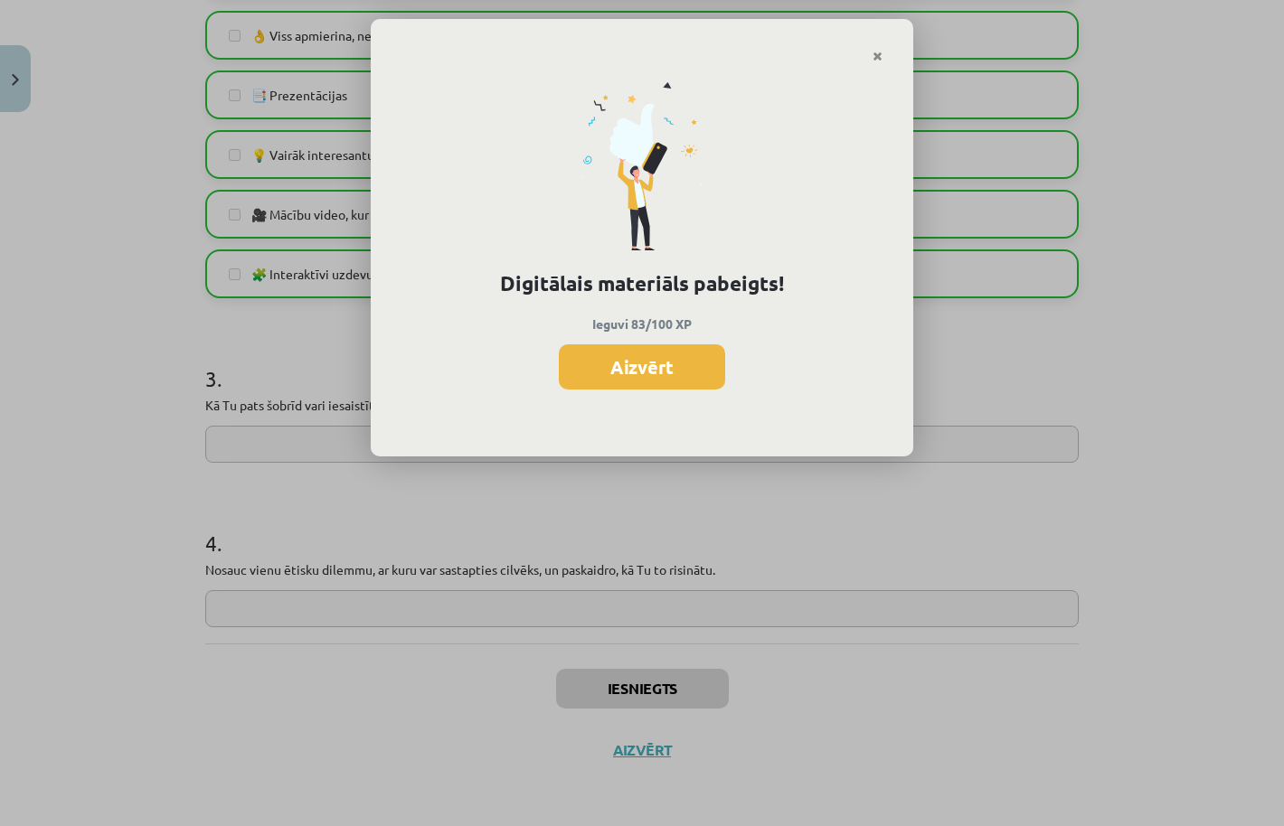
scroll to position [1351, 0]
click at [672, 356] on button "Aizvērt" at bounding box center [642, 366] width 166 height 45
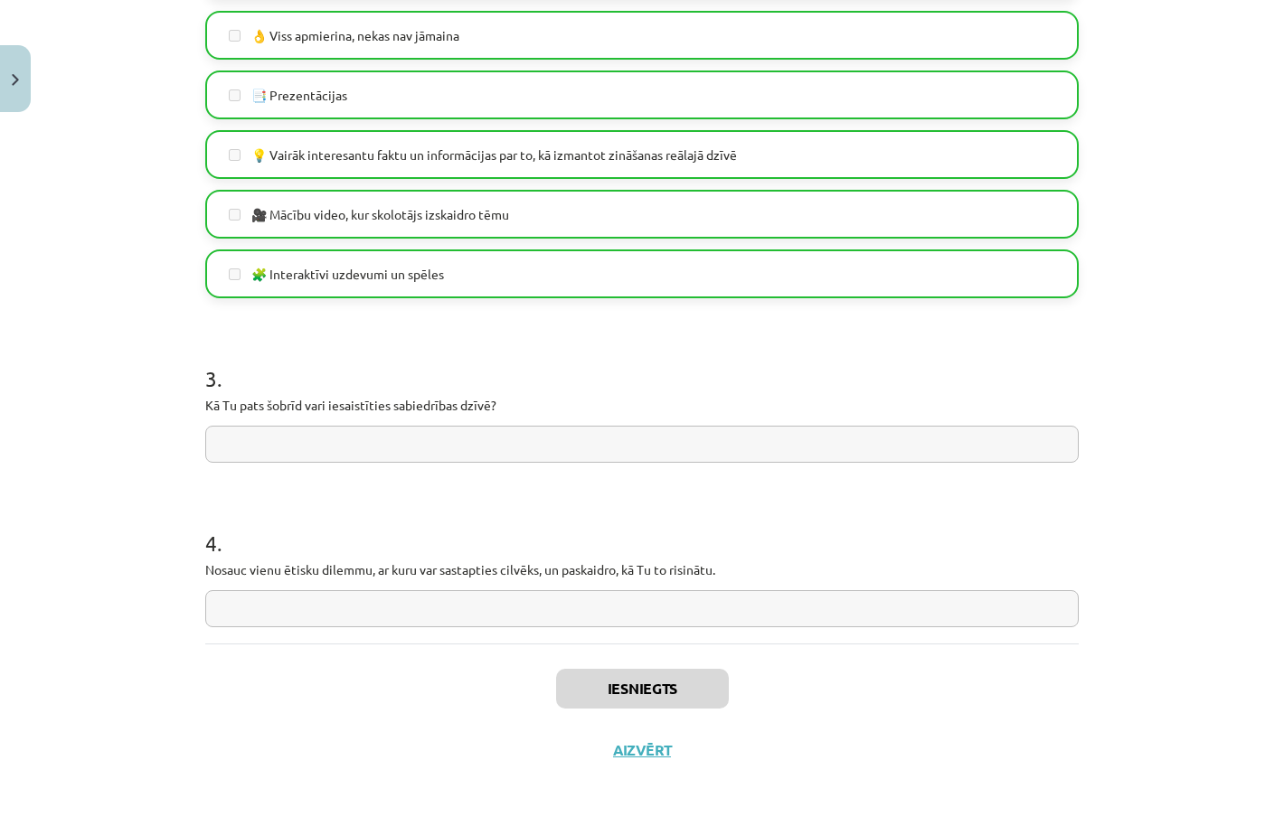
scroll to position [1246, 0]
click at [642, 744] on button "Aizvērt" at bounding box center [641, 750] width 69 height 18
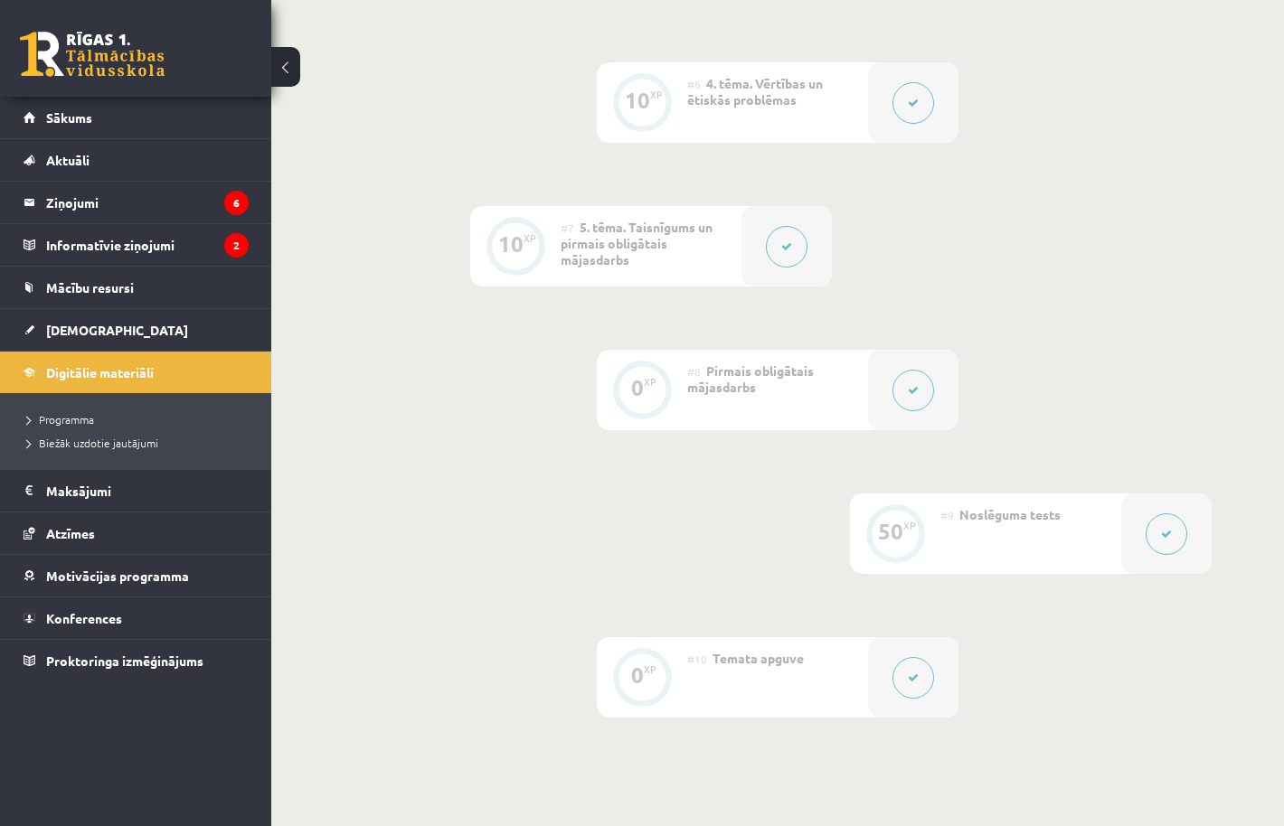
scroll to position [1141, 0]
click at [787, 252] on icon at bounding box center [786, 249] width 11 height 11
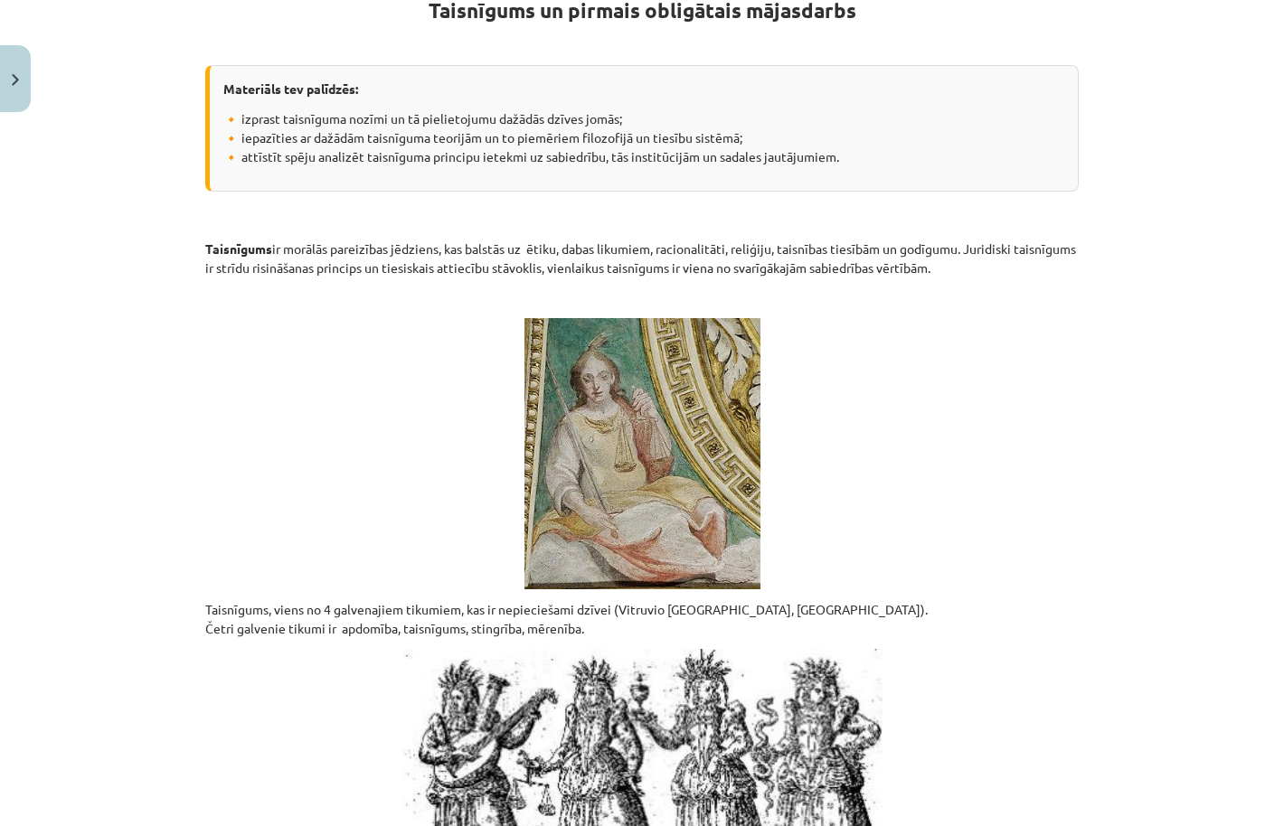
scroll to position [140, 0]
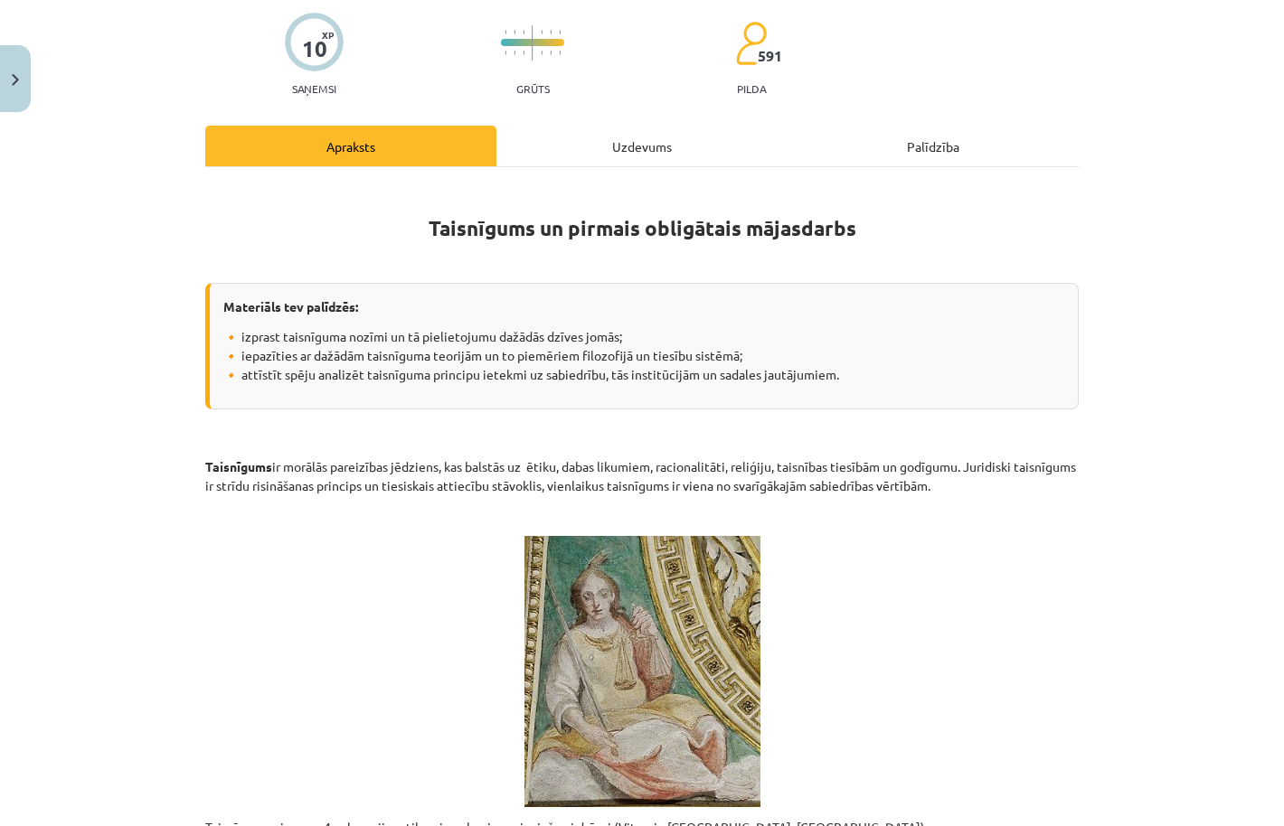
click at [653, 147] on div "Uzdevums" at bounding box center [641, 146] width 291 height 41
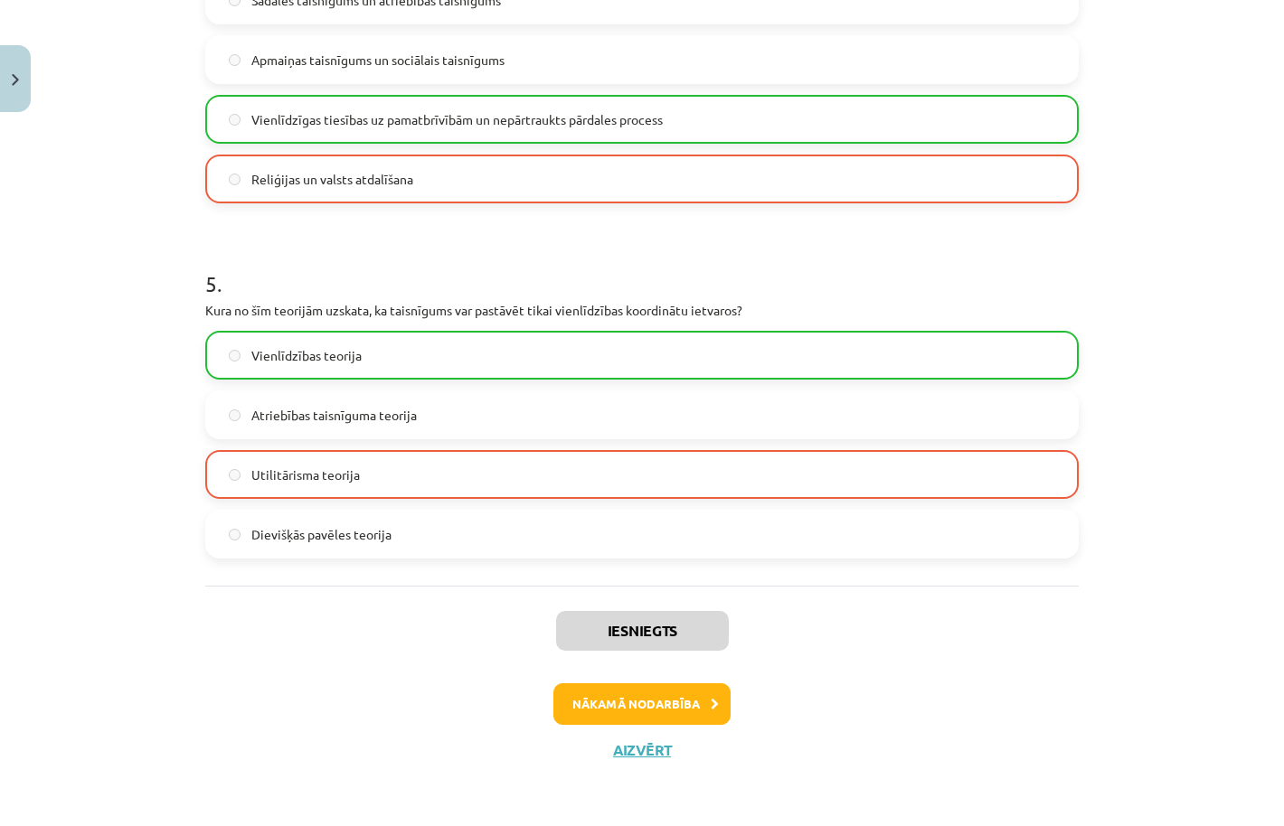
click at [636, 697] on button "Nākamā nodarbība" at bounding box center [641, 704] width 177 height 42
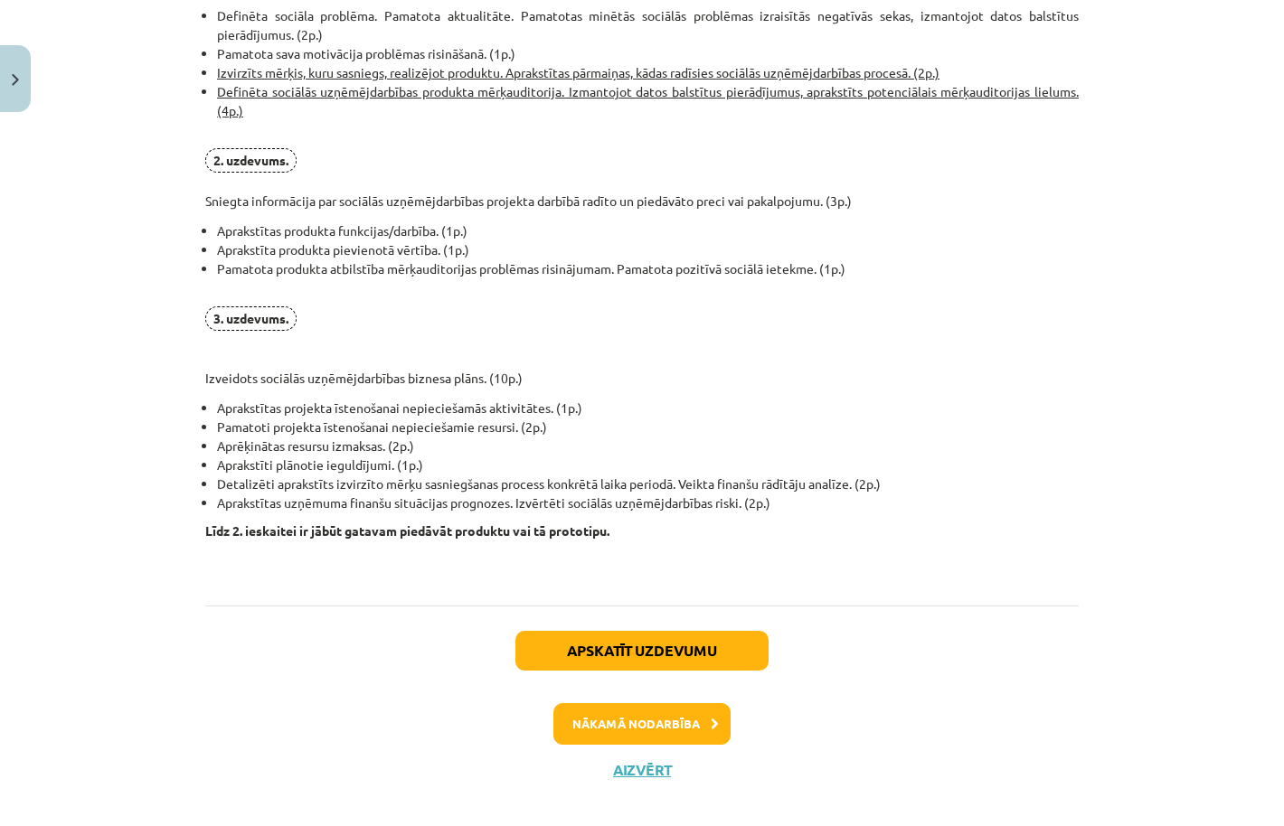
scroll to position [1351, 0]
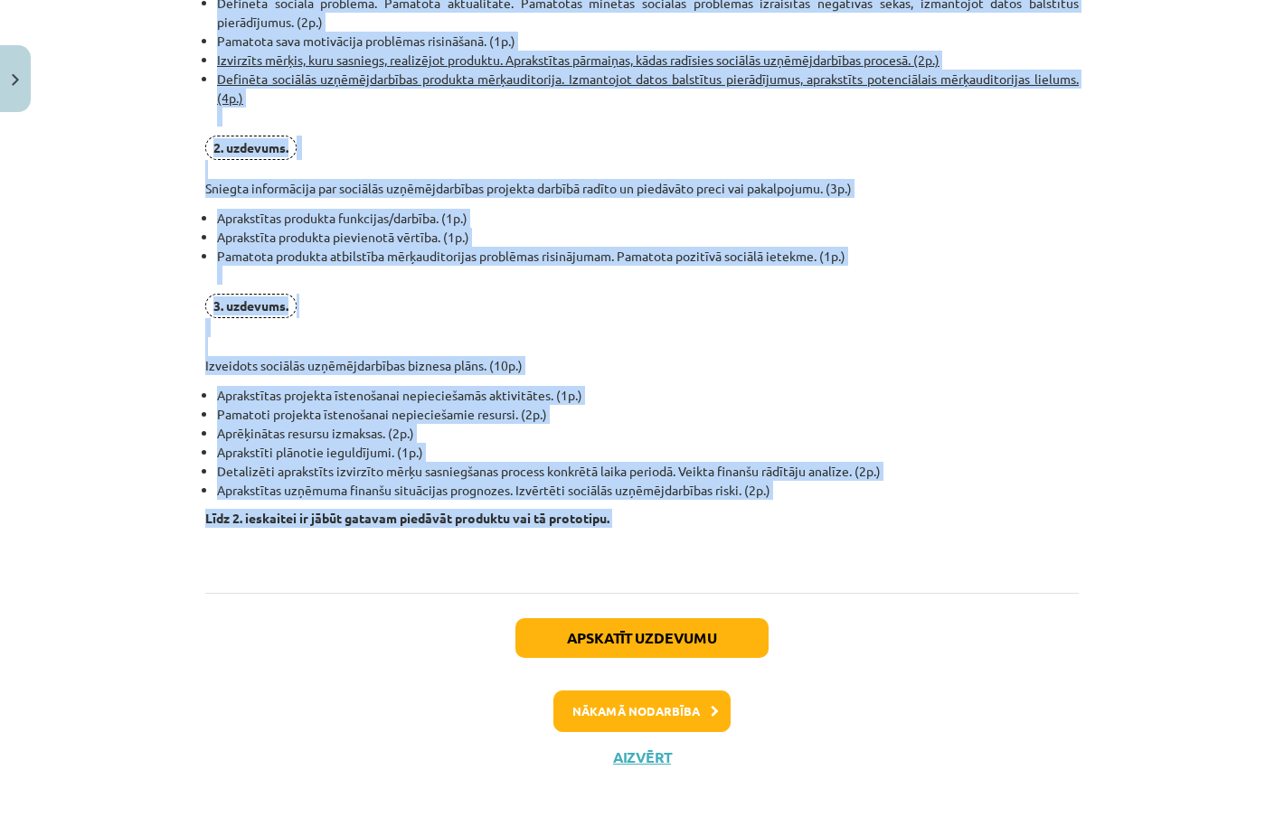
drag, startPoint x: 203, startPoint y: 539, endPoint x: 708, endPoint y: 530, distance: 504.5
copy div "Ja esi izvēlējies sociālās uzņēmējdarbības projektu (kopā 21 p.) 1. uzdevums. A…"
click at [469, 3] on li "Definēta sociāla problēma. Pamatota aktualitāte. Pamatotas minētās sociālās pro…" at bounding box center [648, 13] width 862 height 38
